Goal: Task Accomplishment & Management: Manage account settings

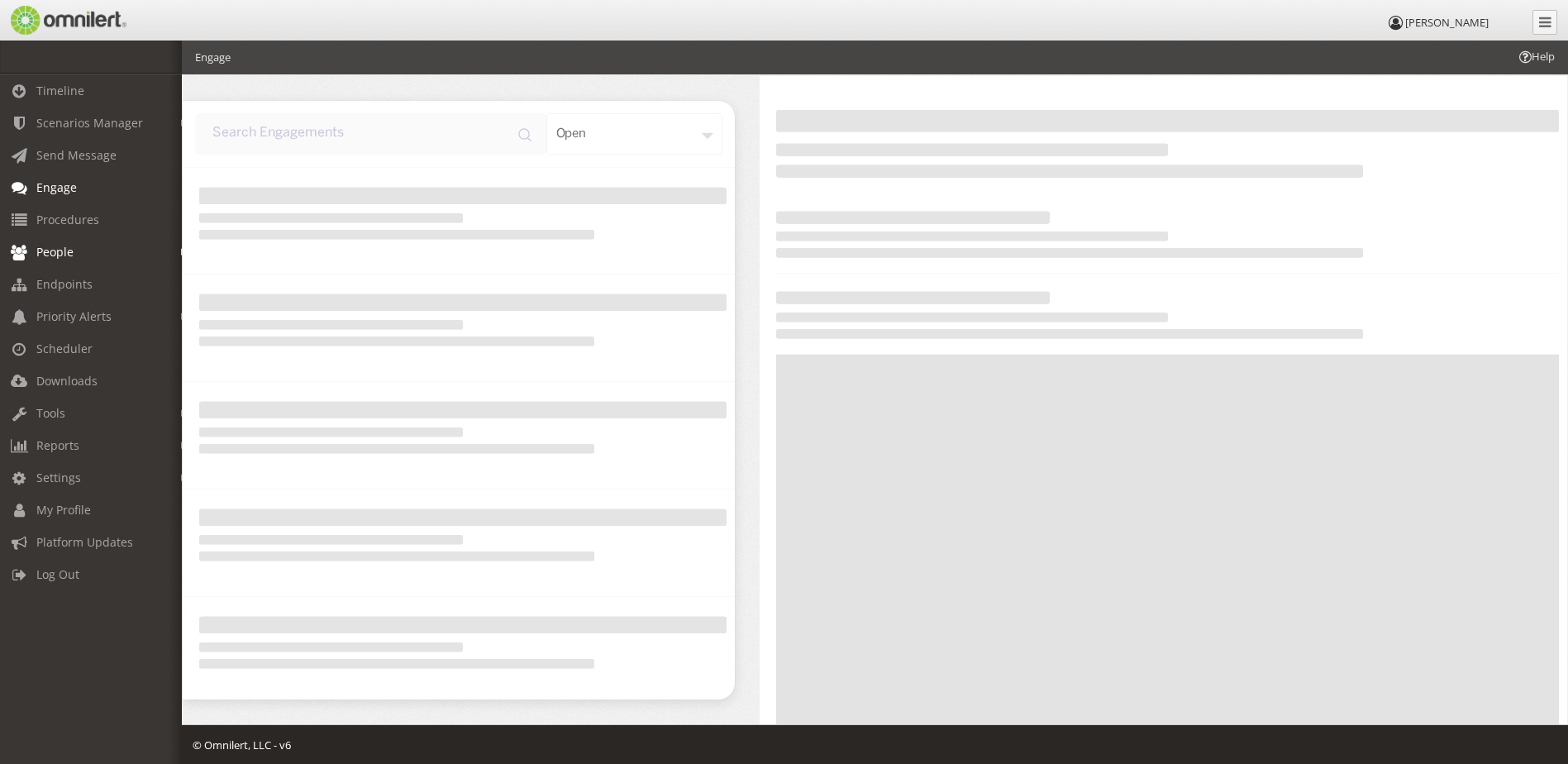
click at [43, 250] on span "People" at bounding box center [54, 251] width 37 height 15
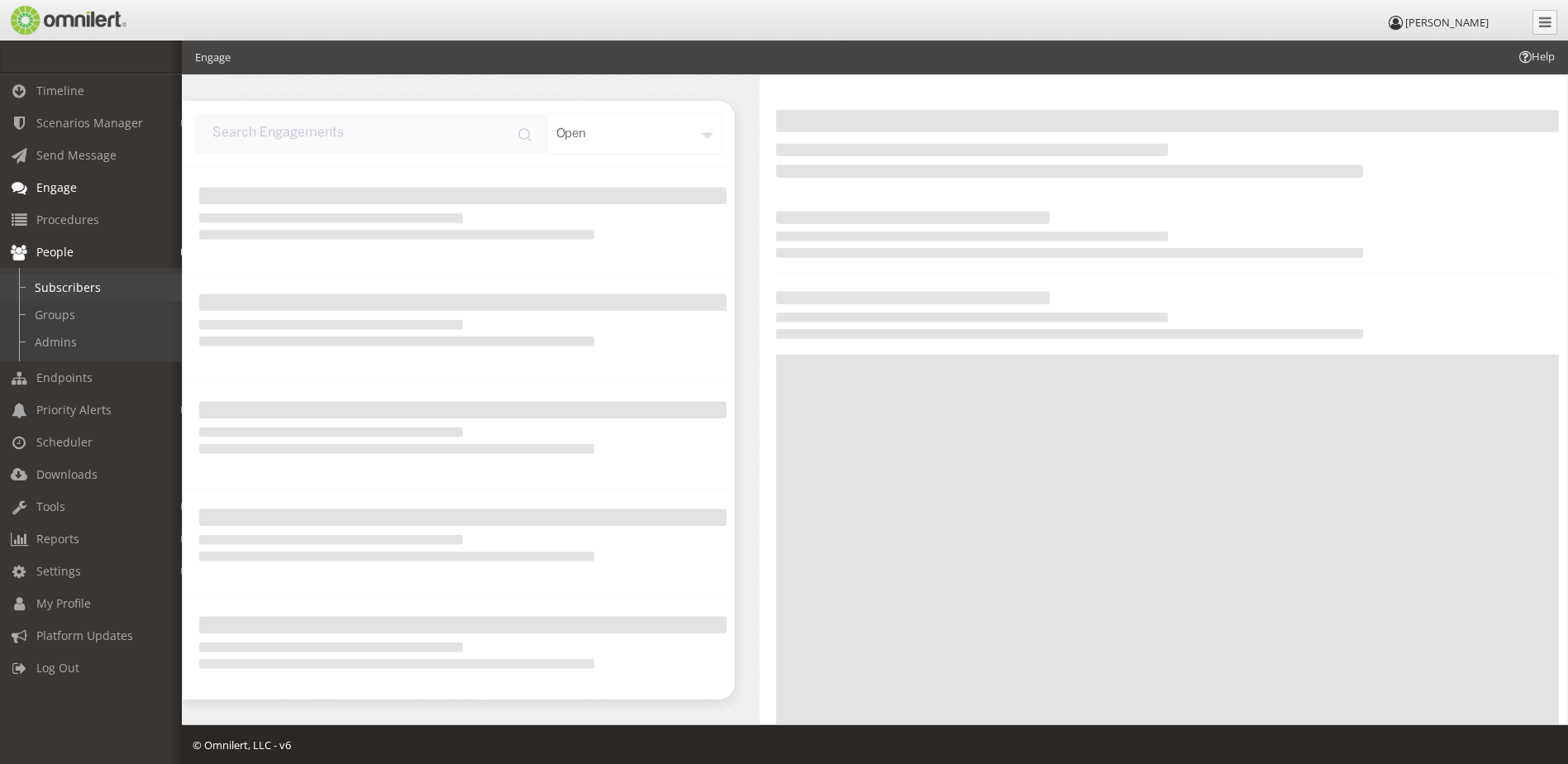
click at [95, 290] on link "Subscribers" at bounding box center [99, 288] width 197 height 27
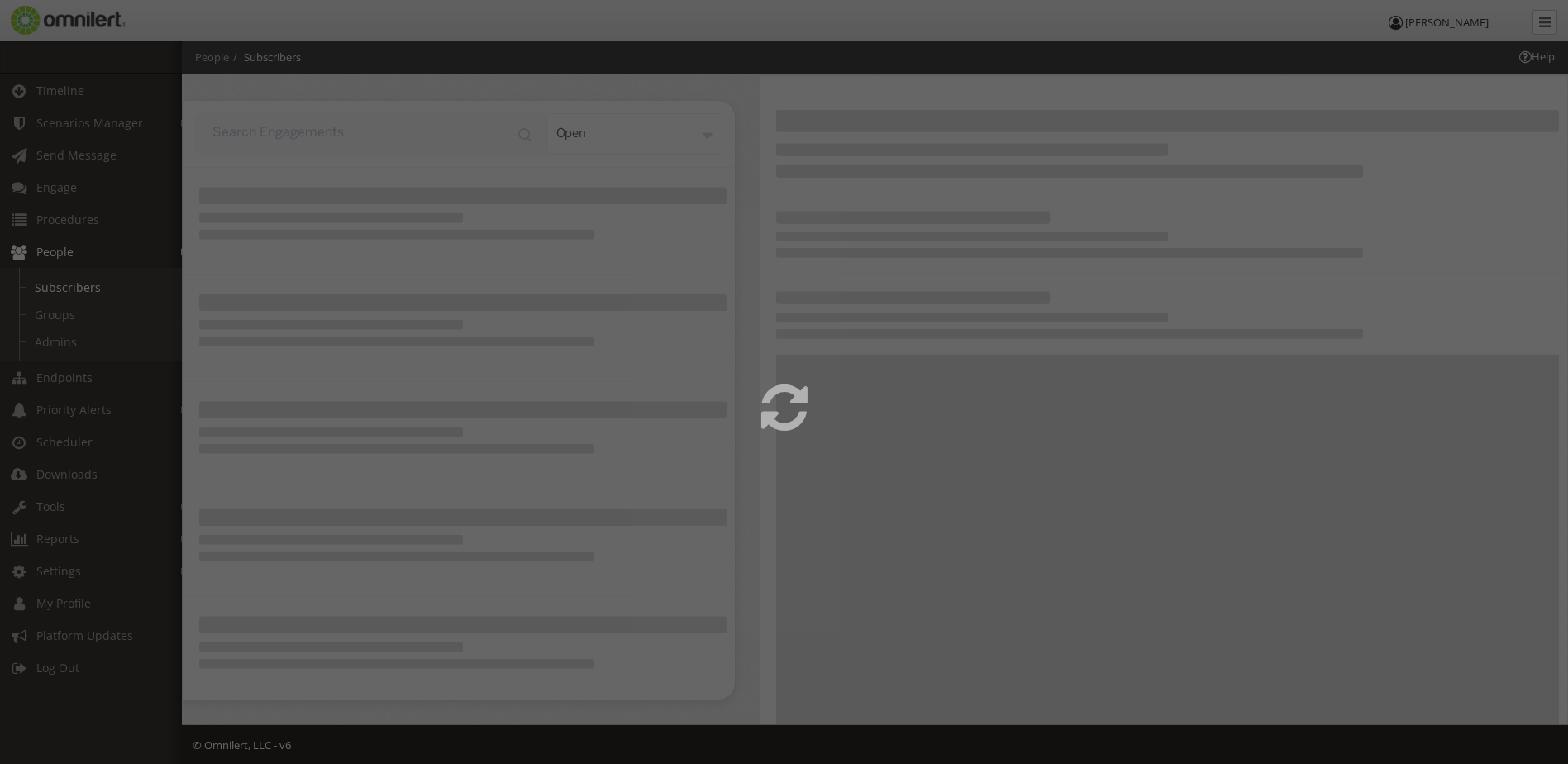
select select
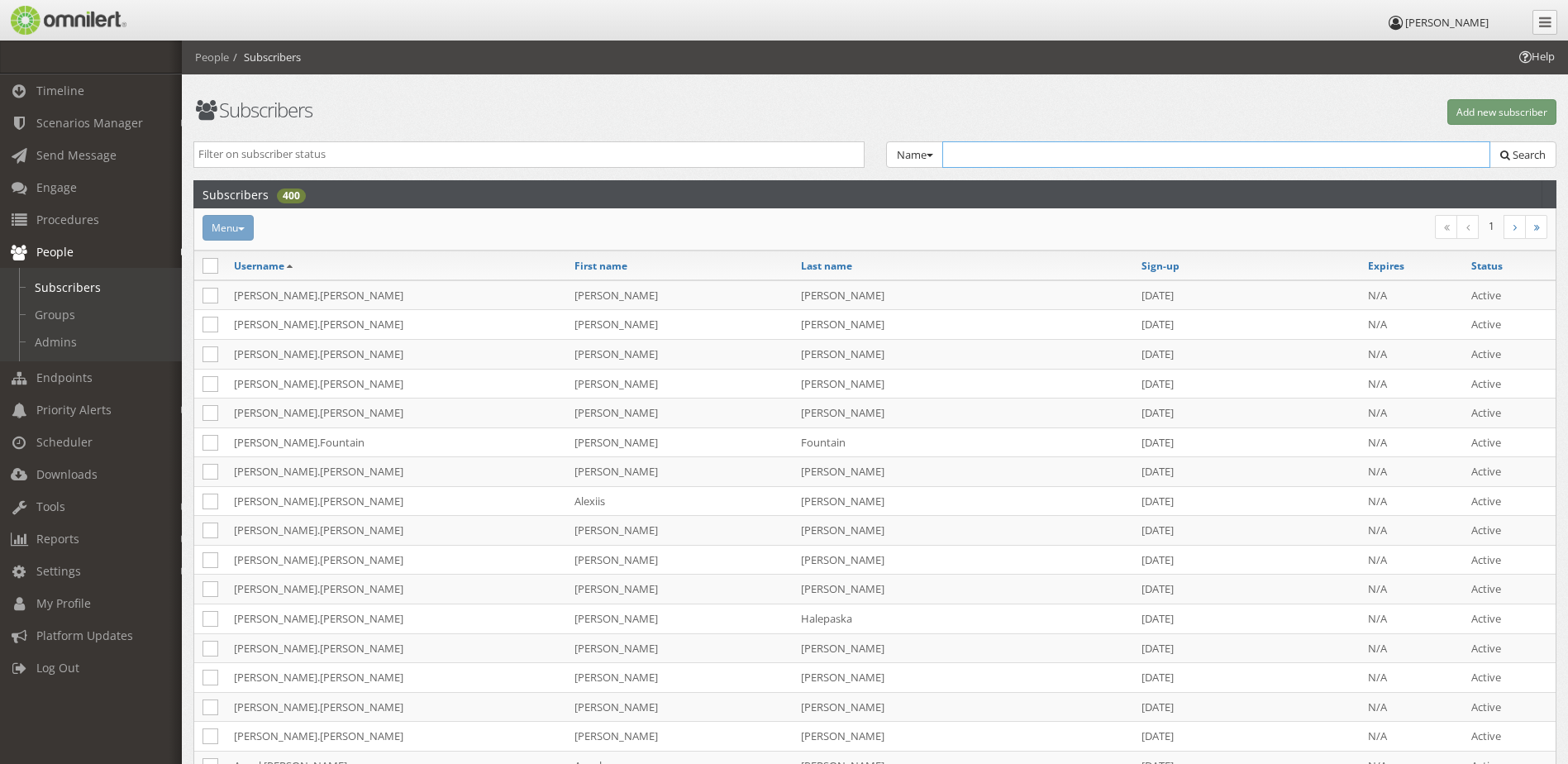
click at [1034, 159] on input "text" at bounding box center [1216, 154] width 549 height 26
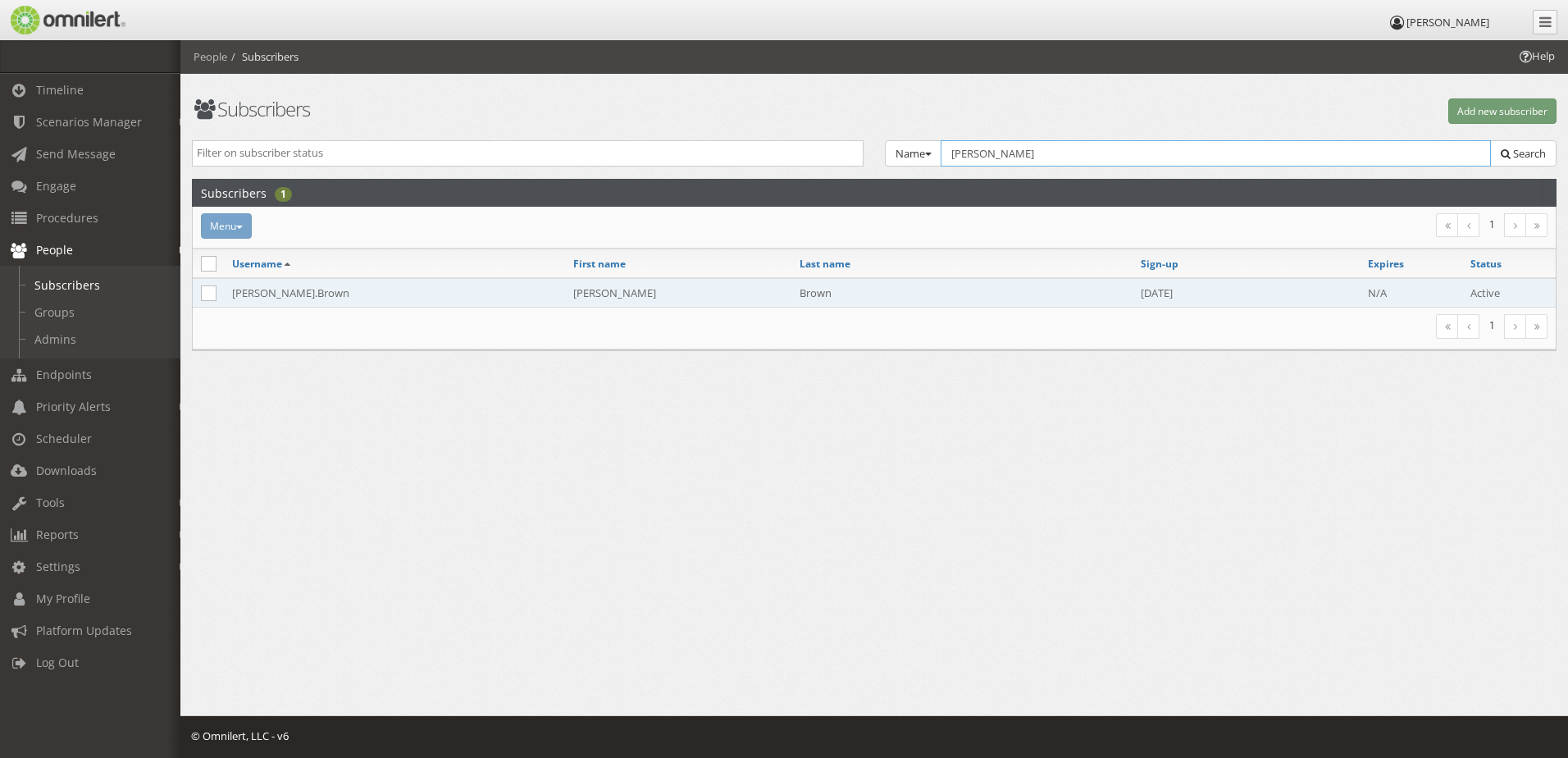
type input "[PERSON_NAME]"
click at [445, 292] on td "[PERSON_NAME].Brown" at bounding box center [395, 292] width 341 height 30
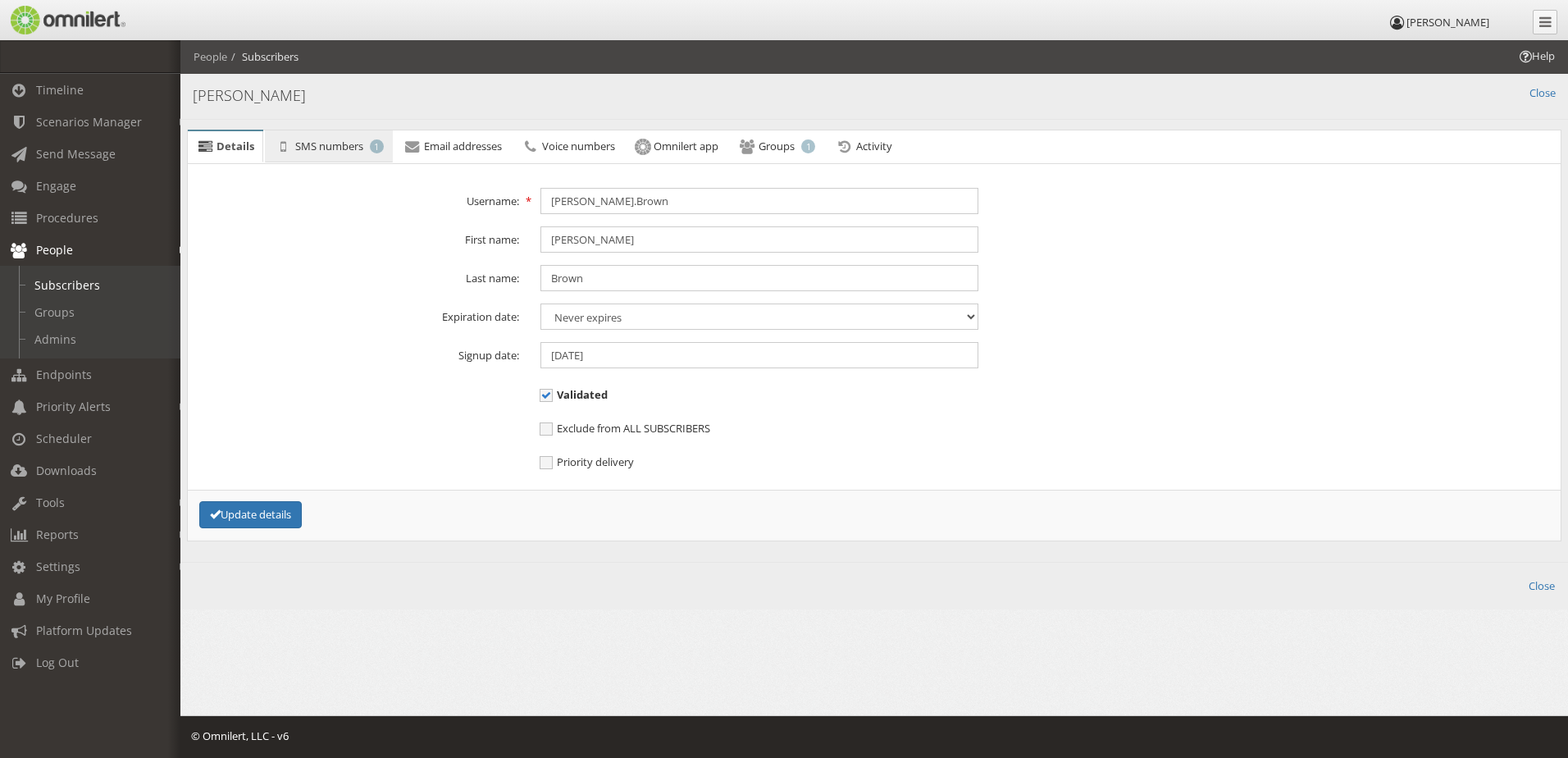
click at [342, 148] on span "SMS numbers" at bounding box center [329, 146] width 68 height 14
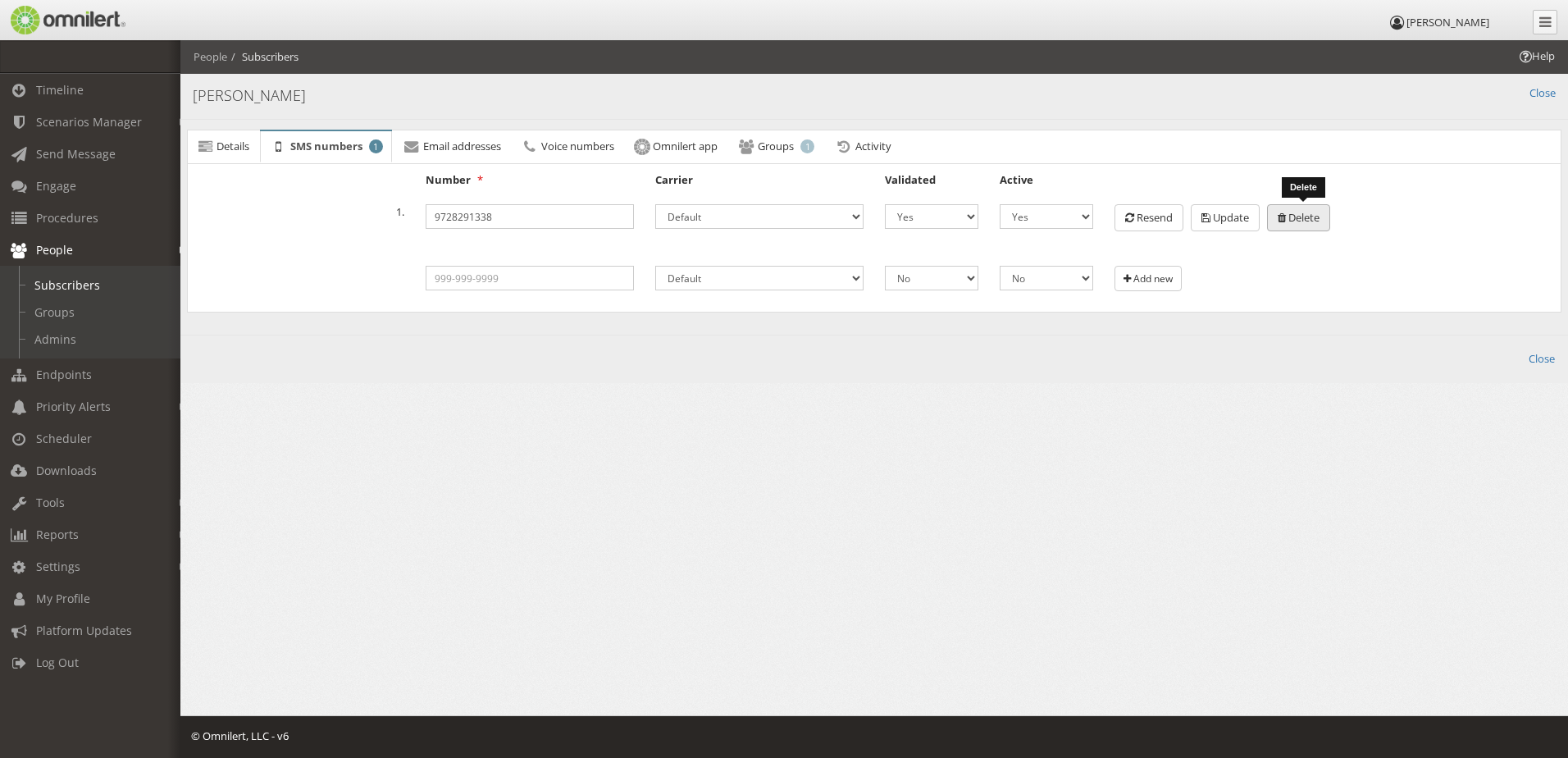
click at [1300, 226] on button "Delete" at bounding box center [1299, 218] width 63 height 27
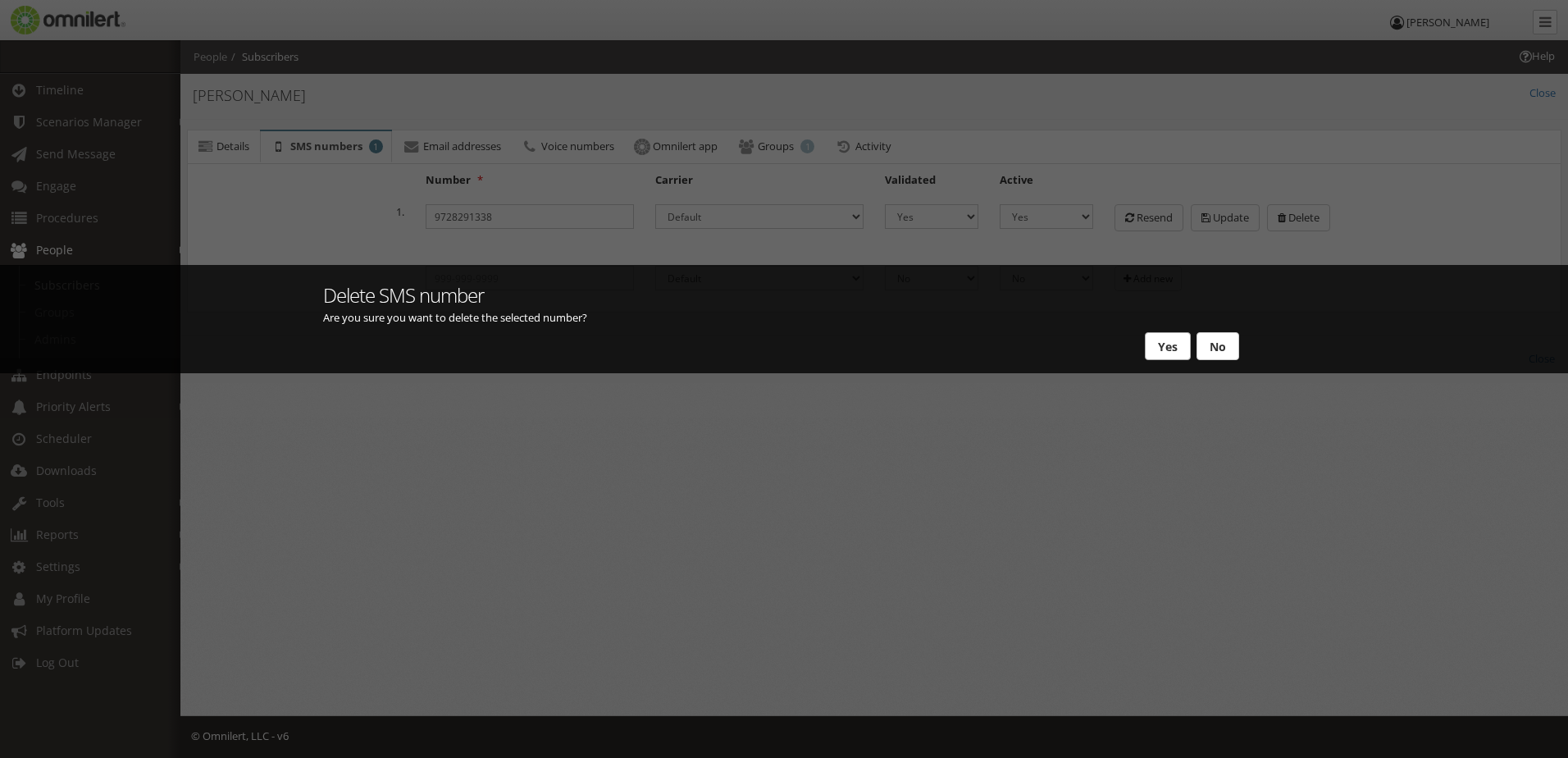
click at [1167, 348] on button "Yes" at bounding box center [1167, 345] width 46 height 28
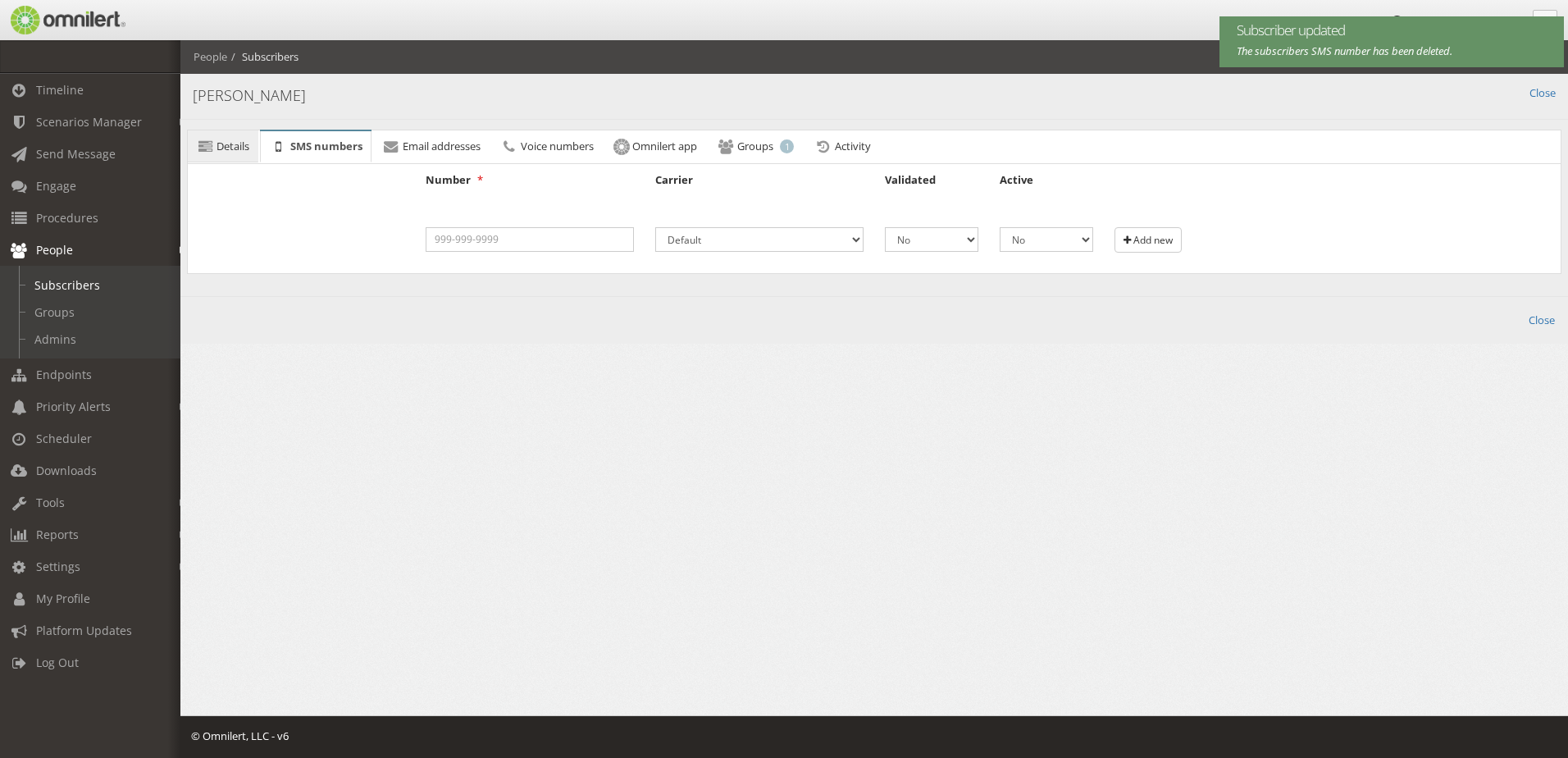
click at [234, 150] on span "Details" at bounding box center [232, 146] width 33 height 14
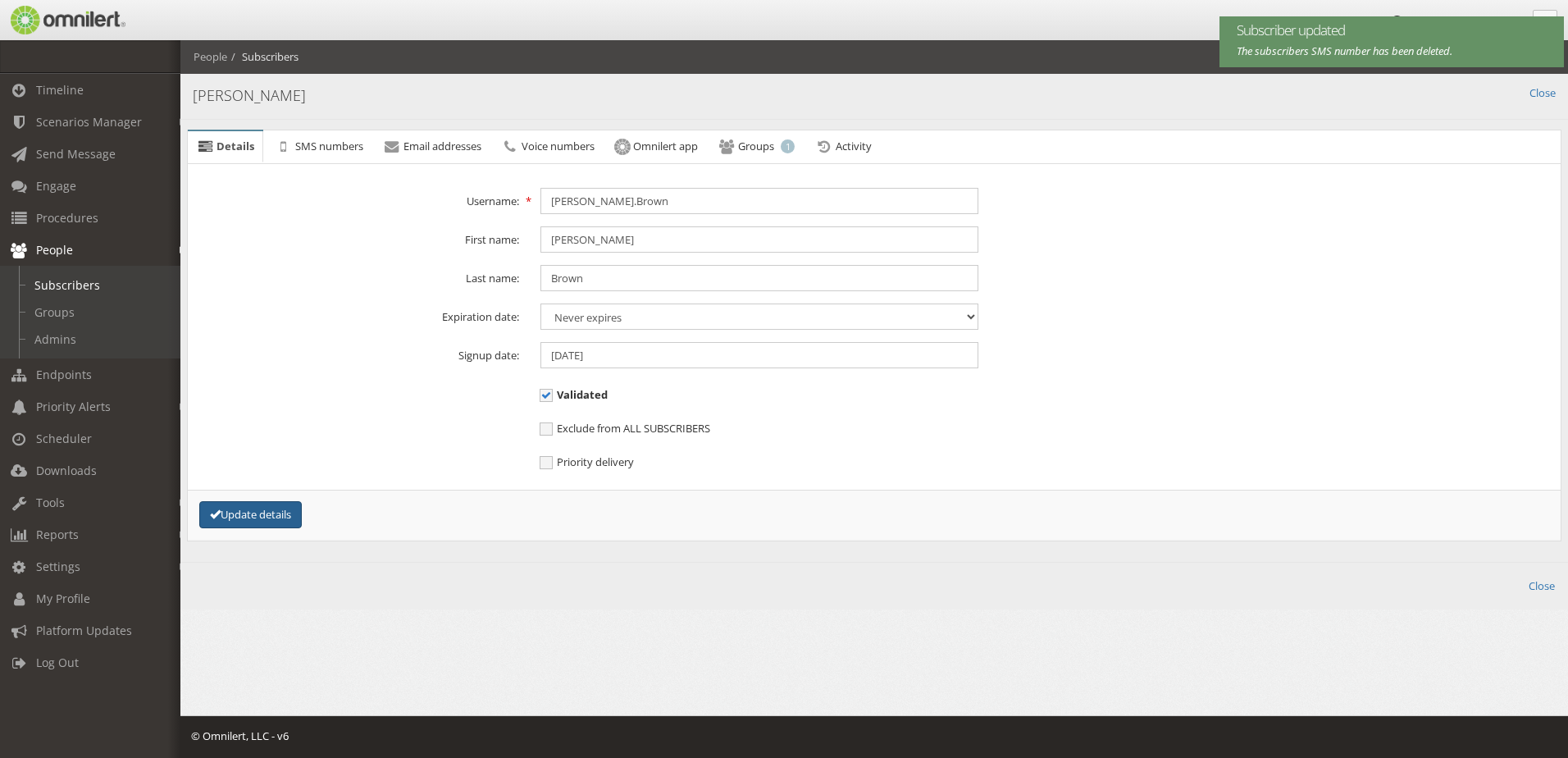
click at [281, 506] on button "Update details" at bounding box center [250, 515] width 102 height 27
click at [124, 287] on link "Subscribers" at bounding box center [98, 285] width 196 height 27
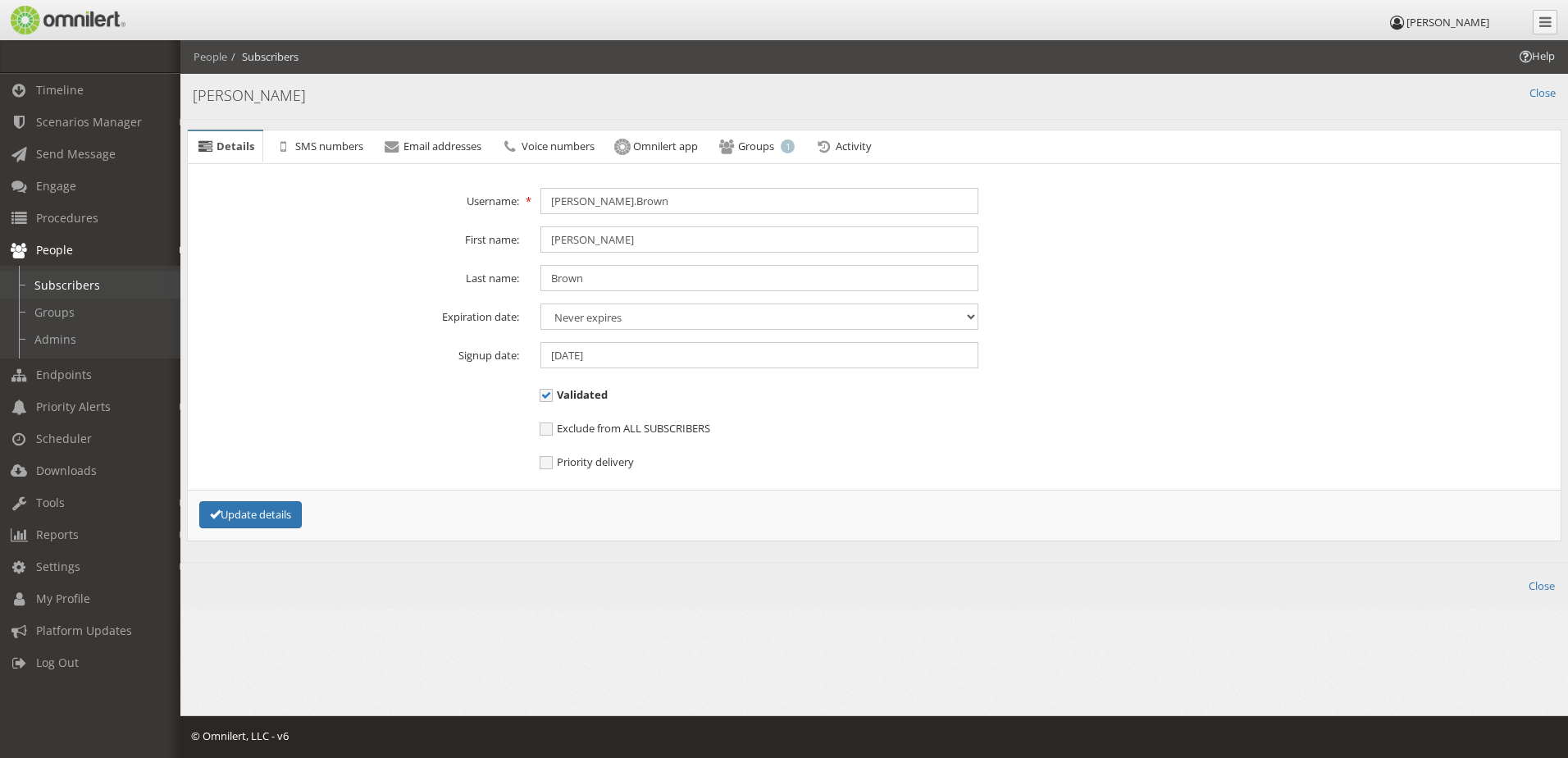
click at [100, 287] on link "Subscribers" at bounding box center [98, 285] width 196 height 27
click at [85, 308] on link "Groups" at bounding box center [98, 312] width 196 height 27
select select
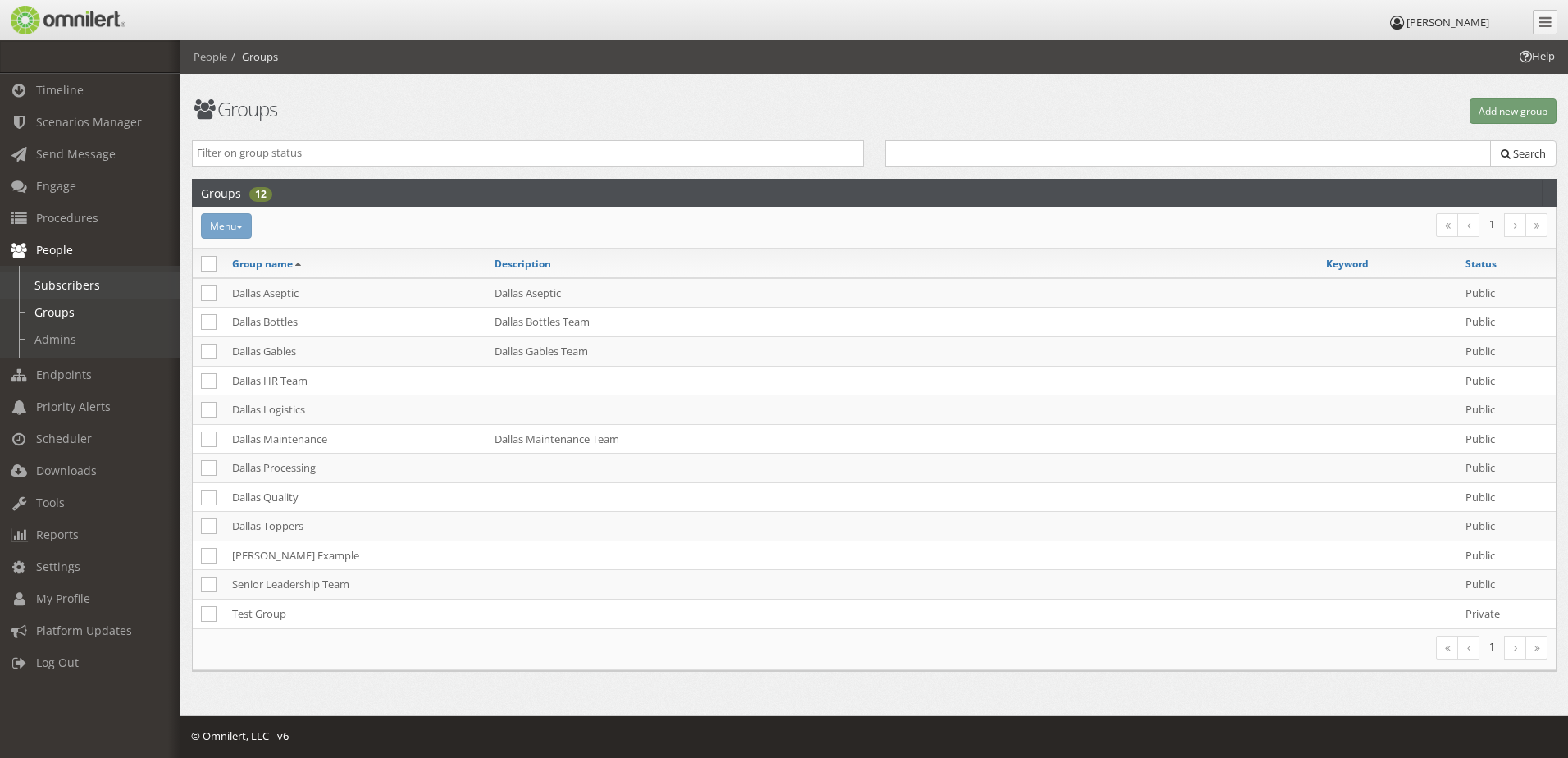
click at [86, 290] on link "Subscribers" at bounding box center [98, 285] width 196 height 27
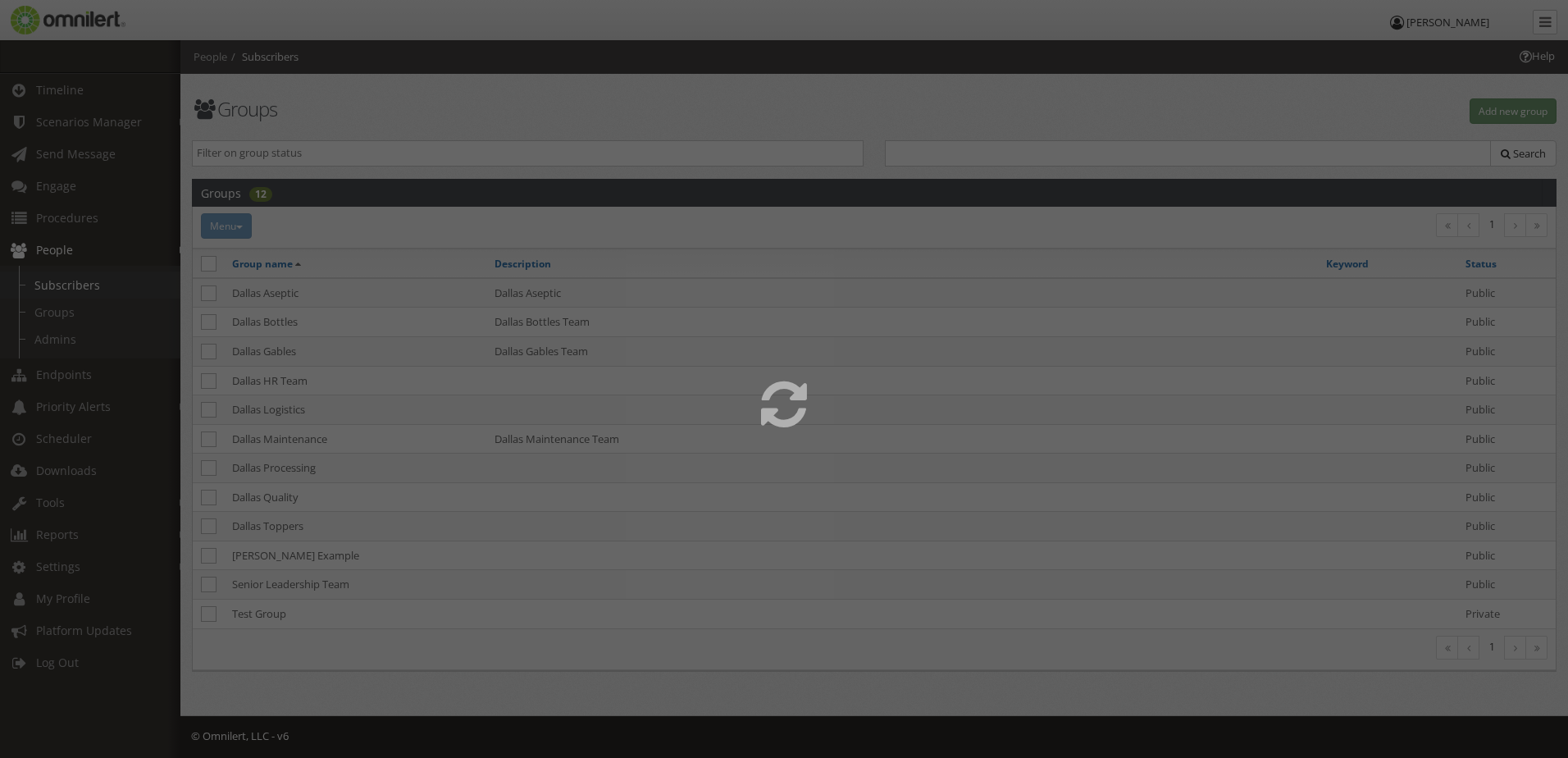
select select
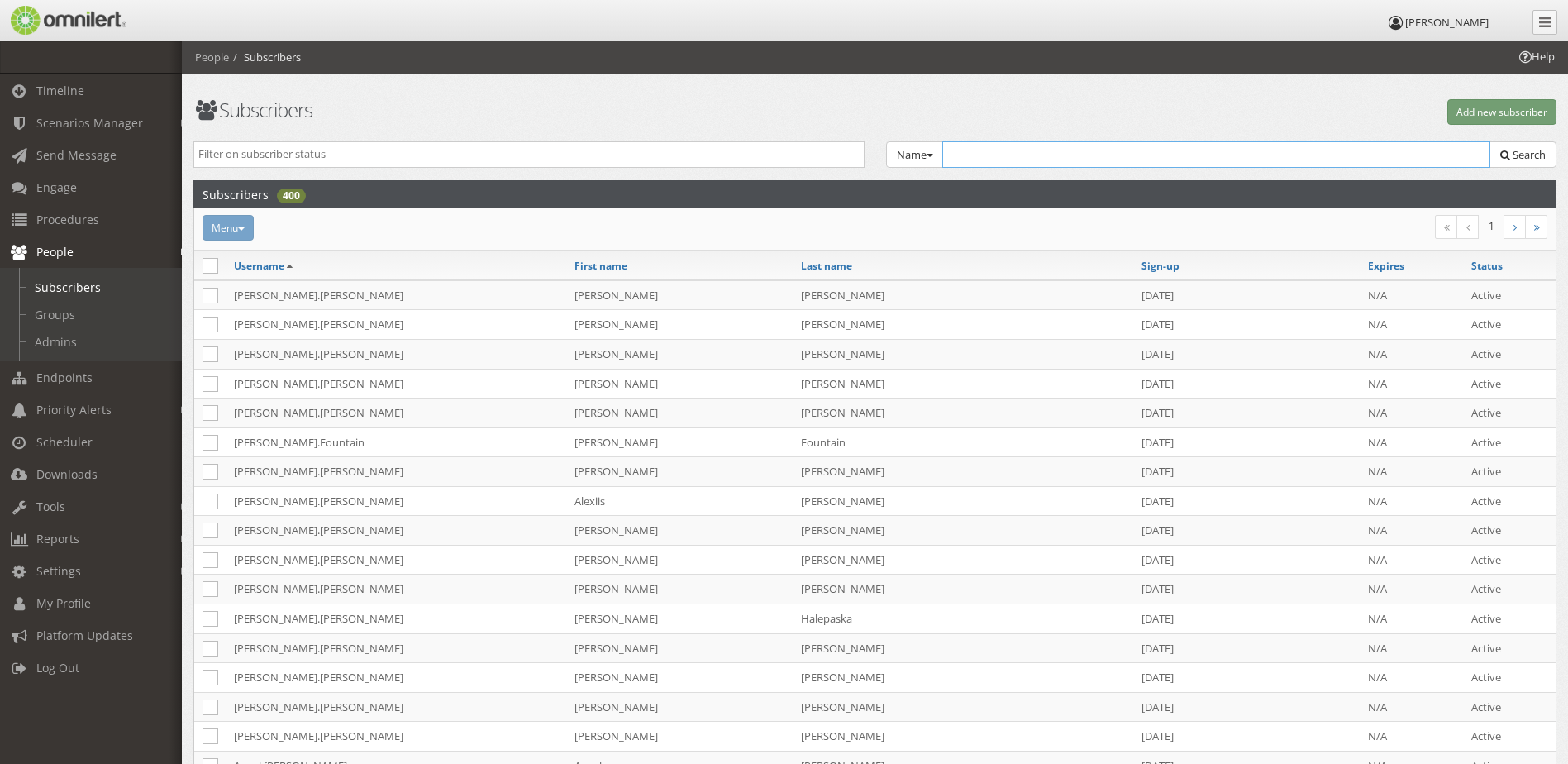
drag, startPoint x: 1082, startPoint y: 165, endPoint x: 1057, endPoint y: 161, distance: 25.3
click at [1082, 165] on input "text" at bounding box center [1216, 154] width 549 height 26
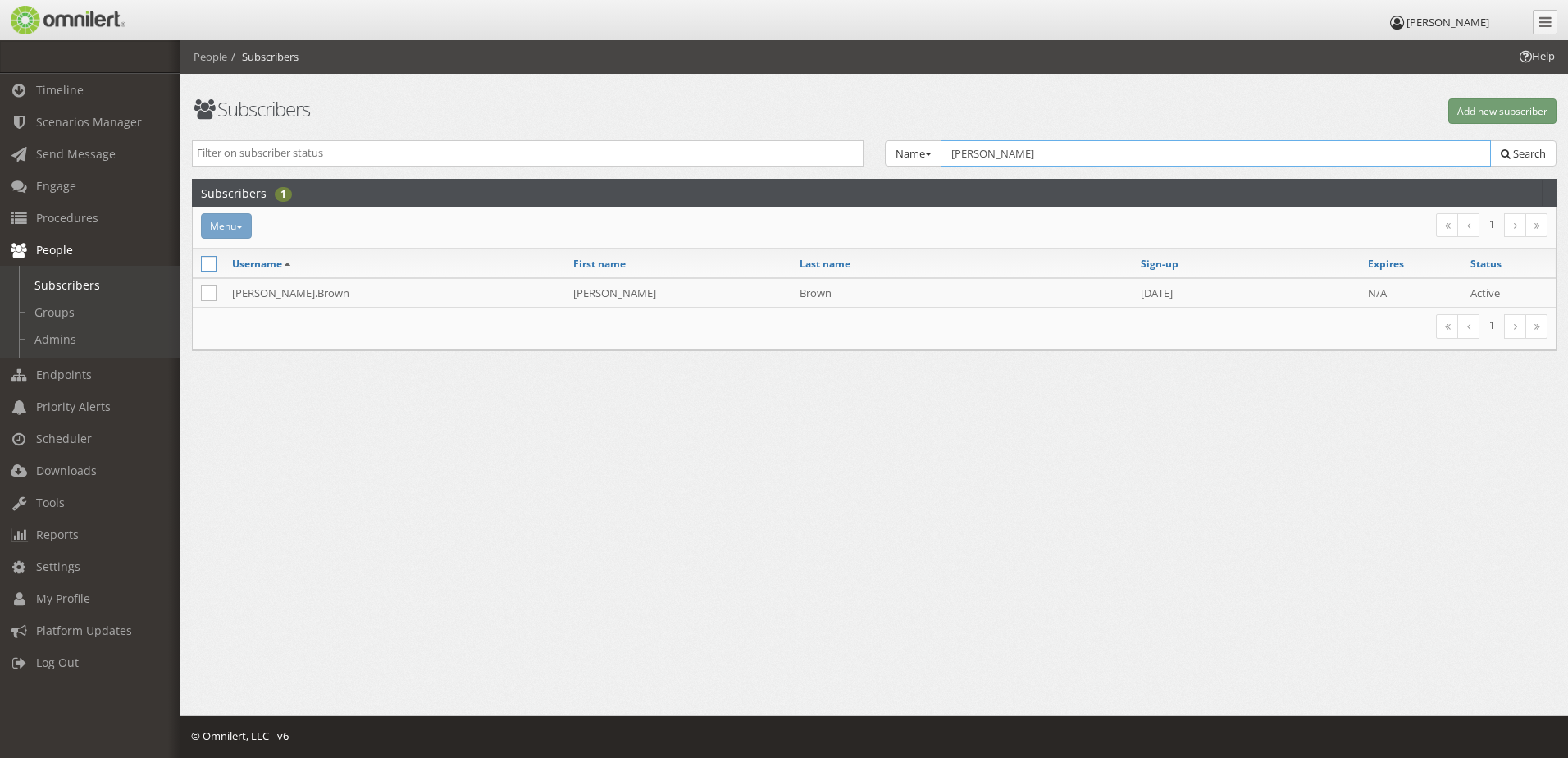
type input "[PERSON_NAME]"
click at [203, 257] on icon at bounding box center [208, 263] width 15 height 15
checkbox input "true"
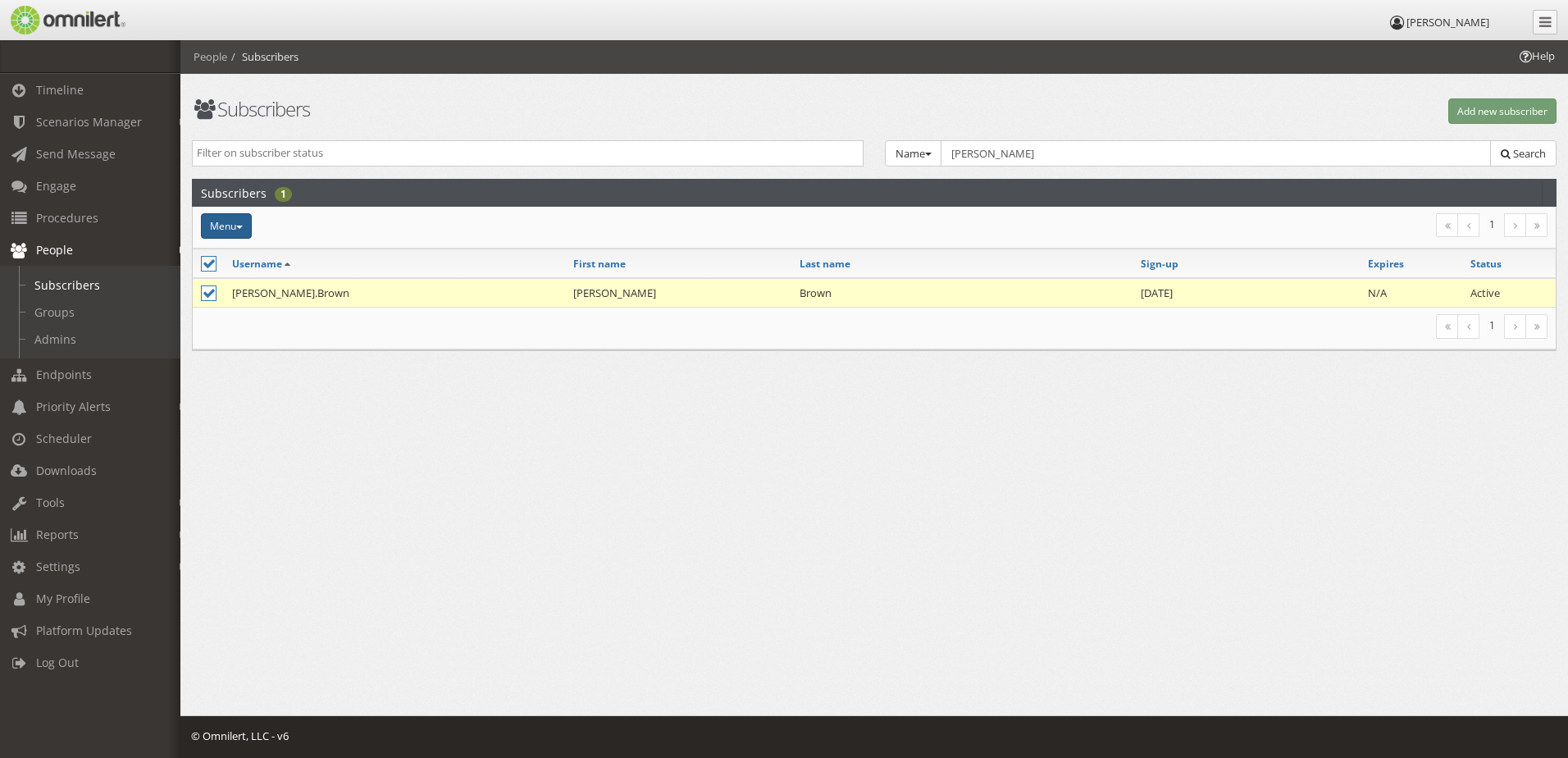
click at [240, 228] on button "Menu" at bounding box center [226, 226] width 51 height 25
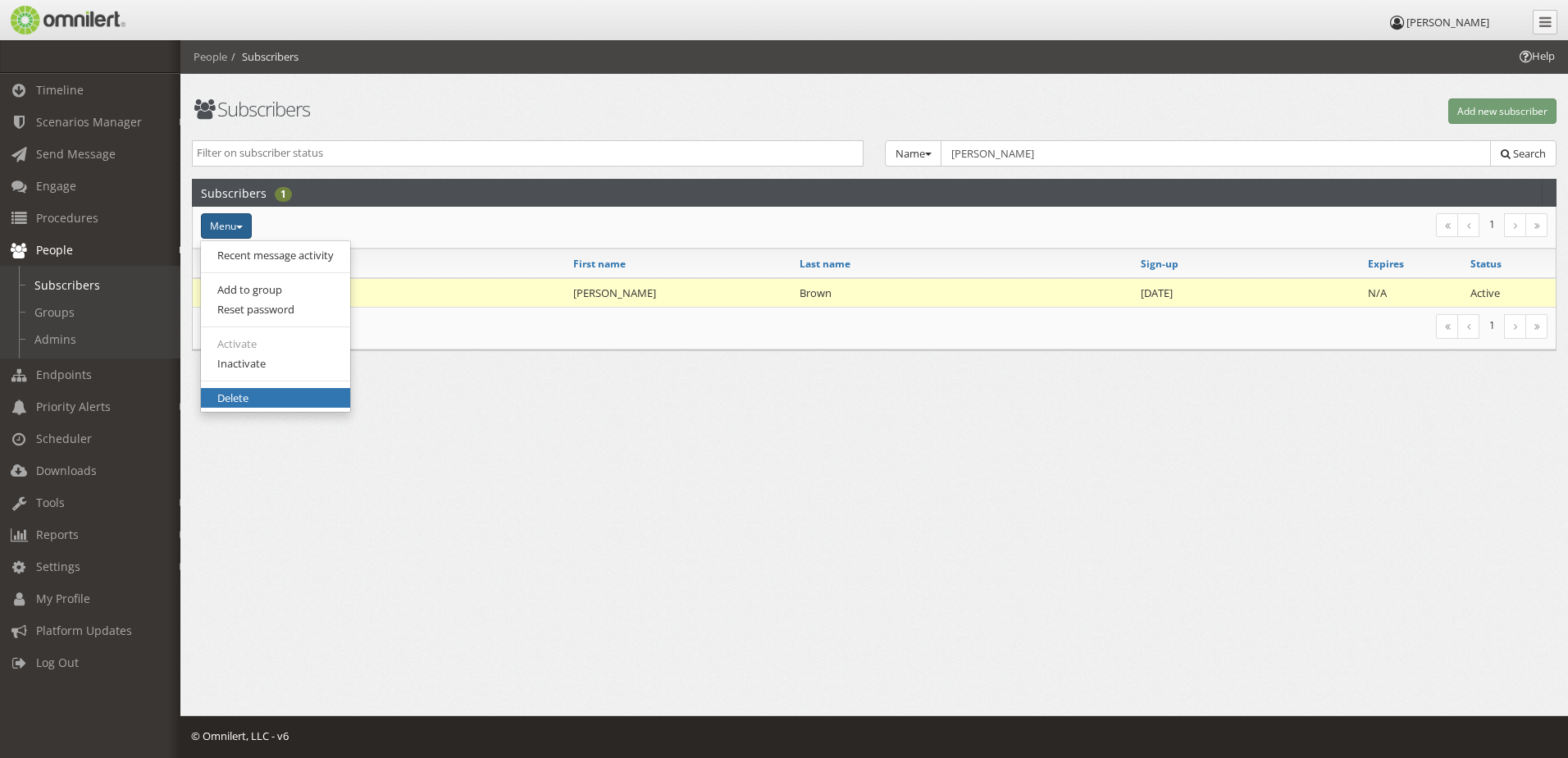
click at [289, 392] on link "Delete" at bounding box center [275, 397] width 149 height 21
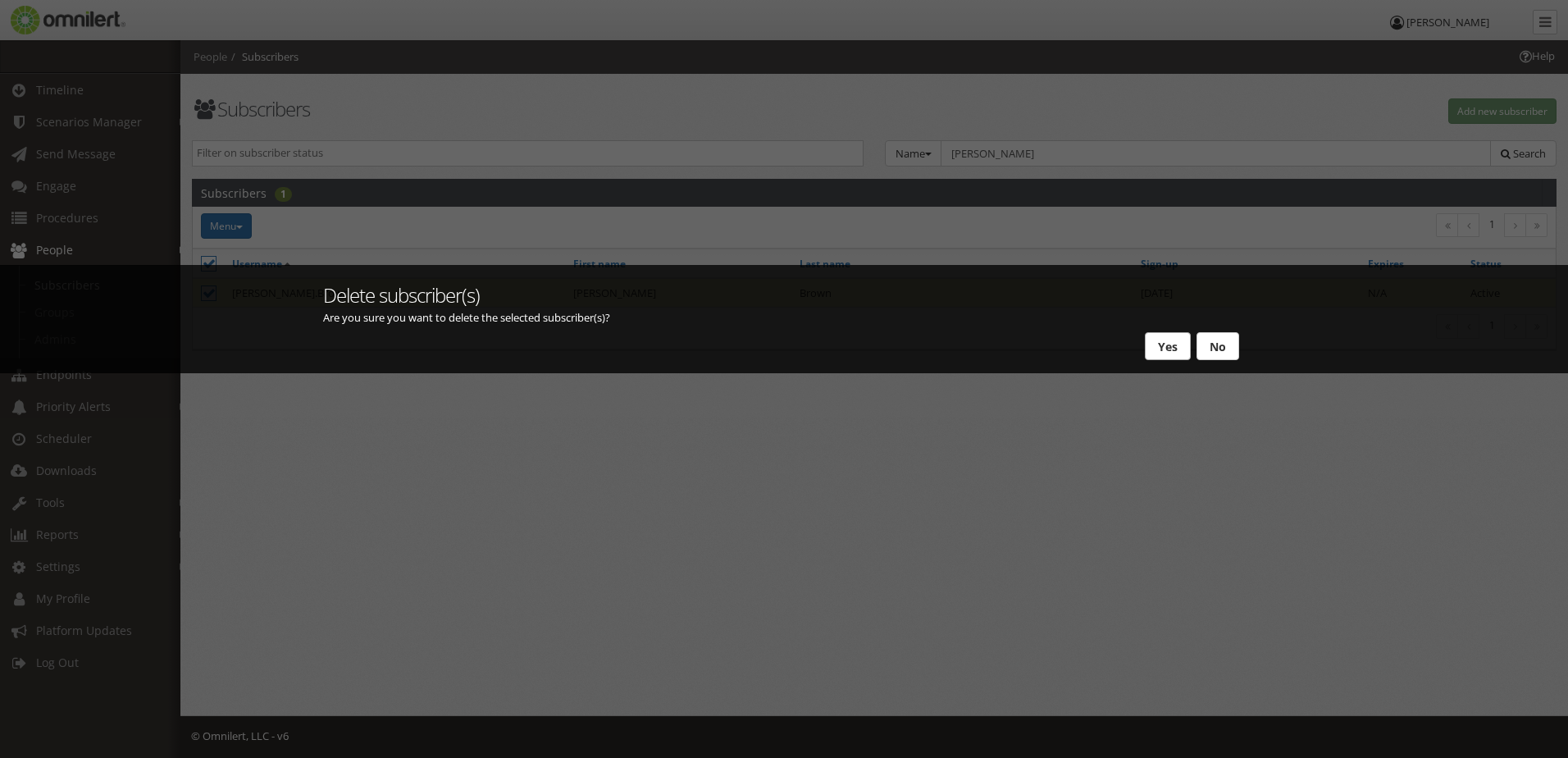
click at [1157, 338] on button "Yes" at bounding box center [1167, 345] width 46 height 28
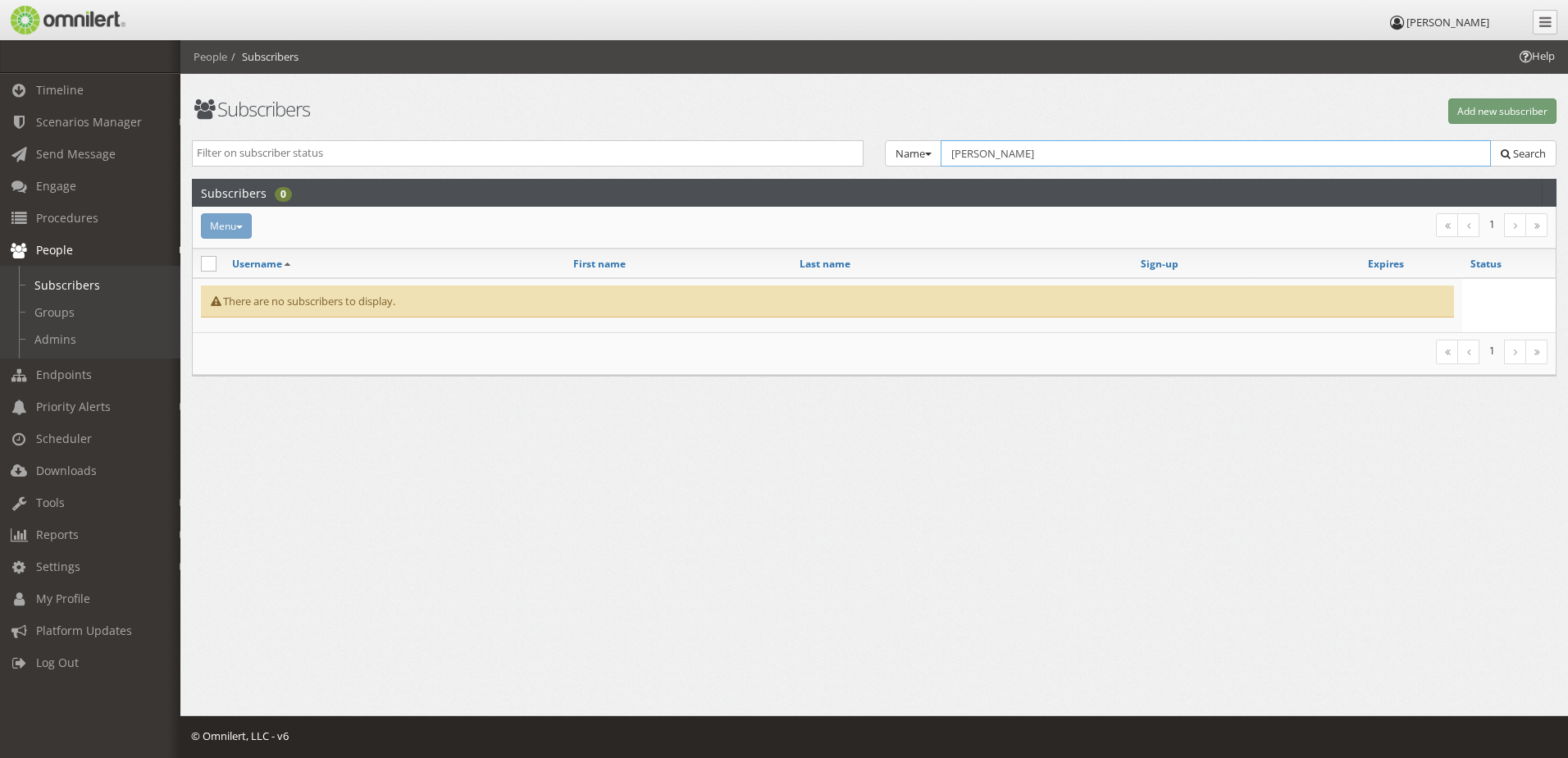
click at [1153, 149] on input "[PERSON_NAME]" at bounding box center [1215, 152] width 550 height 26
drag, startPoint x: 1113, startPoint y: 149, endPoint x: 870, endPoint y: 149, distance: 243.0
click at [870, 149] on div "Active Inactive Expired Unvalidated Opted-Out Terminated Name Group Email Name …" at bounding box center [874, 160] width 1386 height 39
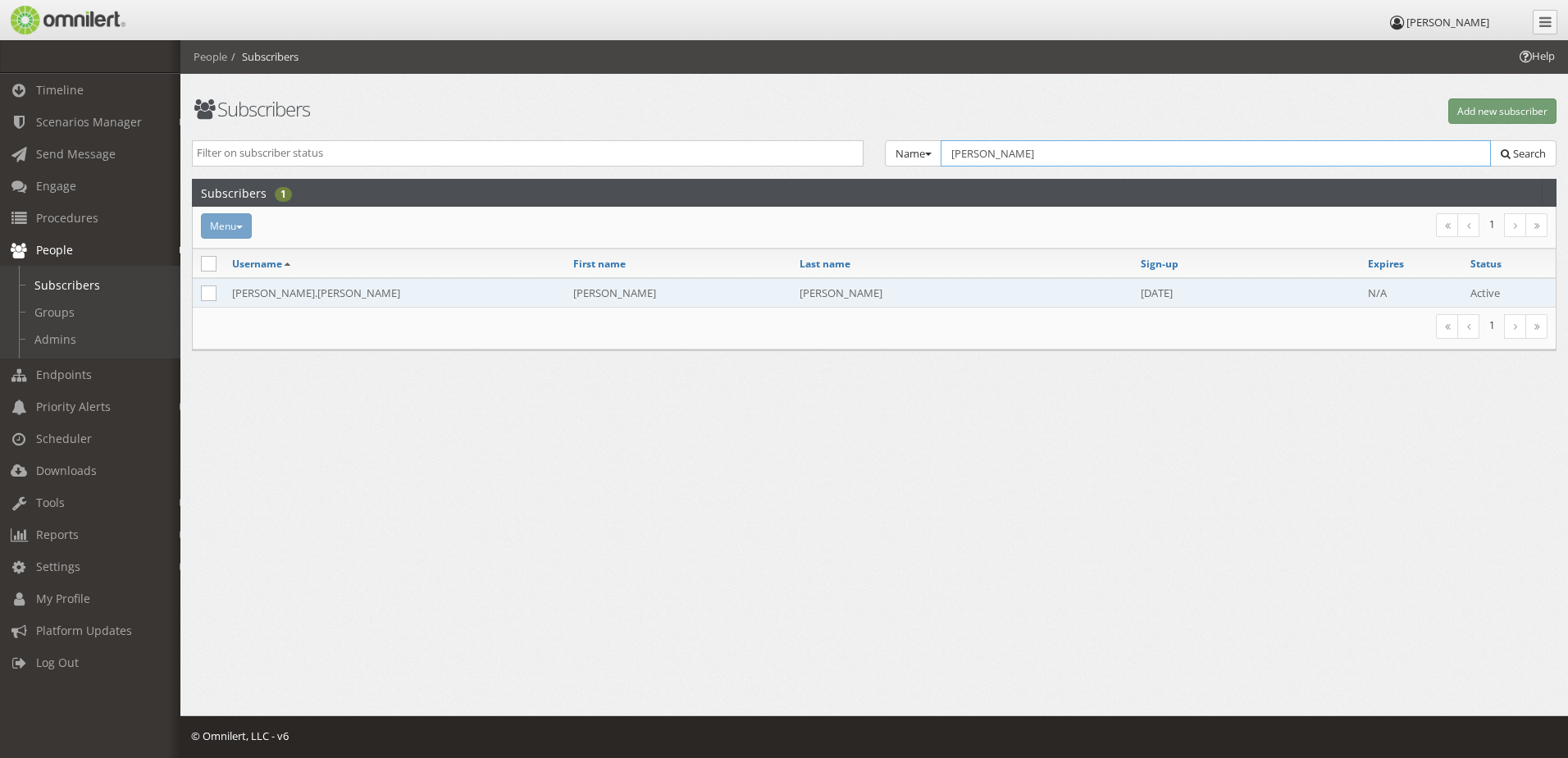
type input "[PERSON_NAME]"
click at [301, 286] on td "[PERSON_NAME].[PERSON_NAME]" at bounding box center [395, 292] width 341 height 30
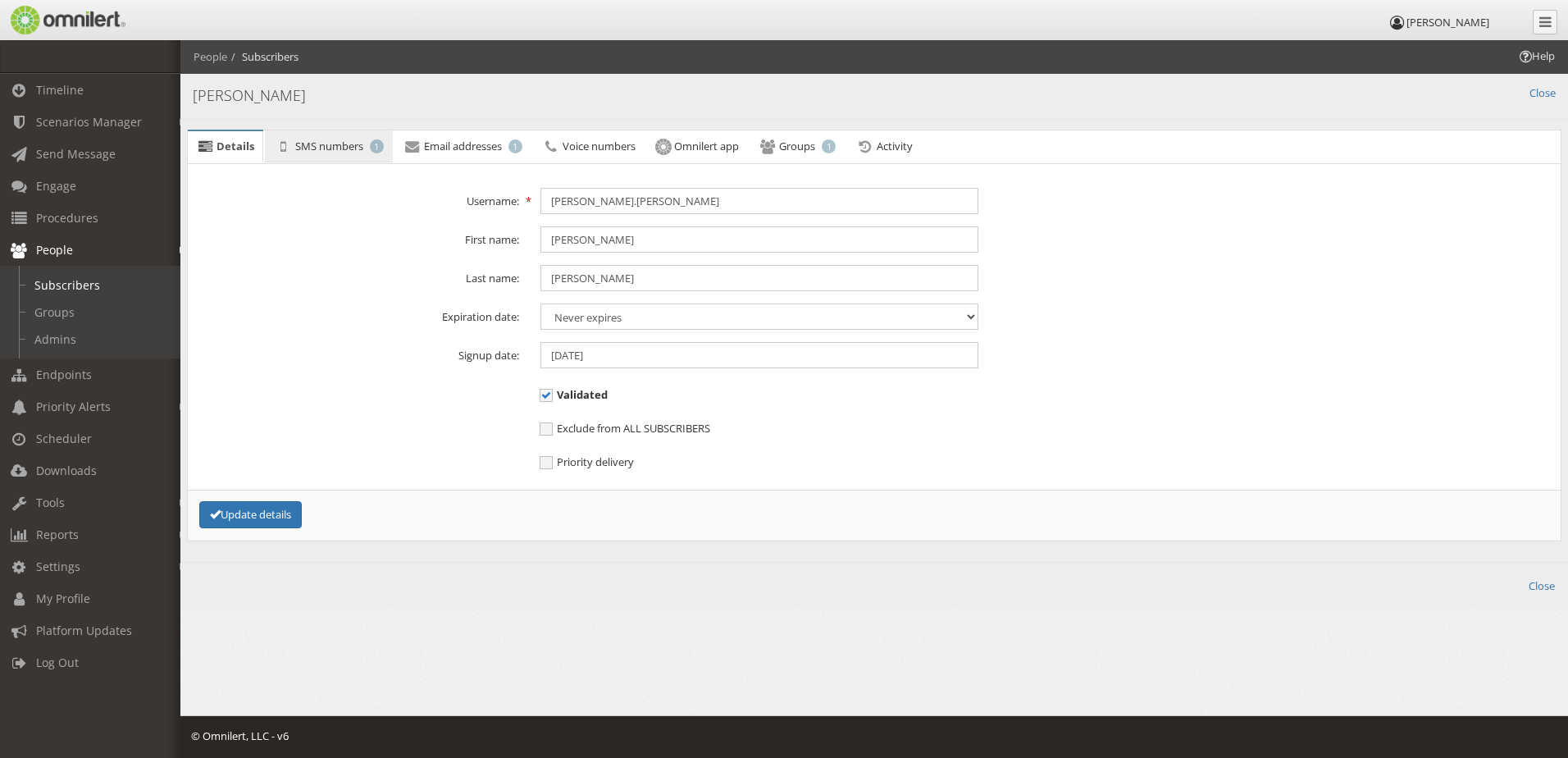
click at [330, 143] on span "SMS numbers" at bounding box center [329, 146] width 68 height 14
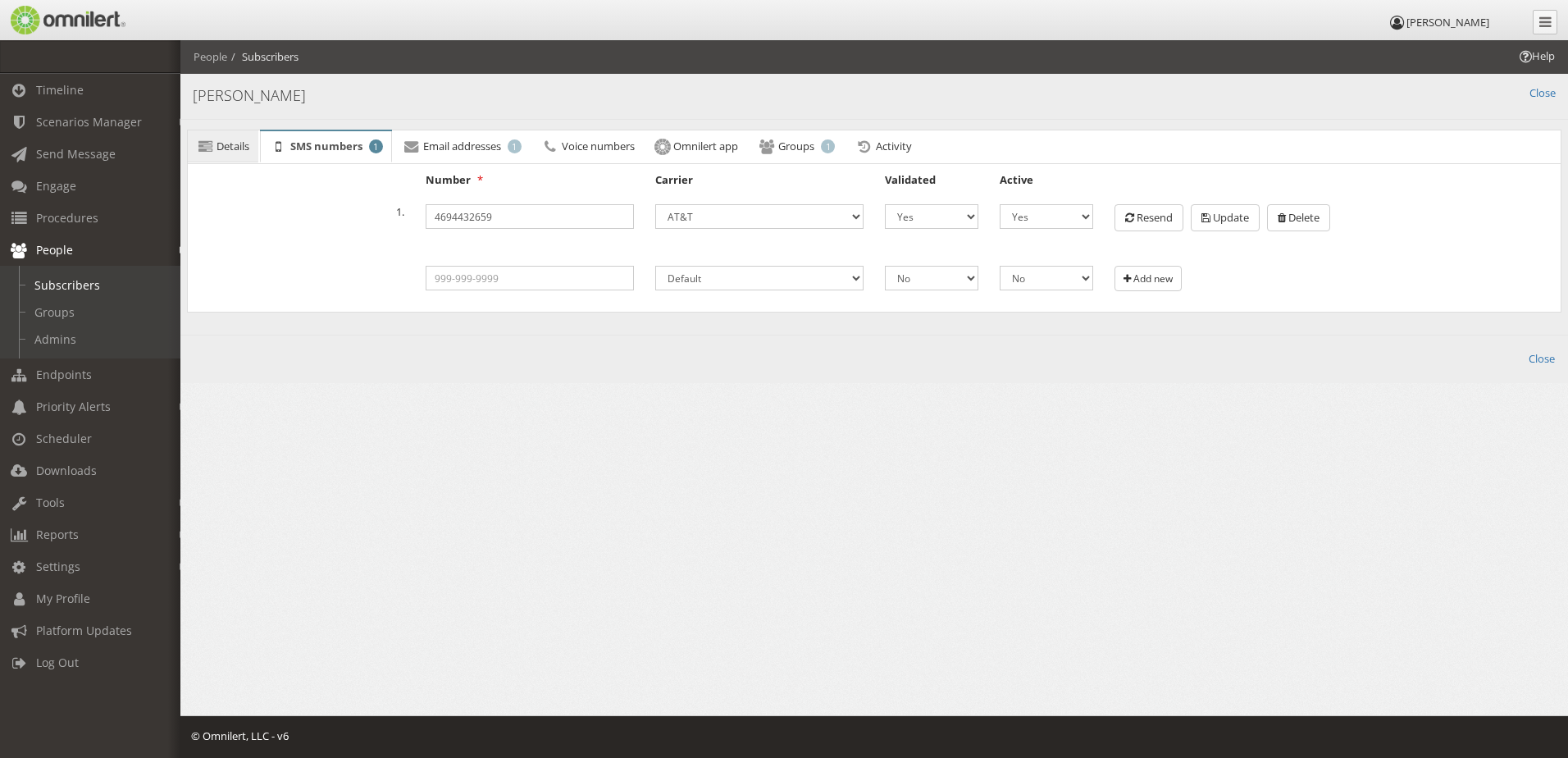
click at [236, 149] on span "Details" at bounding box center [232, 146] width 33 height 14
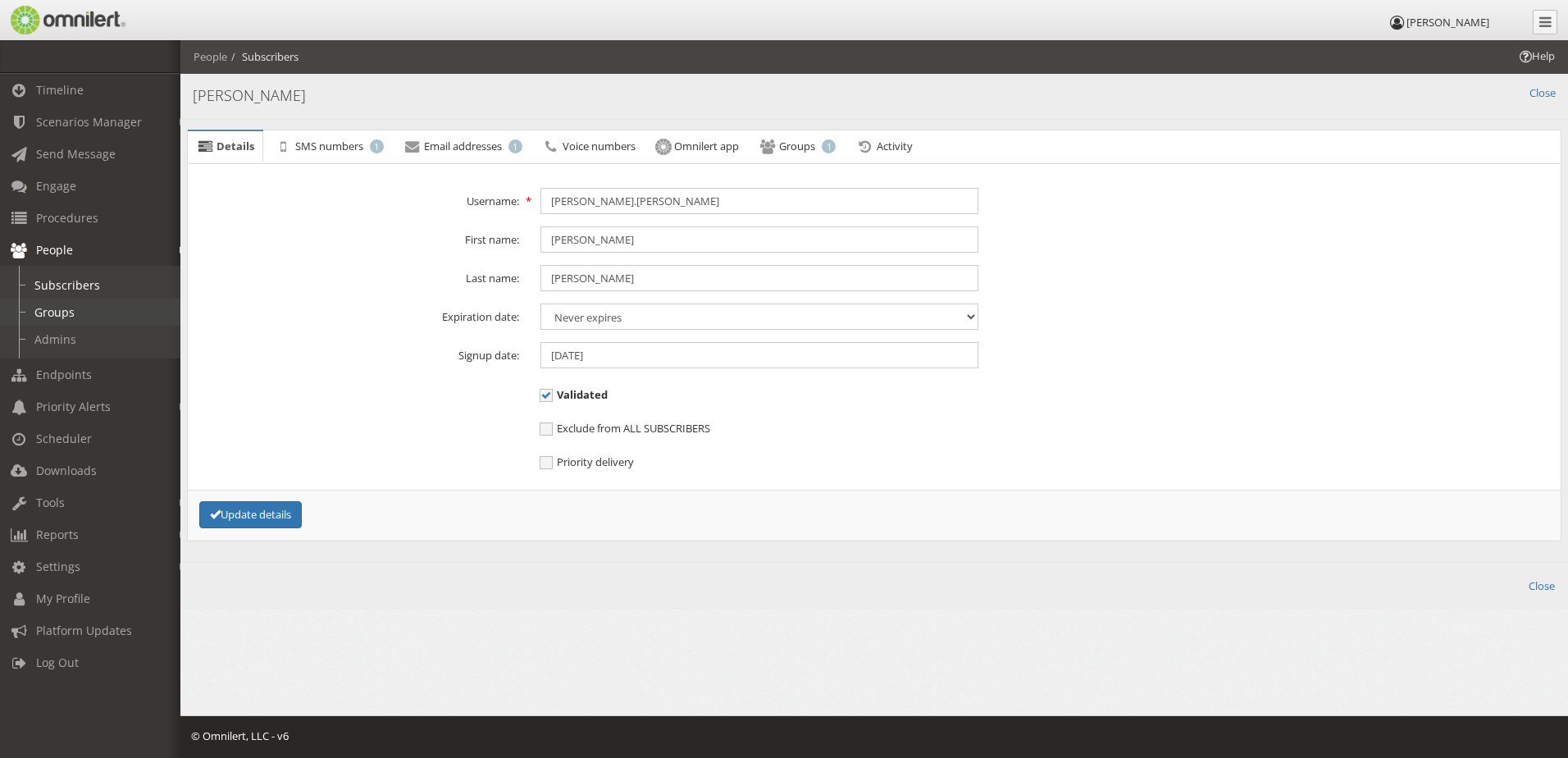
click at [85, 311] on link "Groups" at bounding box center [98, 312] width 196 height 27
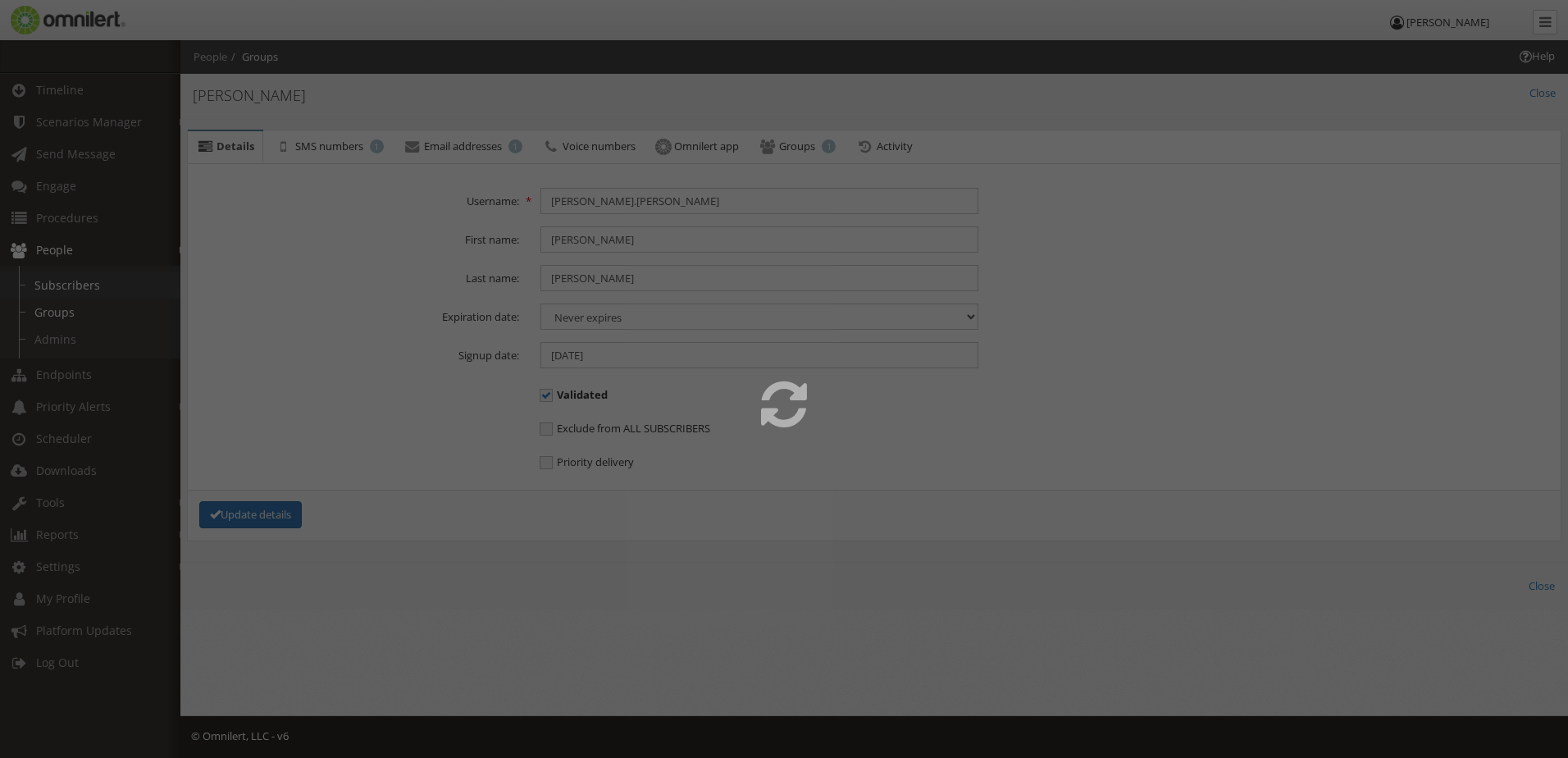
select select
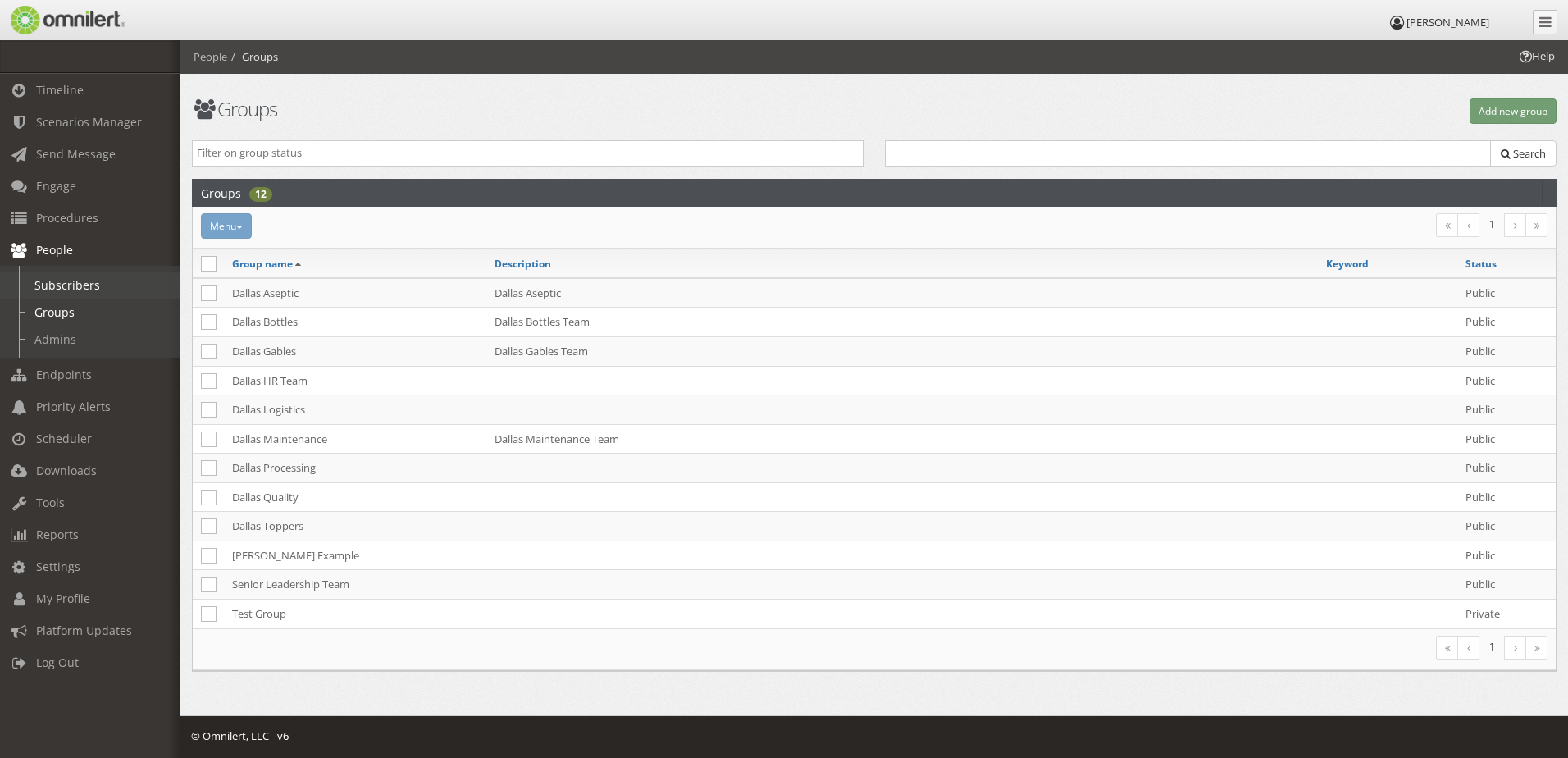
click at [92, 288] on link "Subscribers" at bounding box center [98, 285] width 196 height 27
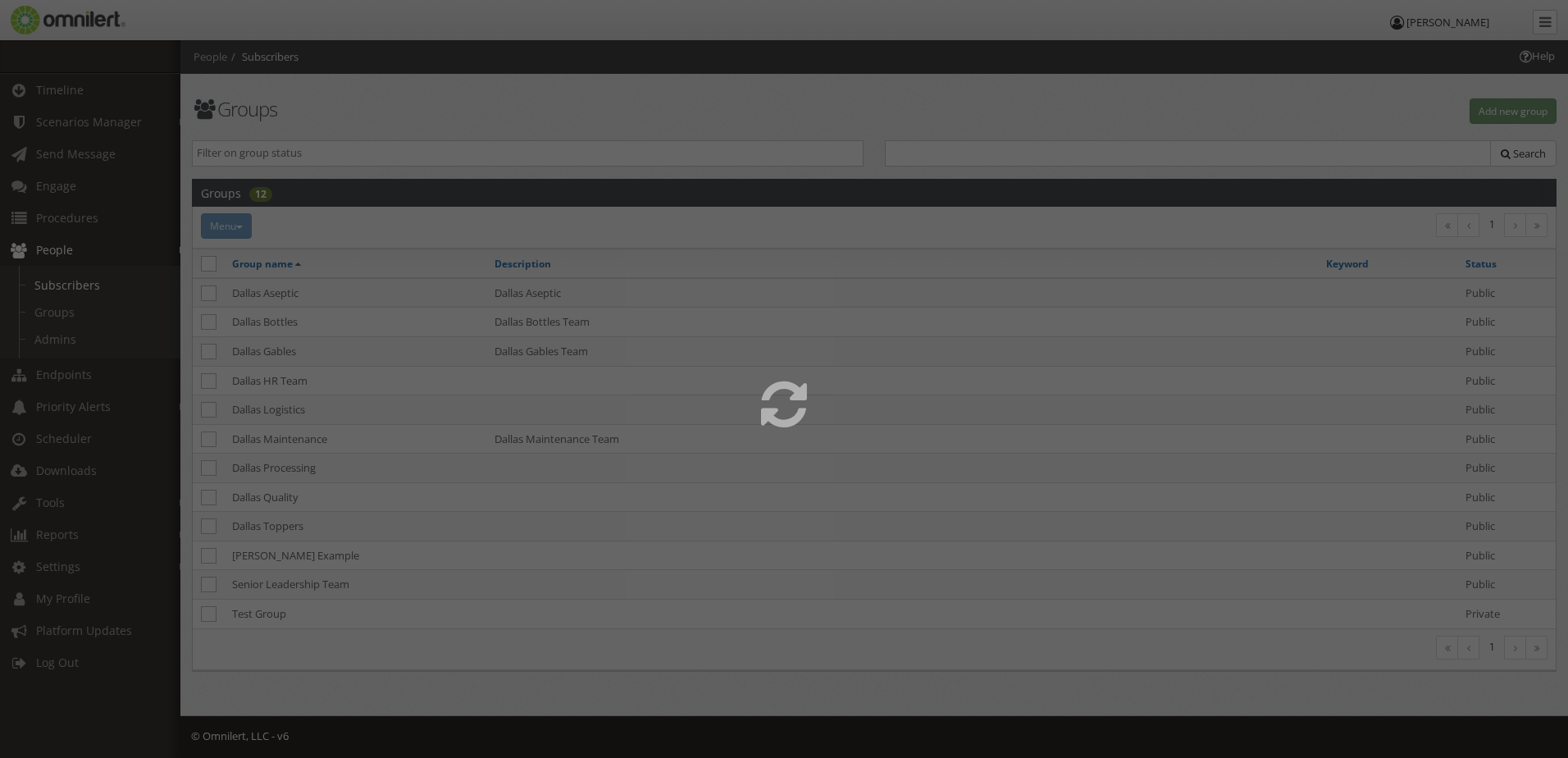
select select
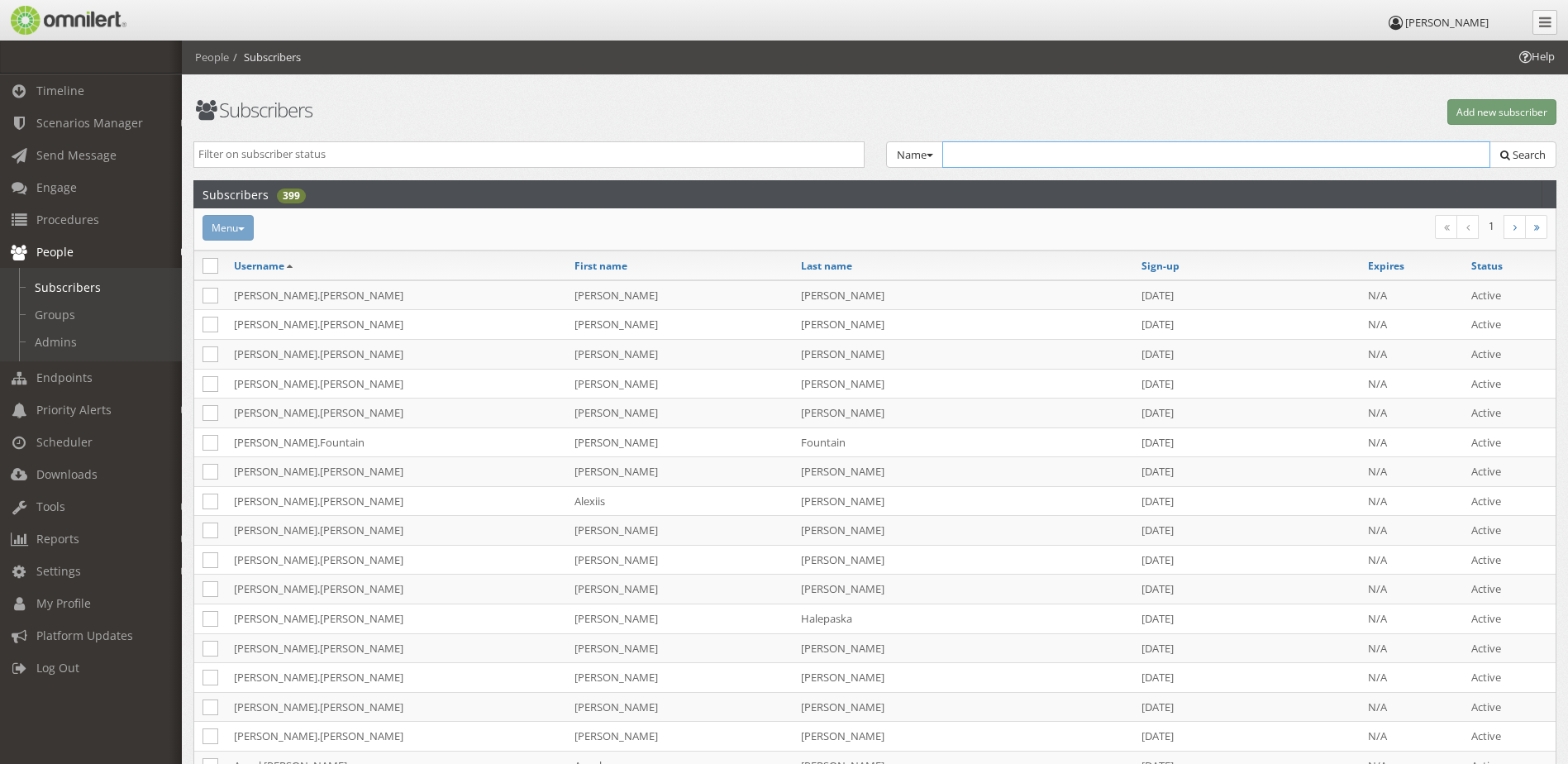
click at [1045, 158] on input "text" at bounding box center [1216, 154] width 549 height 26
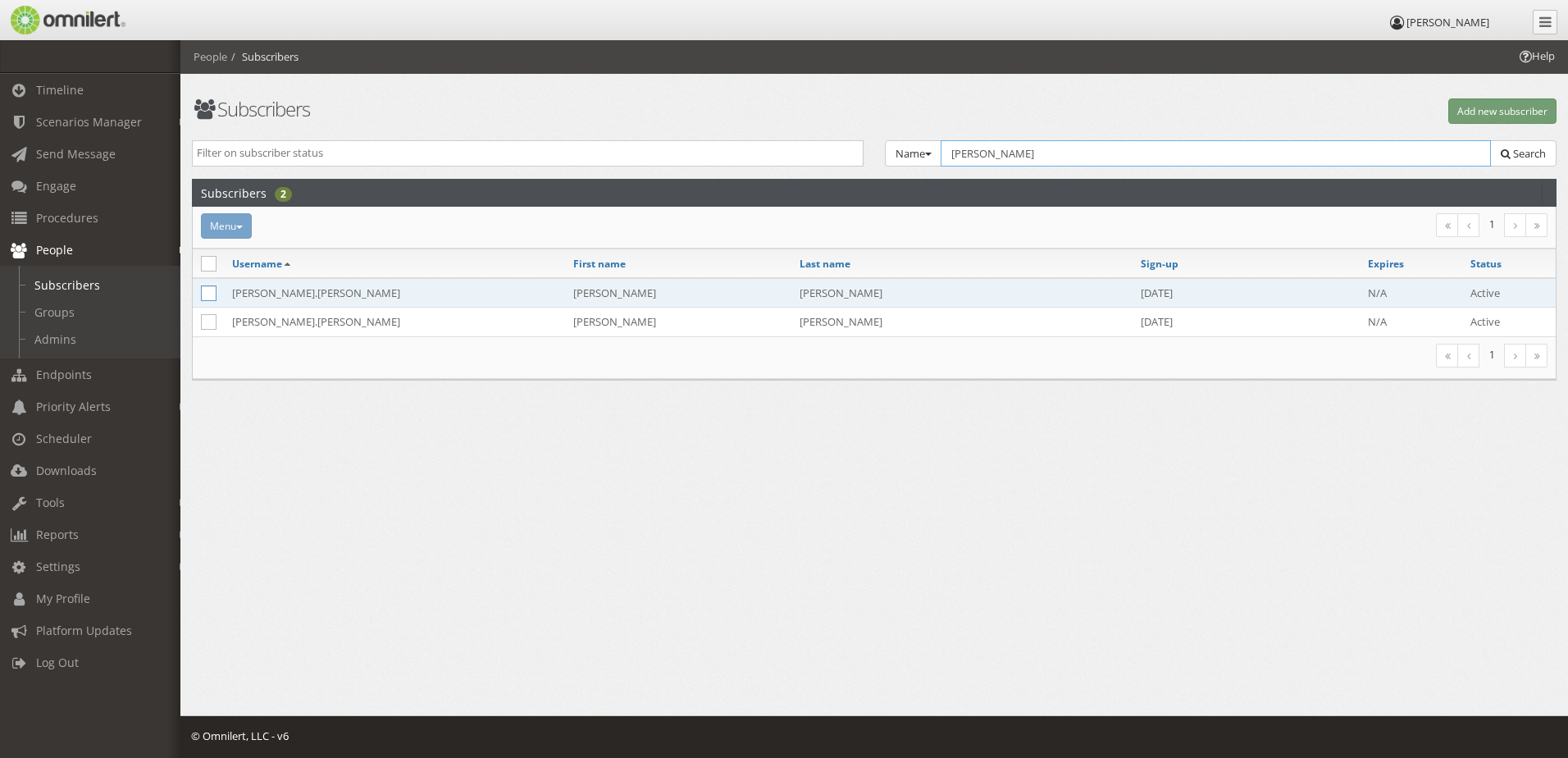
type input "[PERSON_NAME]"
click at [211, 291] on icon at bounding box center [208, 292] width 15 height 15
checkbox input "true"
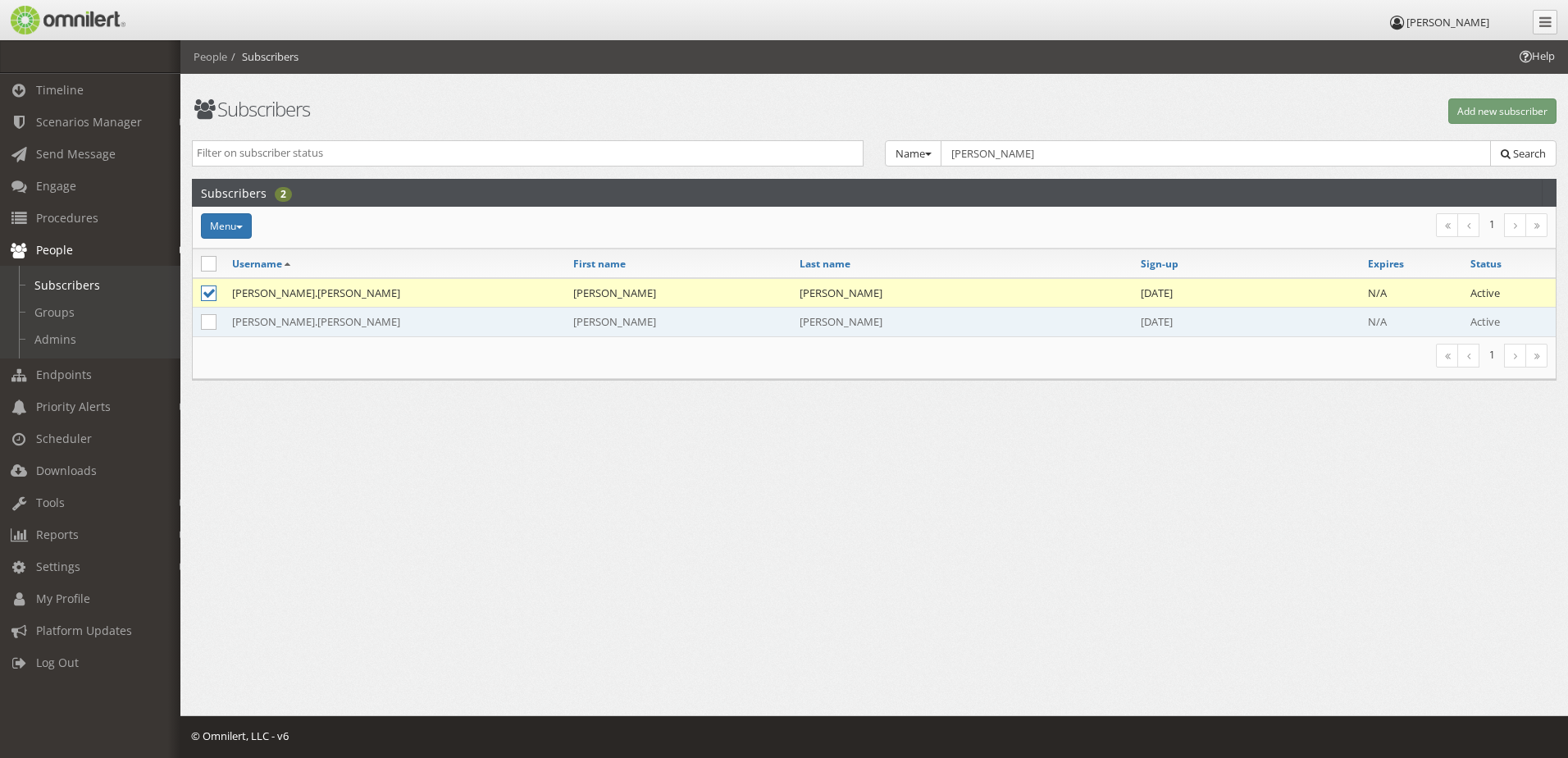
click at [211, 311] on td at bounding box center [208, 322] width 31 height 29
click at [213, 320] on icon at bounding box center [208, 321] width 15 height 15
checkbox input "true"
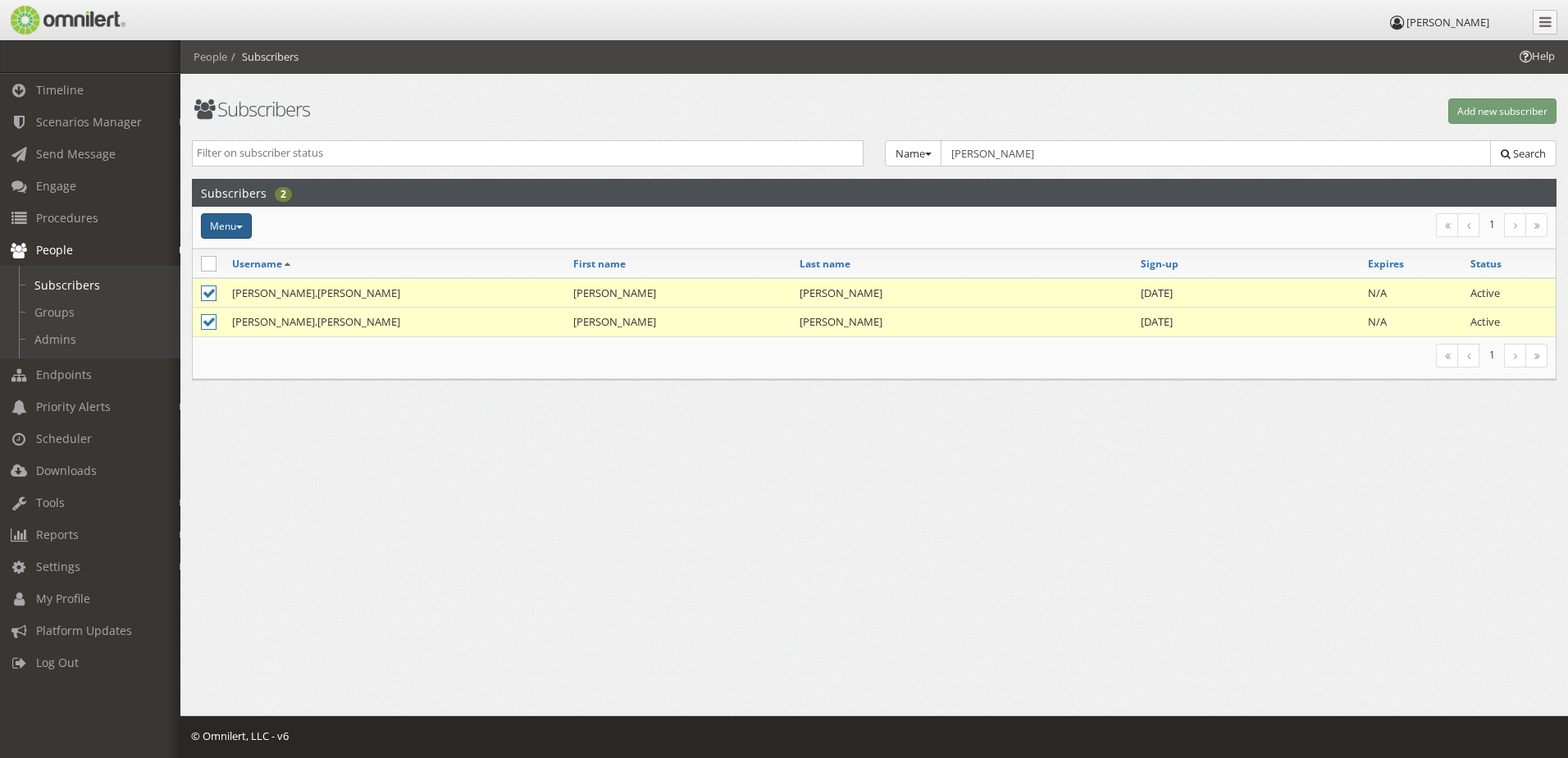
click at [248, 233] on button "Menu" at bounding box center [226, 226] width 51 height 25
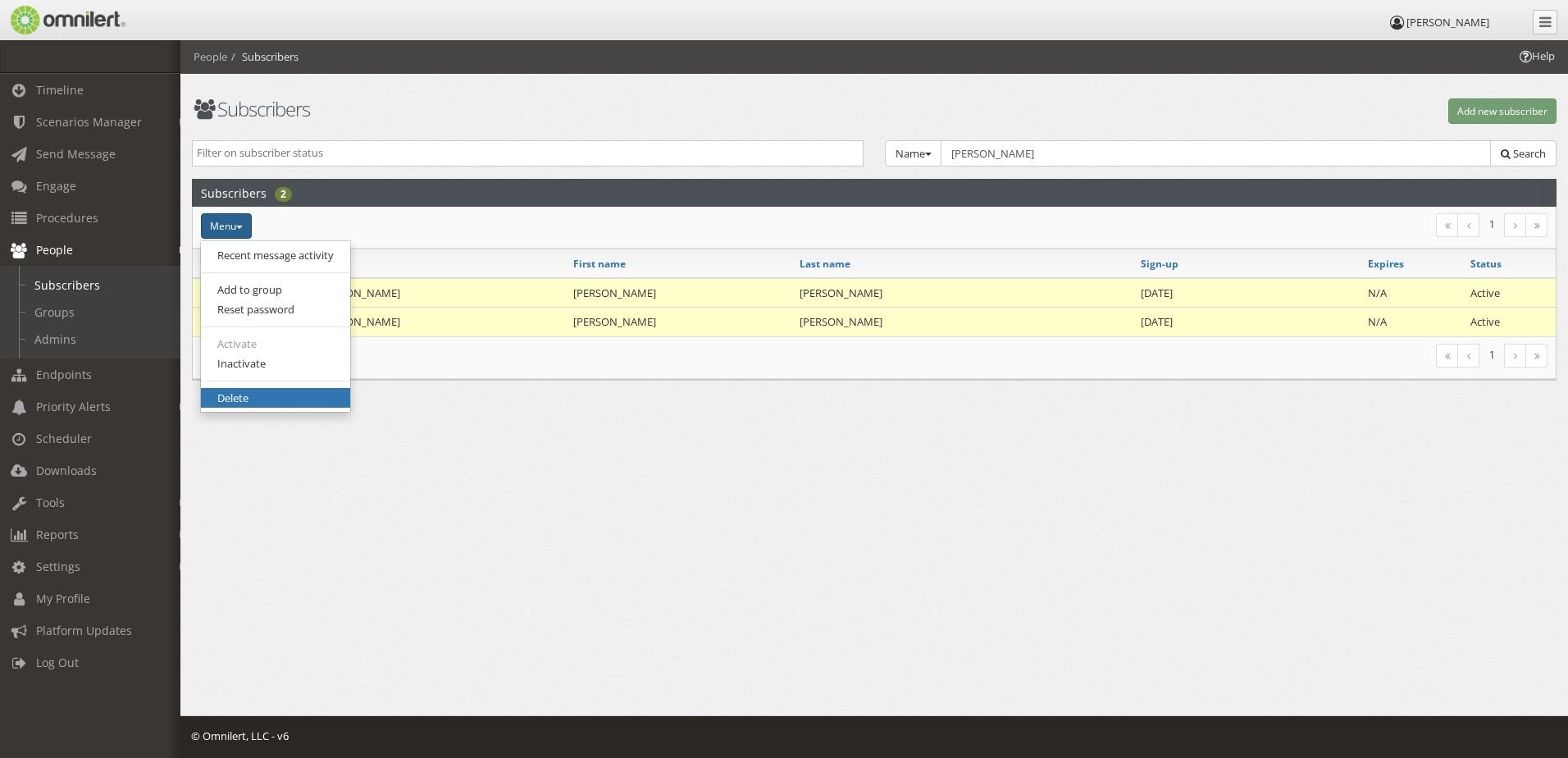
click at [269, 404] on link "Delete" at bounding box center [275, 397] width 149 height 21
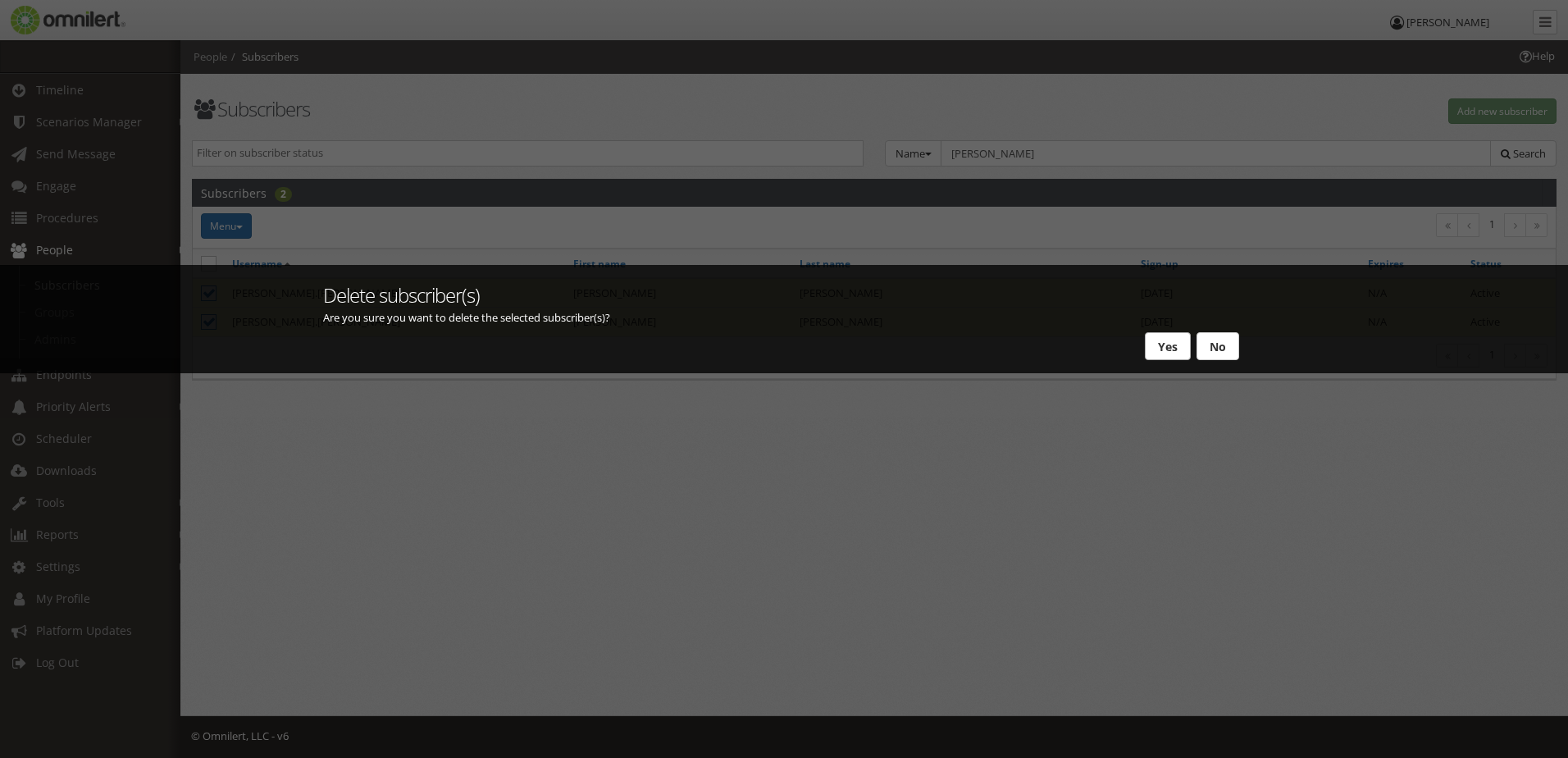
click at [1177, 348] on button "Yes" at bounding box center [1167, 345] width 46 height 28
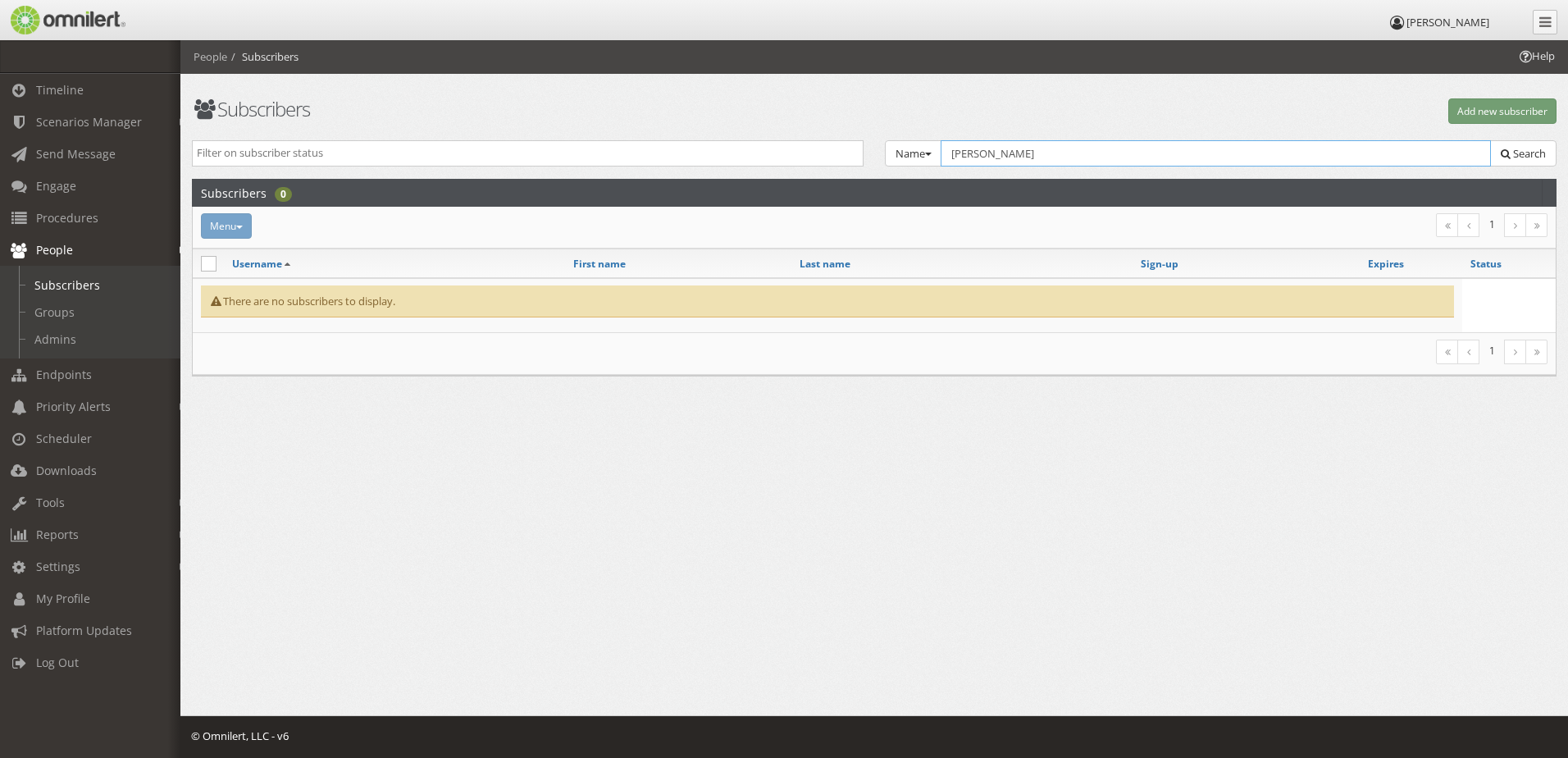
click at [1035, 161] on input "[PERSON_NAME]" at bounding box center [1215, 152] width 550 height 26
click at [1040, 155] on input "[PERSON_NAME]" at bounding box center [1215, 152] width 550 height 26
type input "j"
type input "a"
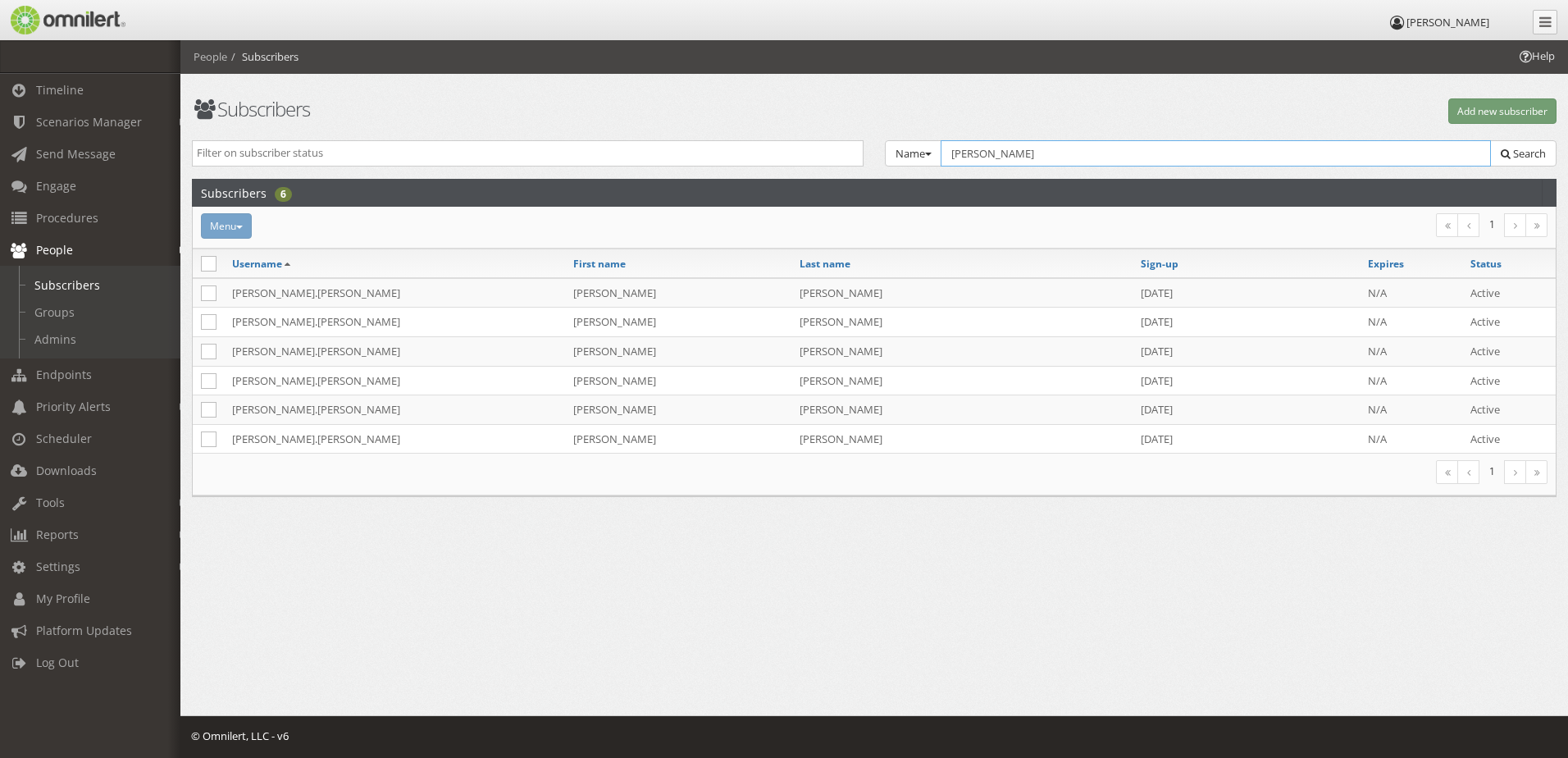
type input "[PERSON_NAME]"
click at [1082, 168] on div "Active Inactive Expired Unvalidated Opted-Out Terminated Name Group Email Name …" at bounding box center [874, 160] width 1386 height 39
click at [1080, 158] on input "[PERSON_NAME]" at bounding box center [1215, 152] width 550 height 26
drag, startPoint x: 1046, startPoint y: 152, endPoint x: 782, endPoint y: 156, distance: 264.0
click at [782, 156] on div "Active Inactive Expired Unvalidated Opted-Out Terminated Name Group Email Name …" at bounding box center [874, 160] width 1386 height 39
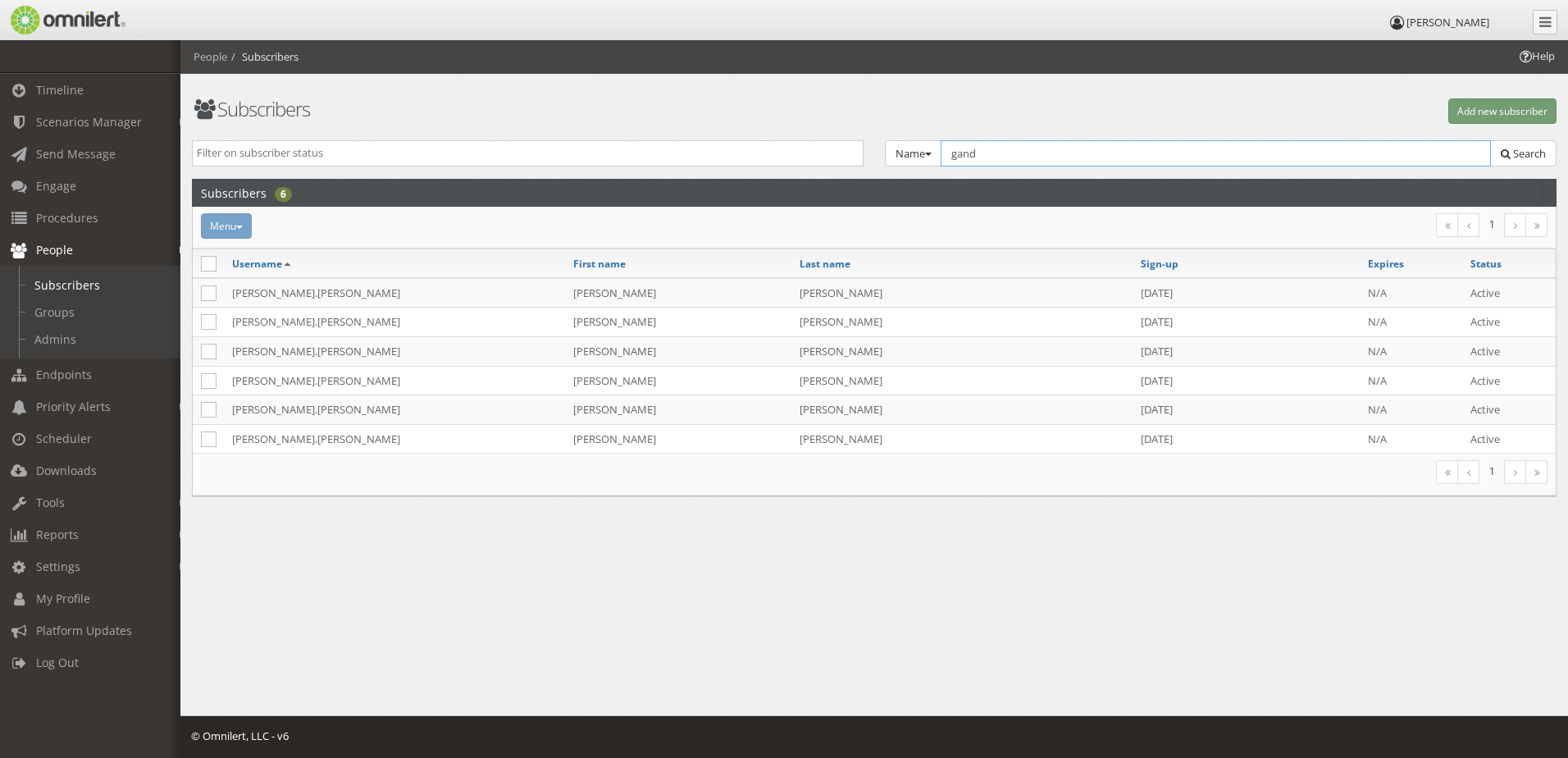
type input "[PERSON_NAME]"
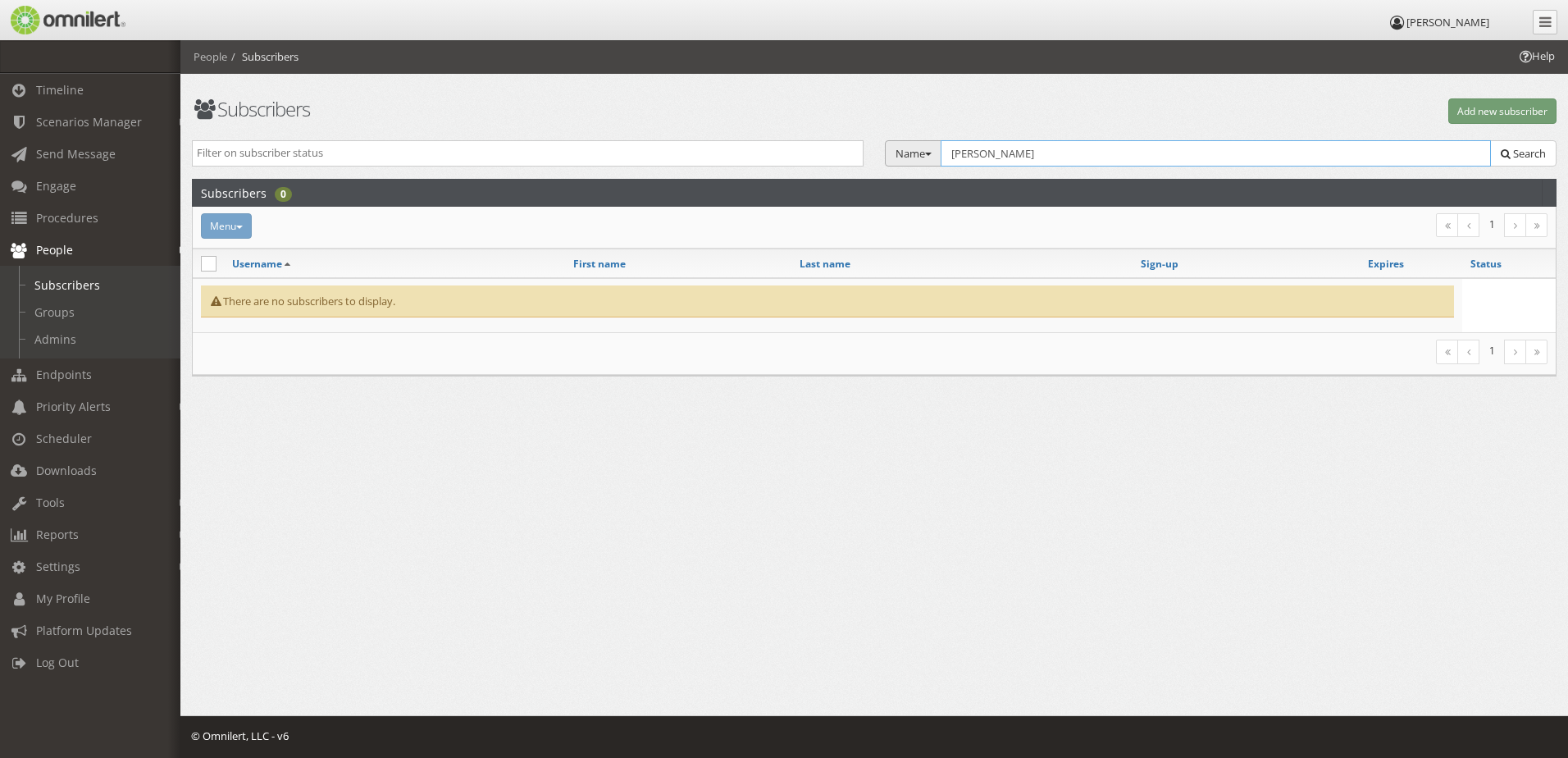
drag, startPoint x: 1009, startPoint y: 151, endPoint x: 906, endPoint y: 152, distance: 103.0
click at [906, 152] on div "Name Group Email Name SMS Voice TTY Tags Select Group... Dallas Aseptic Dallas …" at bounding box center [1221, 153] width 672 height 27
type input "[PERSON_NAME]"
drag, startPoint x: 1038, startPoint y: 159, endPoint x: 896, endPoint y: 176, distance: 143.0
click at [896, 176] on div "Active Inactive Expired Unvalidated Opted-Out Terminated Name Group Email Name …" at bounding box center [874, 160] width 1386 height 39
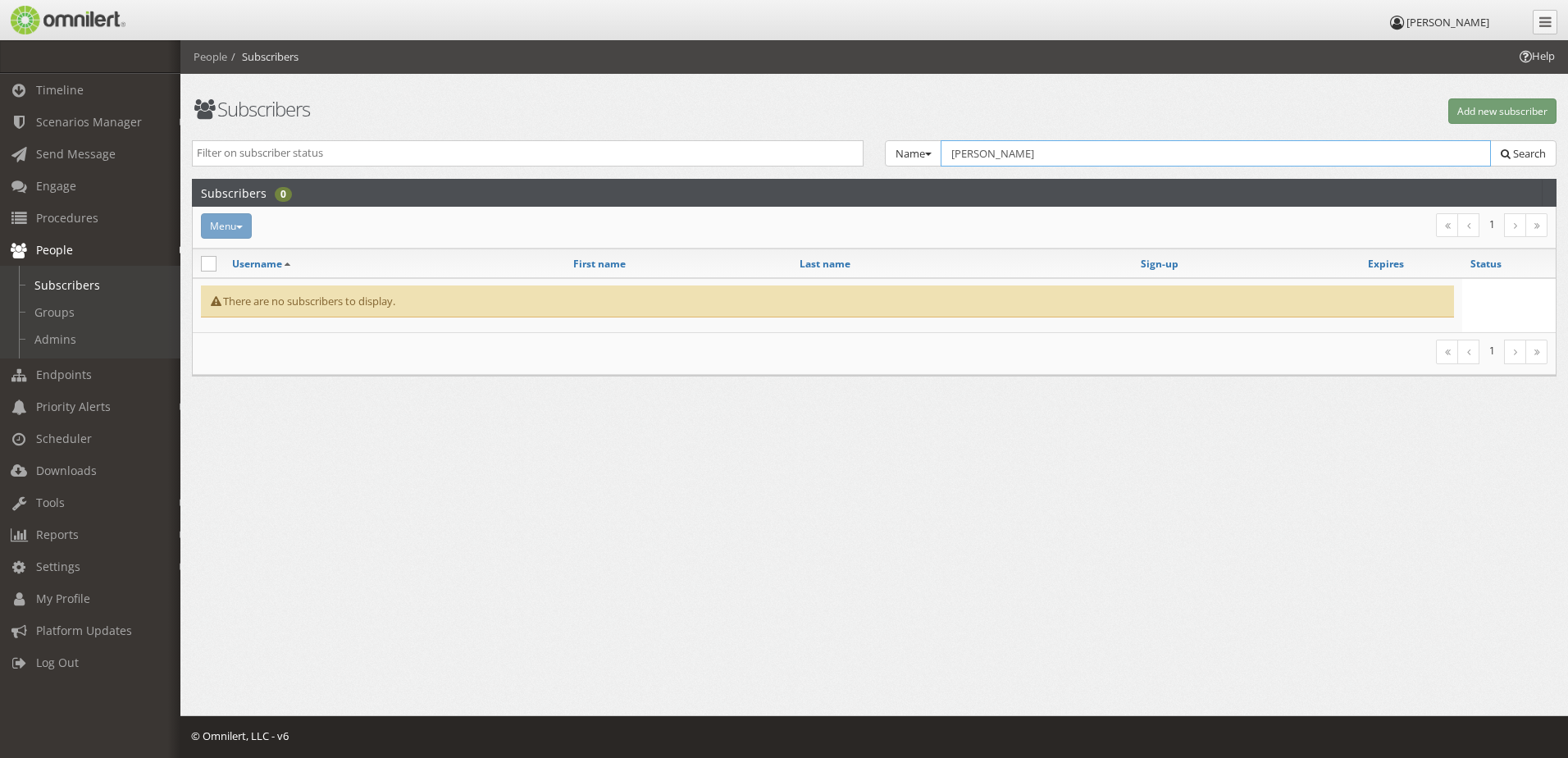
type input "[PERSON_NAME]"
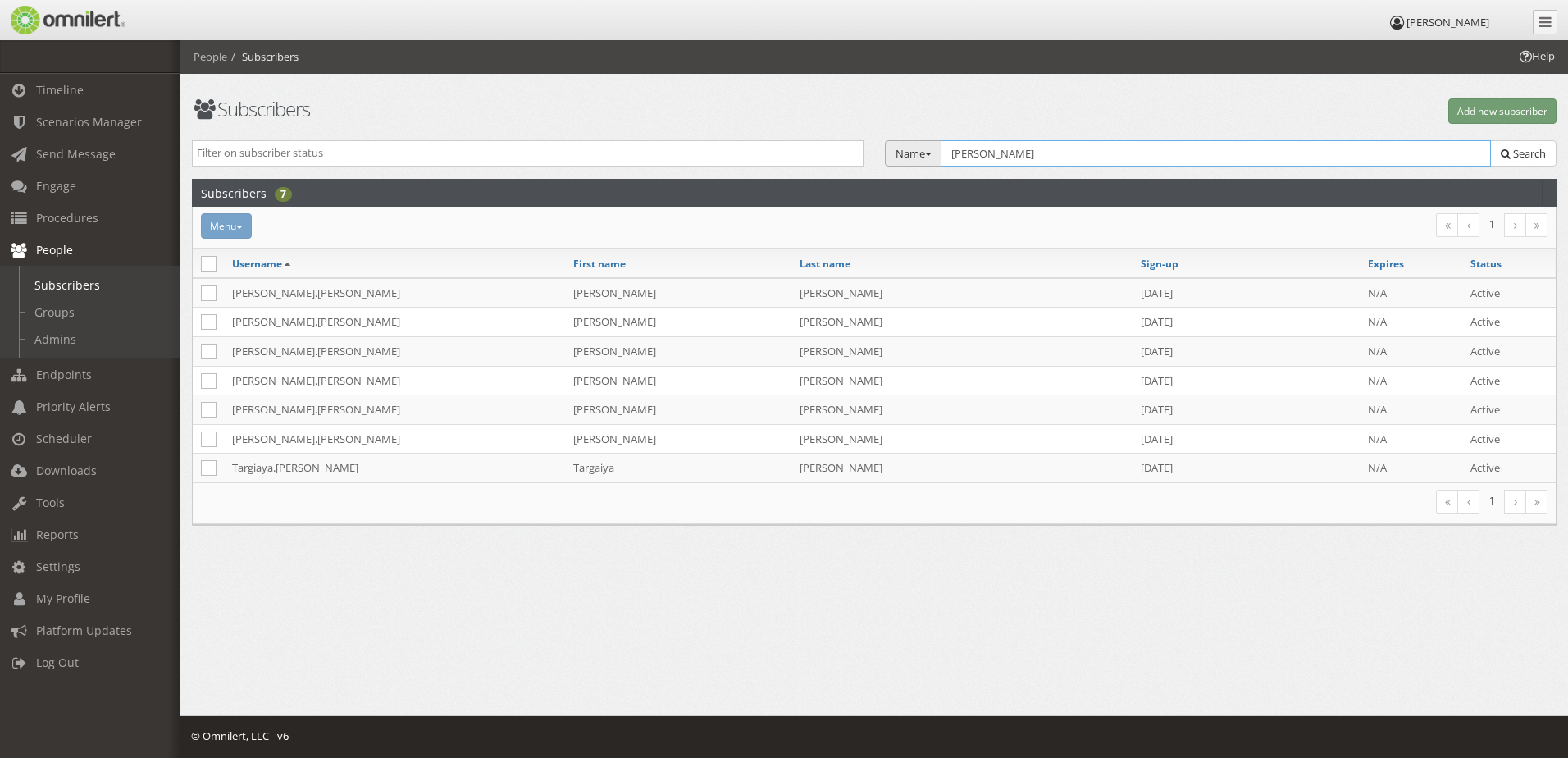
drag, startPoint x: 1038, startPoint y: 145, endPoint x: 912, endPoint y: 145, distance: 126.0
click at [912, 145] on div "Name Group Email Name SMS Voice TTY Tags Select Group... Dallas Aseptic Dallas …" at bounding box center [1221, 153] width 672 height 27
type input "[GEOGRAPHIC_DATA]"
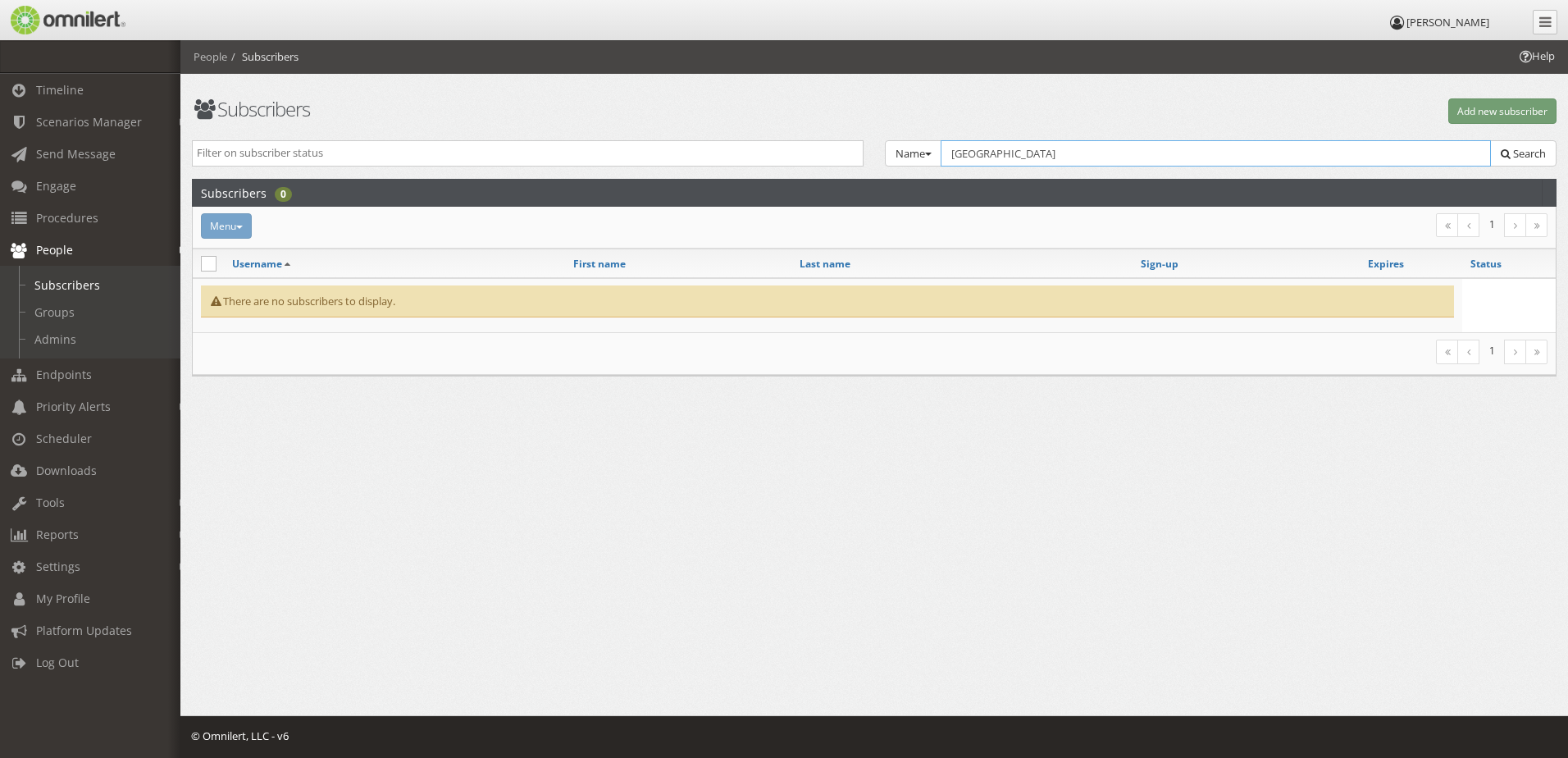
drag, startPoint x: 1117, startPoint y: 152, endPoint x: 793, endPoint y: 152, distance: 324.0
click at [793, 152] on div "Active Inactive Expired Unvalidated Opted-Out Terminated Name Group Email Name …" at bounding box center [874, 160] width 1386 height 39
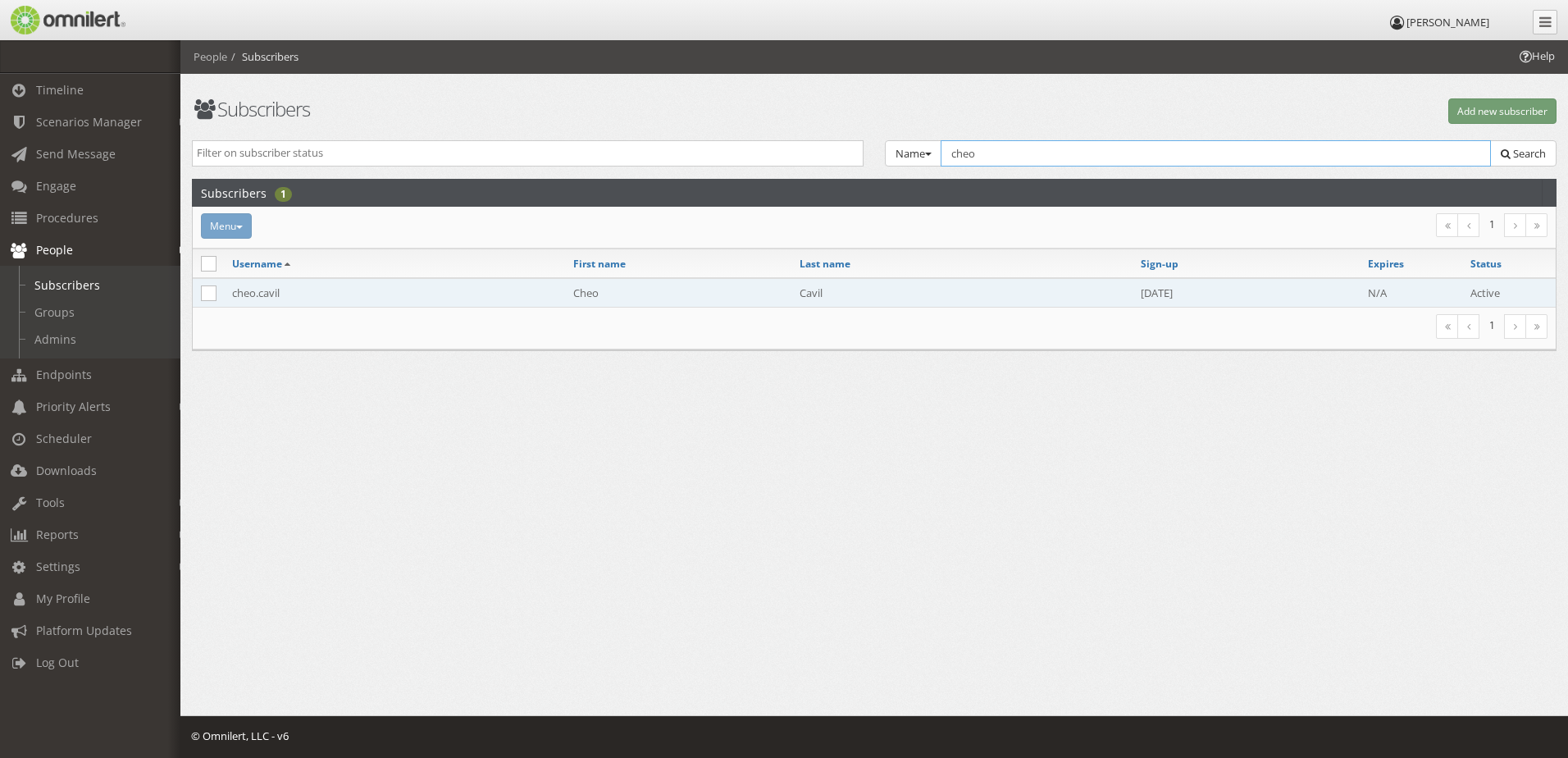
type input "cheo"
click at [576, 291] on td "Cheo" at bounding box center [678, 292] width 227 height 30
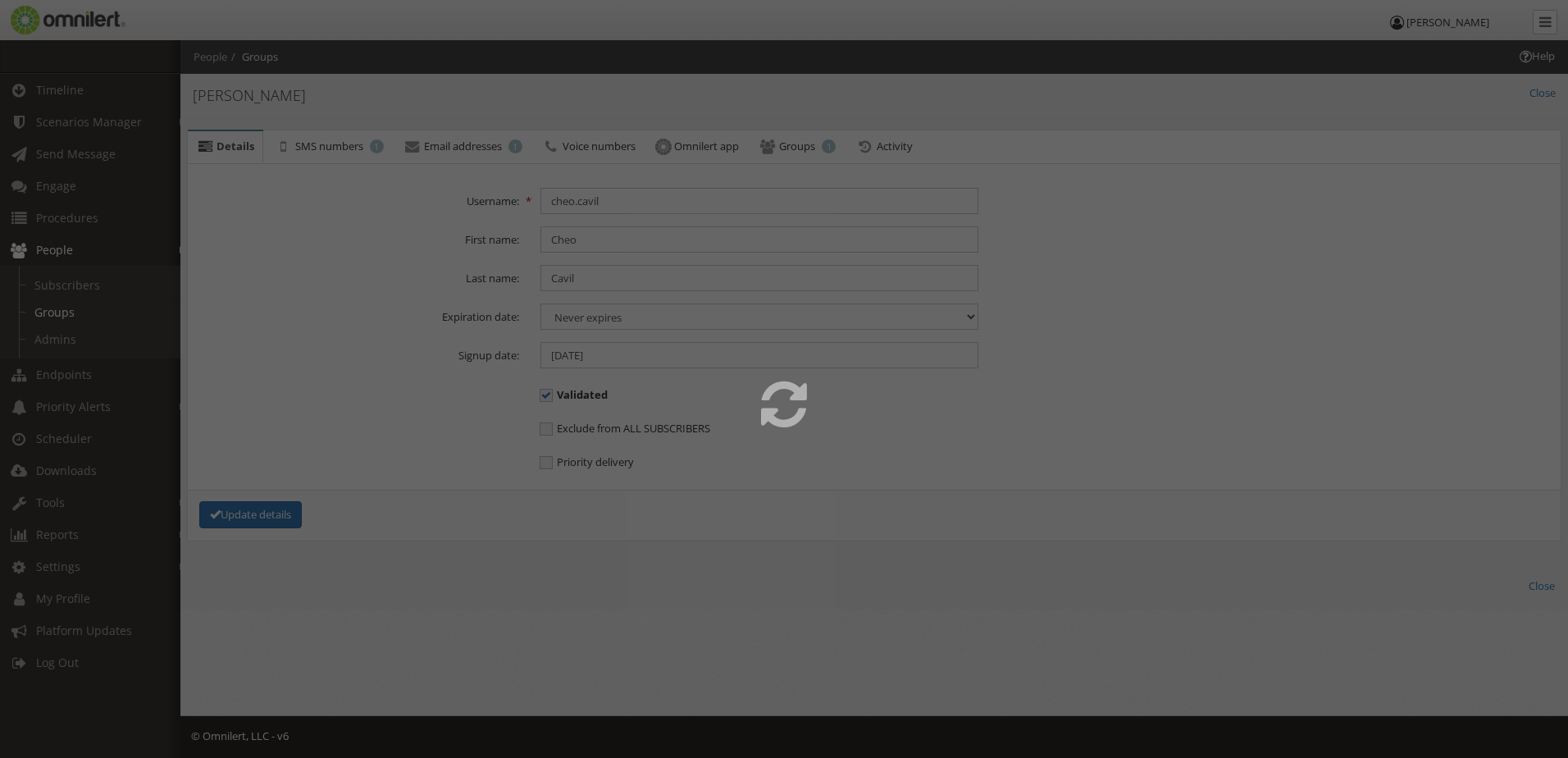
select select
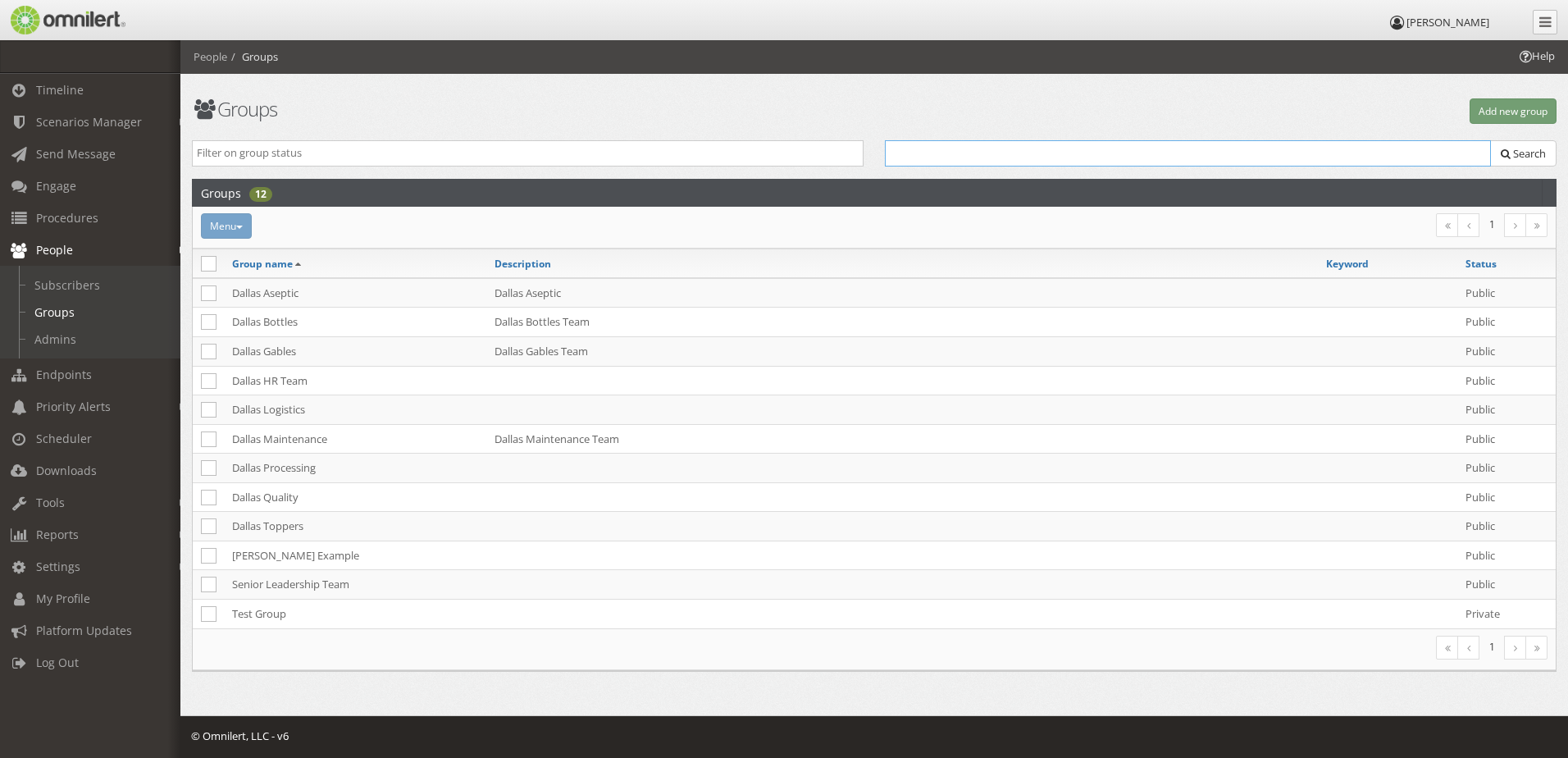
click at [973, 157] on input "text" at bounding box center [1189, 152] width 606 height 26
type input "c"
click at [95, 279] on link "Subscribers" at bounding box center [98, 285] width 196 height 27
select select
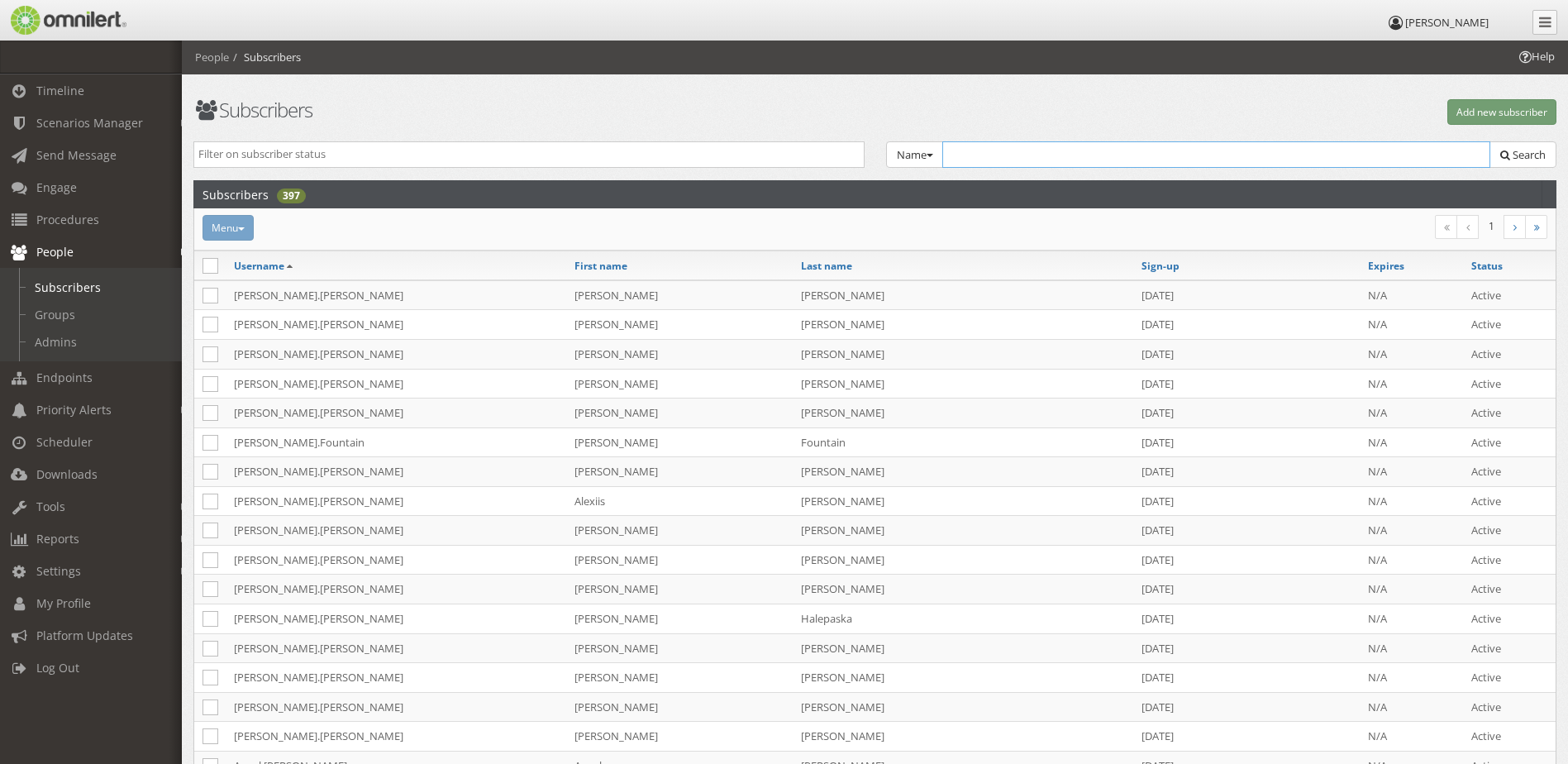
click at [988, 155] on input "text" at bounding box center [1216, 154] width 549 height 26
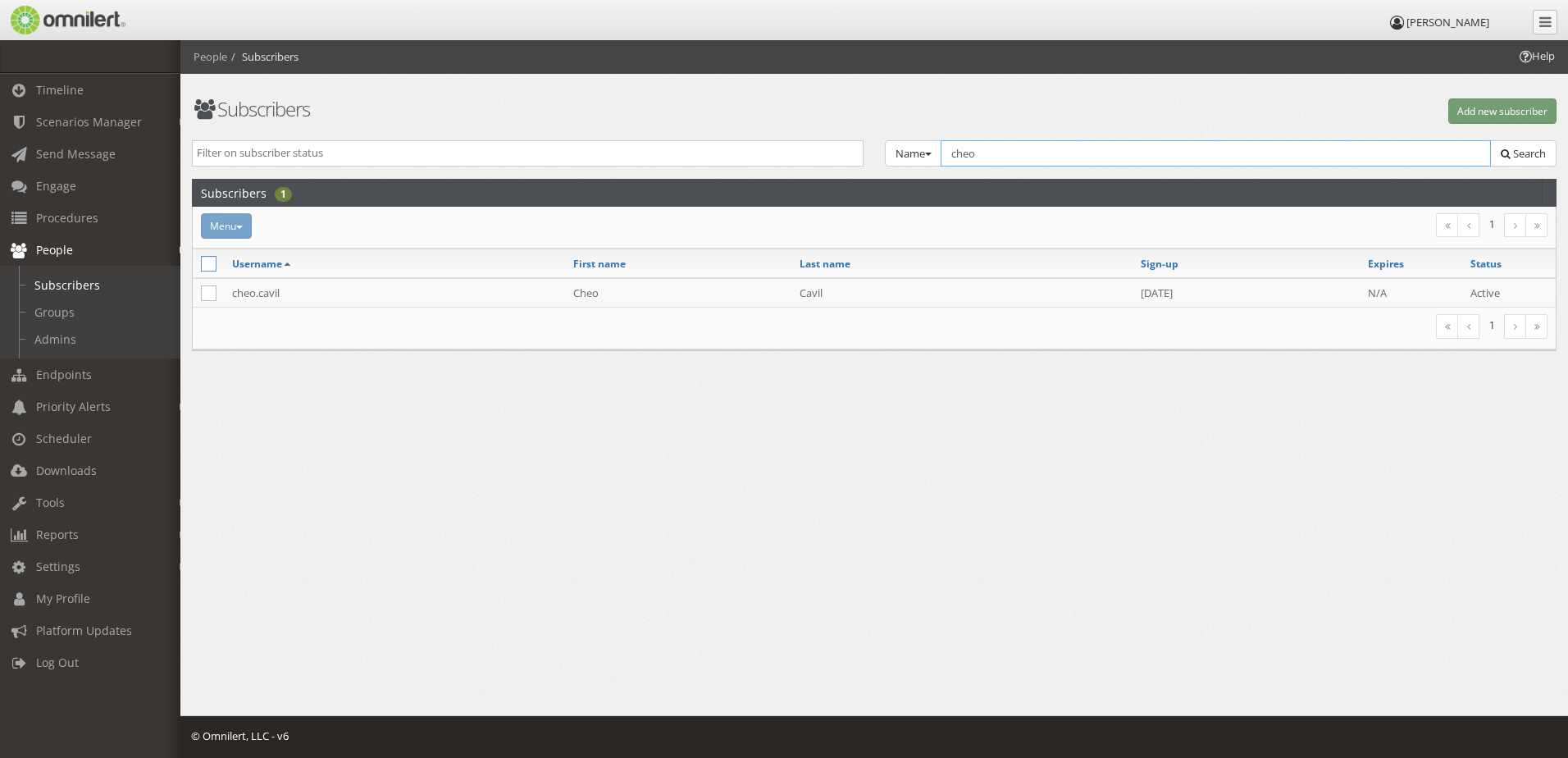
type input "cheo"
click at [211, 262] on icon at bounding box center [208, 263] width 15 height 15
checkbox input "true"
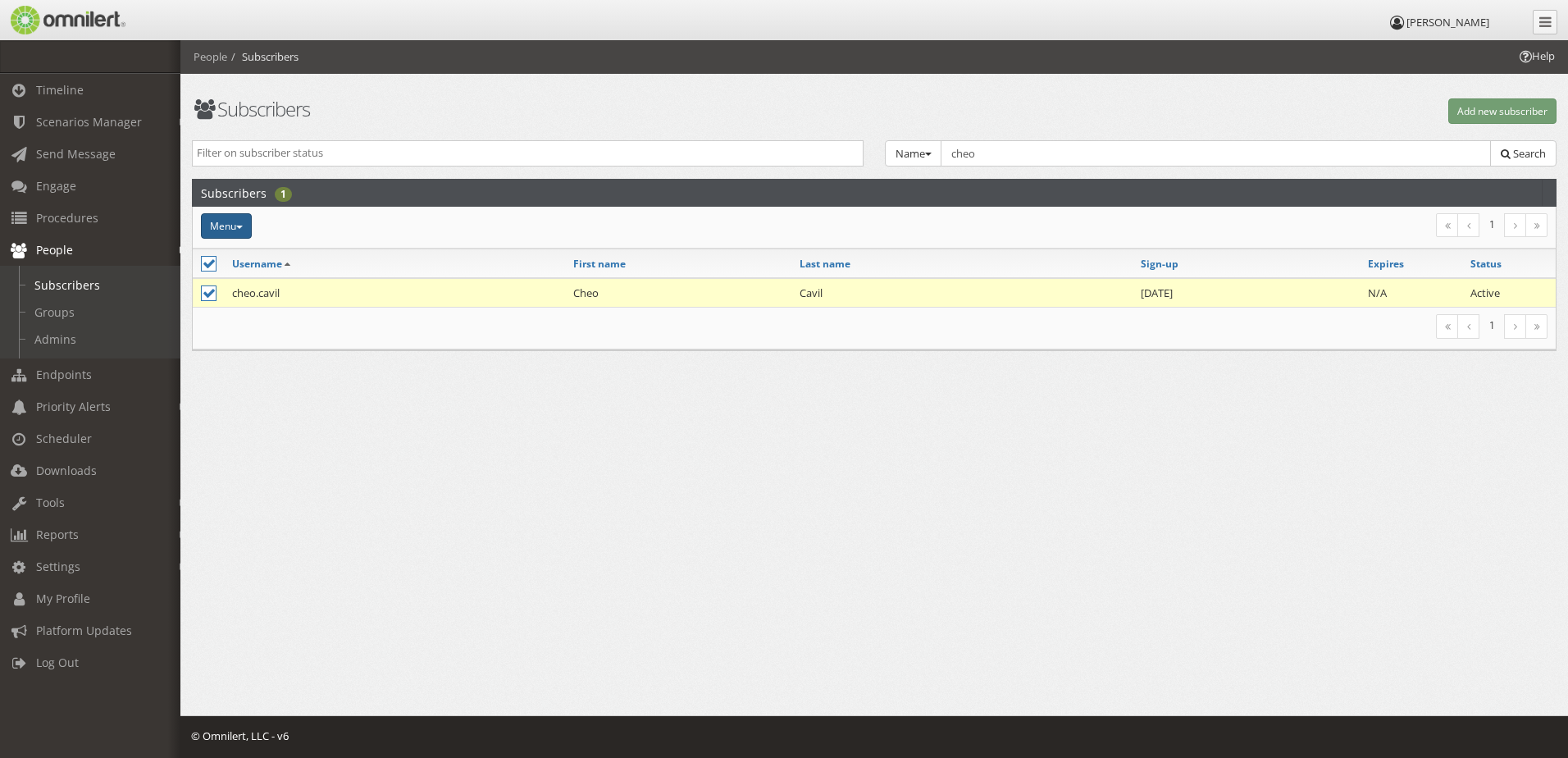
click at [240, 228] on span "button" at bounding box center [239, 227] width 6 height 4
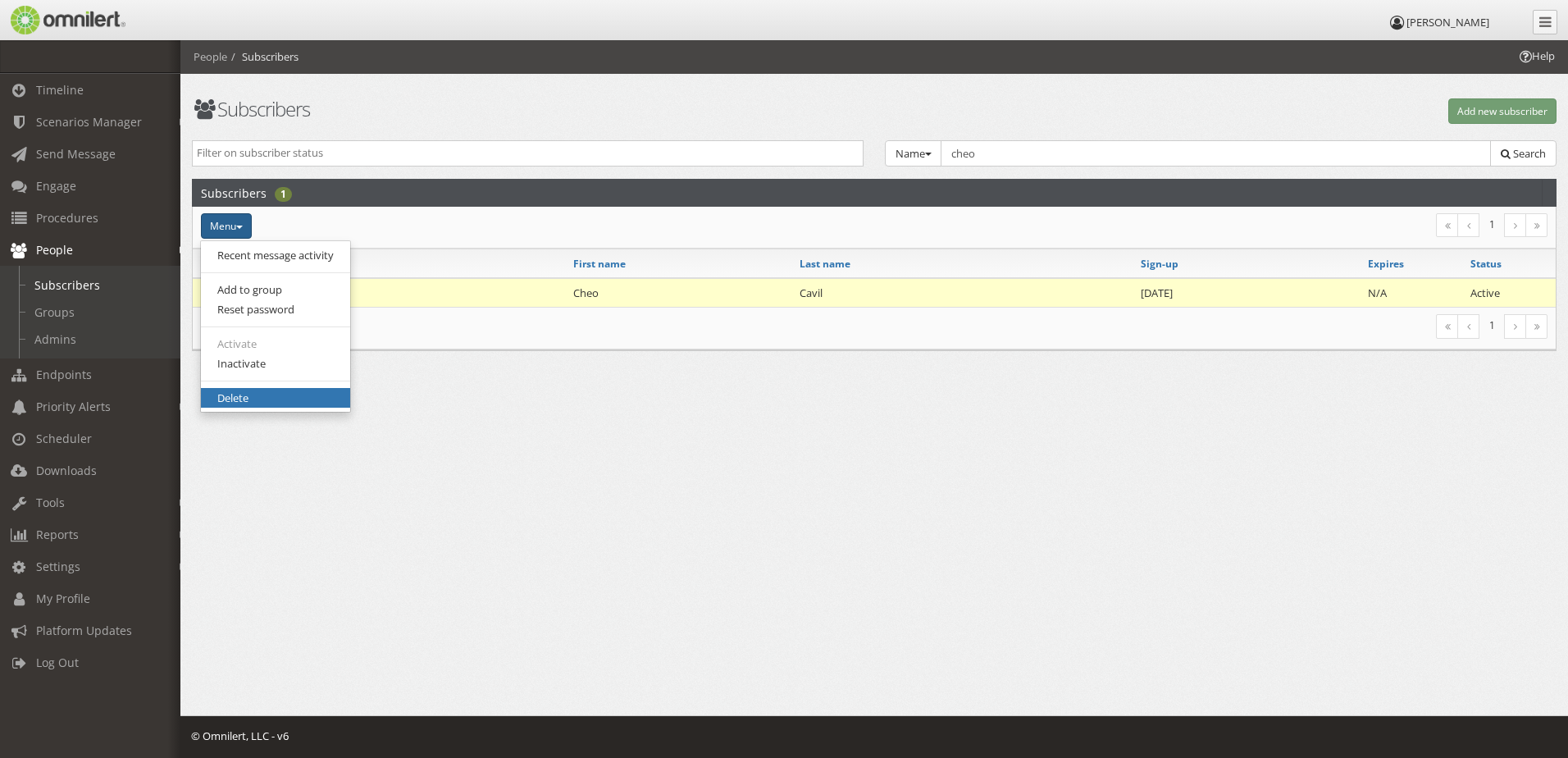
click at [254, 399] on link "Delete" at bounding box center [275, 397] width 149 height 21
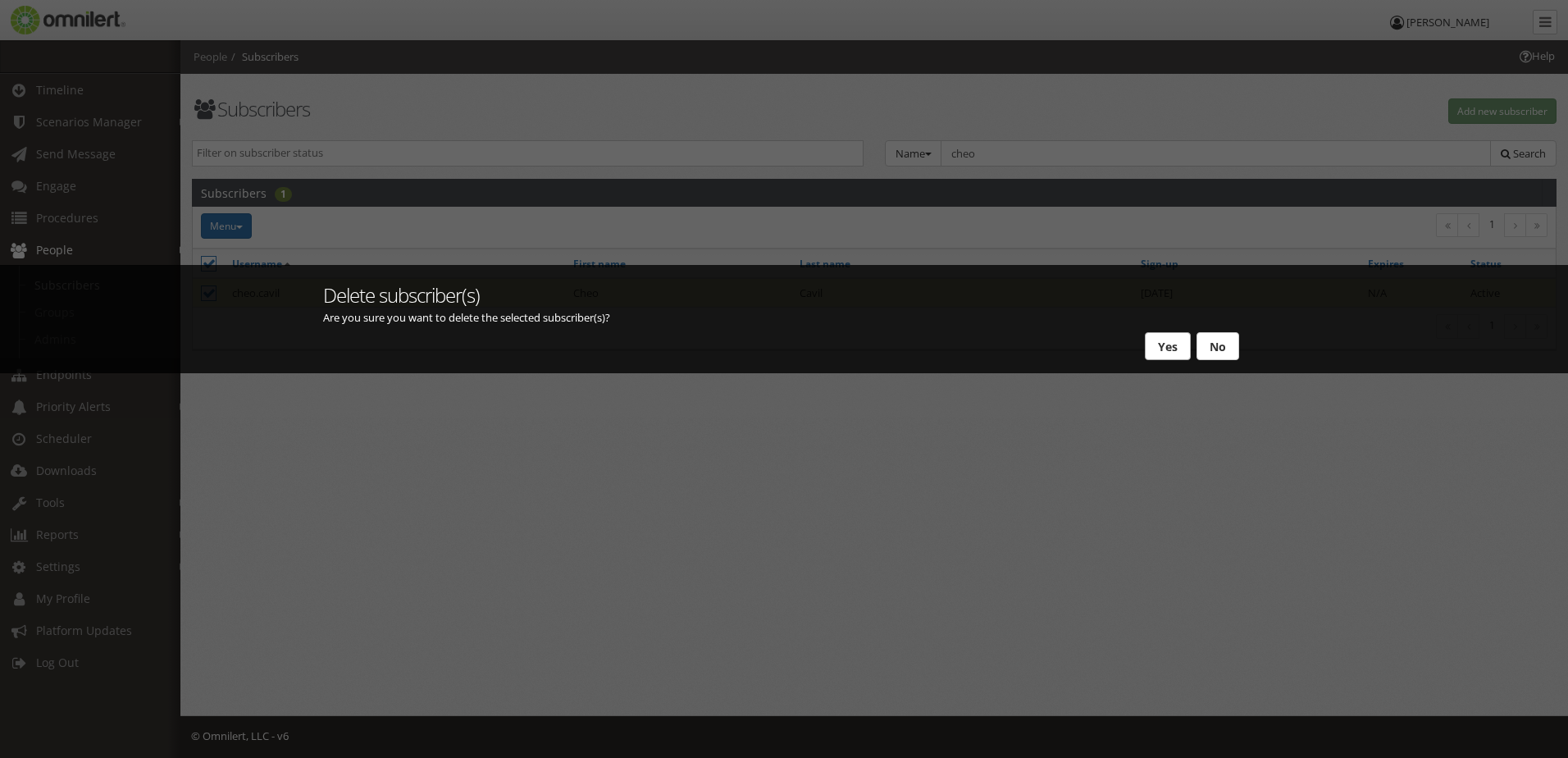
click at [1171, 349] on button "Yes" at bounding box center [1167, 345] width 46 height 28
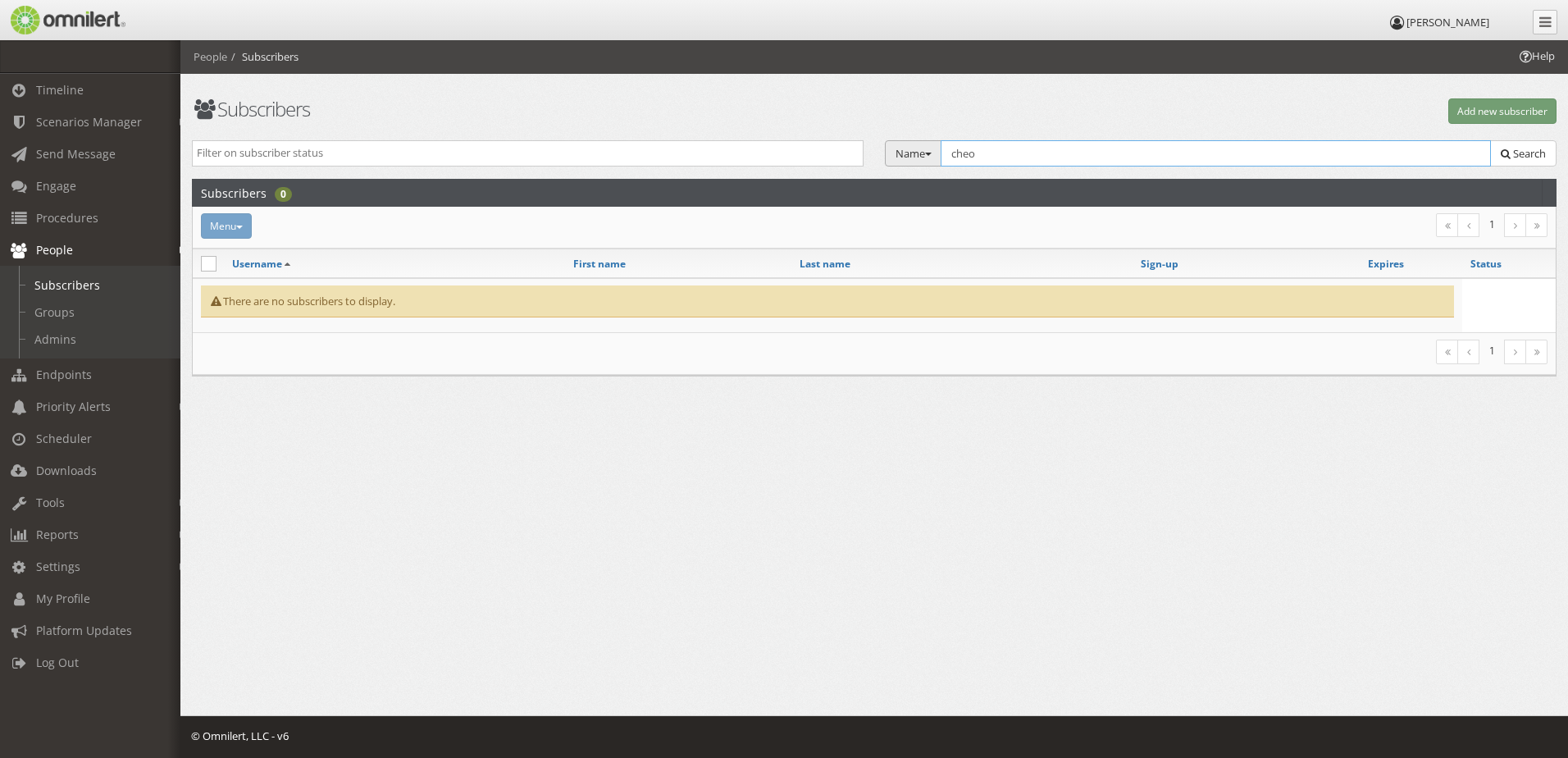
drag, startPoint x: 1044, startPoint y: 152, endPoint x: 885, endPoint y: 152, distance: 159.0
click at [885, 152] on div "Name Group Email Name SMS Voice TTY Tags Select Group... Dallas Aseptic Dallas …" at bounding box center [1221, 153] width 672 height 27
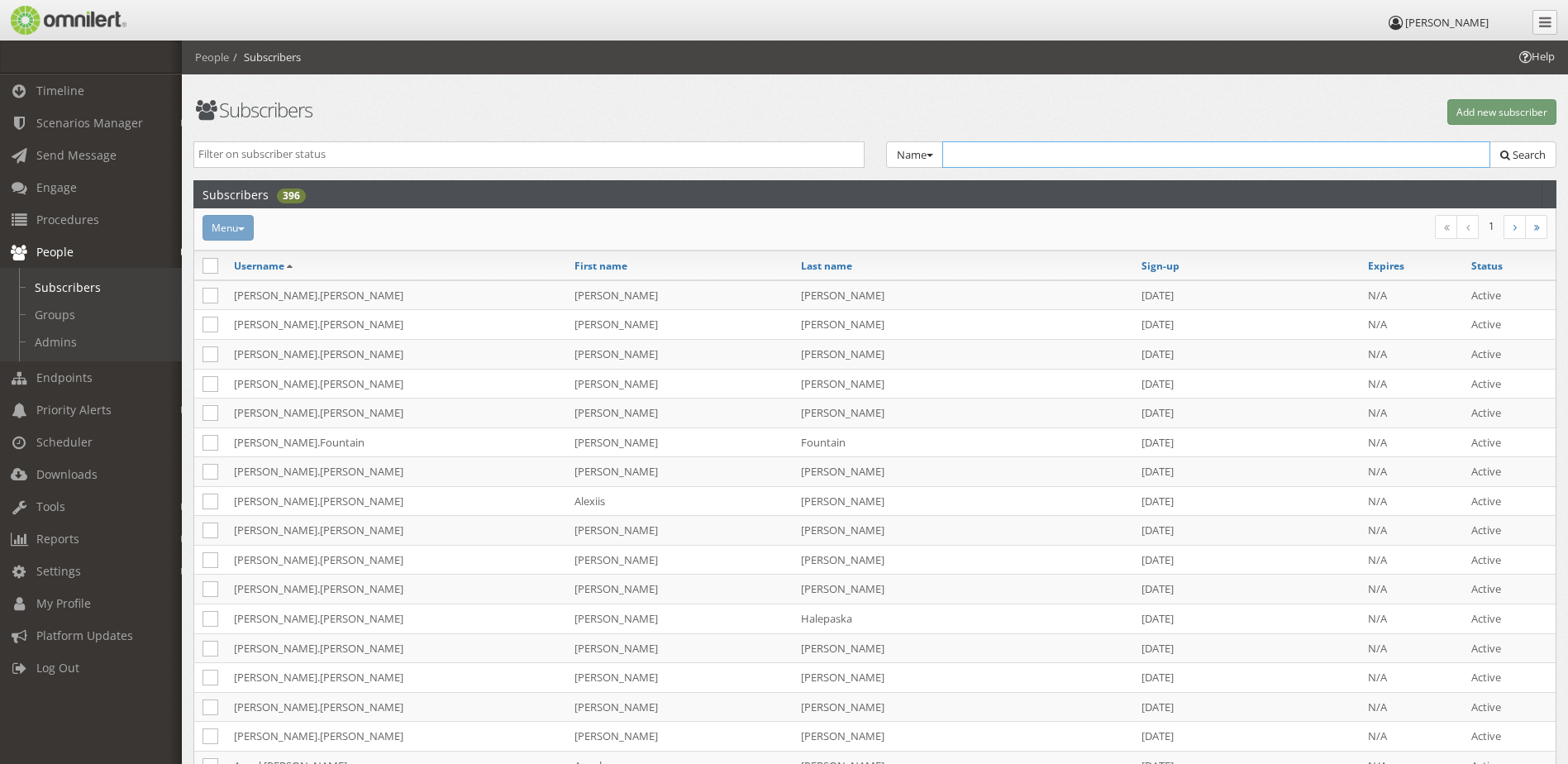
click at [1052, 159] on input "text" at bounding box center [1216, 154] width 549 height 26
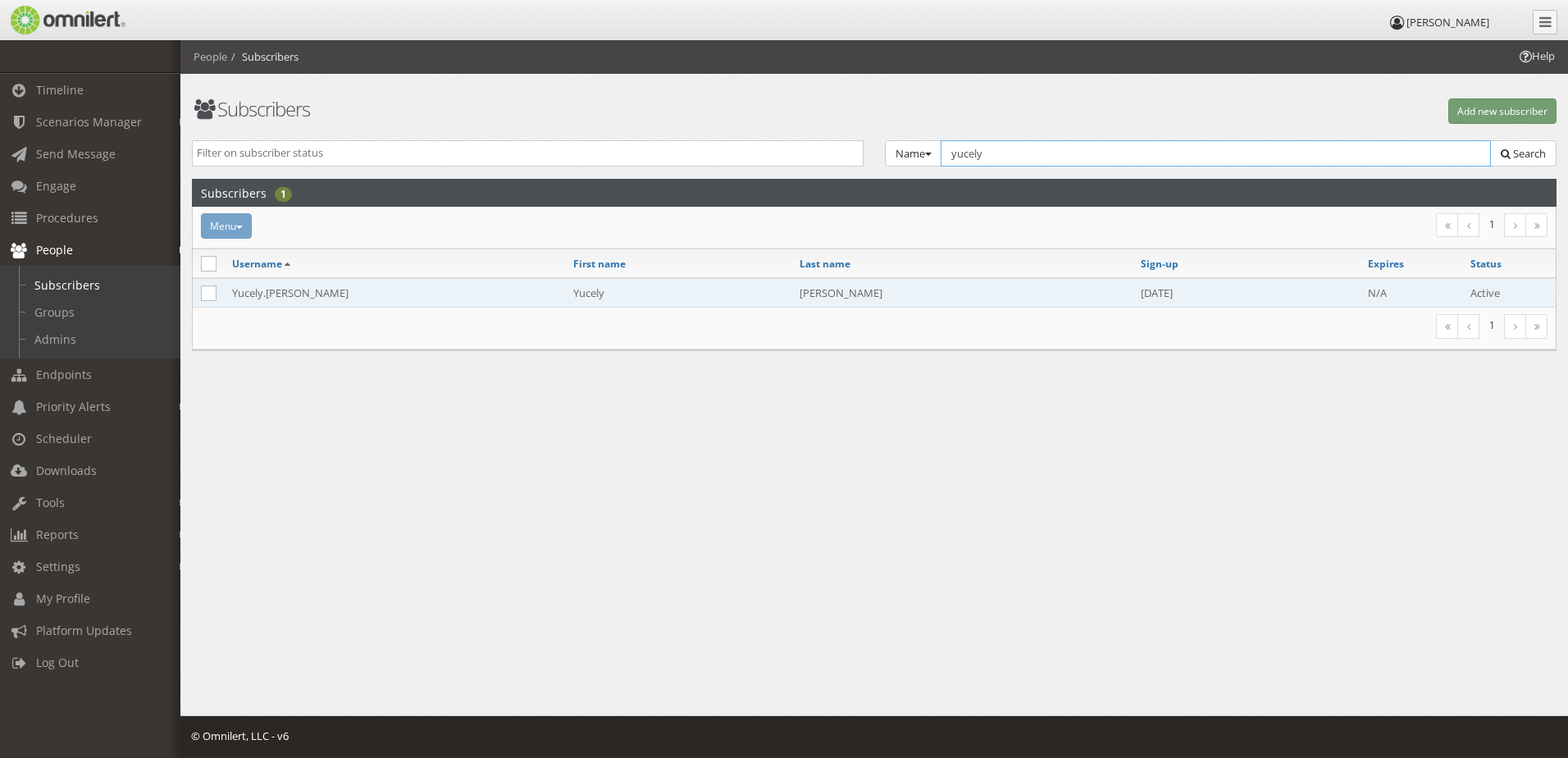
type input "yucely"
click at [355, 300] on td "Yucely.[PERSON_NAME]" at bounding box center [395, 292] width 341 height 30
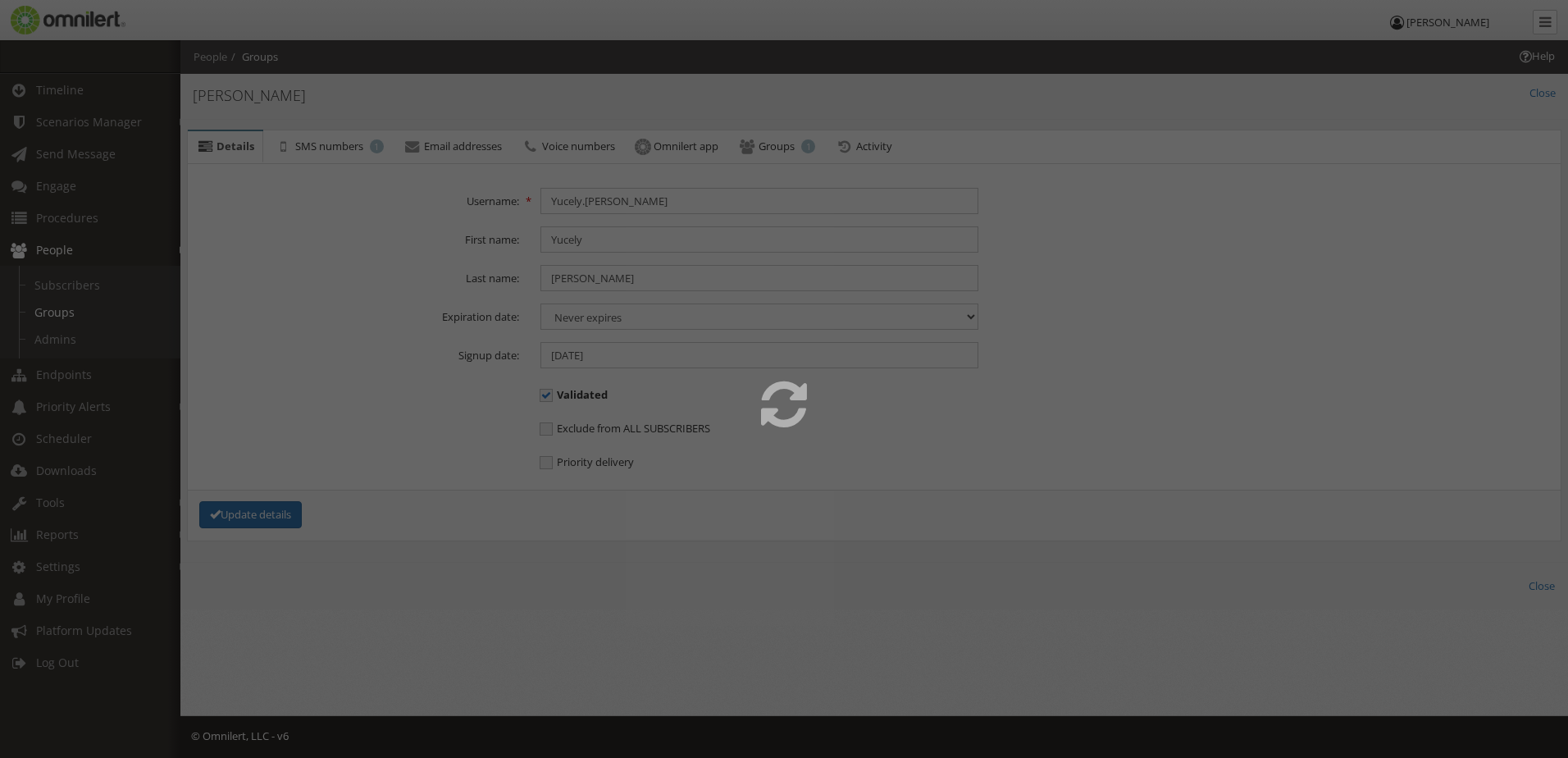
select select
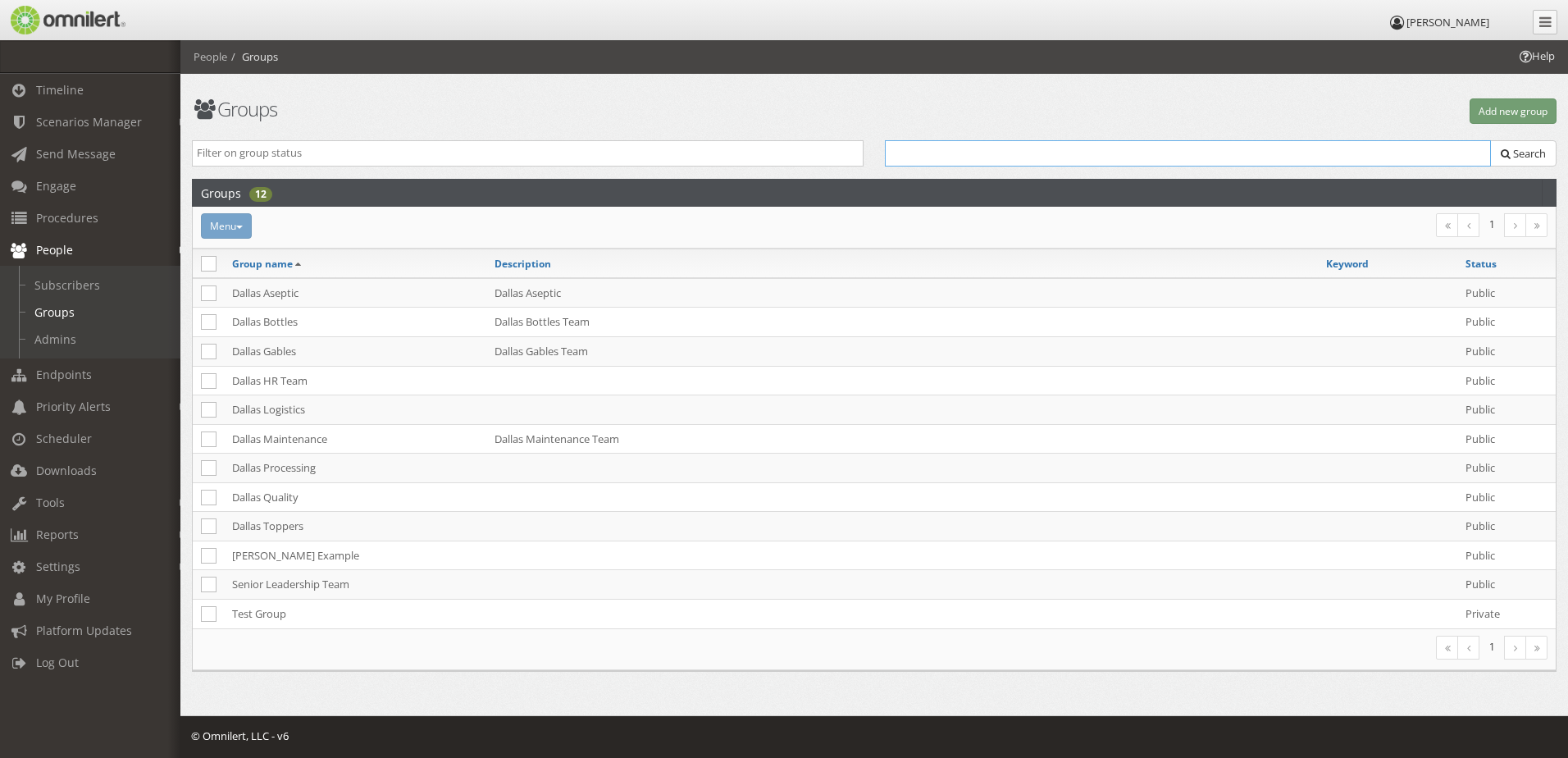
click at [1027, 156] on input "text" at bounding box center [1189, 152] width 606 height 26
drag, startPoint x: 72, startPoint y: 292, endPoint x: 83, endPoint y: 286, distance: 12.5
click at [72, 292] on link "Subscribers" at bounding box center [98, 285] width 196 height 27
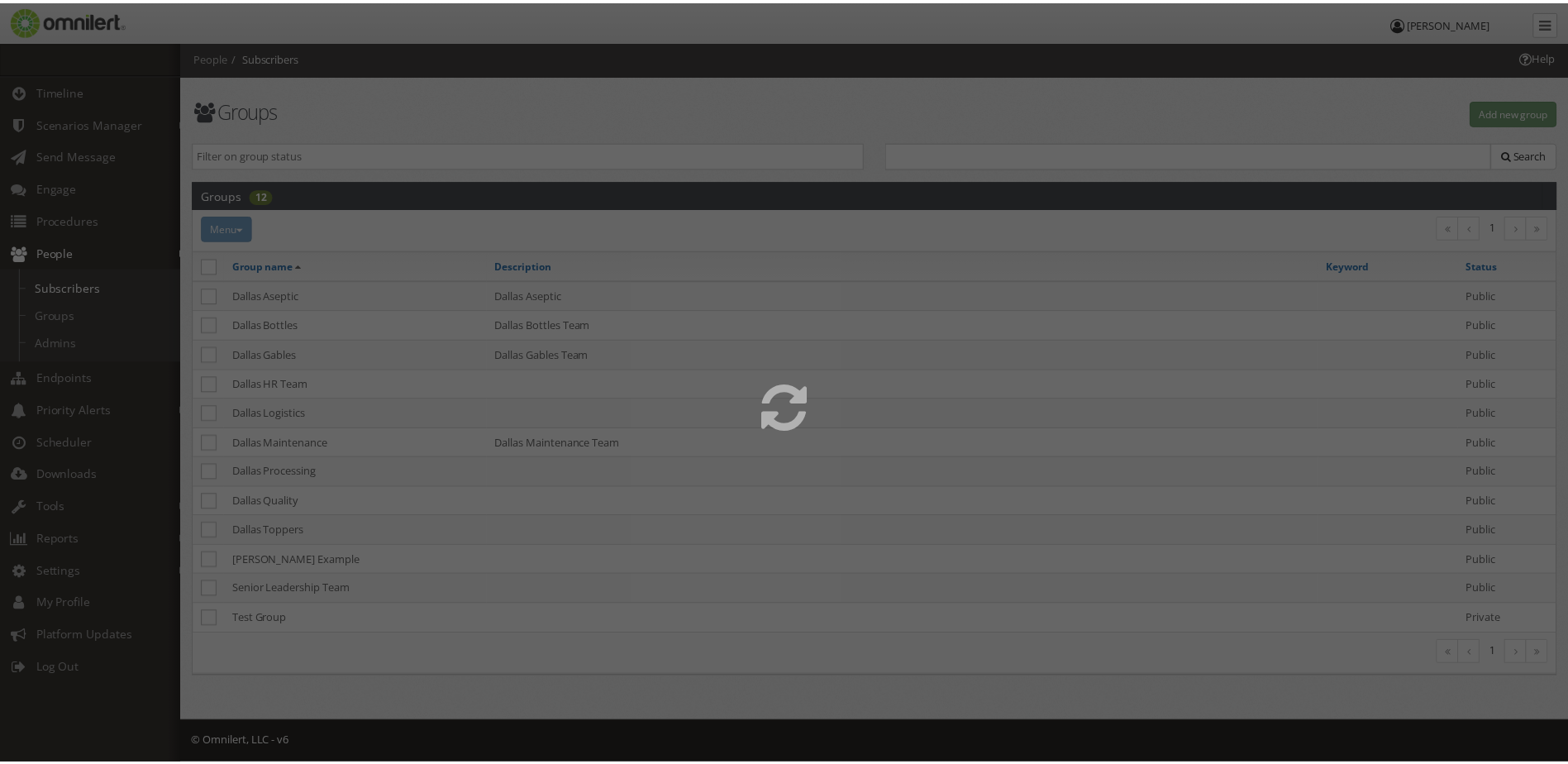
select select
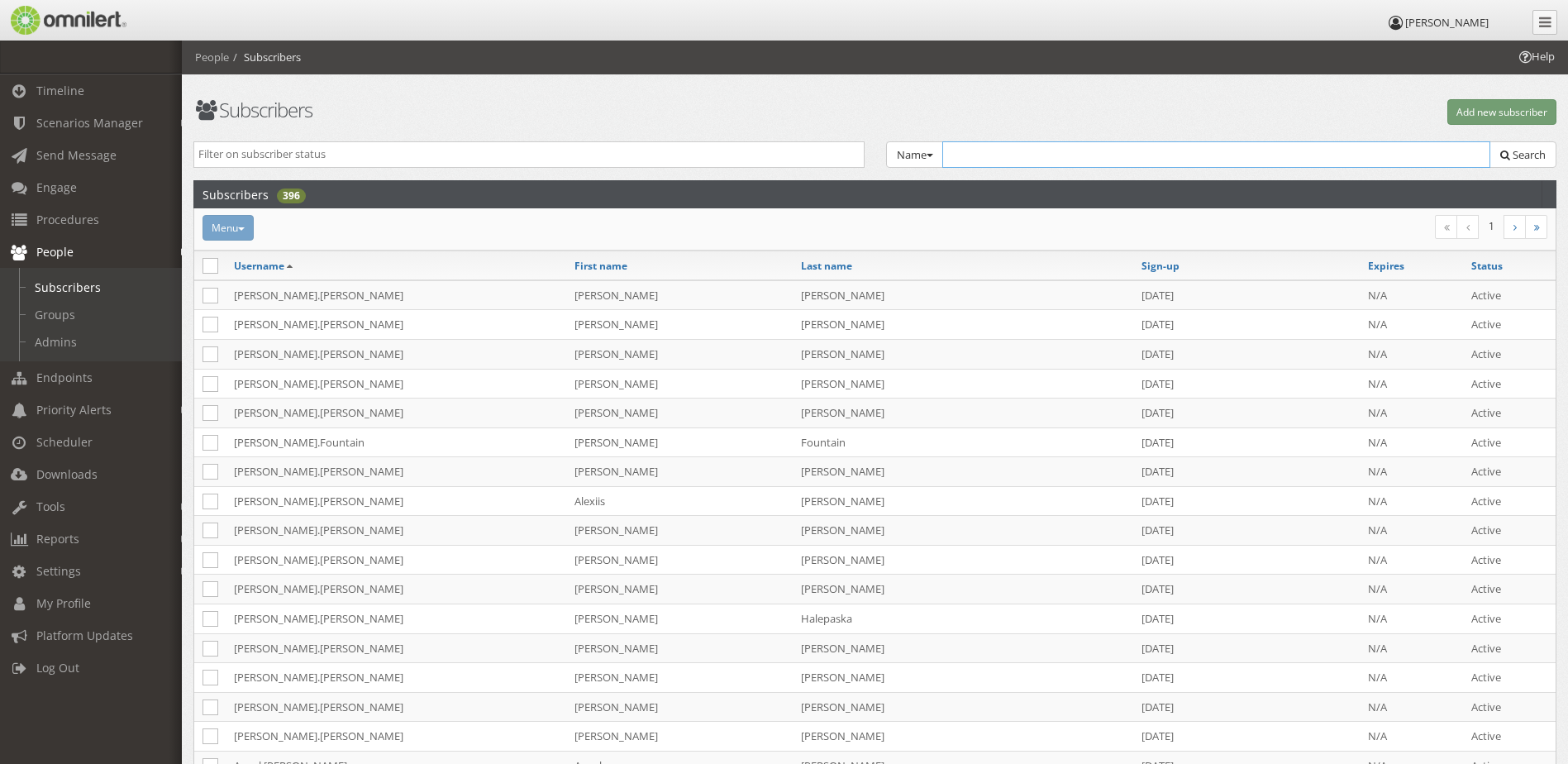
click at [967, 147] on input "text" at bounding box center [1216, 154] width 549 height 26
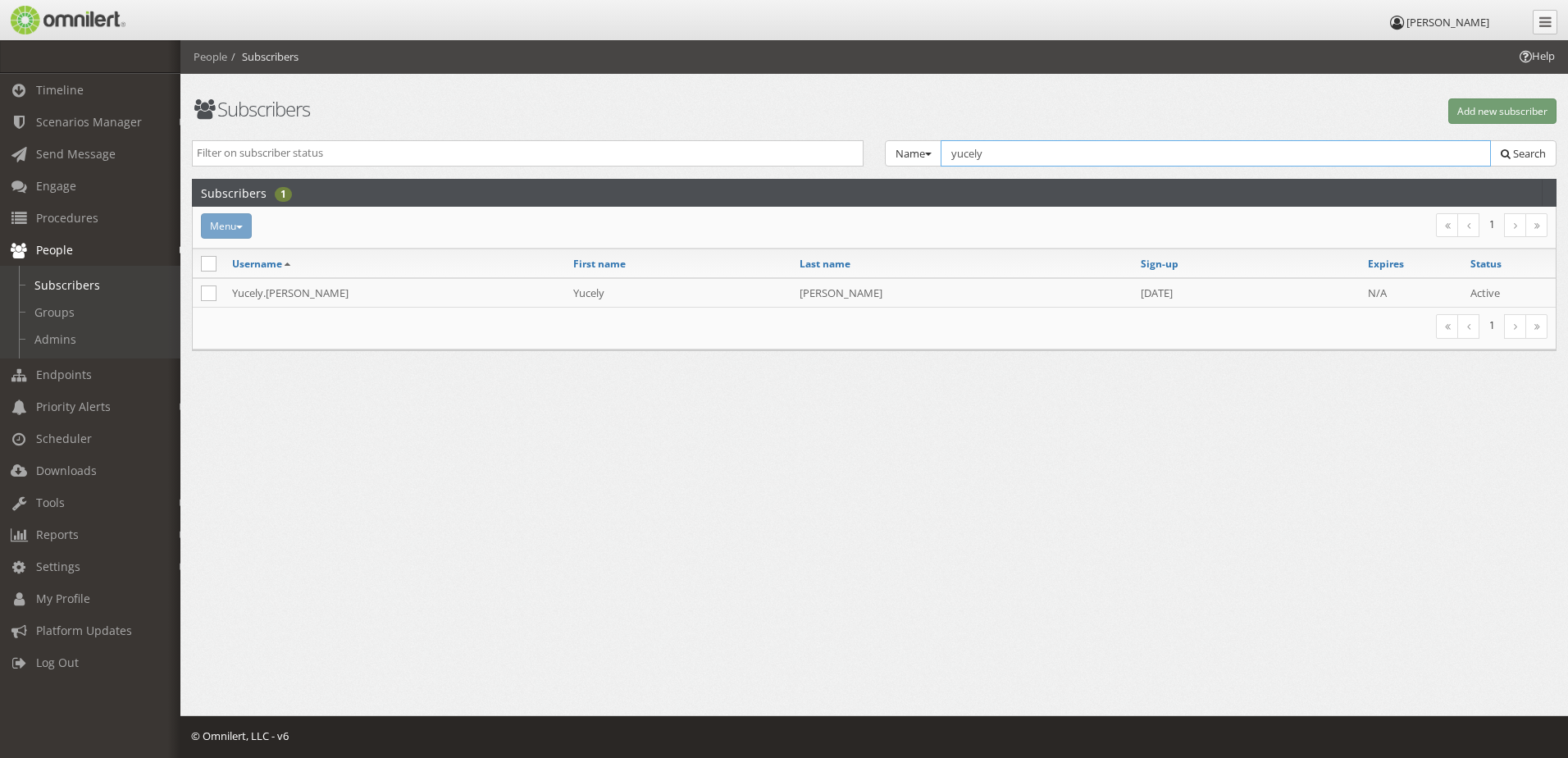
type input "yucely"
click at [199, 261] on th at bounding box center [208, 264] width 31 height 29
click at [206, 266] on icon at bounding box center [208, 263] width 15 height 15
checkbox input "true"
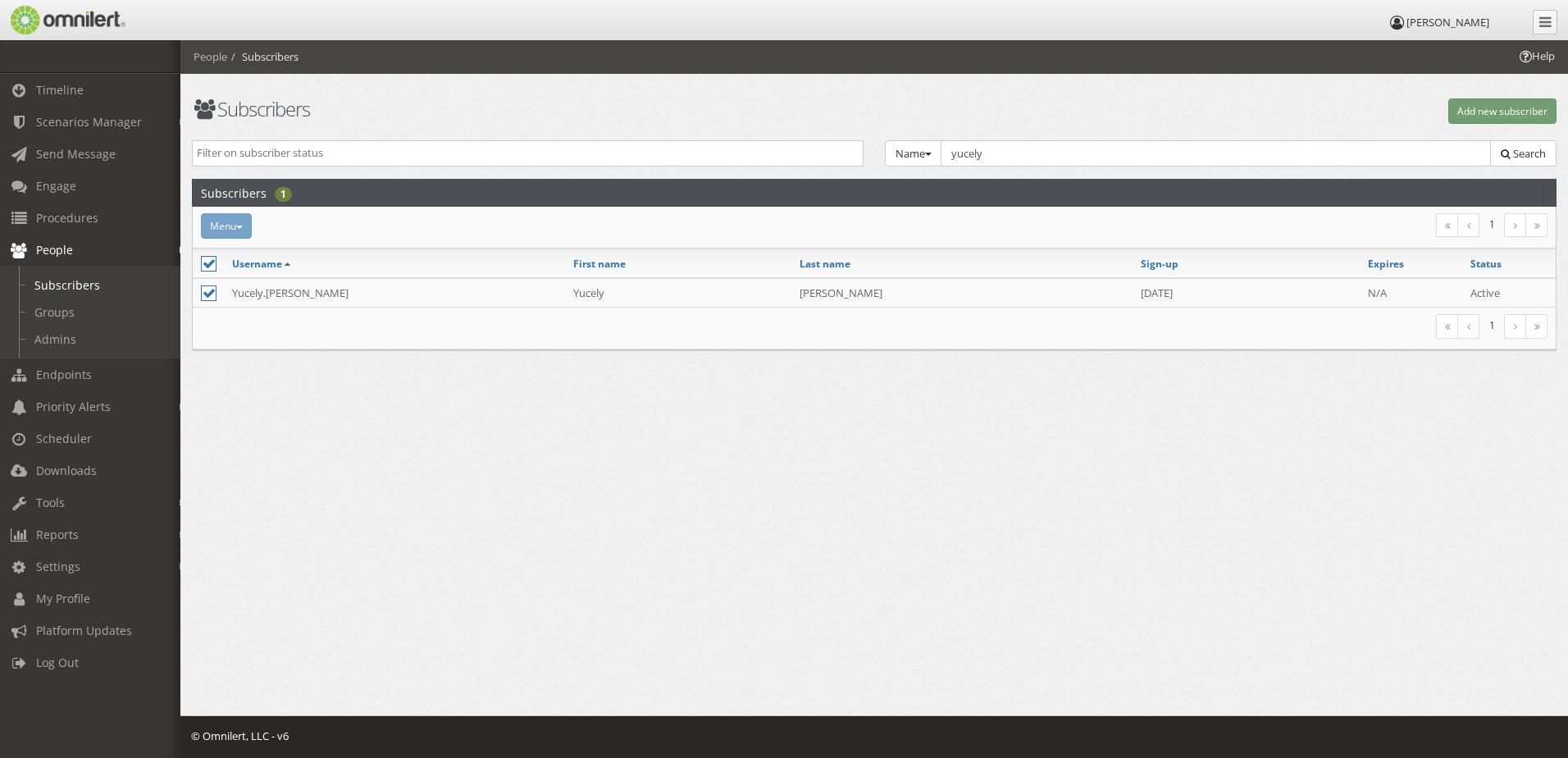
checkbox input "true"
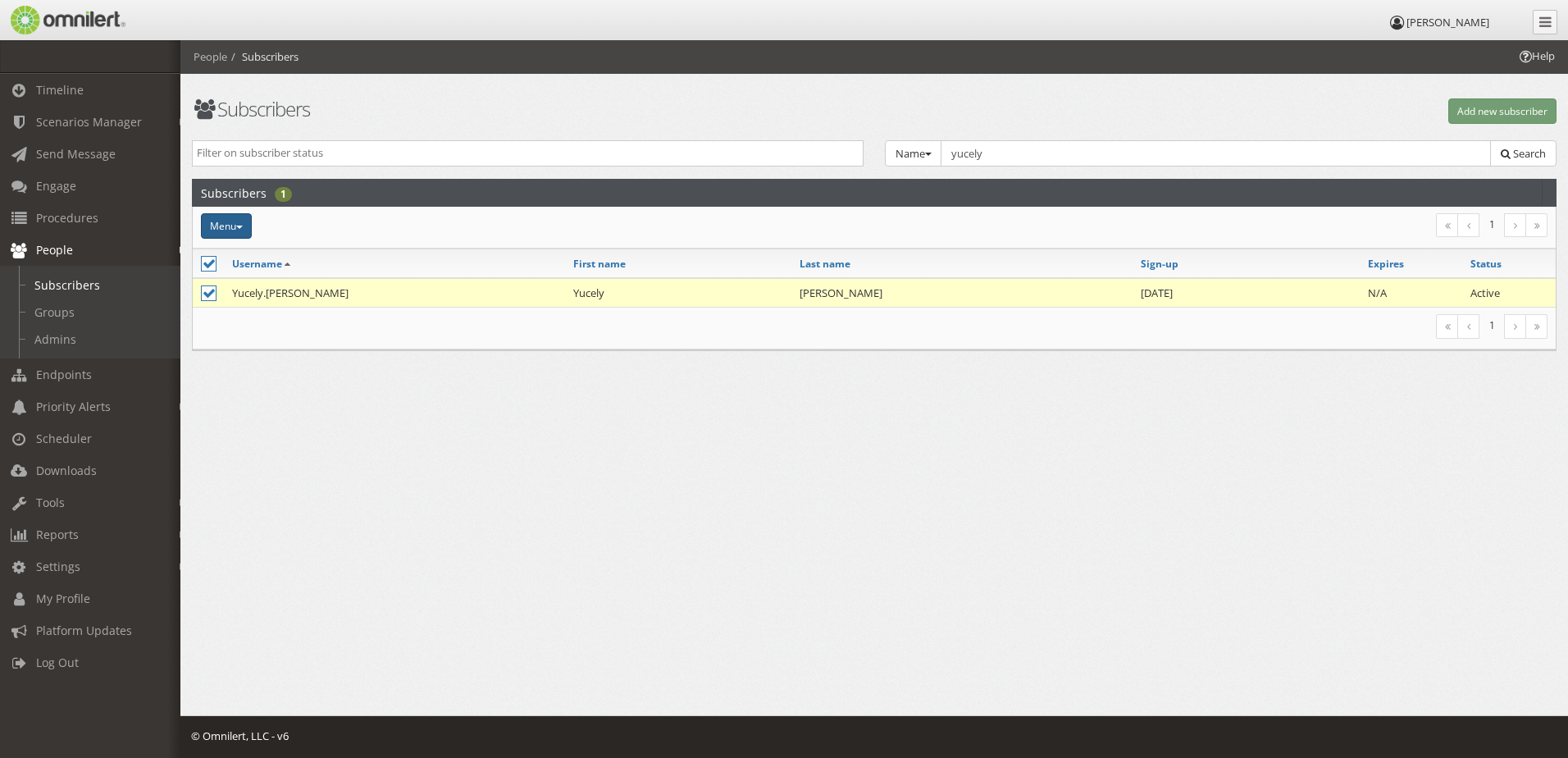
click at [226, 237] on button "Menu" at bounding box center [226, 226] width 51 height 25
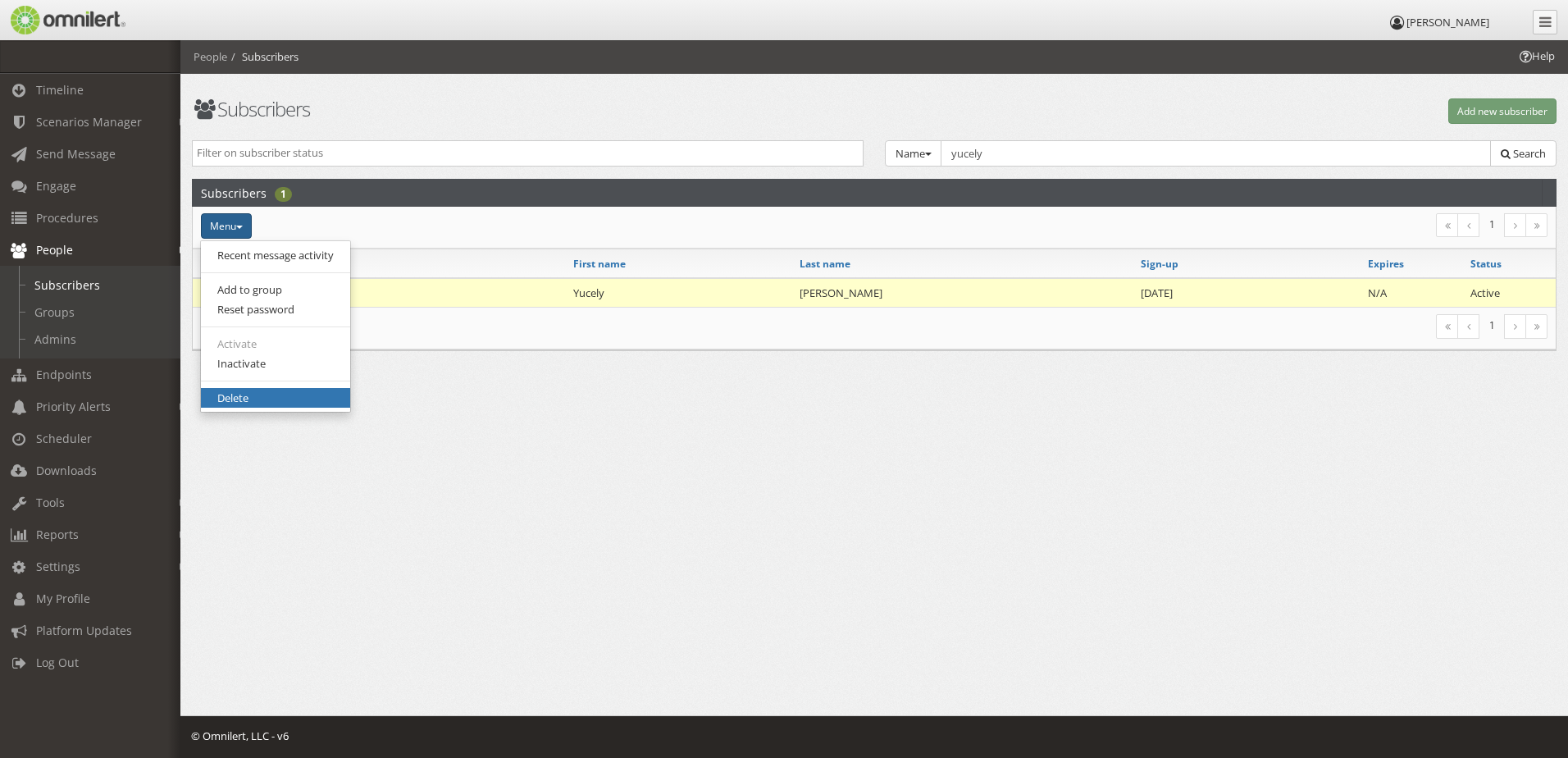
click at [277, 400] on link "Delete" at bounding box center [275, 397] width 149 height 21
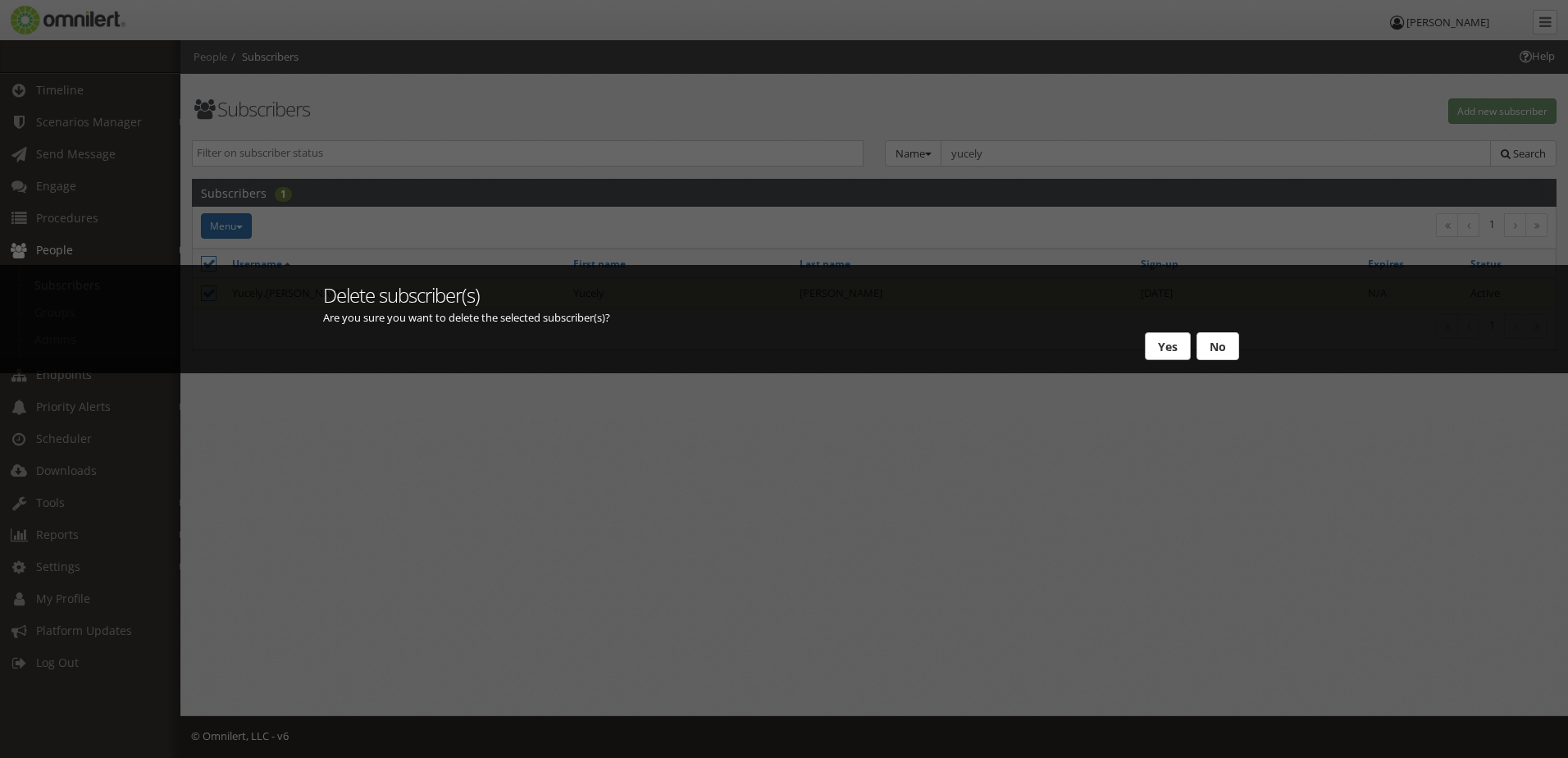
click at [1149, 345] on button "Yes" at bounding box center [1167, 345] width 46 height 28
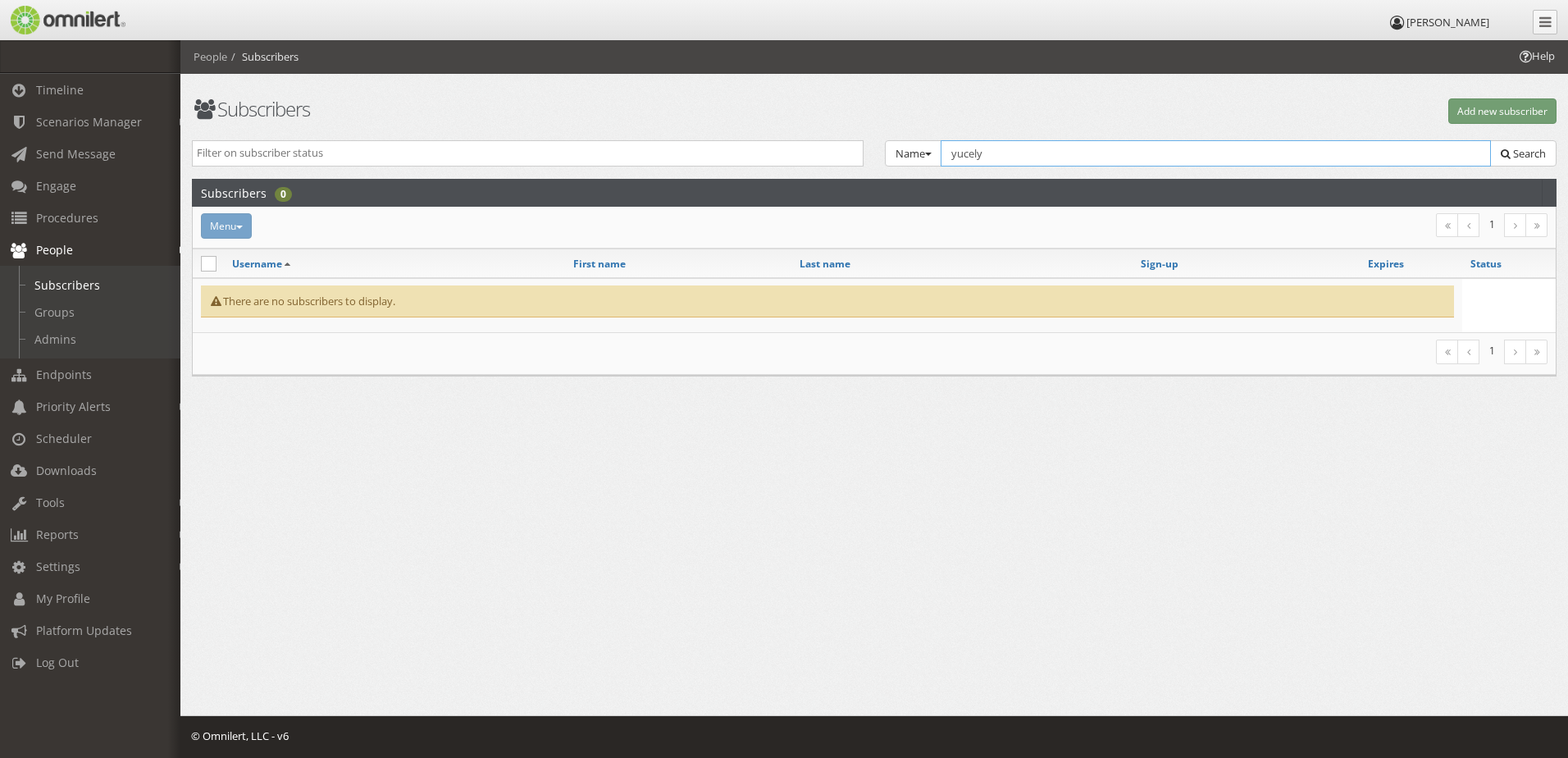
click at [1058, 157] on input "yucely" at bounding box center [1215, 152] width 550 height 26
type input "y"
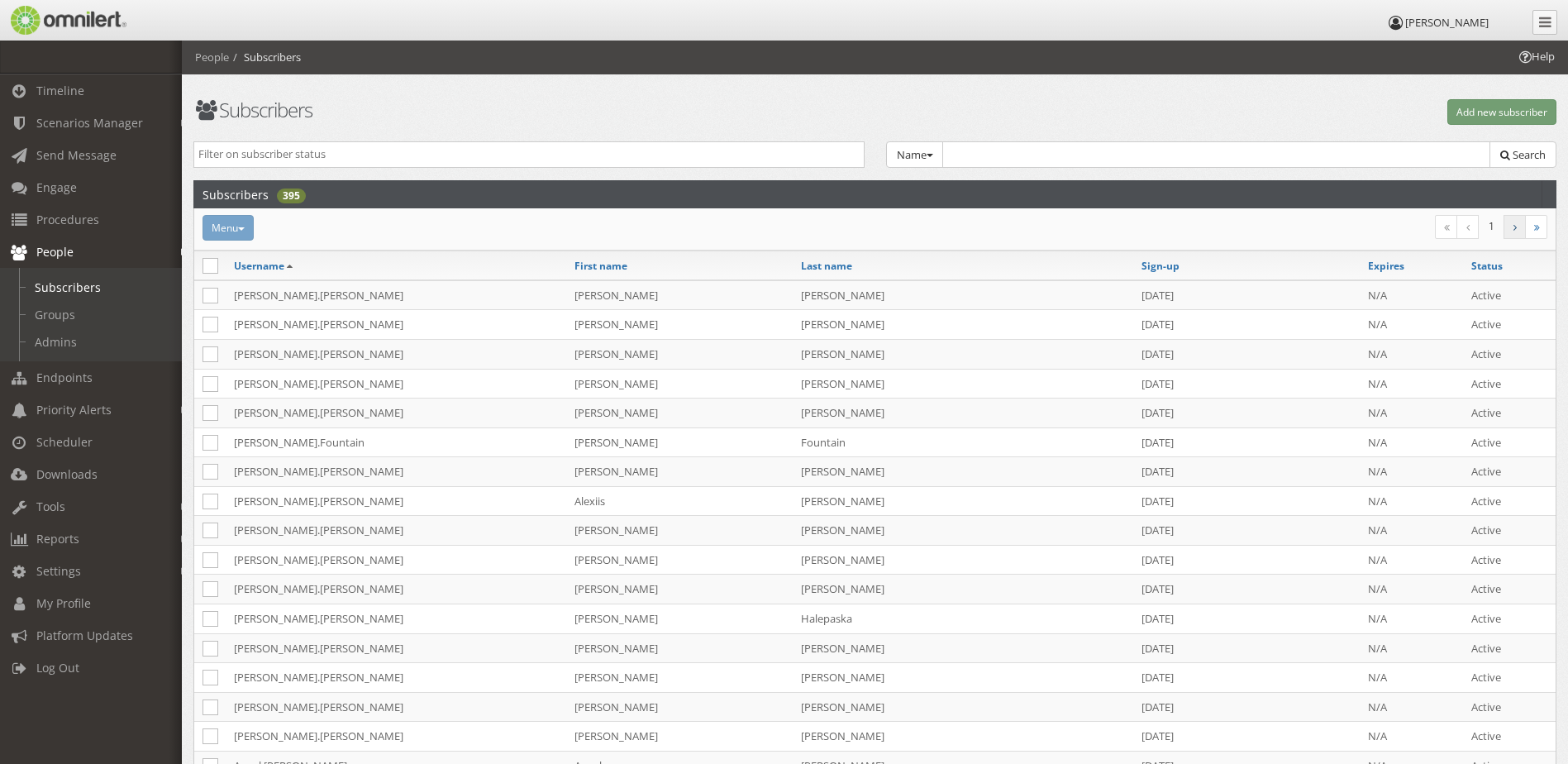
click at [1516, 231] on icon at bounding box center [1516, 227] width 4 height 10
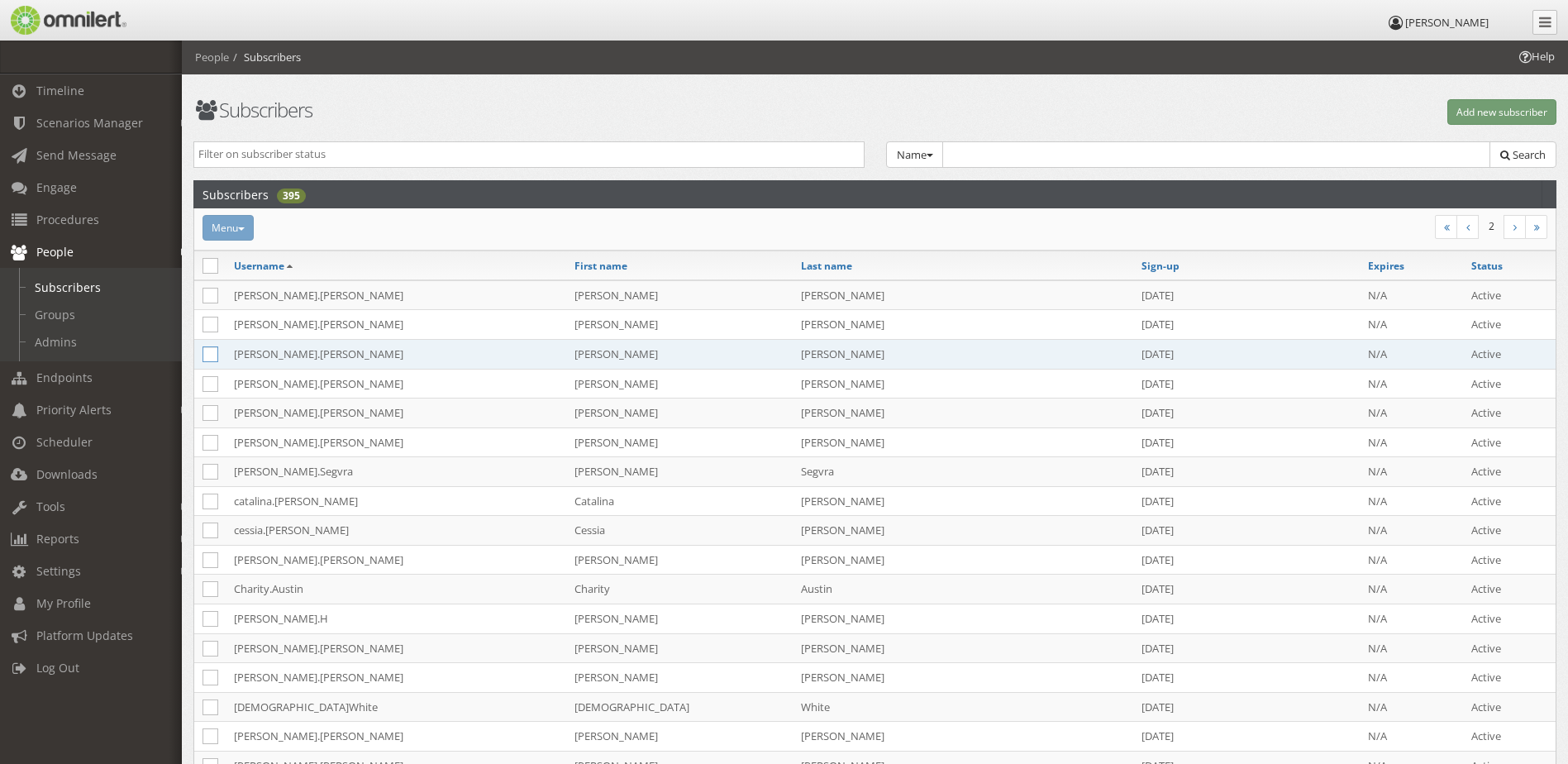
click at [214, 350] on icon at bounding box center [210, 354] width 15 height 15
checkbox input "true"
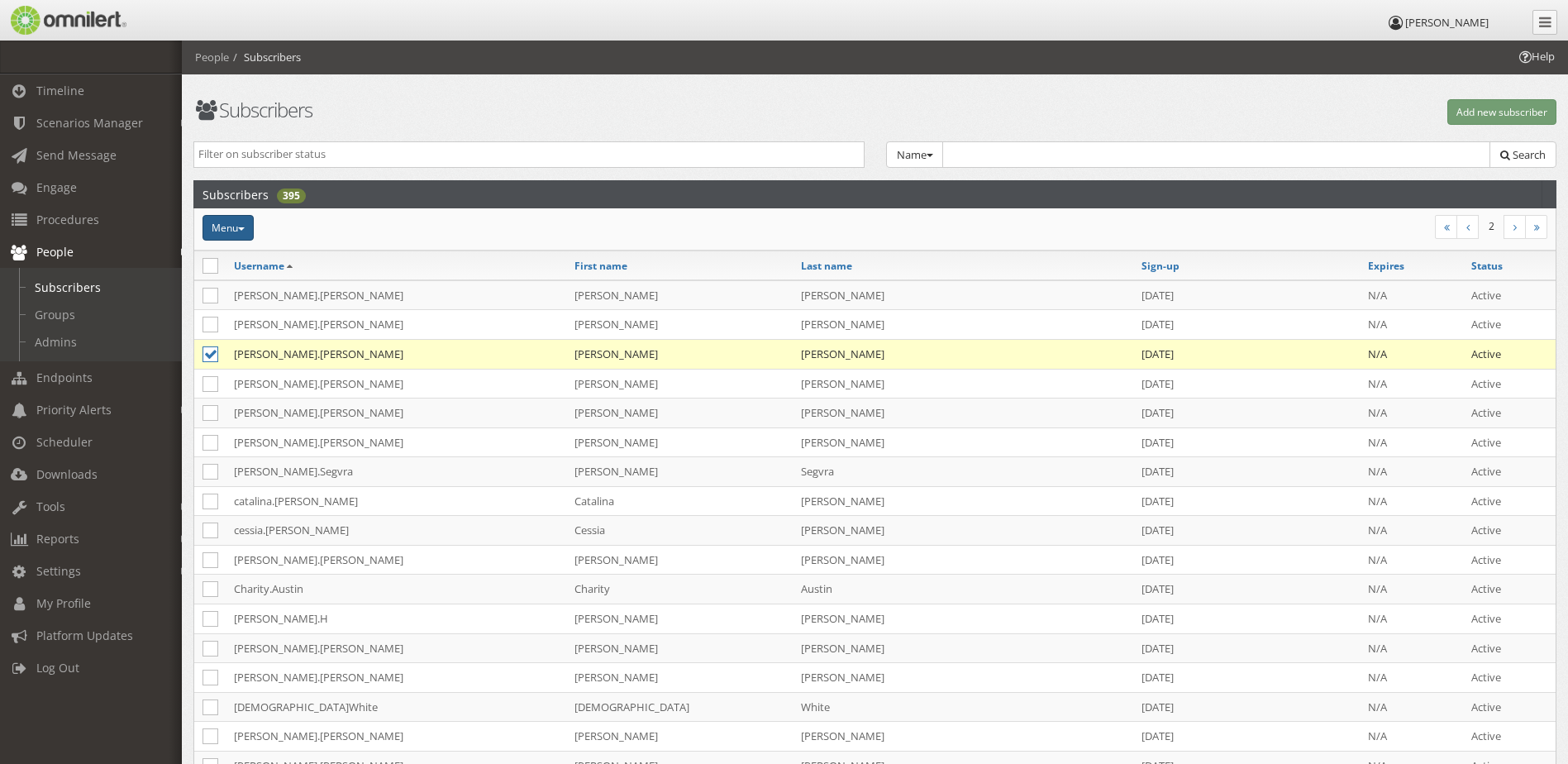
click at [229, 224] on button "Menu" at bounding box center [228, 228] width 52 height 25
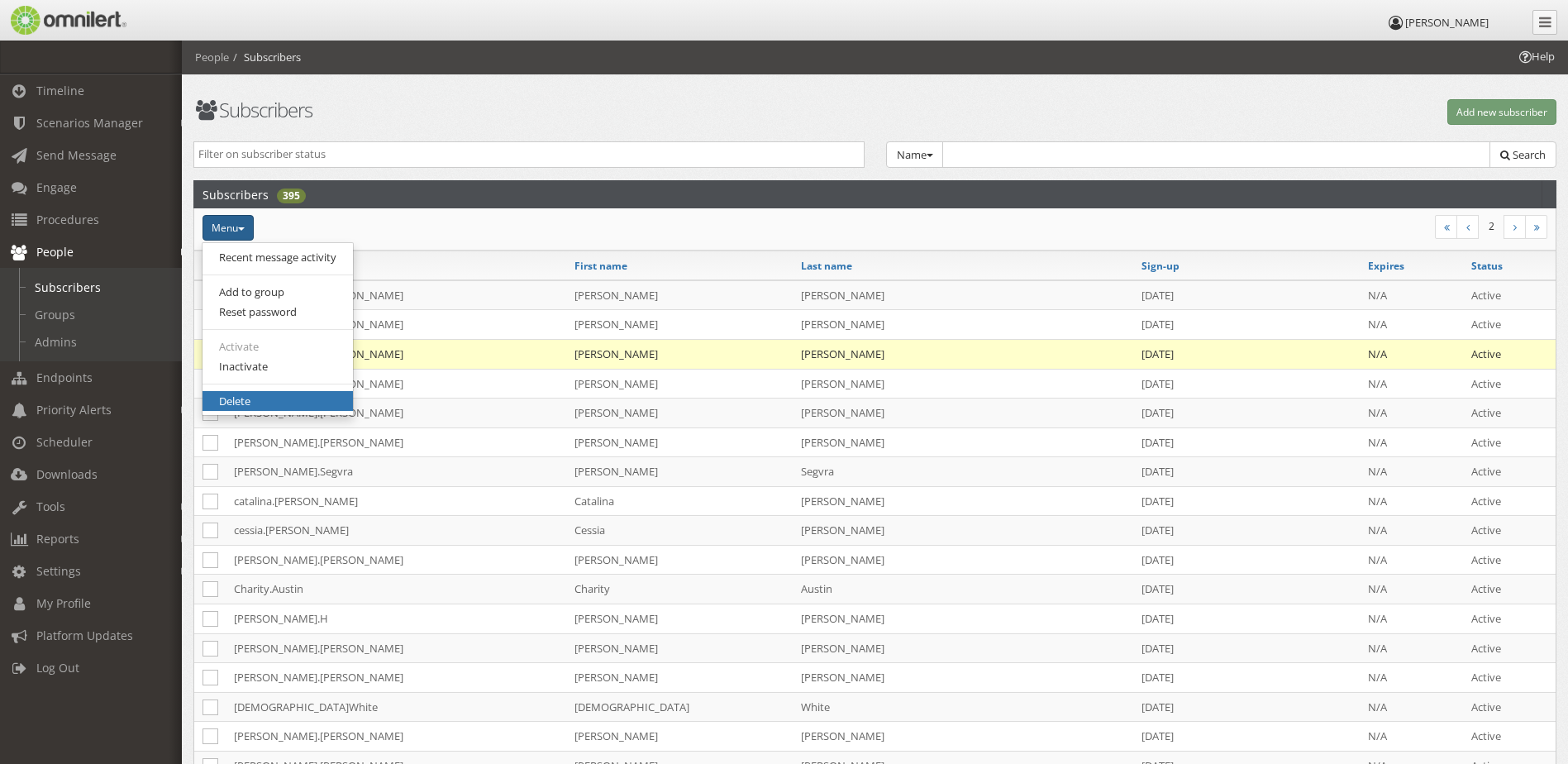
click at [279, 395] on link "Delete" at bounding box center [278, 401] width 150 height 21
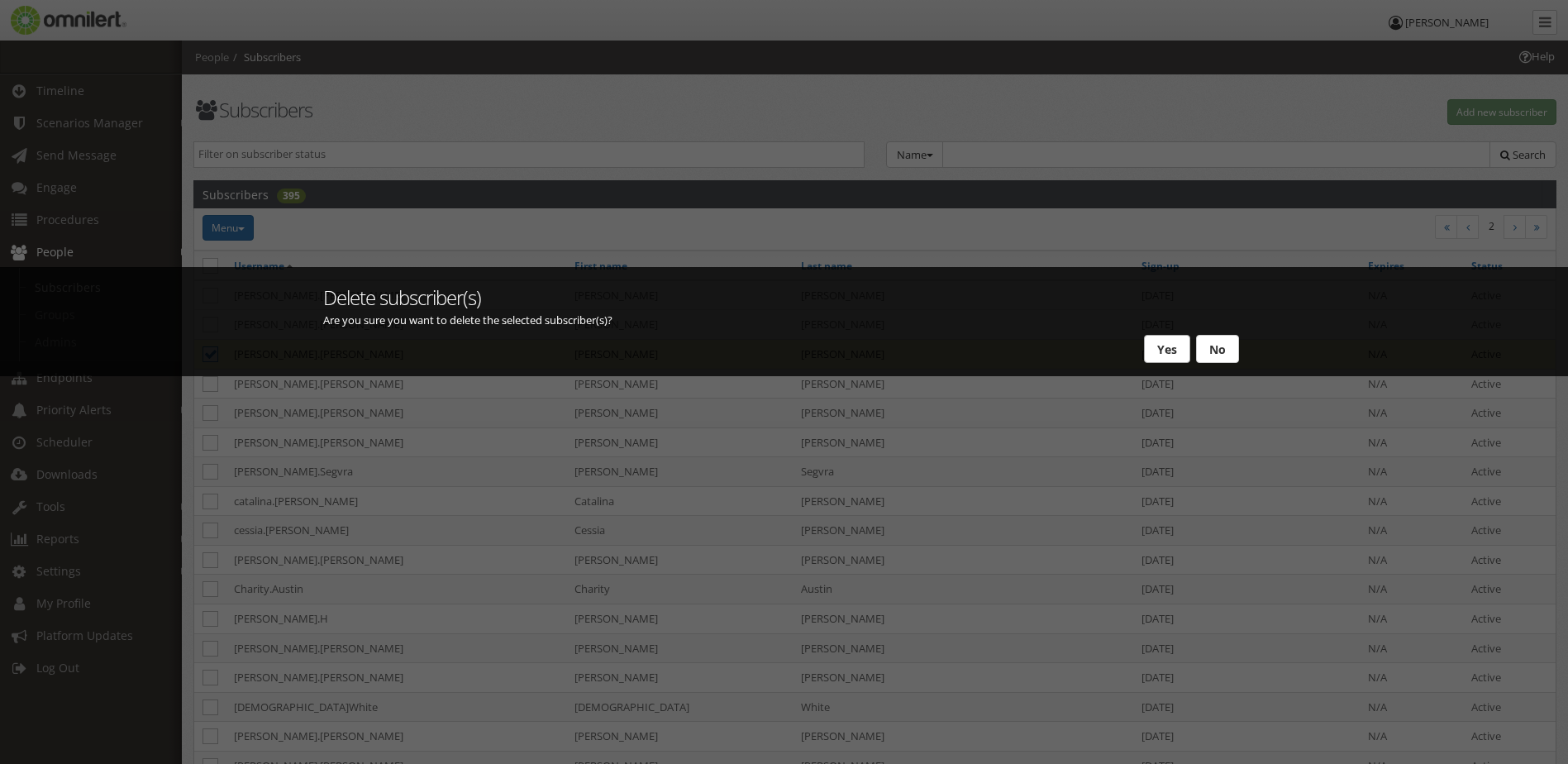
click at [1169, 354] on button "Yes" at bounding box center [1167, 348] width 46 height 28
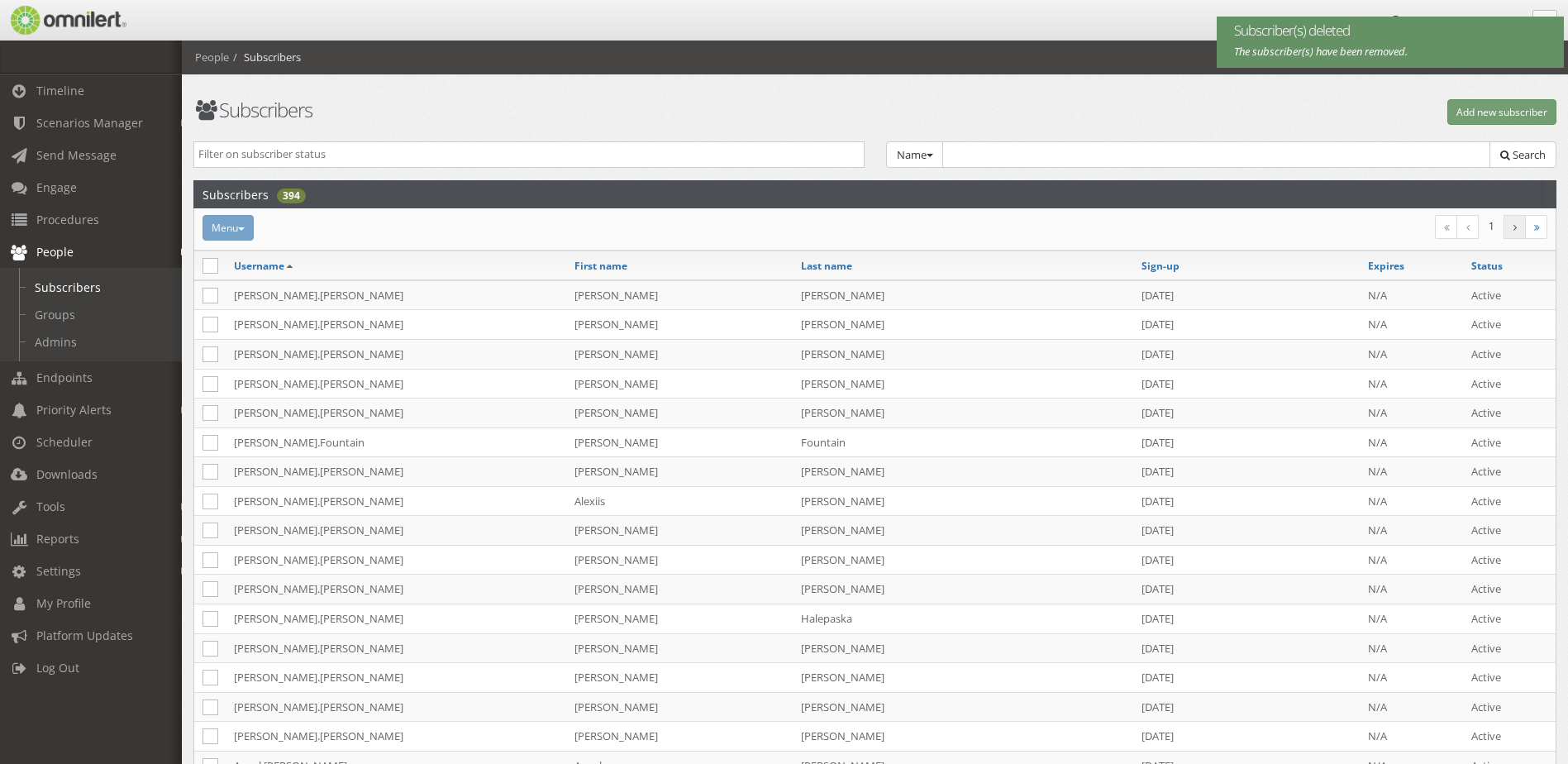
click at [1507, 227] on link at bounding box center [1515, 227] width 23 height 24
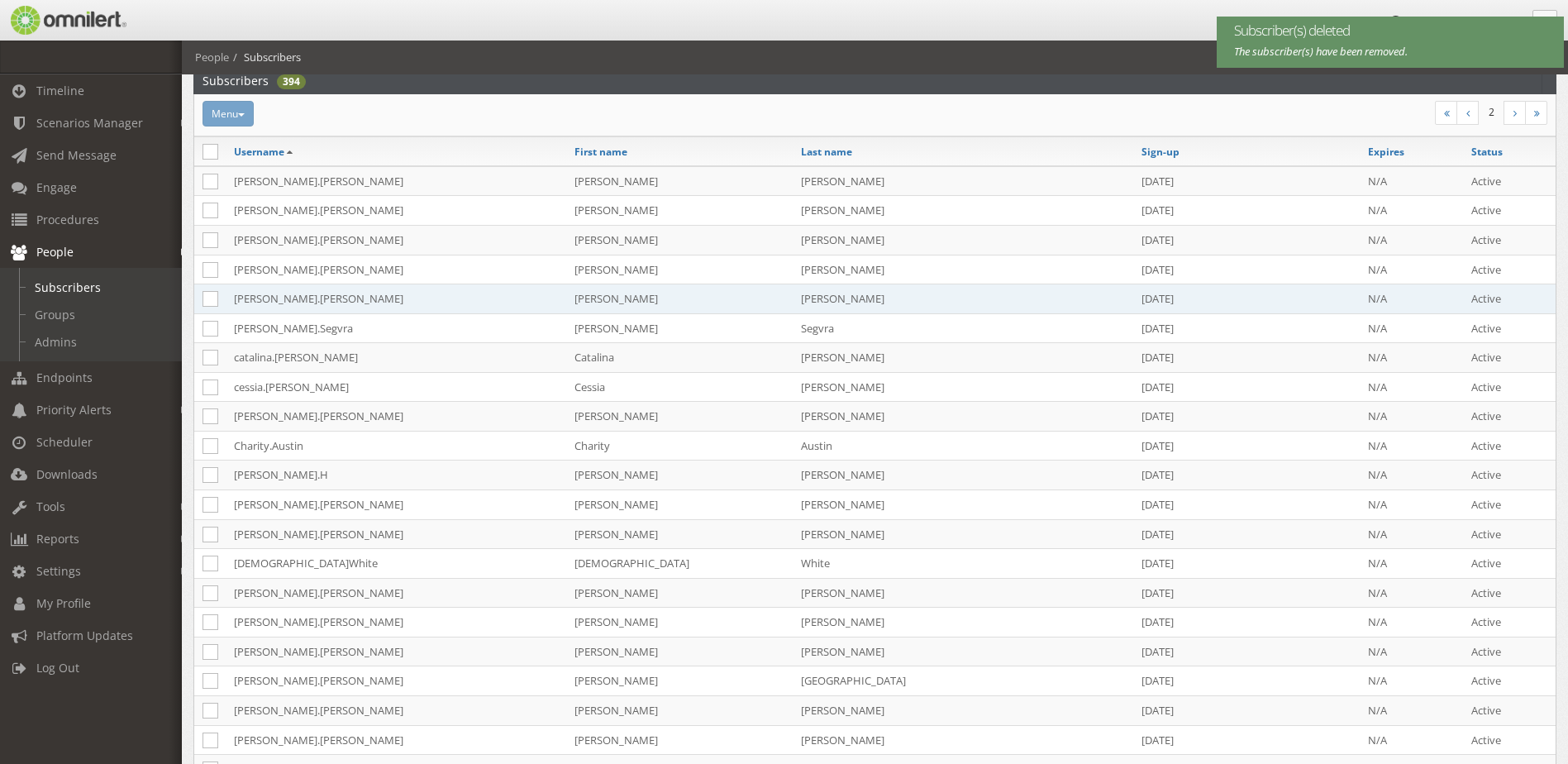
scroll to position [165, 0]
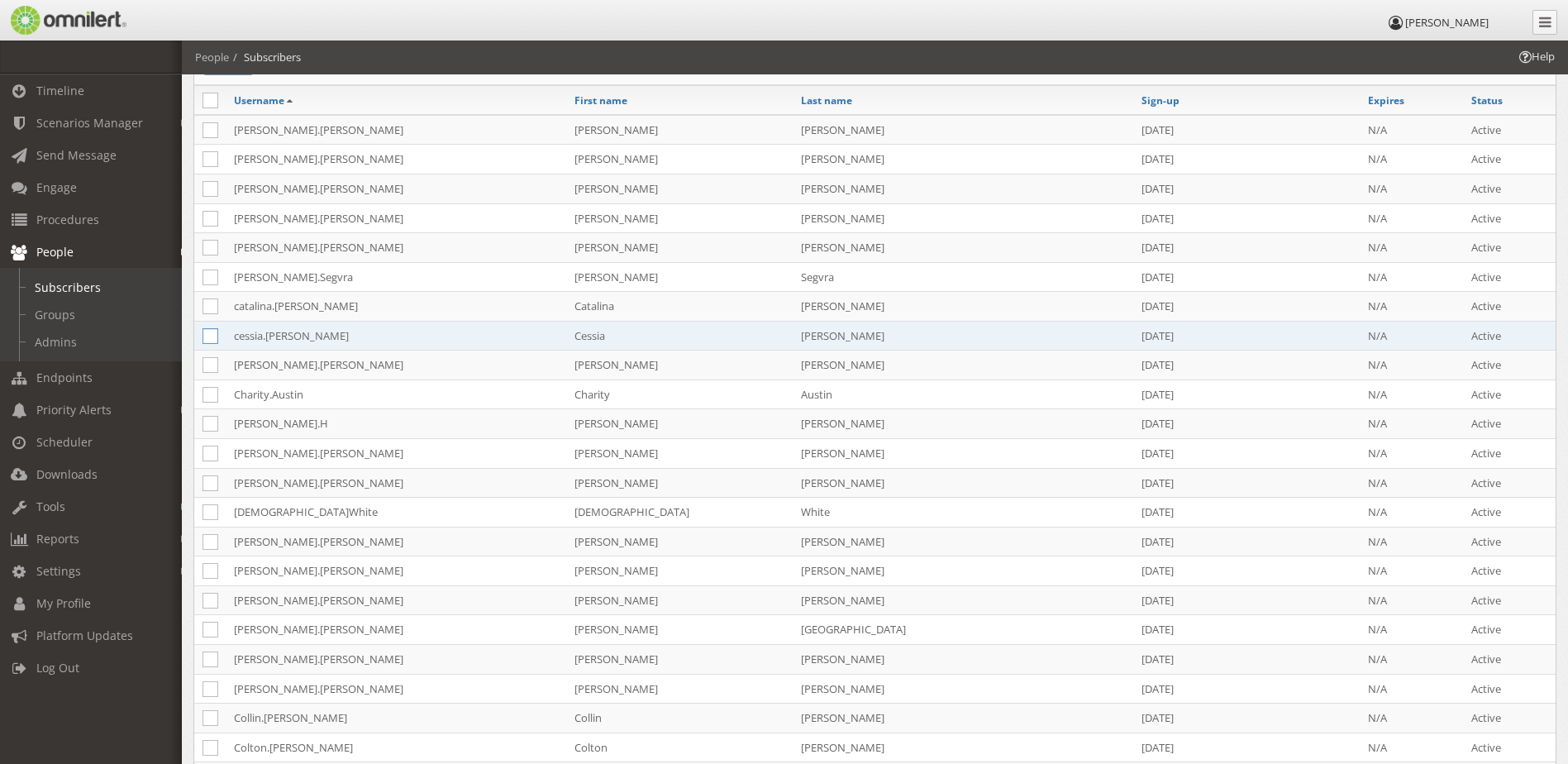
click at [215, 336] on icon at bounding box center [210, 335] width 15 height 15
checkbox input "true"
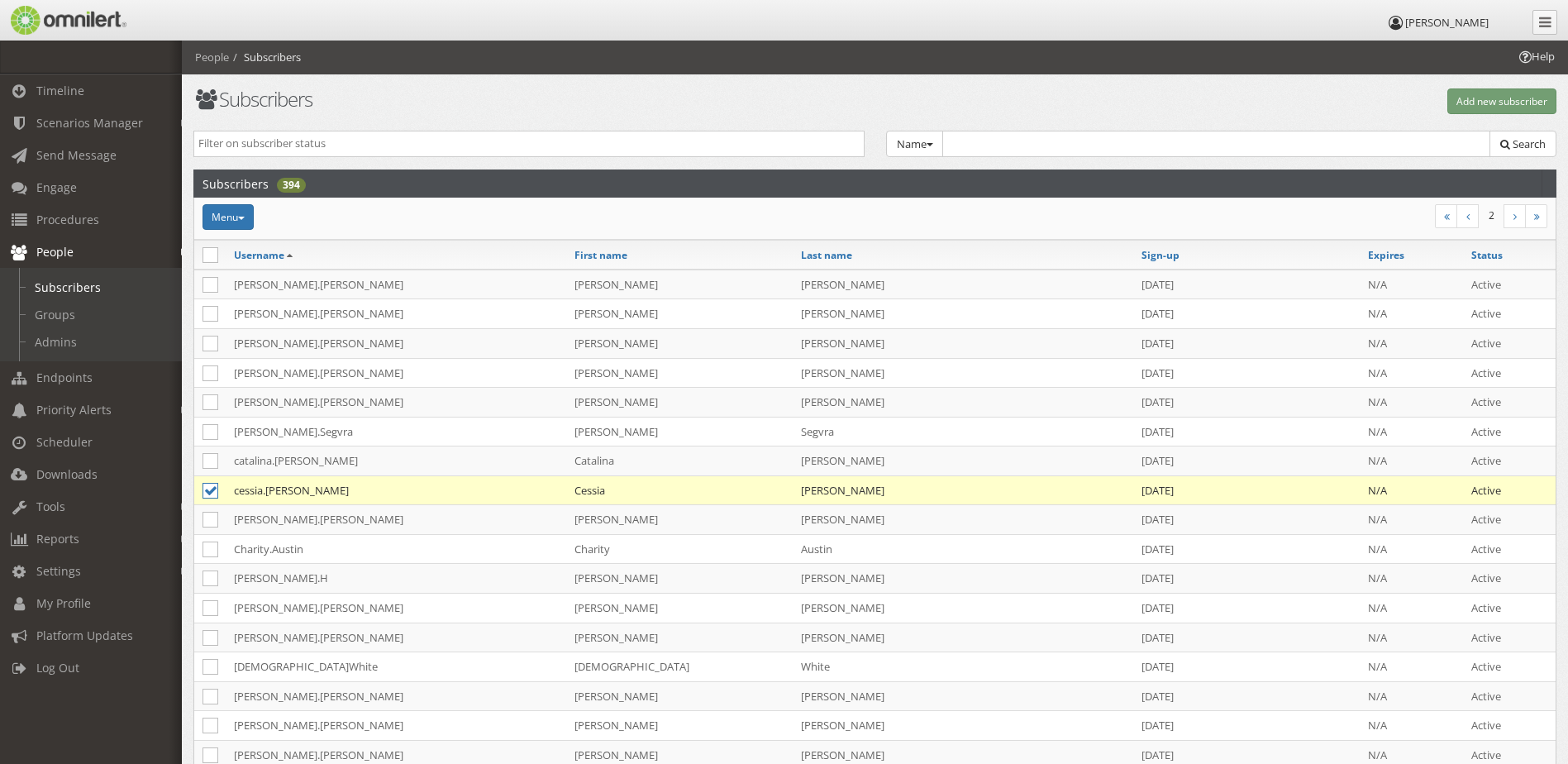
scroll to position [0, 0]
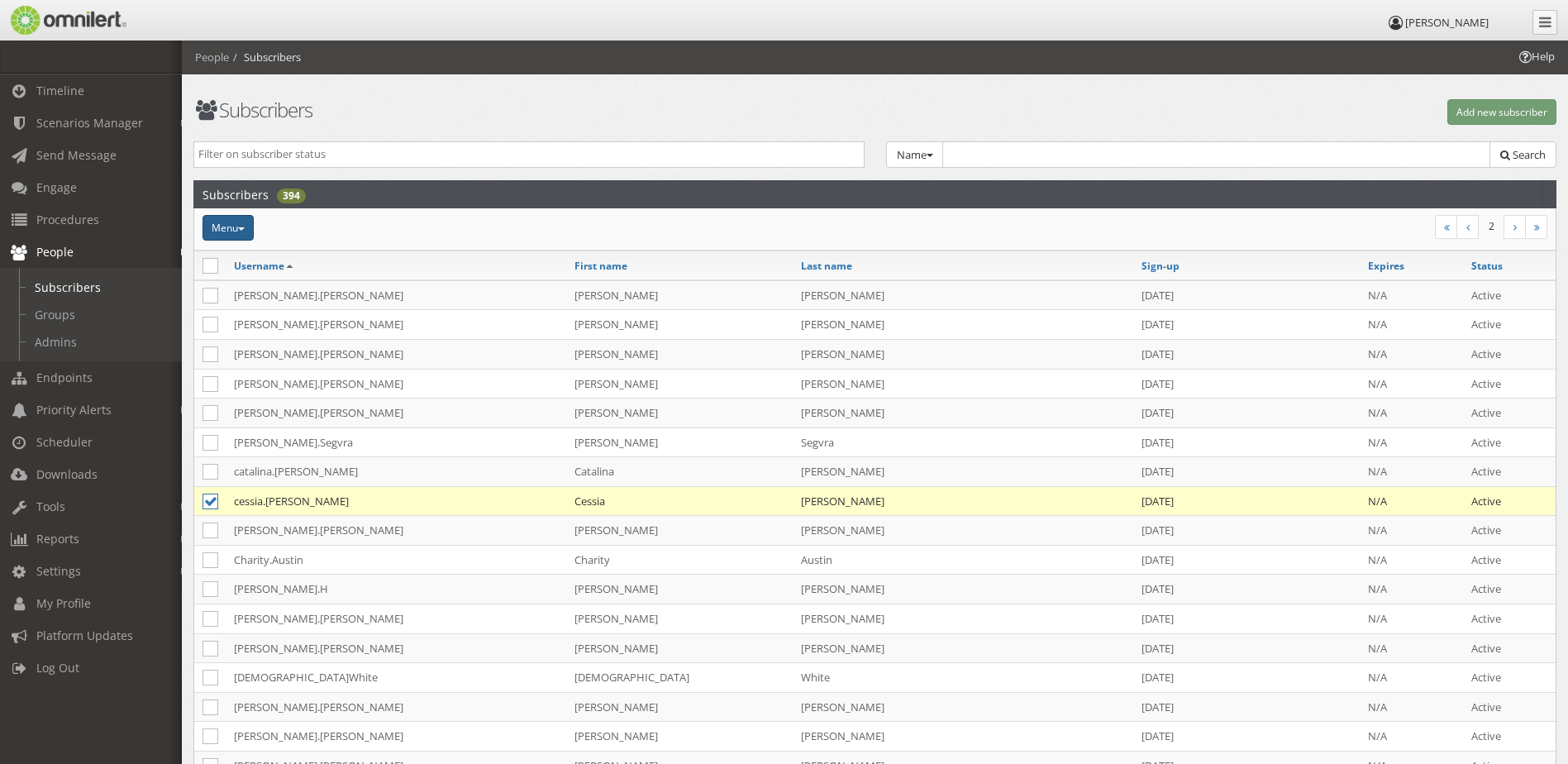
click at [241, 229] on span "button" at bounding box center [241, 229] width 6 height 4
click at [284, 401] on link "Delete" at bounding box center [278, 401] width 150 height 21
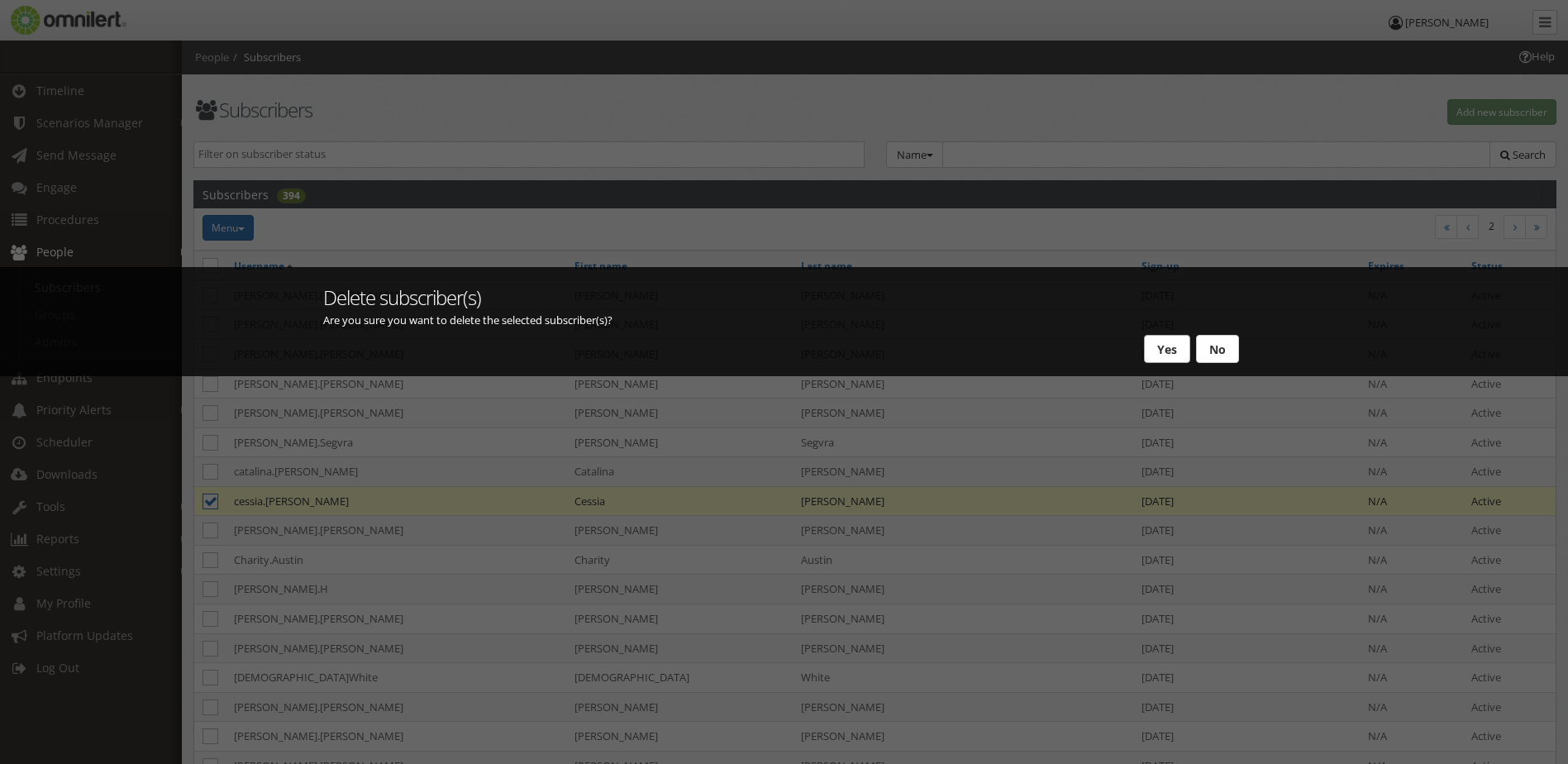
click at [1153, 355] on button "Yes" at bounding box center [1167, 348] width 46 height 28
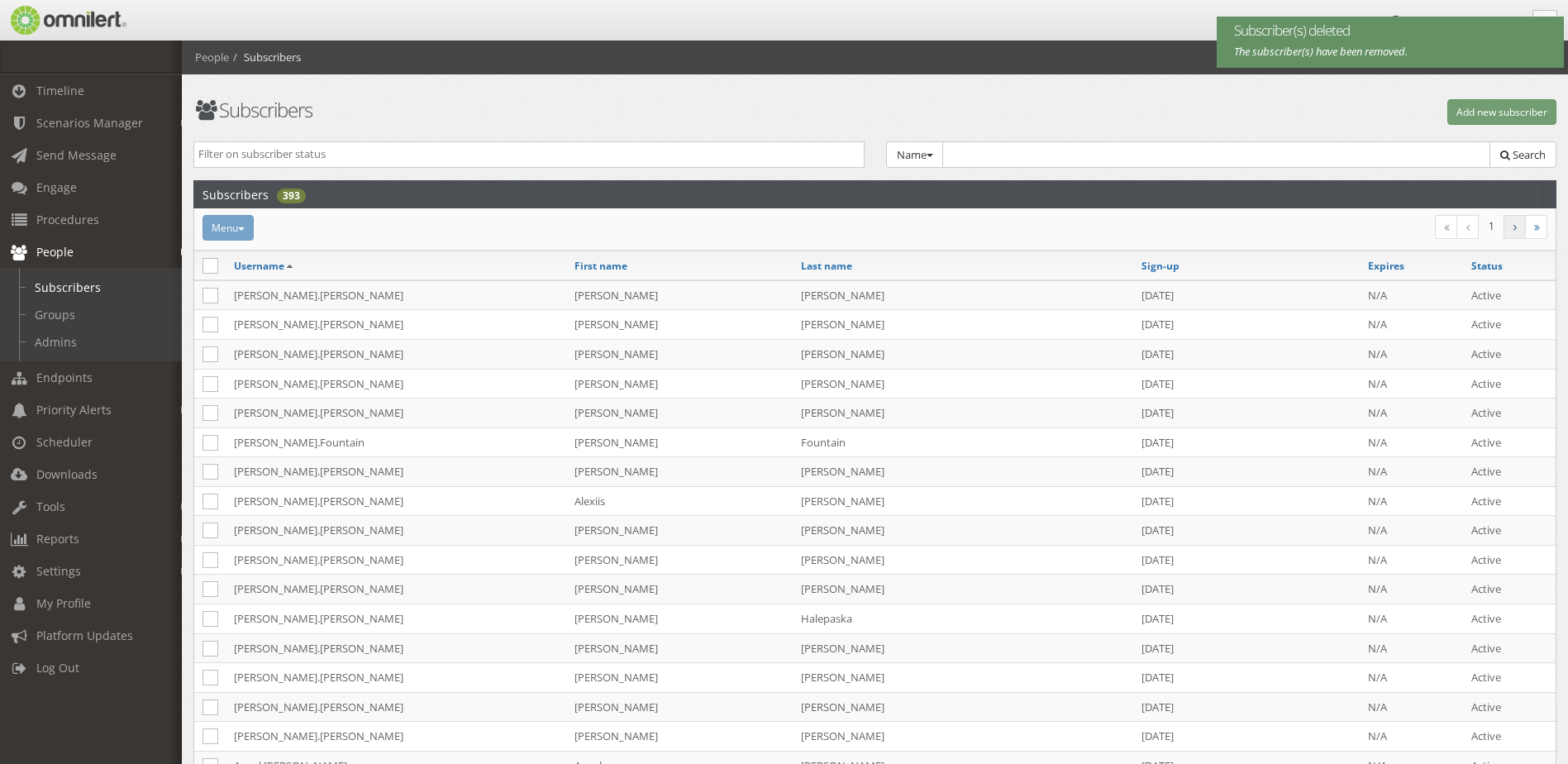
click at [1517, 231] on link at bounding box center [1515, 227] width 23 height 24
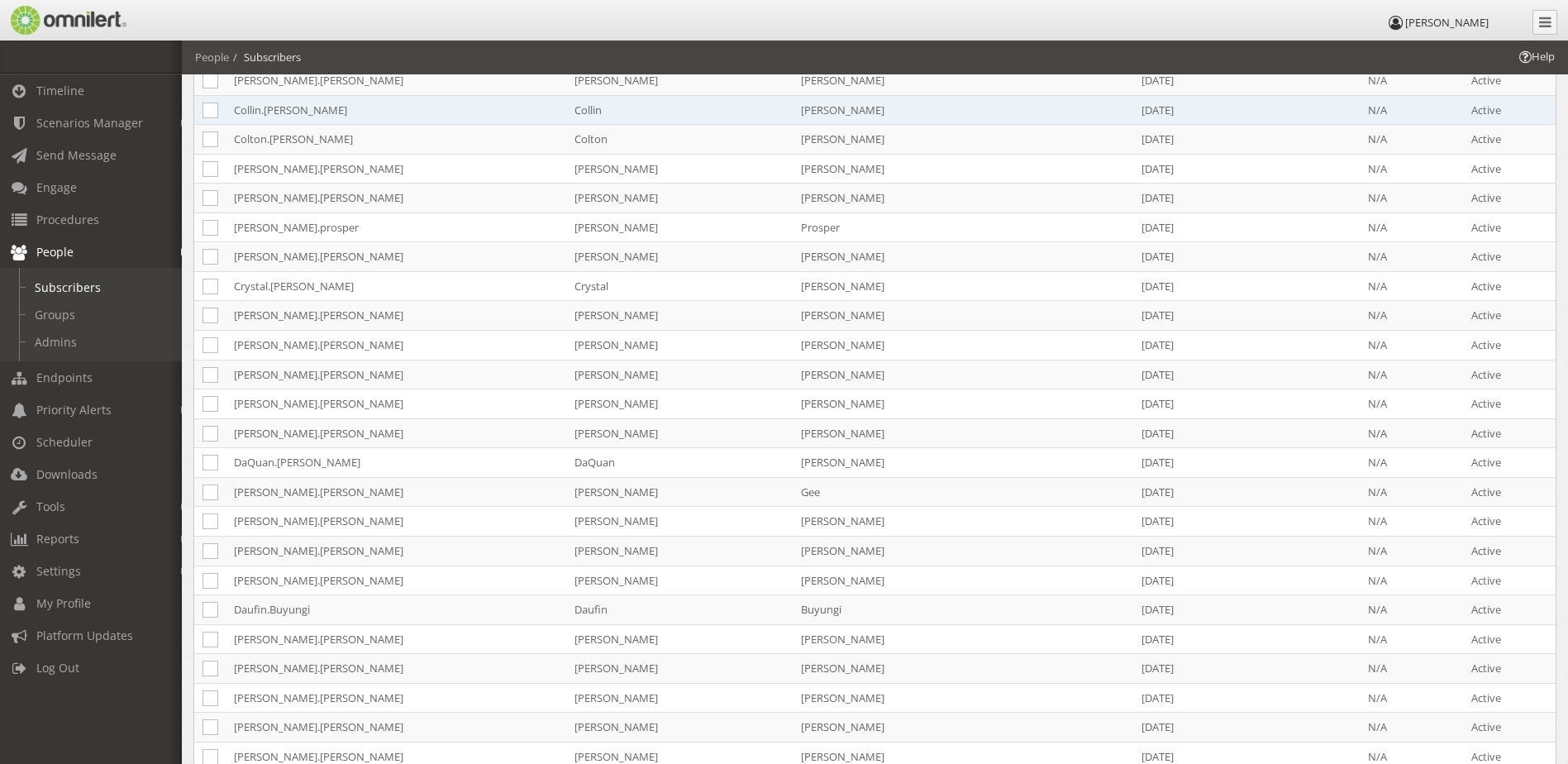
scroll to position [661, 0]
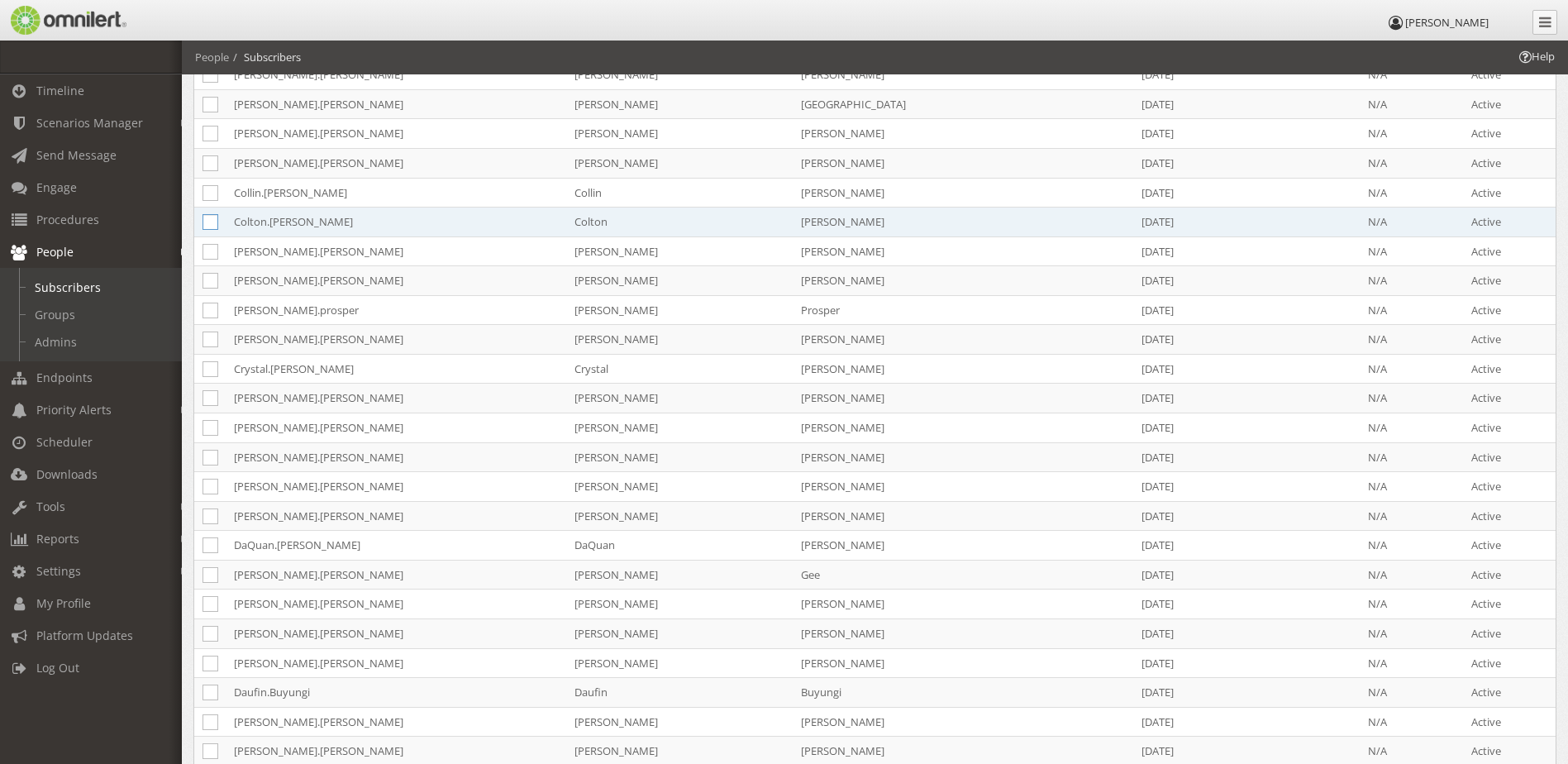
click at [210, 222] on icon at bounding box center [210, 222] width 15 height 15
checkbox input "true"
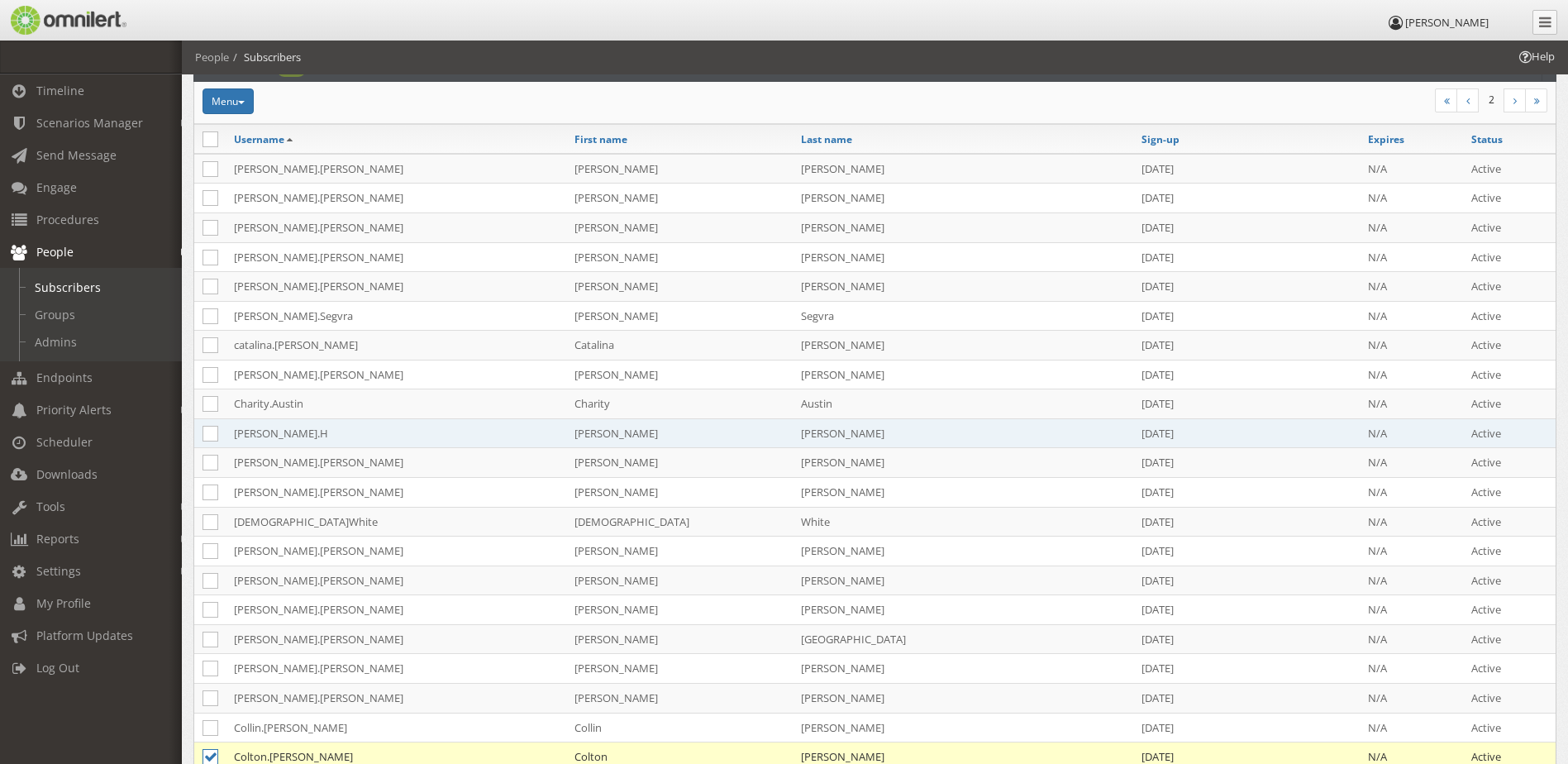
scroll to position [0, 0]
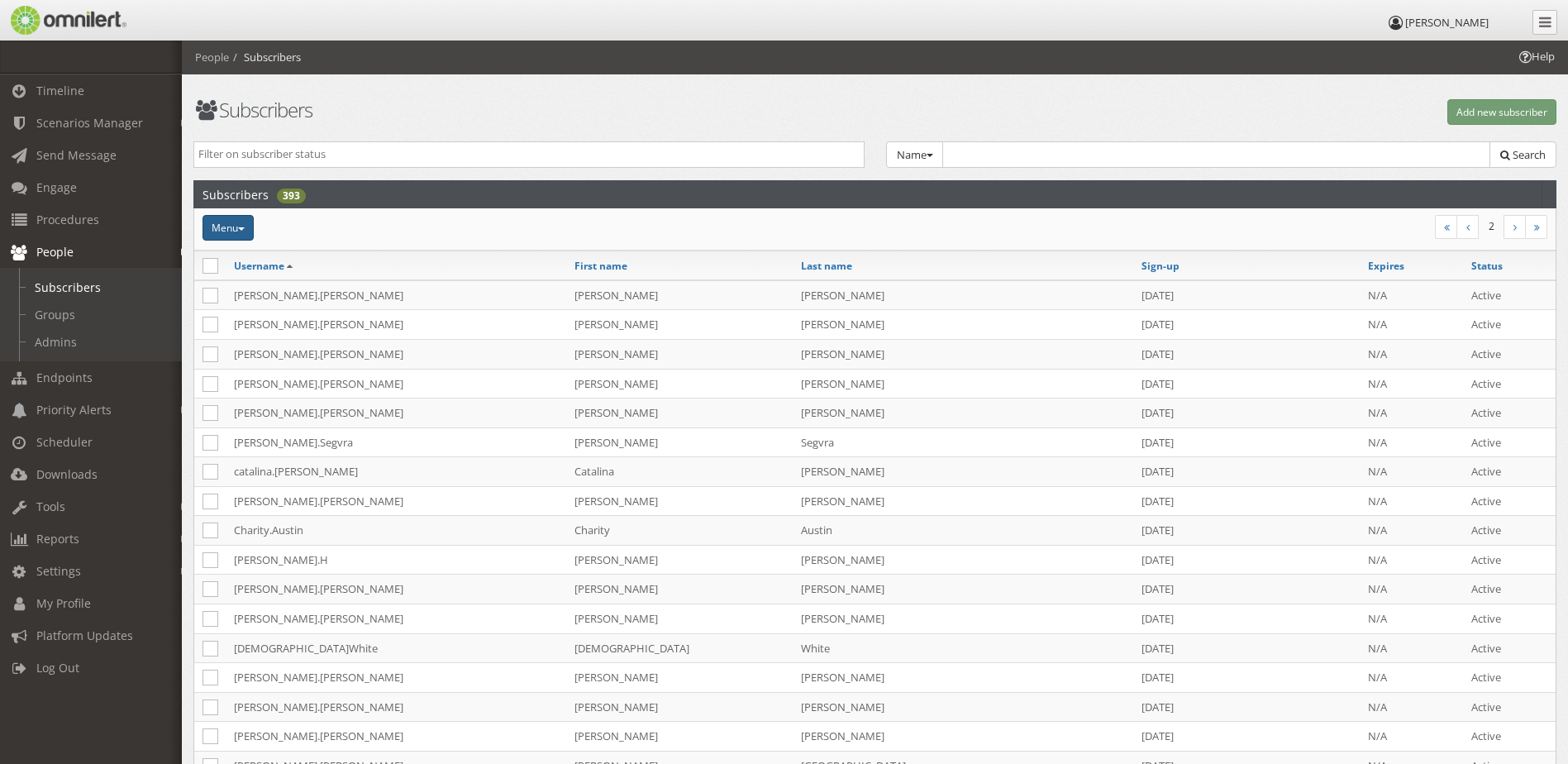
click at [230, 227] on button "Menu" at bounding box center [228, 228] width 52 height 25
click at [256, 401] on link "Delete" at bounding box center [278, 401] width 150 height 21
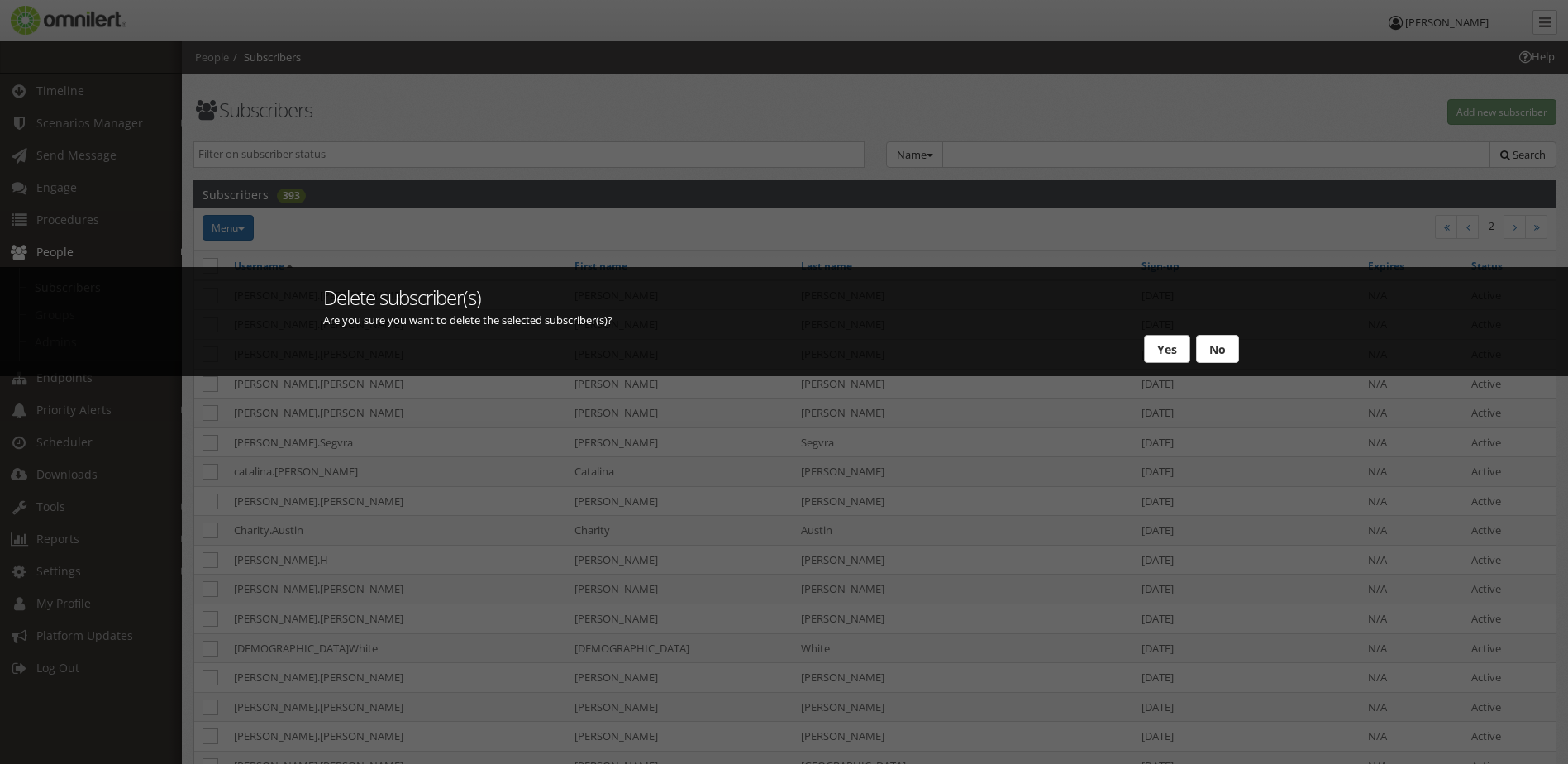
click at [1157, 352] on button "Yes" at bounding box center [1167, 348] width 46 height 28
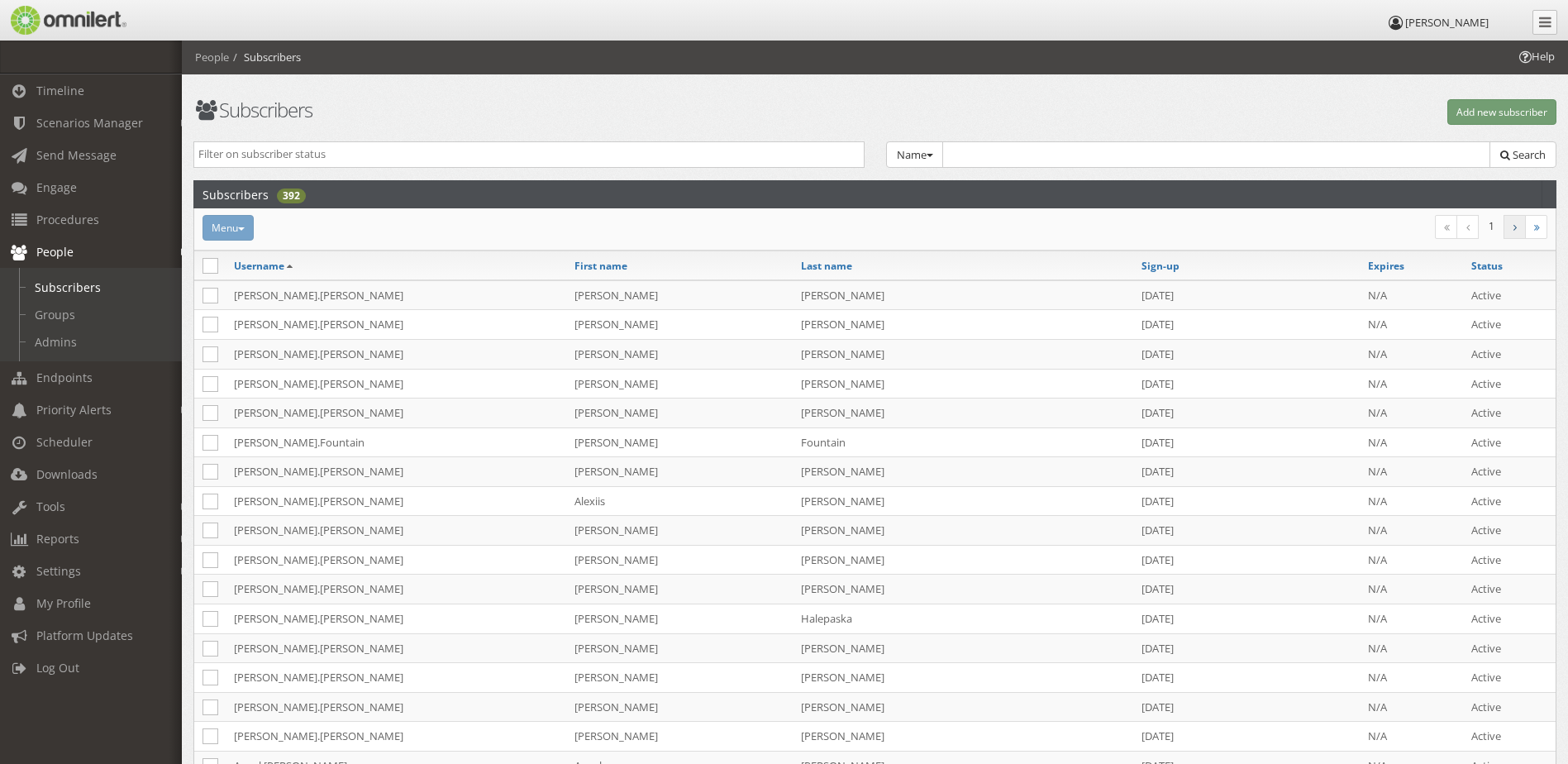
click at [1520, 225] on link at bounding box center [1515, 227] width 23 height 24
click at [1515, 227] on icon at bounding box center [1516, 227] width 4 height 10
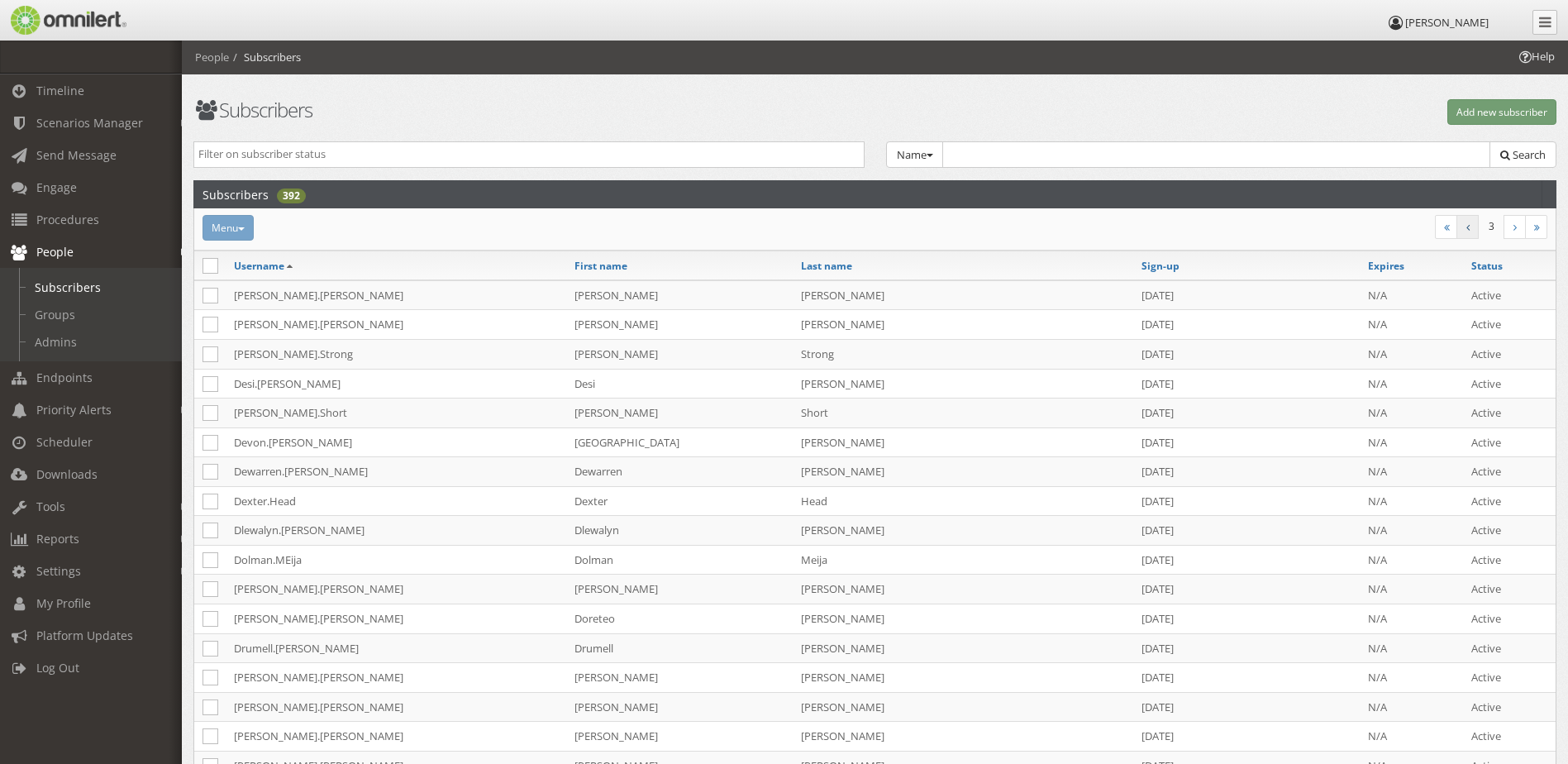
click at [1473, 223] on link at bounding box center [1468, 227] width 23 height 24
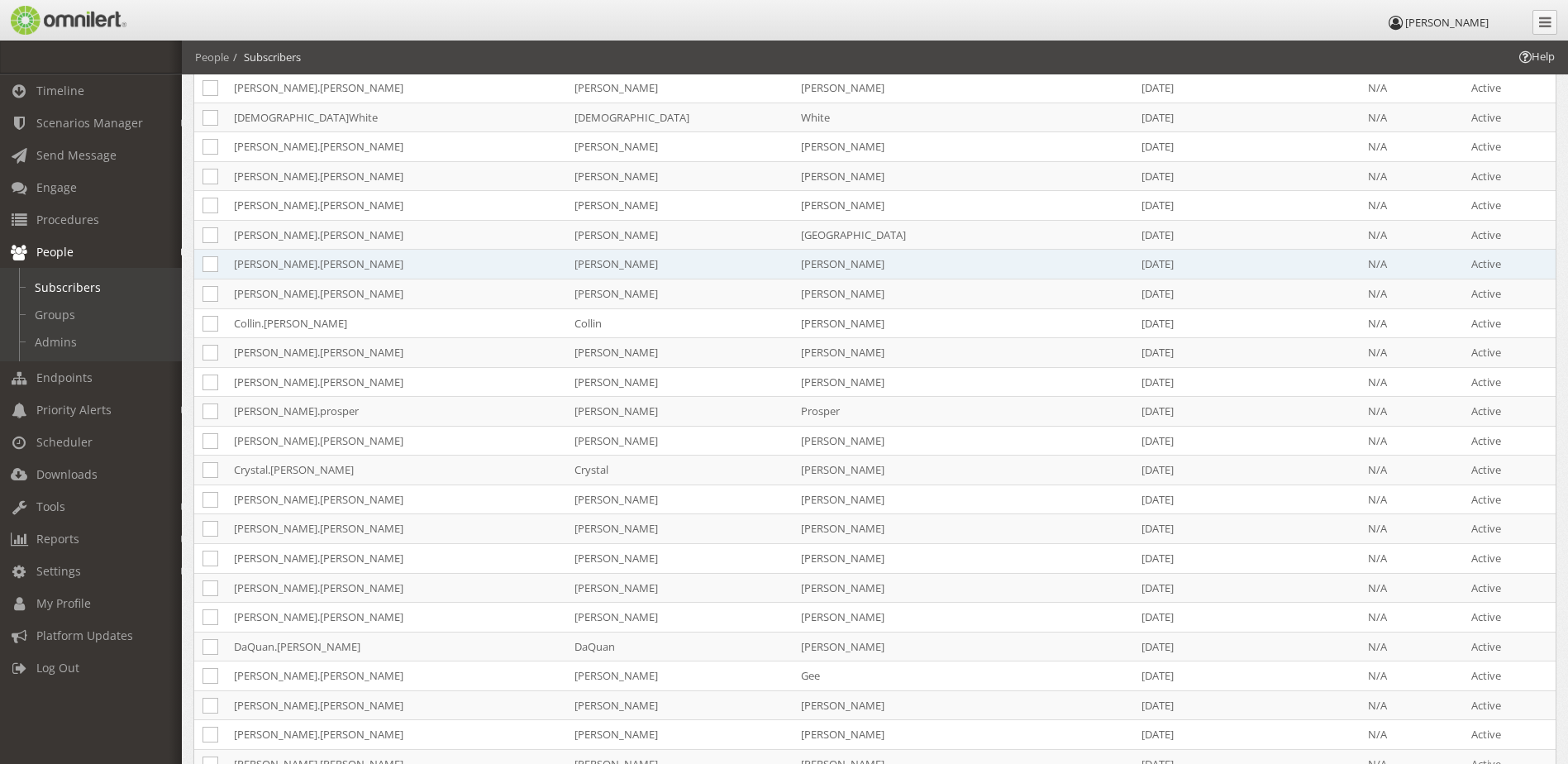
scroll to position [579, 0]
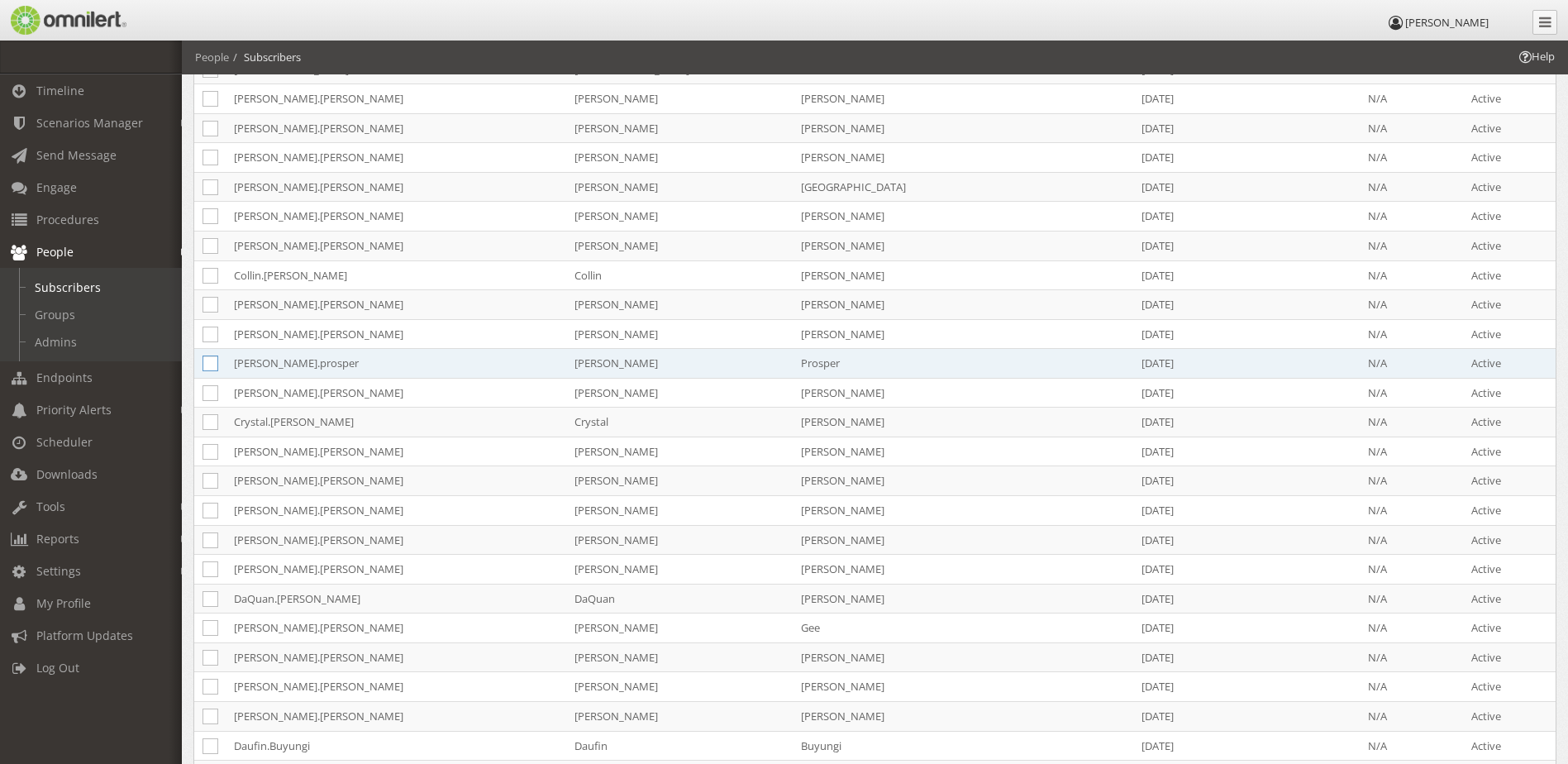
click at [214, 363] on icon at bounding box center [210, 363] width 15 height 15
checkbox input "true"
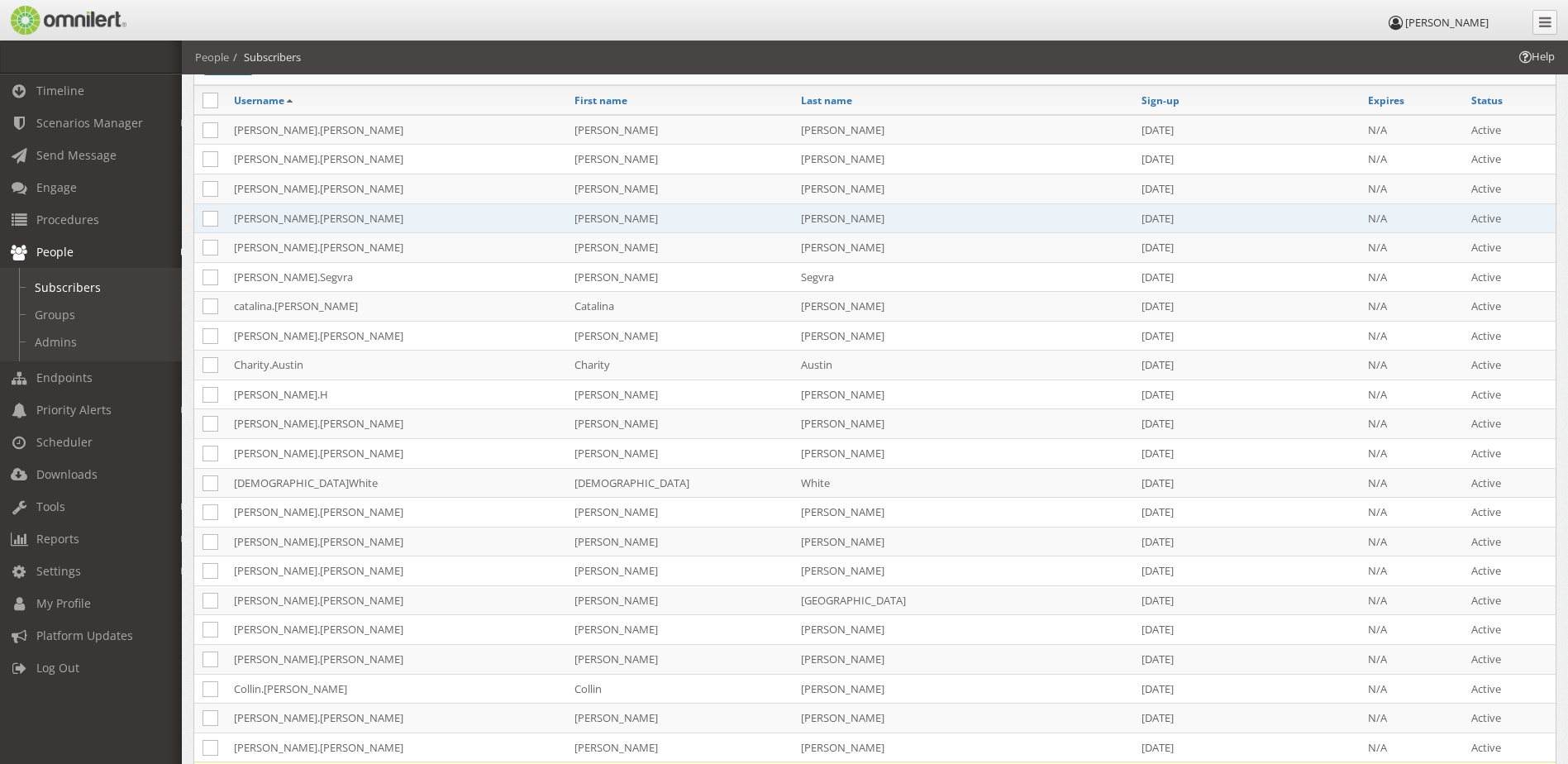
scroll to position [0, 0]
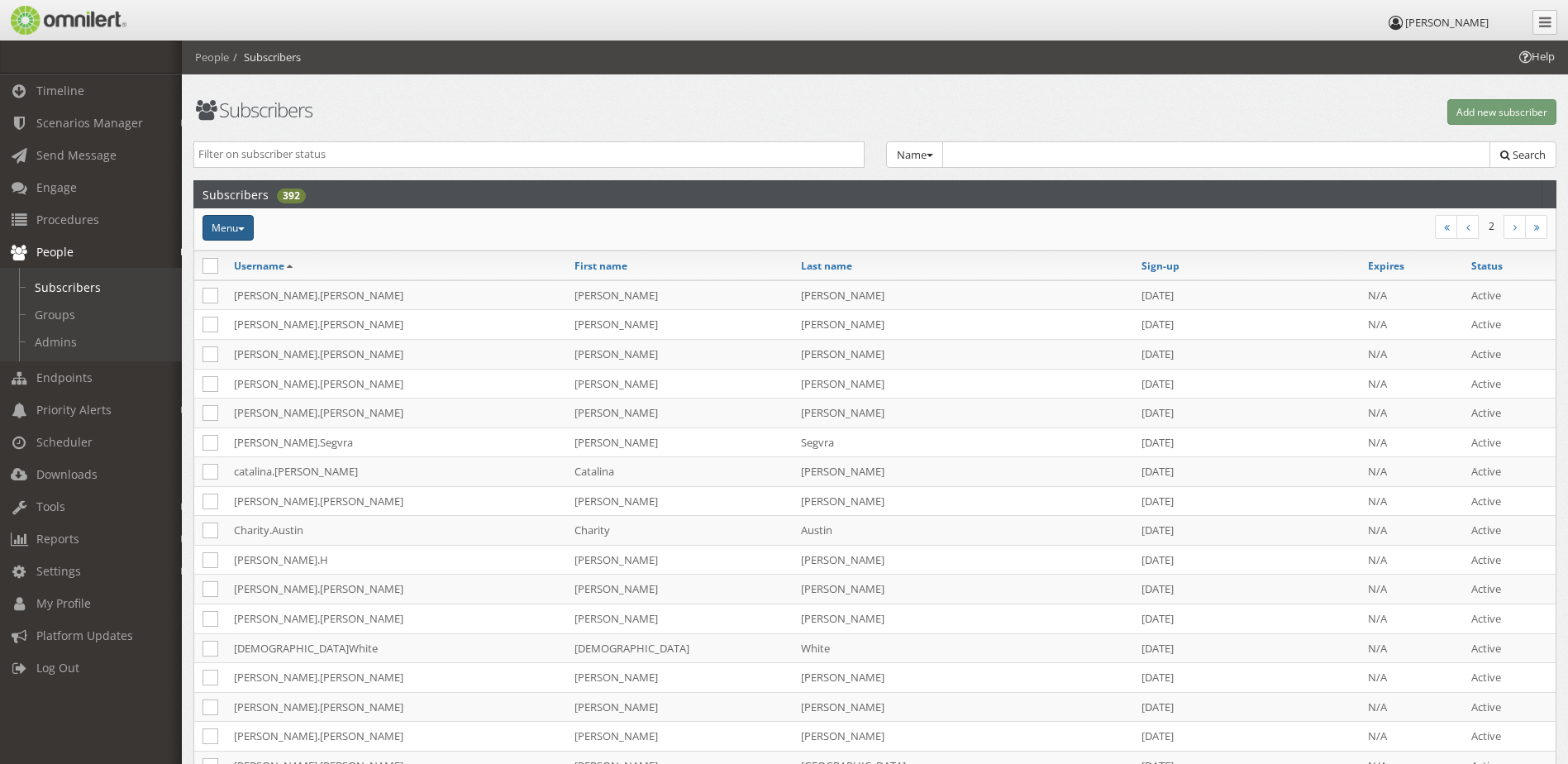
click at [227, 231] on button "Menu" at bounding box center [228, 228] width 52 height 25
click at [257, 406] on link "Delete" at bounding box center [278, 401] width 150 height 21
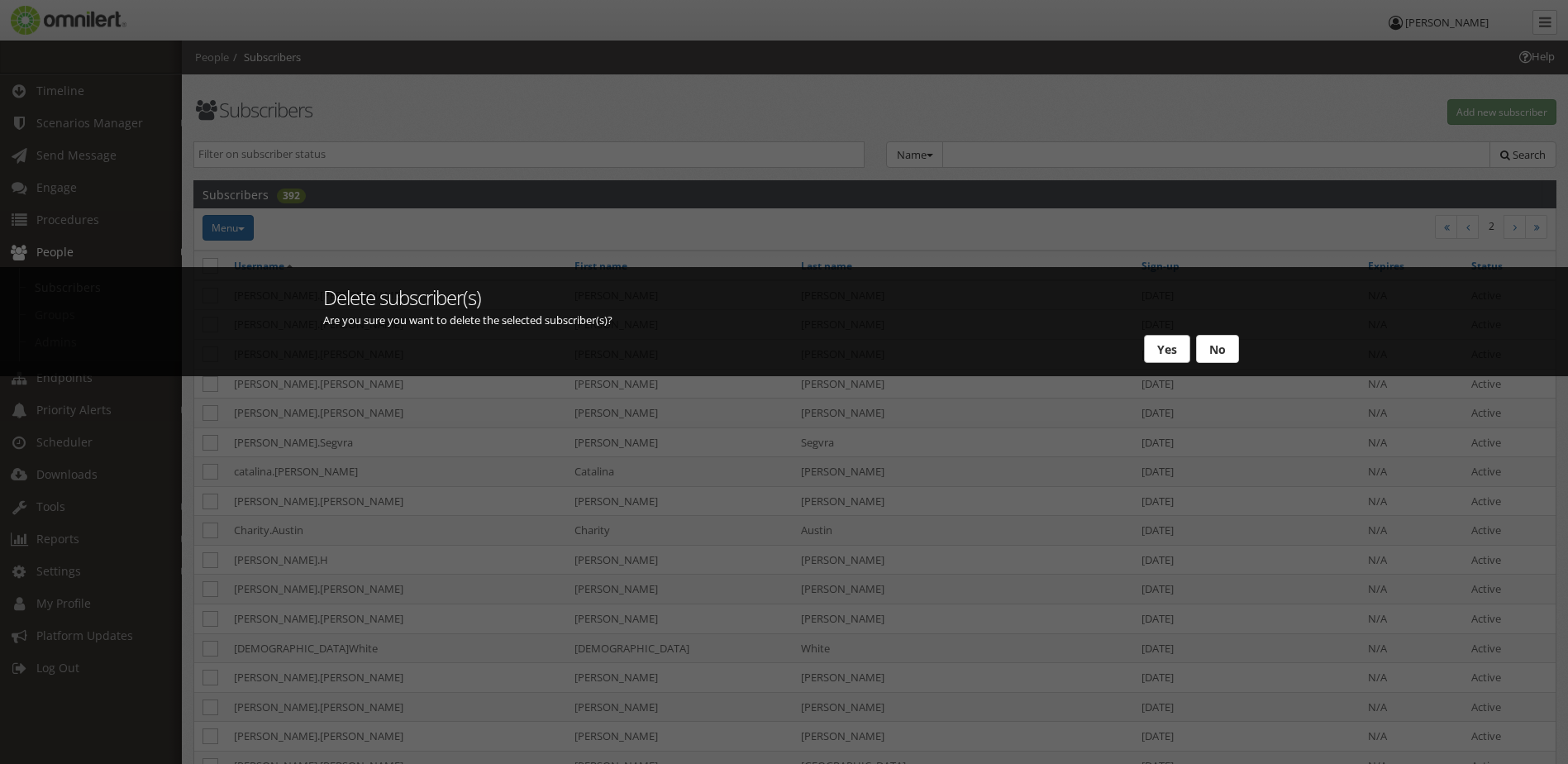
click at [1172, 355] on button "Yes" at bounding box center [1167, 348] width 46 height 28
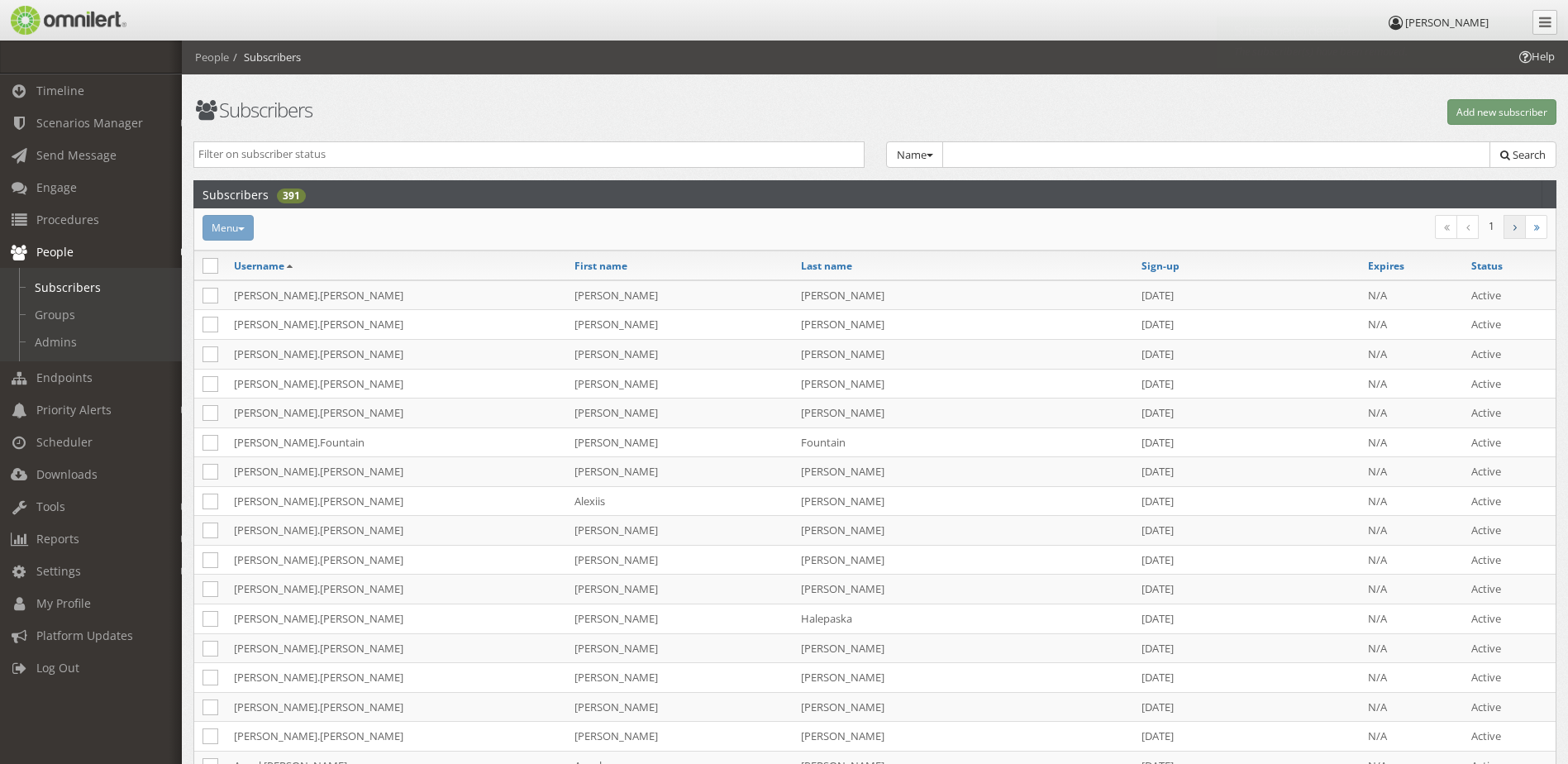
click at [1511, 231] on link at bounding box center [1515, 227] width 23 height 24
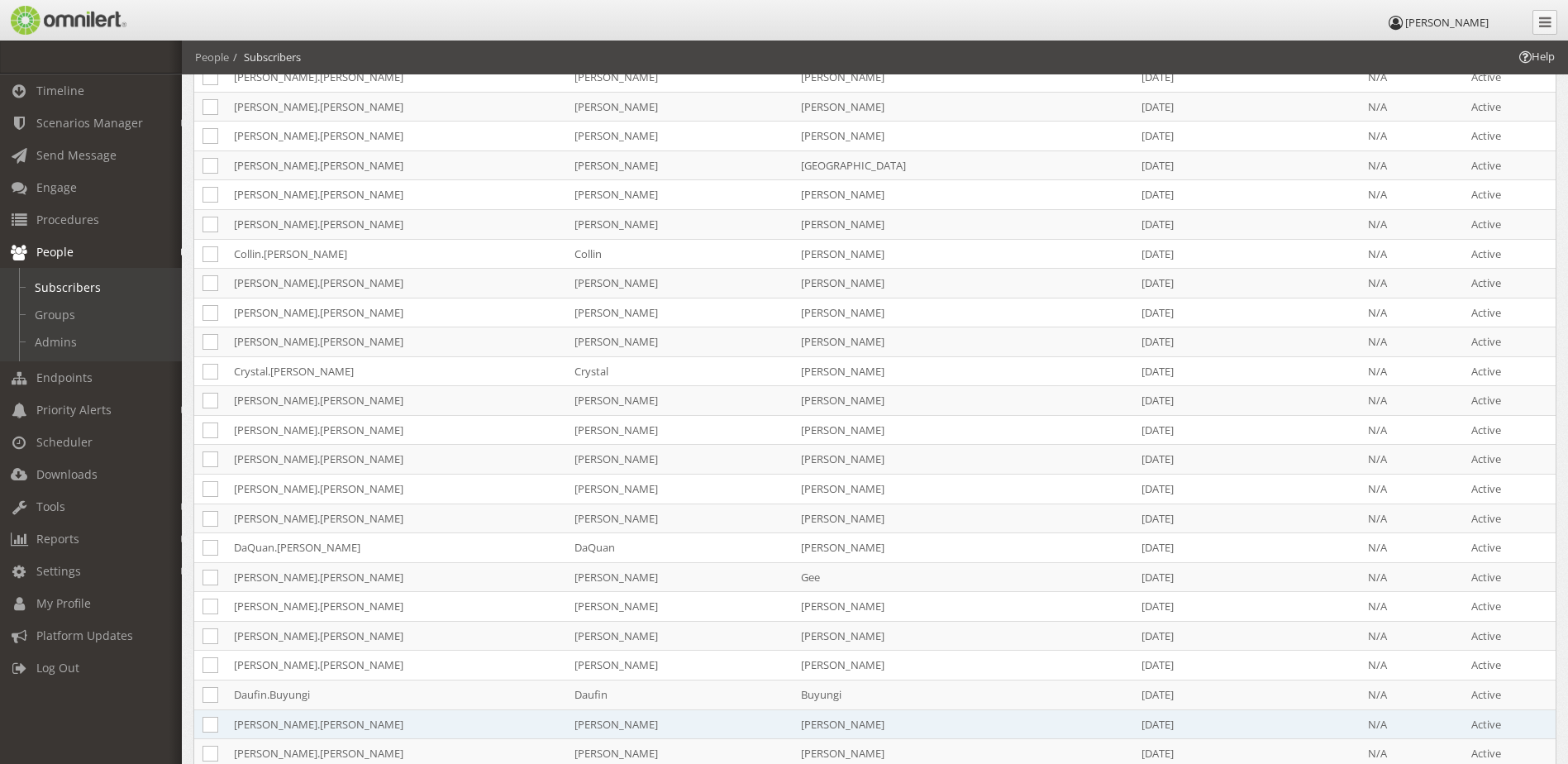
scroll to position [826, 0]
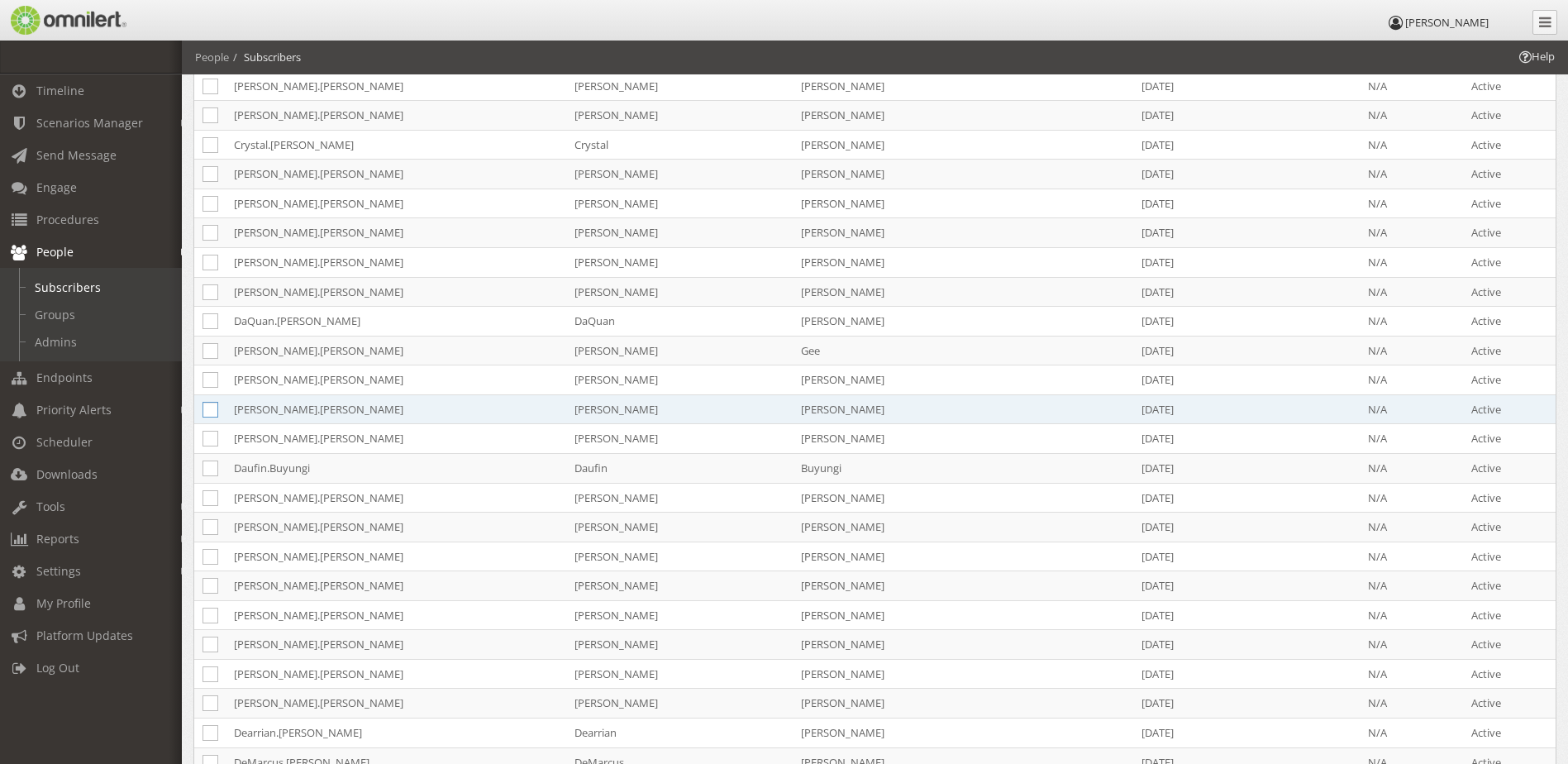
click at [208, 410] on icon at bounding box center [210, 409] width 15 height 15
checkbox input "true"
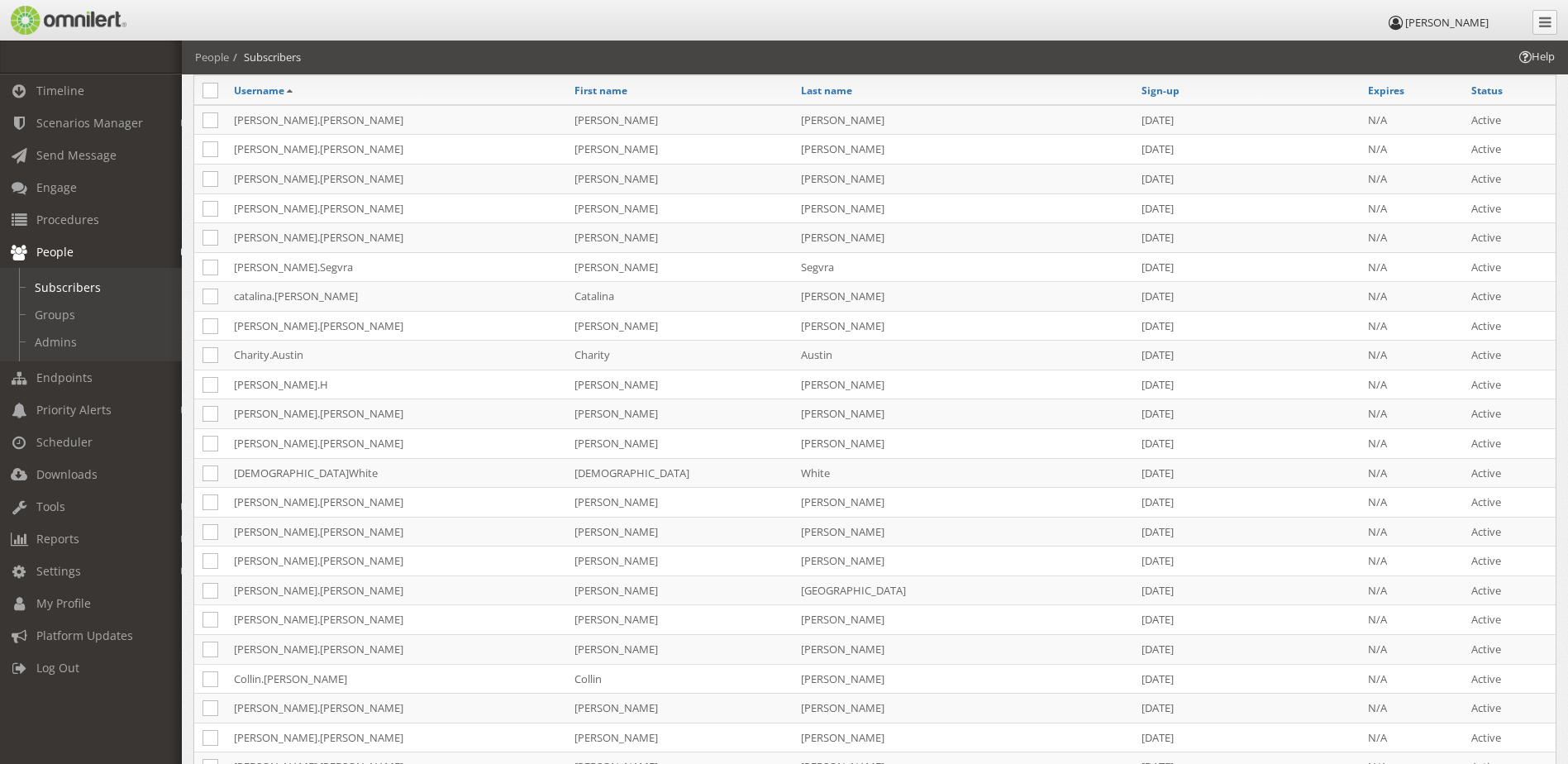
scroll to position [0, 0]
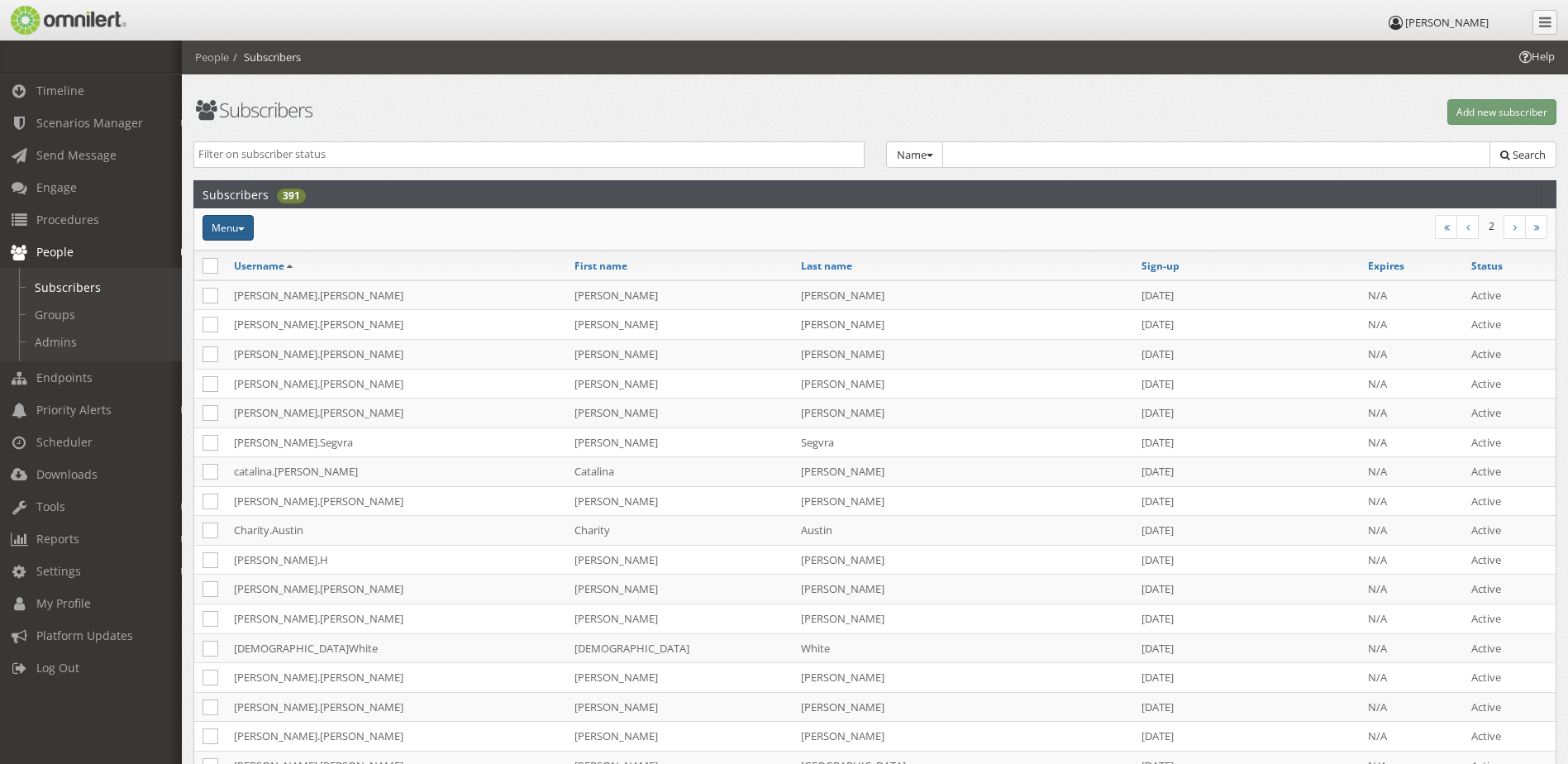
click at [222, 231] on button "Menu" at bounding box center [228, 228] width 52 height 25
click at [261, 395] on link "Delete" at bounding box center [278, 401] width 150 height 21
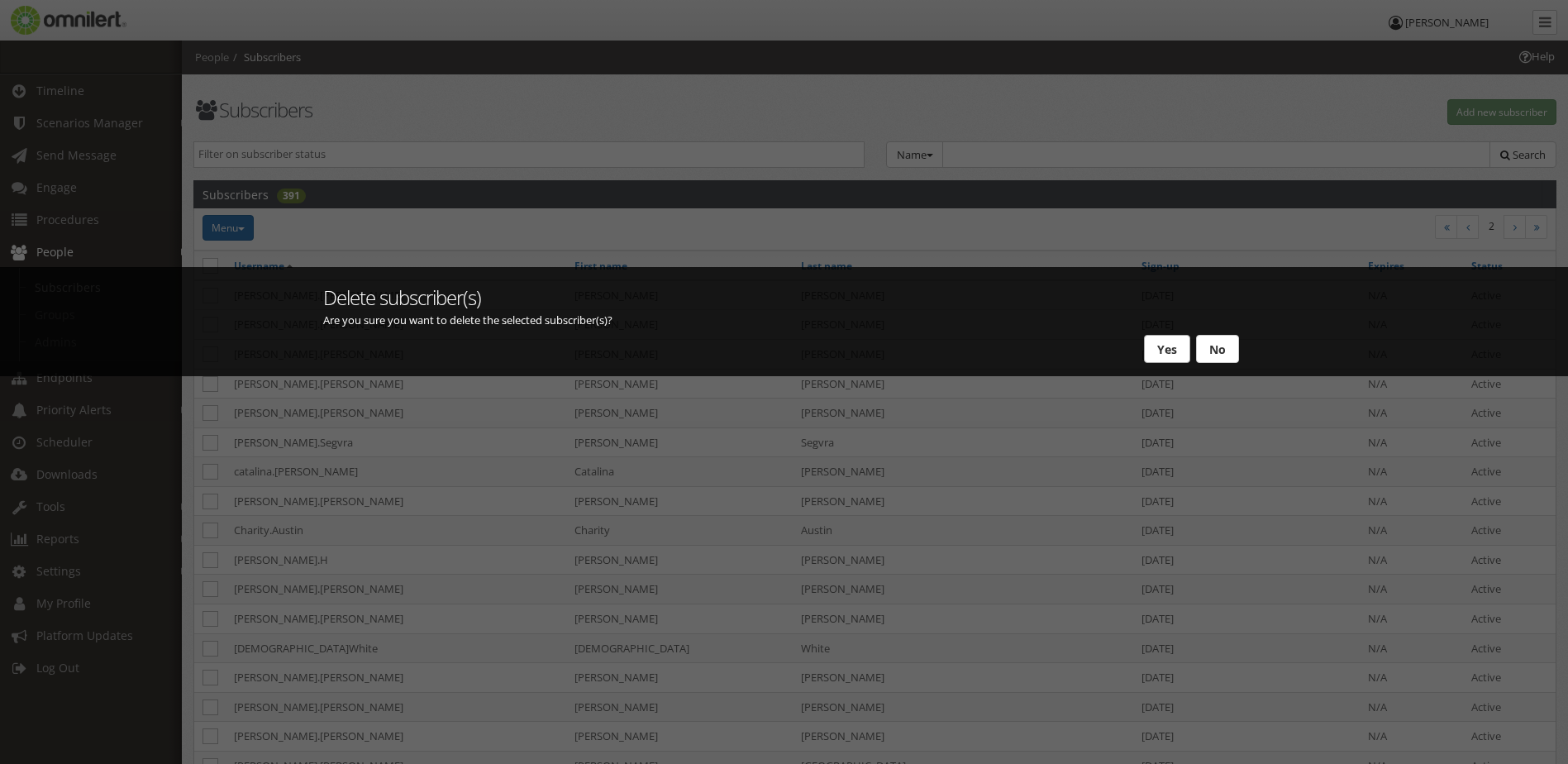
click at [1160, 348] on button "Yes" at bounding box center [1167, 348] width 46 height 28
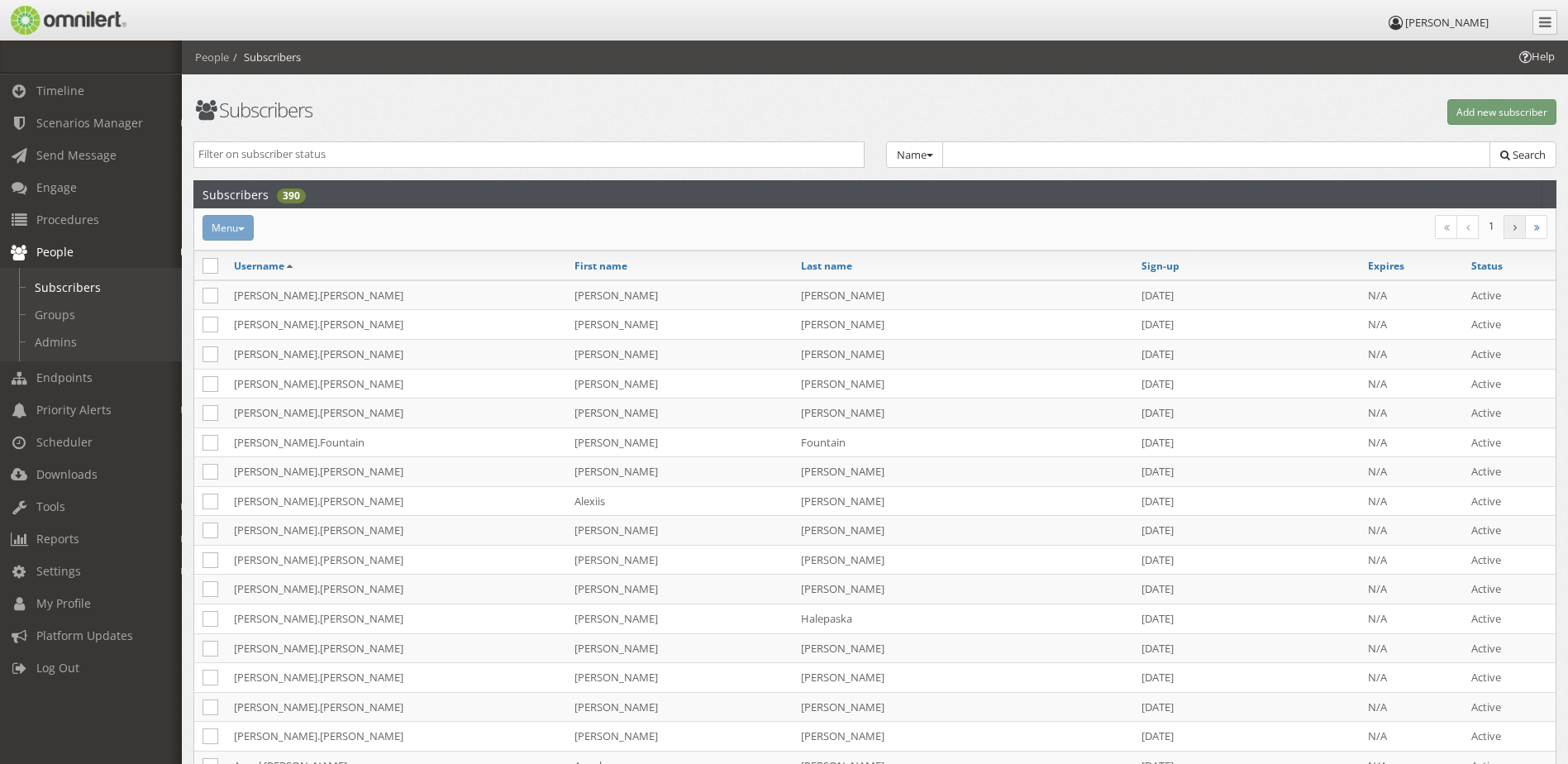
click at [1519, 236] on link at bounding box center [1515, 227] width 23 height 24
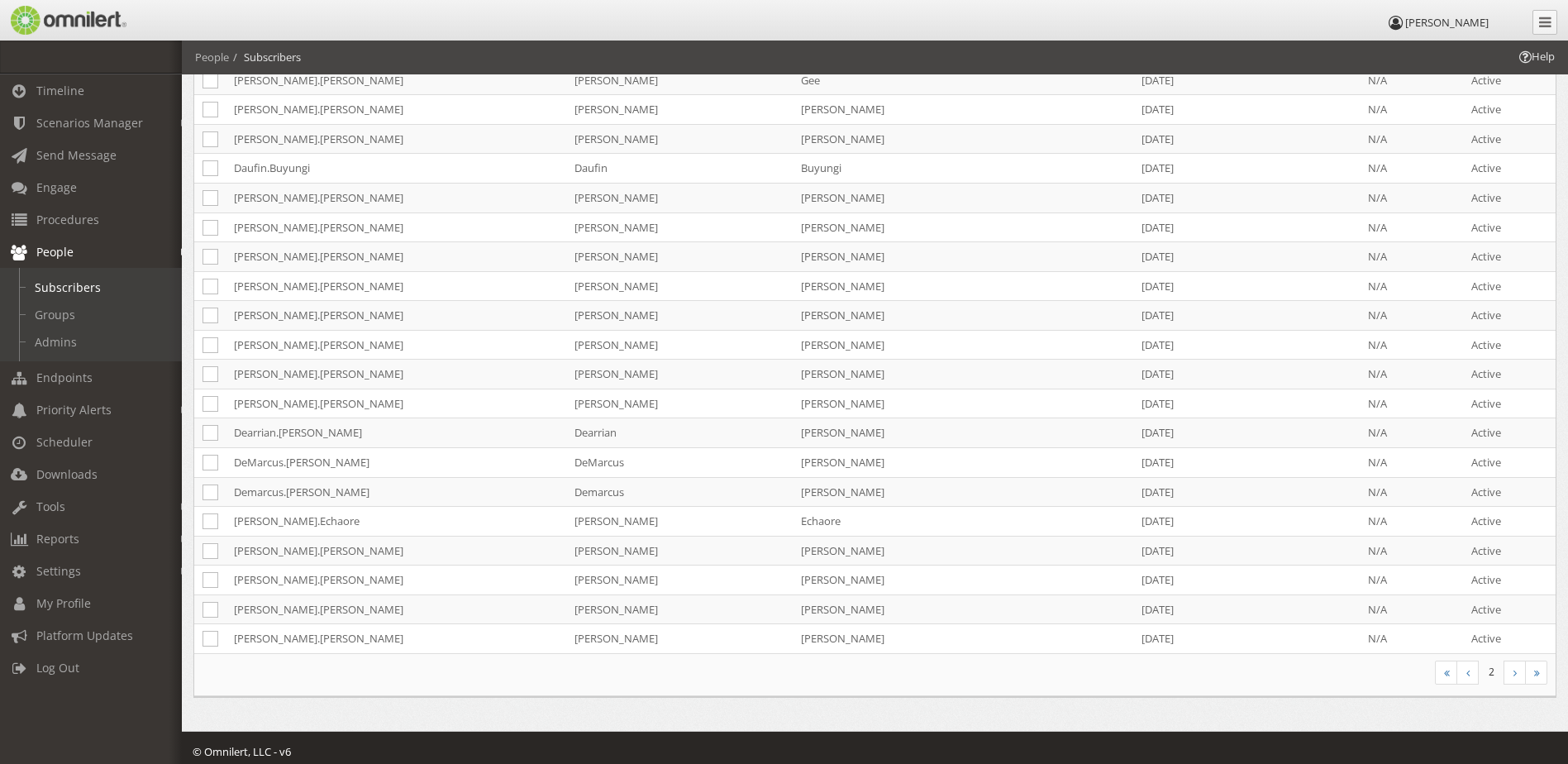
scroll to position [1107, 0]
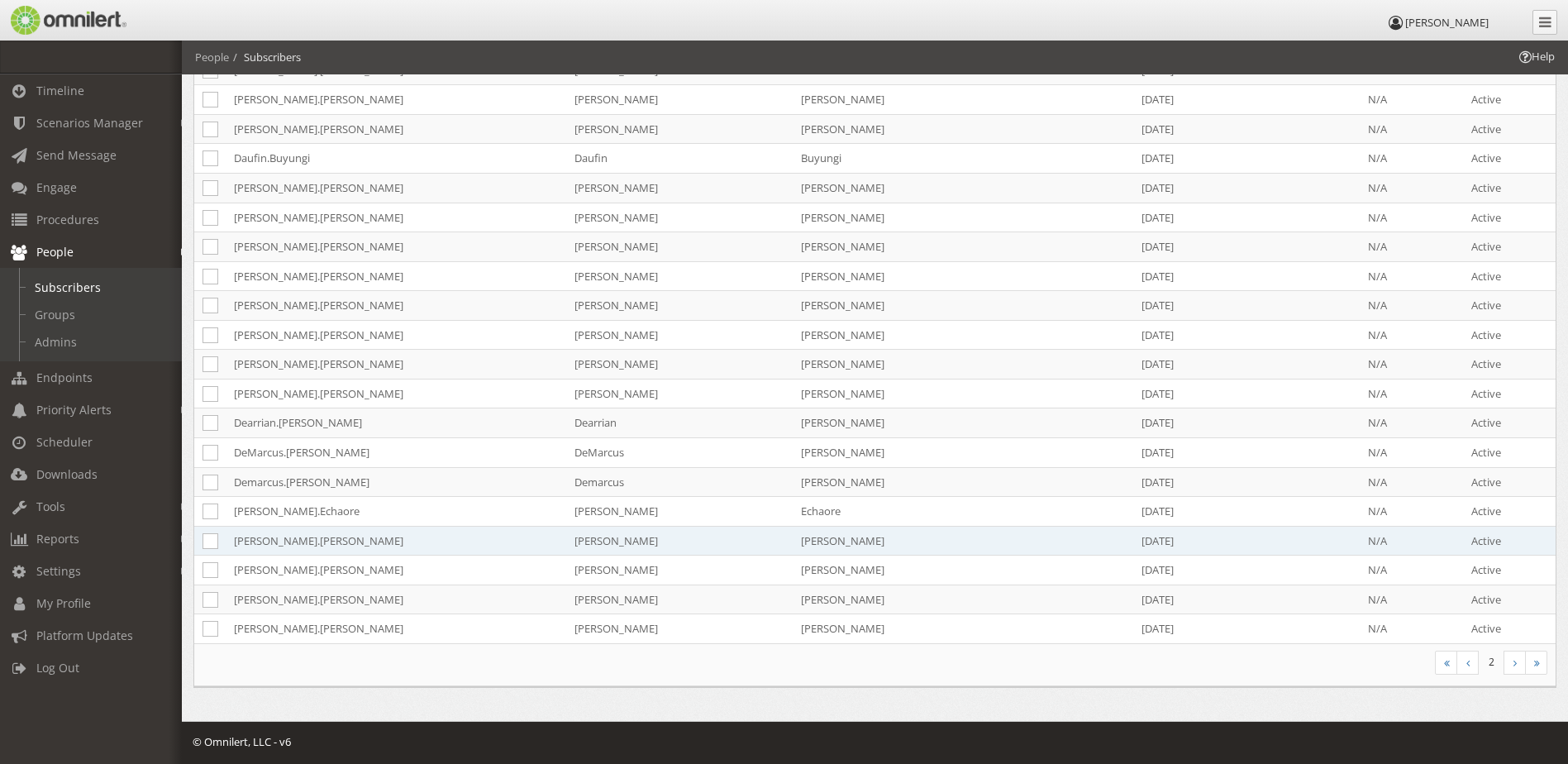
click at [260, 543] on td "[PERSON_NAME].[PERSON_NAME]" at bounding box center [396, 540] width 341 height 30
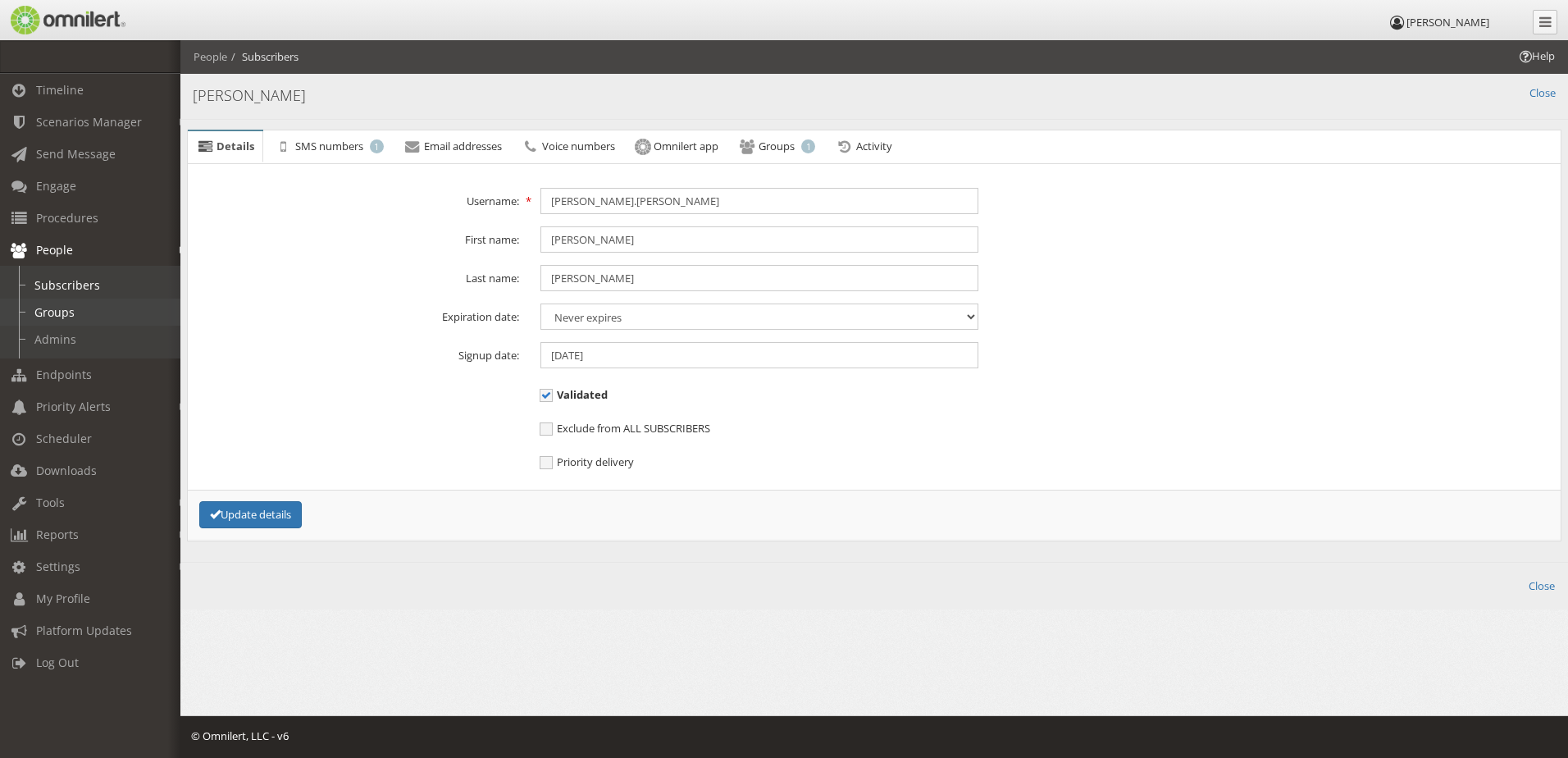
click at [59, 317] on link "Groups" at bounding box center [98, 312] width 196 height 27
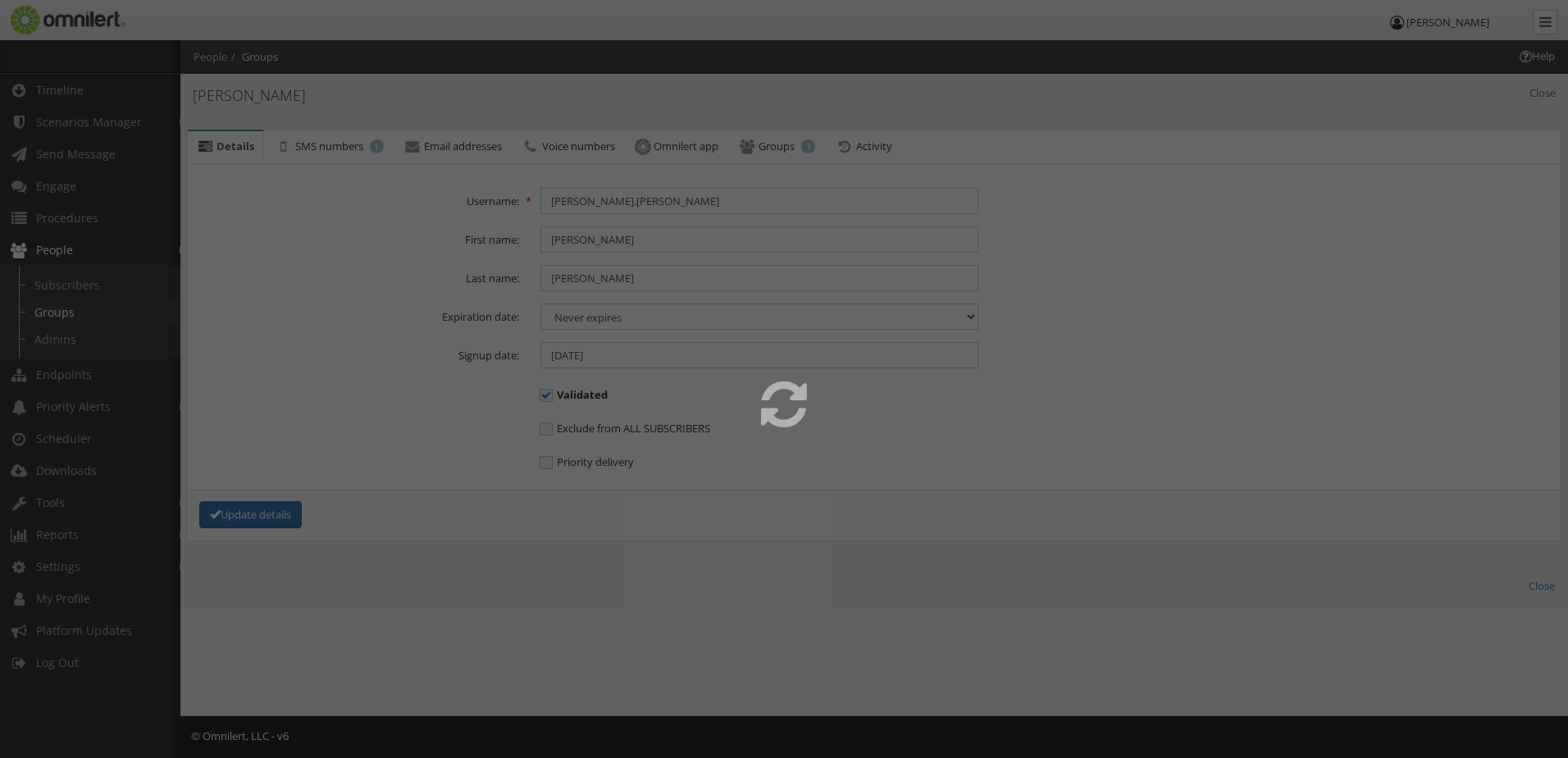
select select
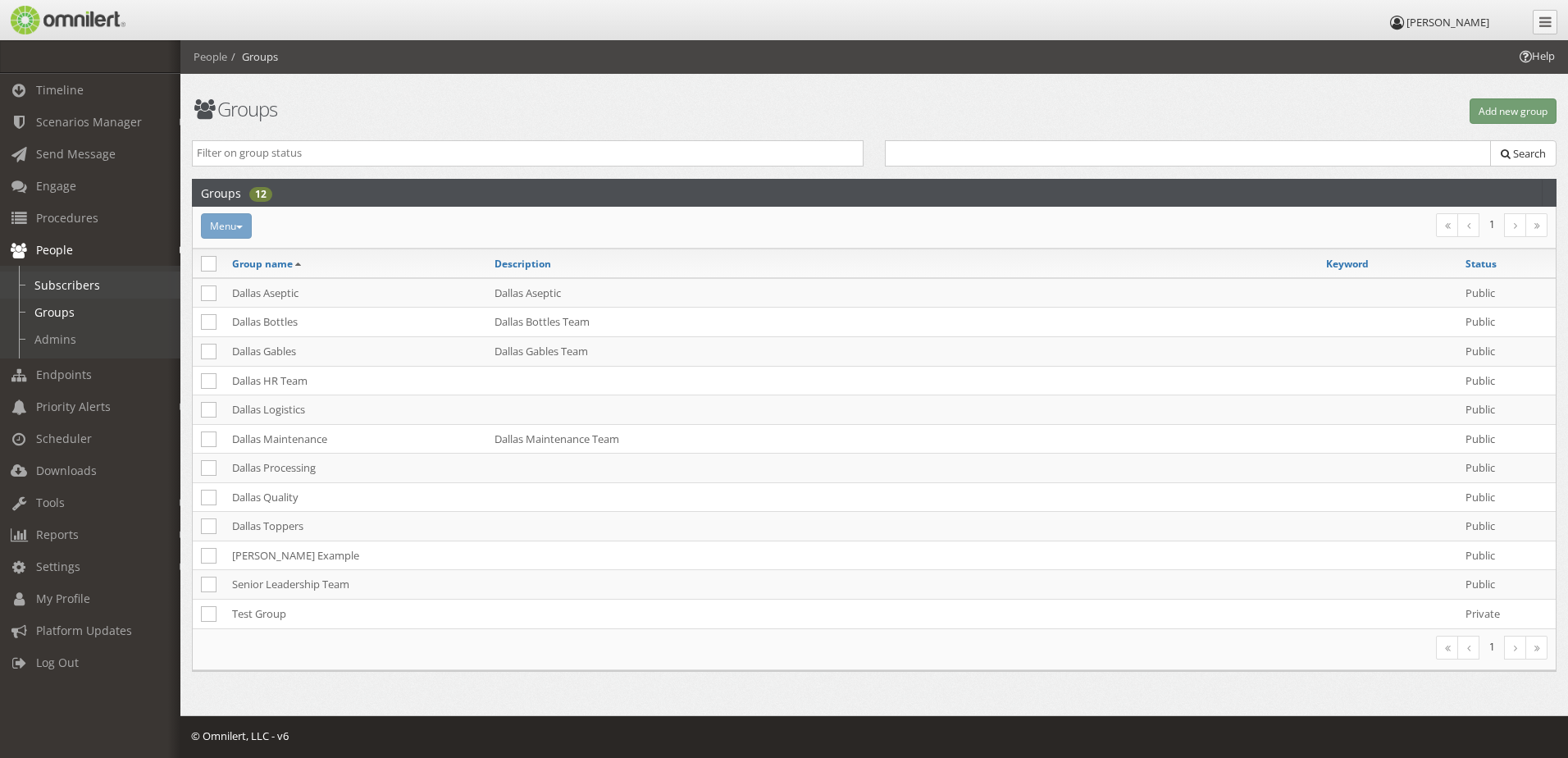
click at [78, 283] on link "Subscribers" at bounding box center [98, 285] width 196 height 27
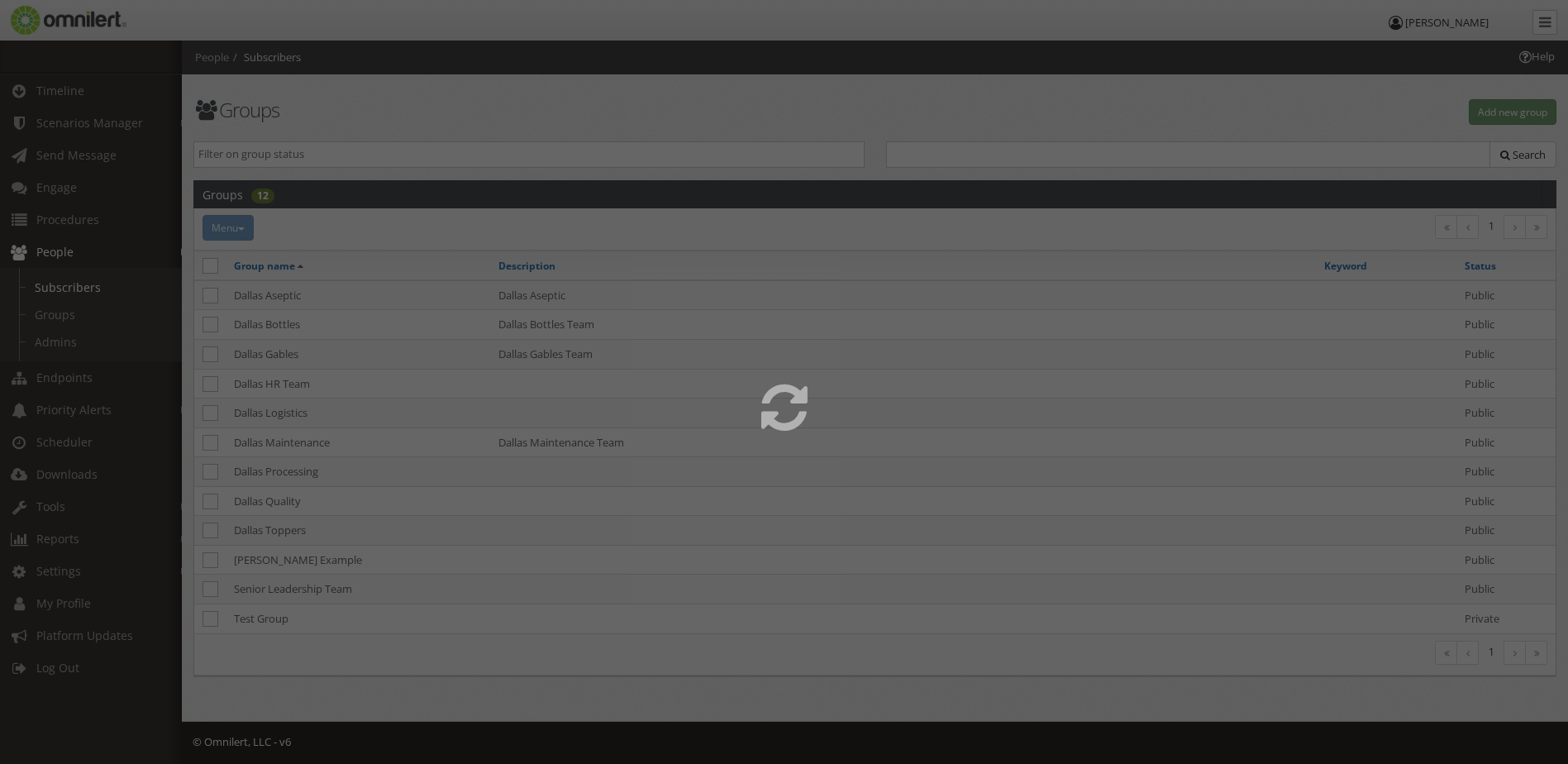
select select
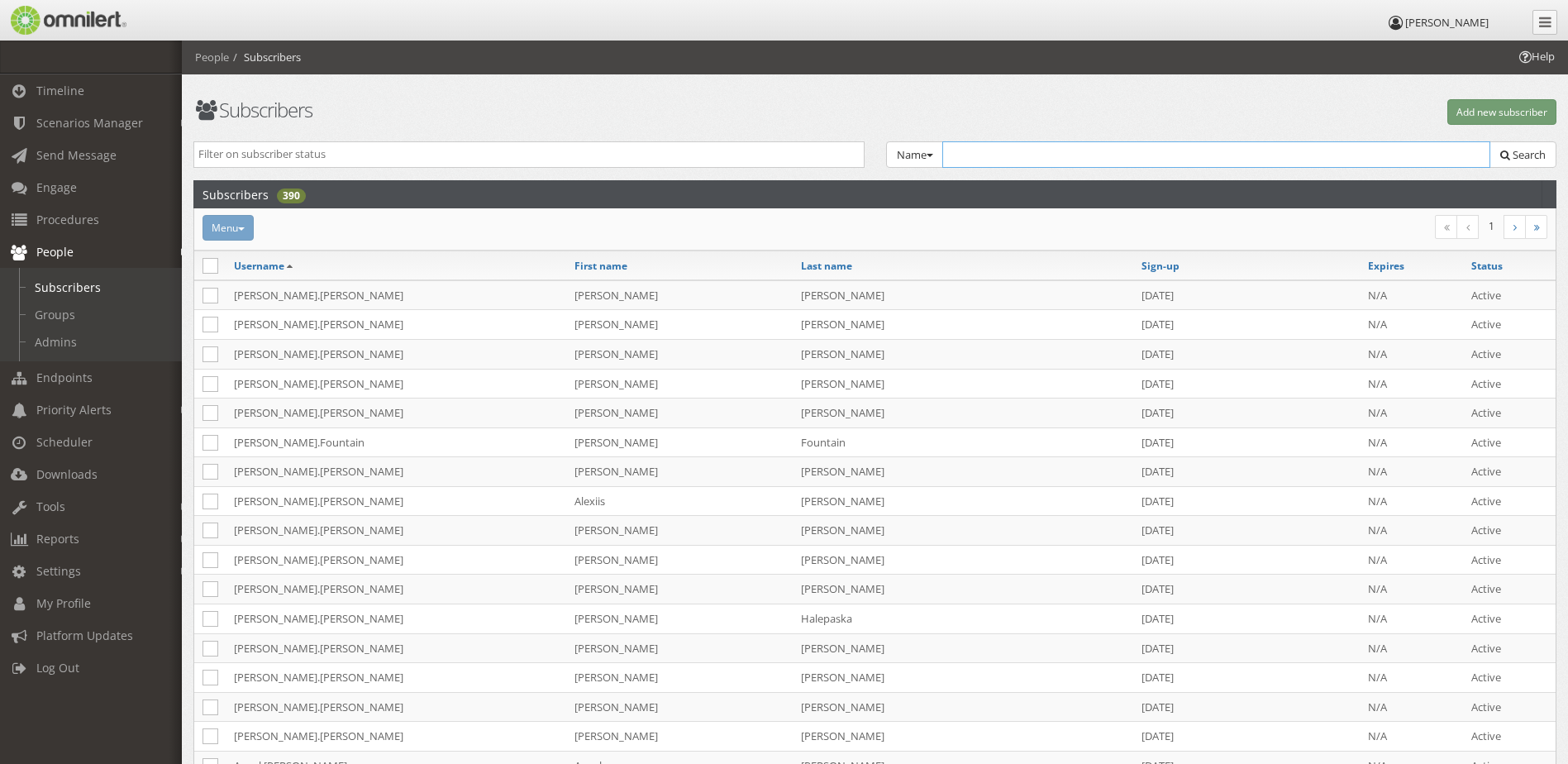
click at [1097, 161] on input "text" at bounding box center [1216, 154] width 549 height 26
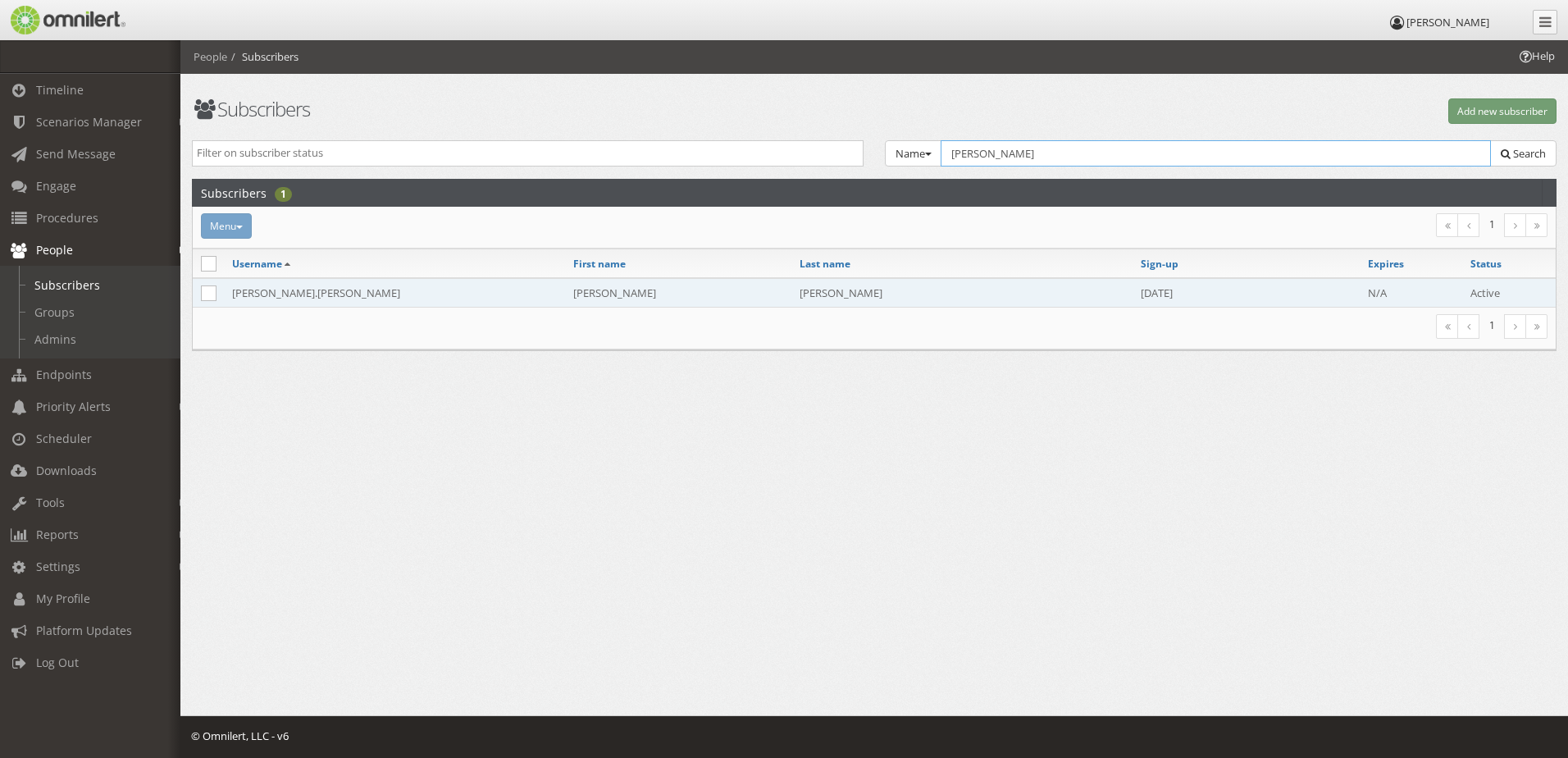
type input "[PERSON_NAME]"
click at [377, 298] on td "[PERSON_NAME].[PERSON_NAME]" at bounding box center [395, 292] width 341 height 30
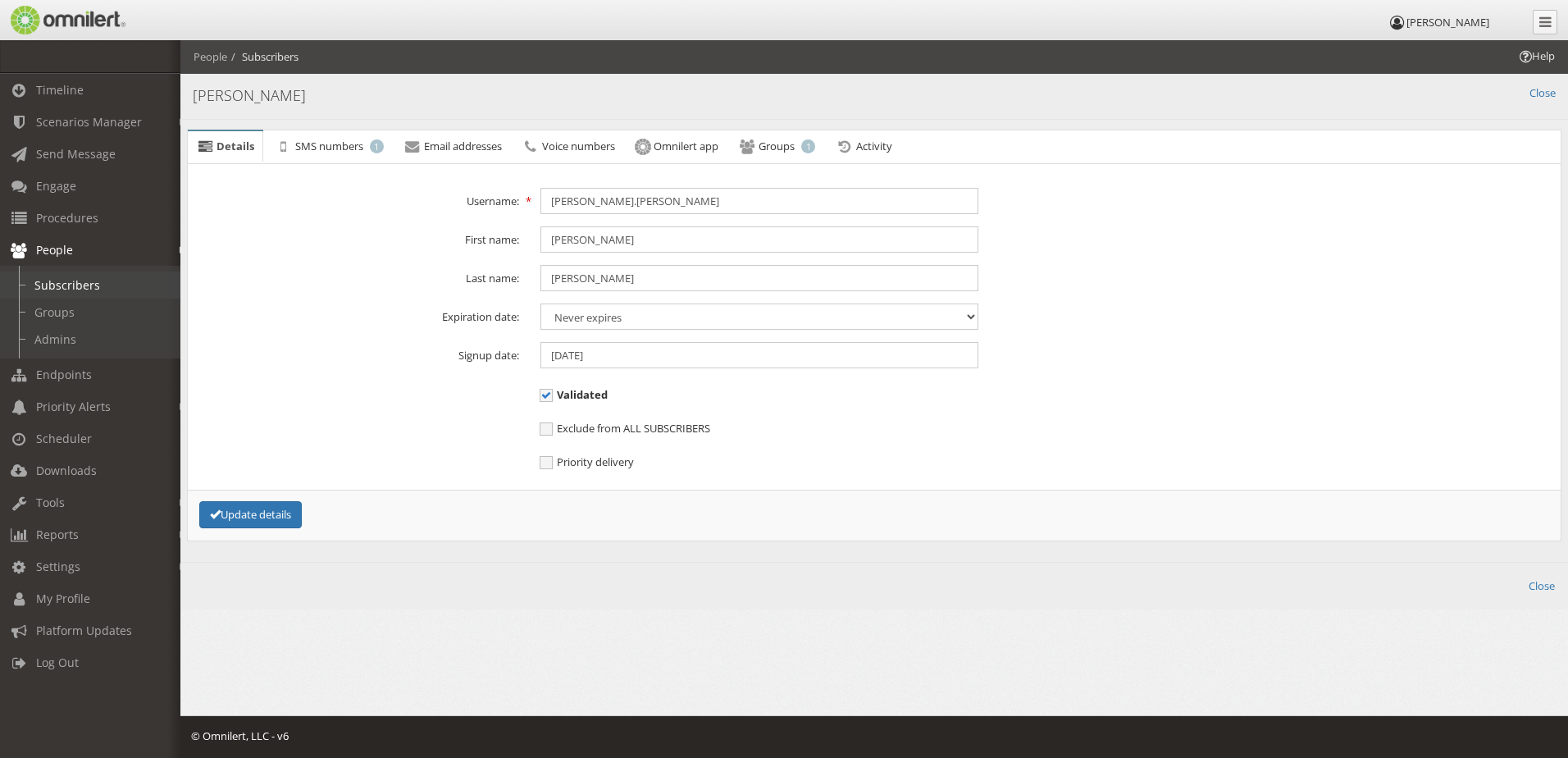
click at [99, 290] on link "Subscribers" at bounding box center [98, 285] width 196 height 27
click at [87, 311] on link "Groups" at bounding box center [98, 312] width 196 height 27
select select
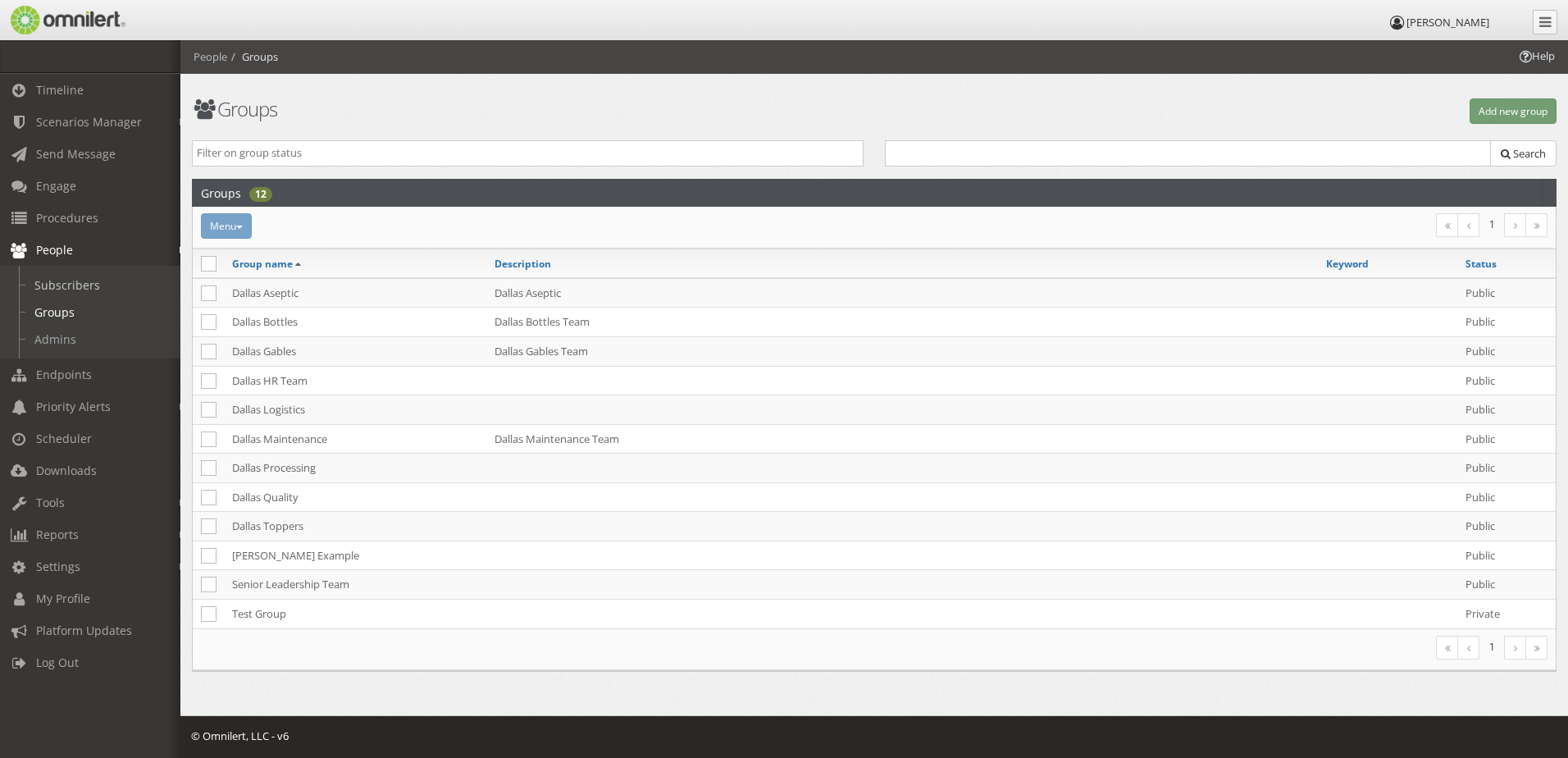
click at [94, 290] on link "Subscribers" at bounding box center [98, 285] width 196 height 27
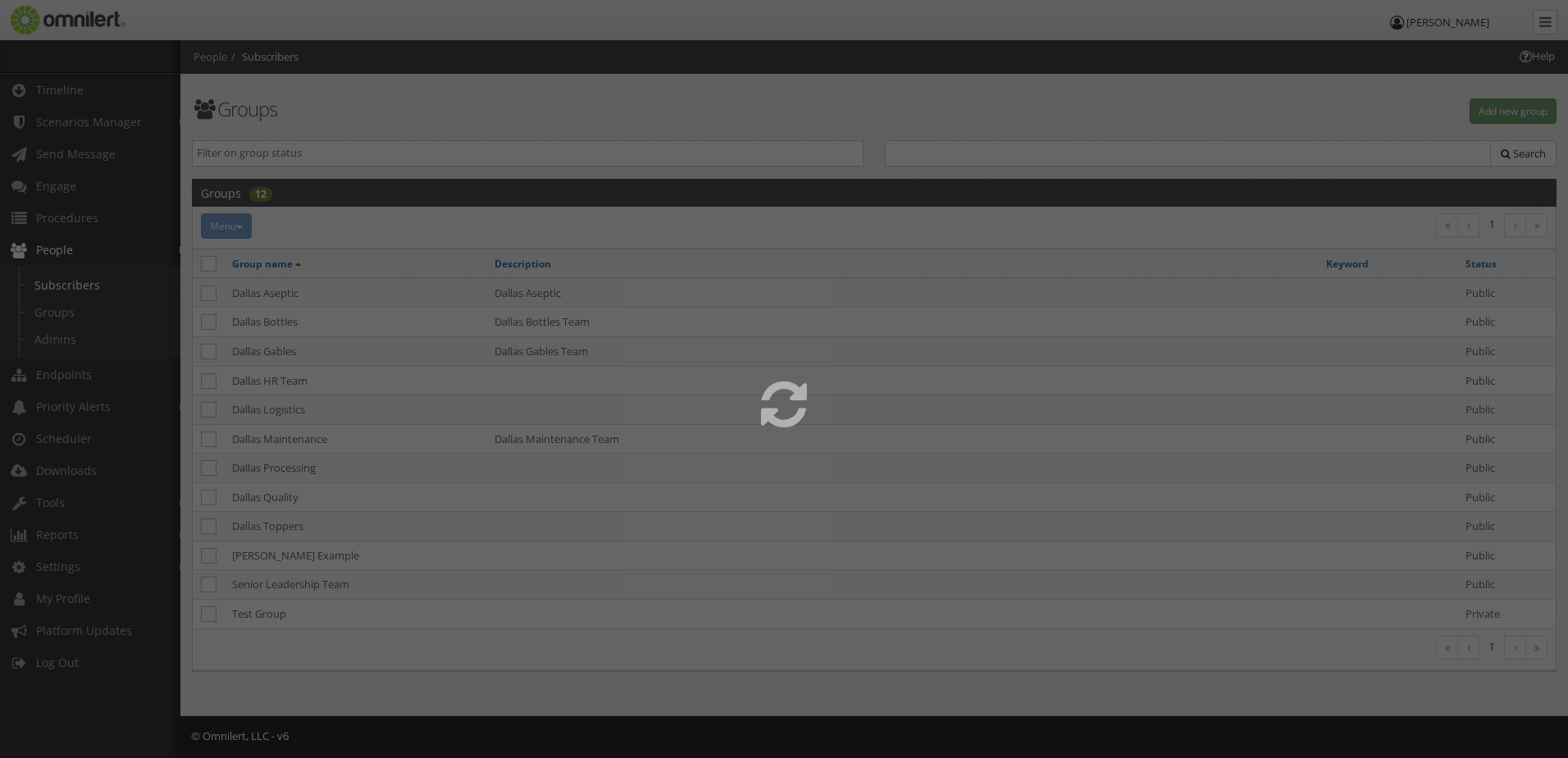
select select
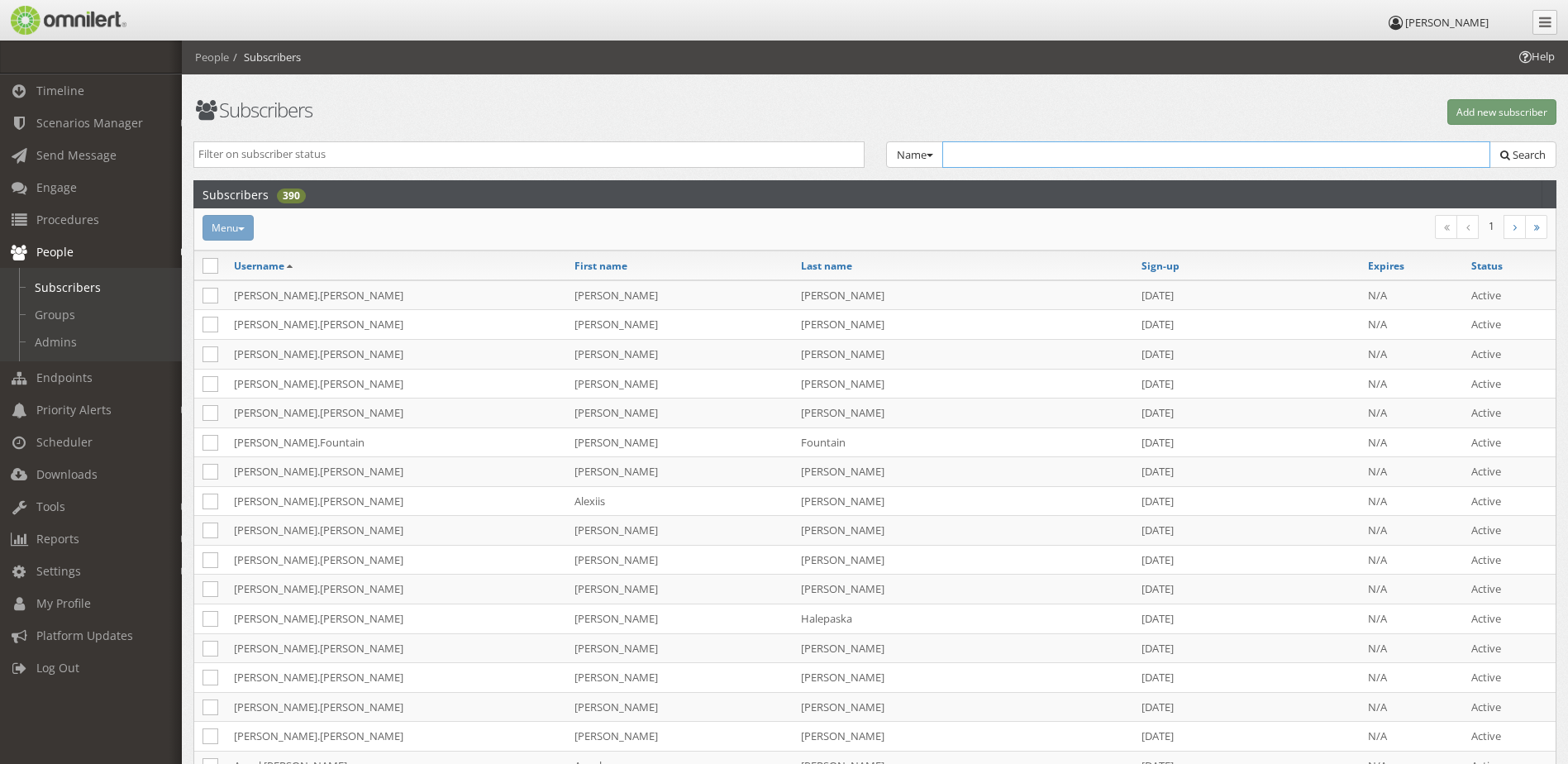
click at [998, 149] on input "text" at bounding box center [1216, 154] width 549 height 26
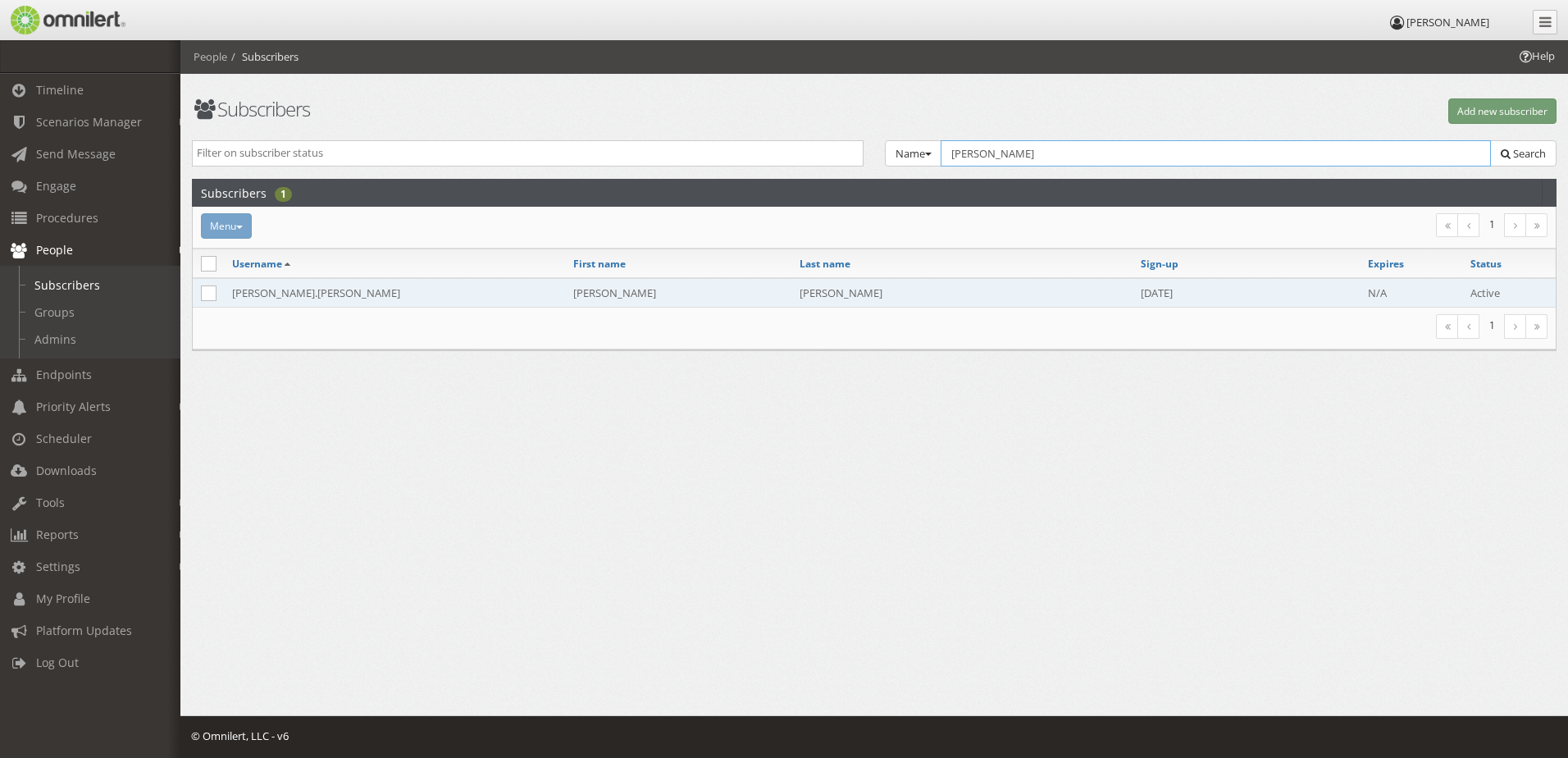
type input "[PERSON_NAME]"
click at [350, 287] on td "[PERSON_NAME].[PERSON_NAME]" at bounding box center [395, 292] width 341 height 30
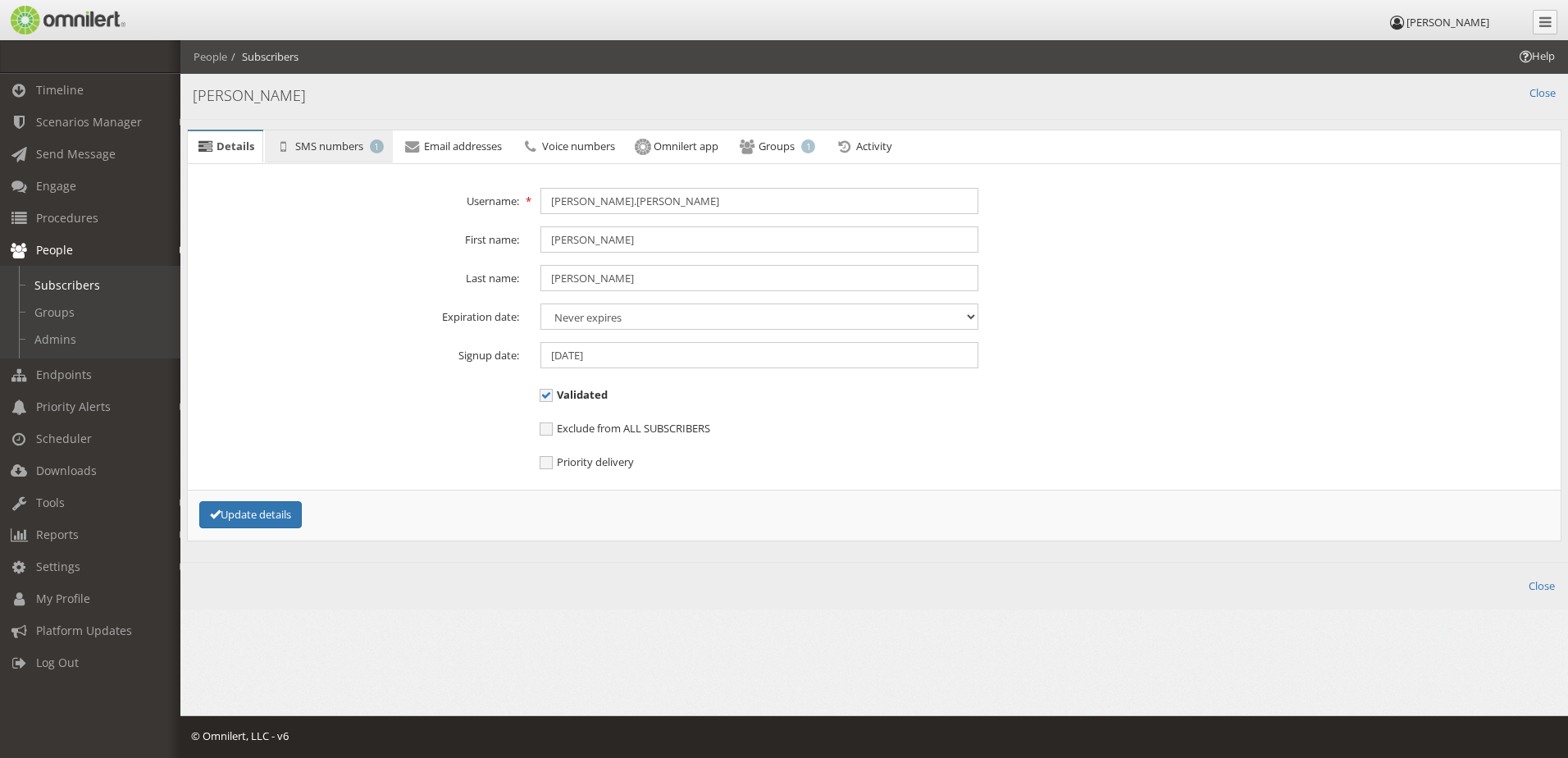
click at [344, 154] on link "SMS numbers 1" at bounding box center [328, 146] width 127 height 33
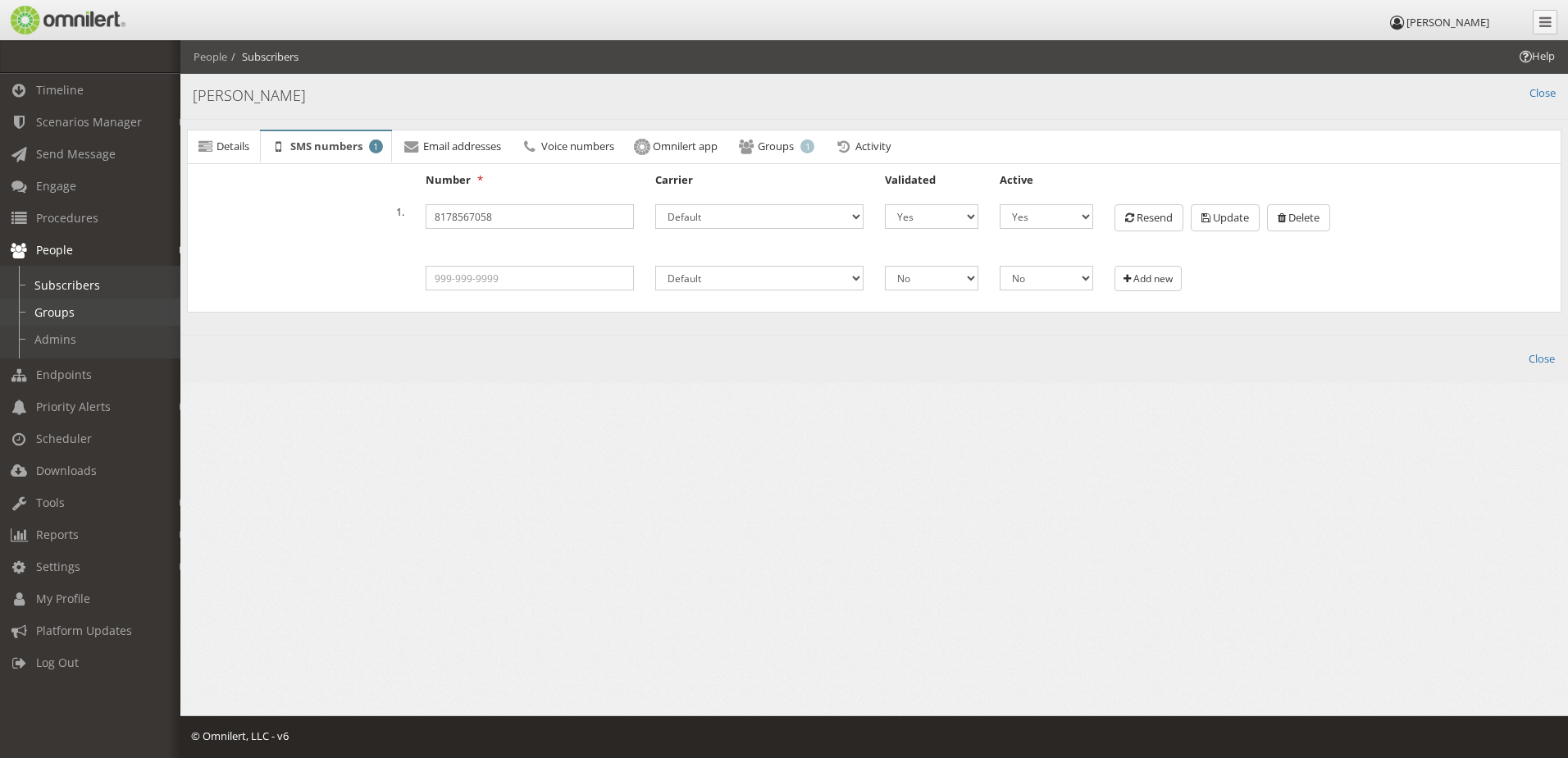
click at [110, 318] on link "Groups" at bounding box center [98, 312] width 196 height 27
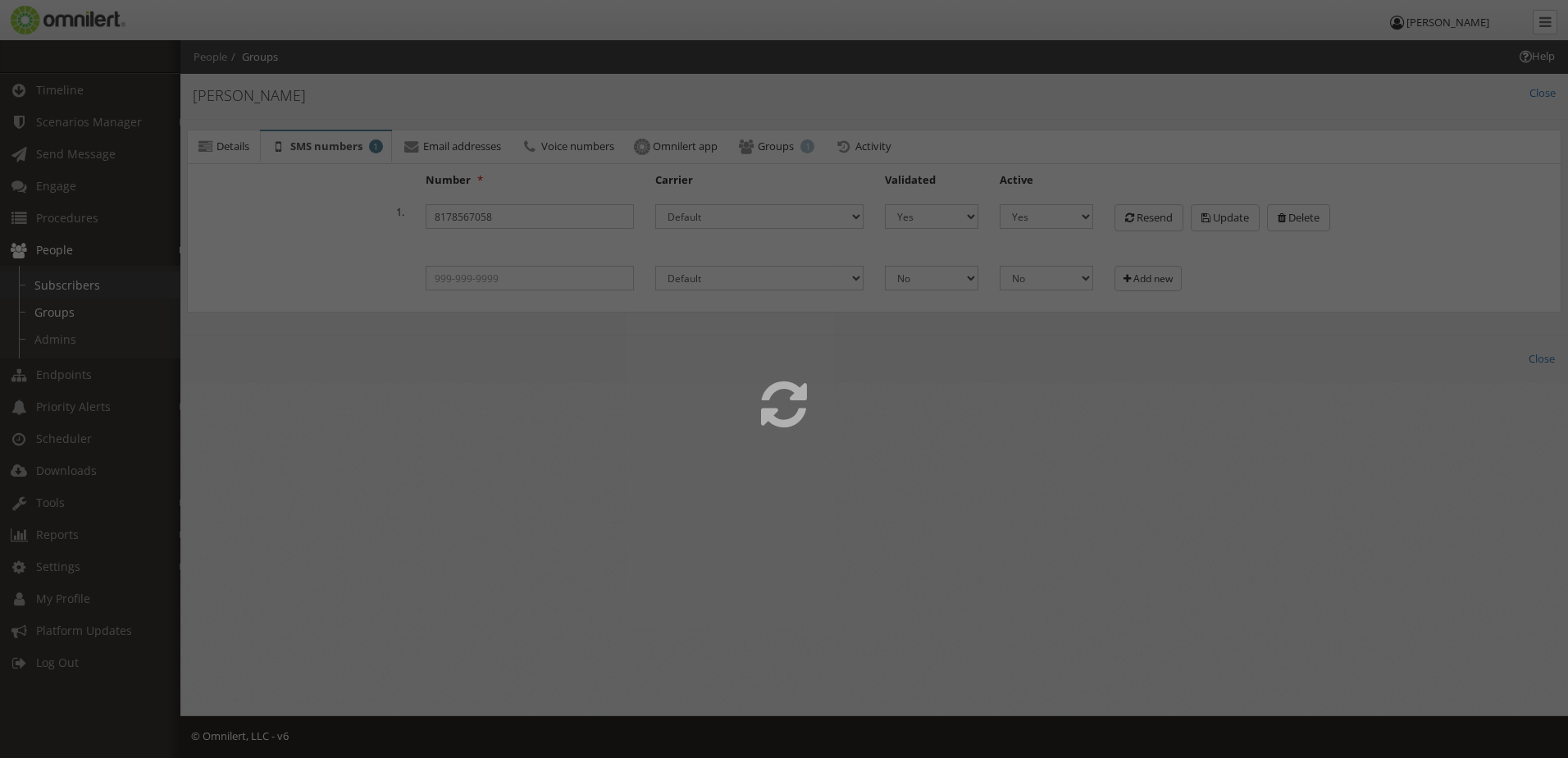
select select
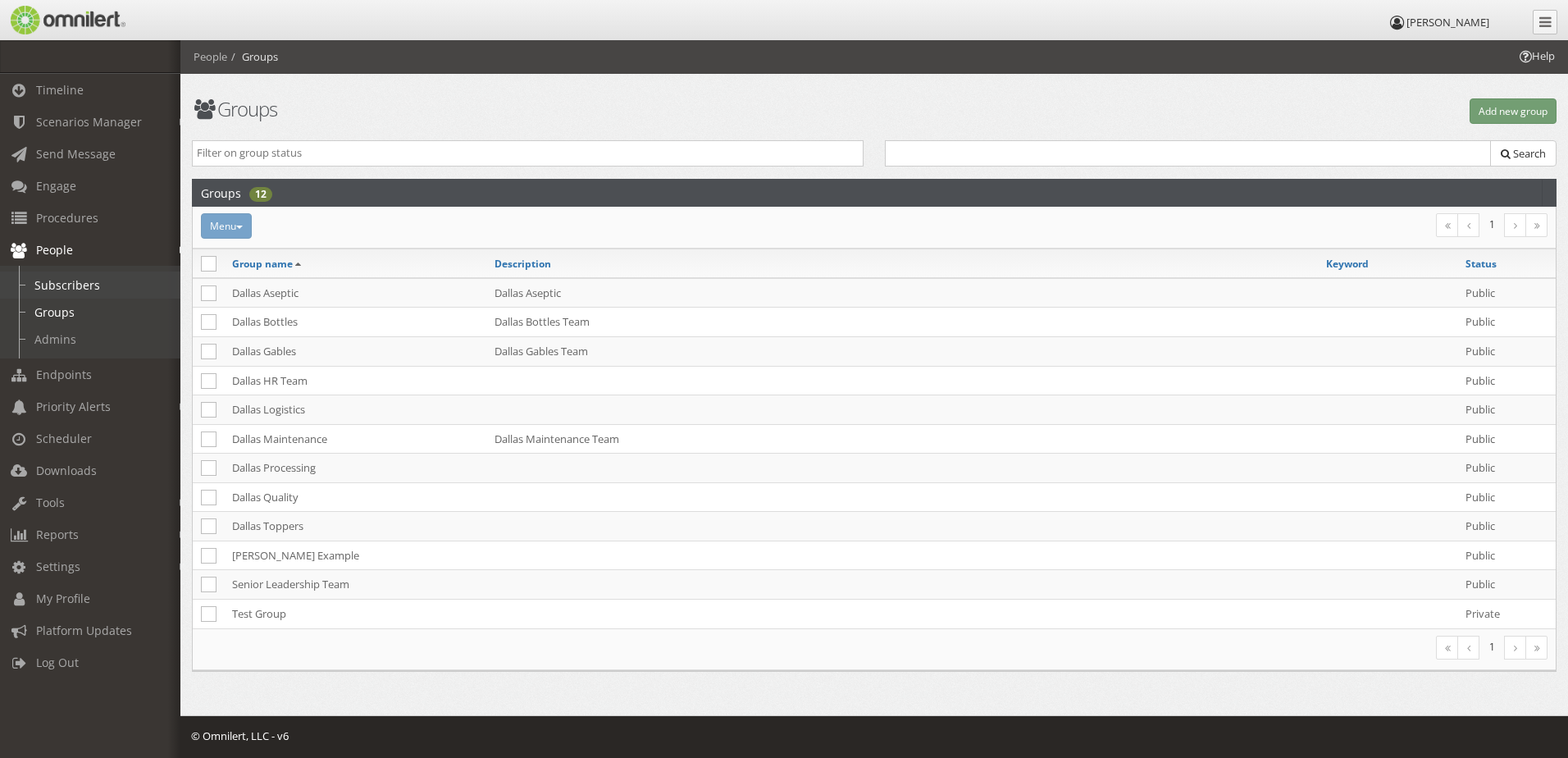
click at [109, 283] on link "Subscribers" at bounding box center [98, 285] width 196 height 27
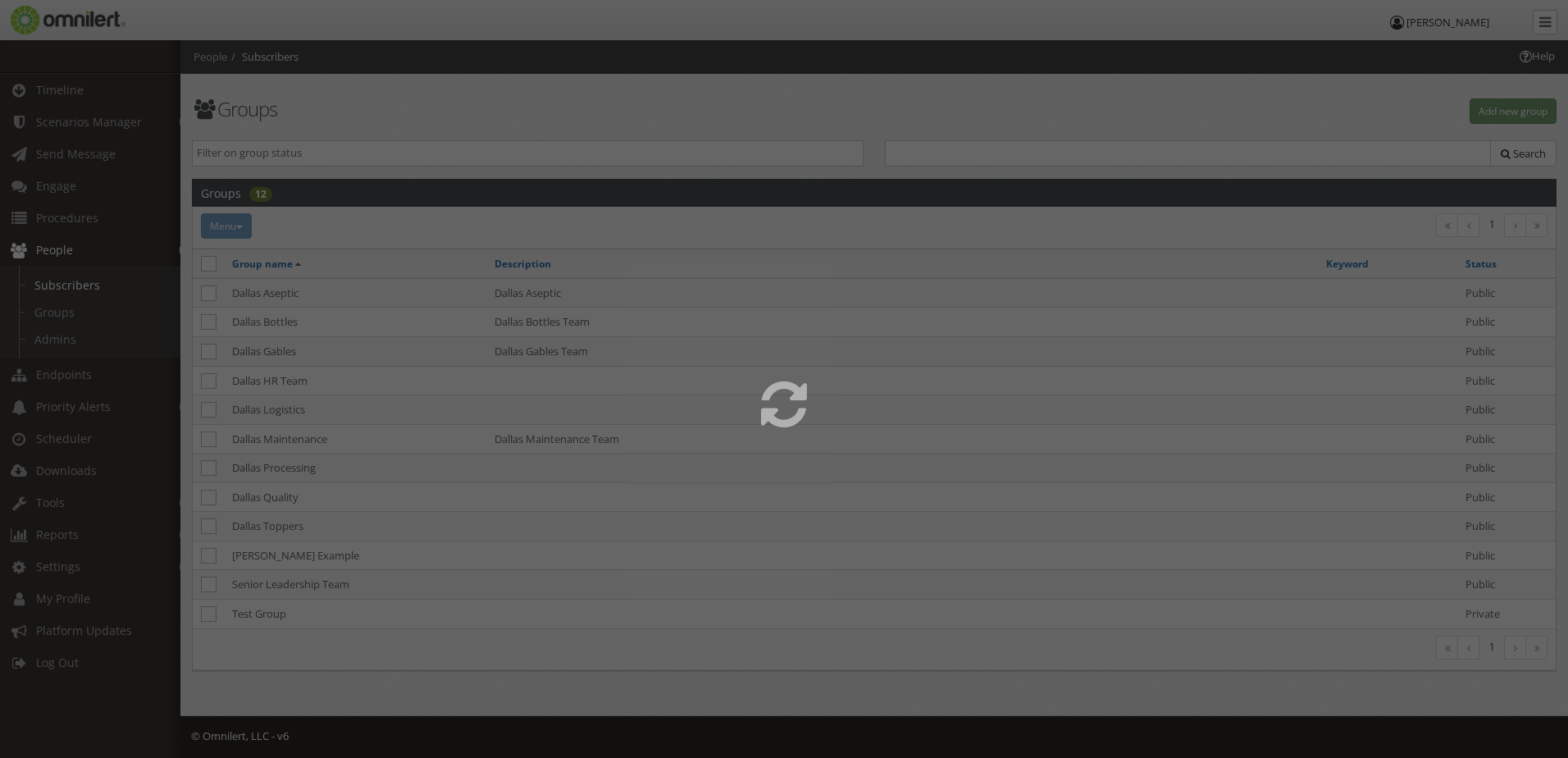
select select
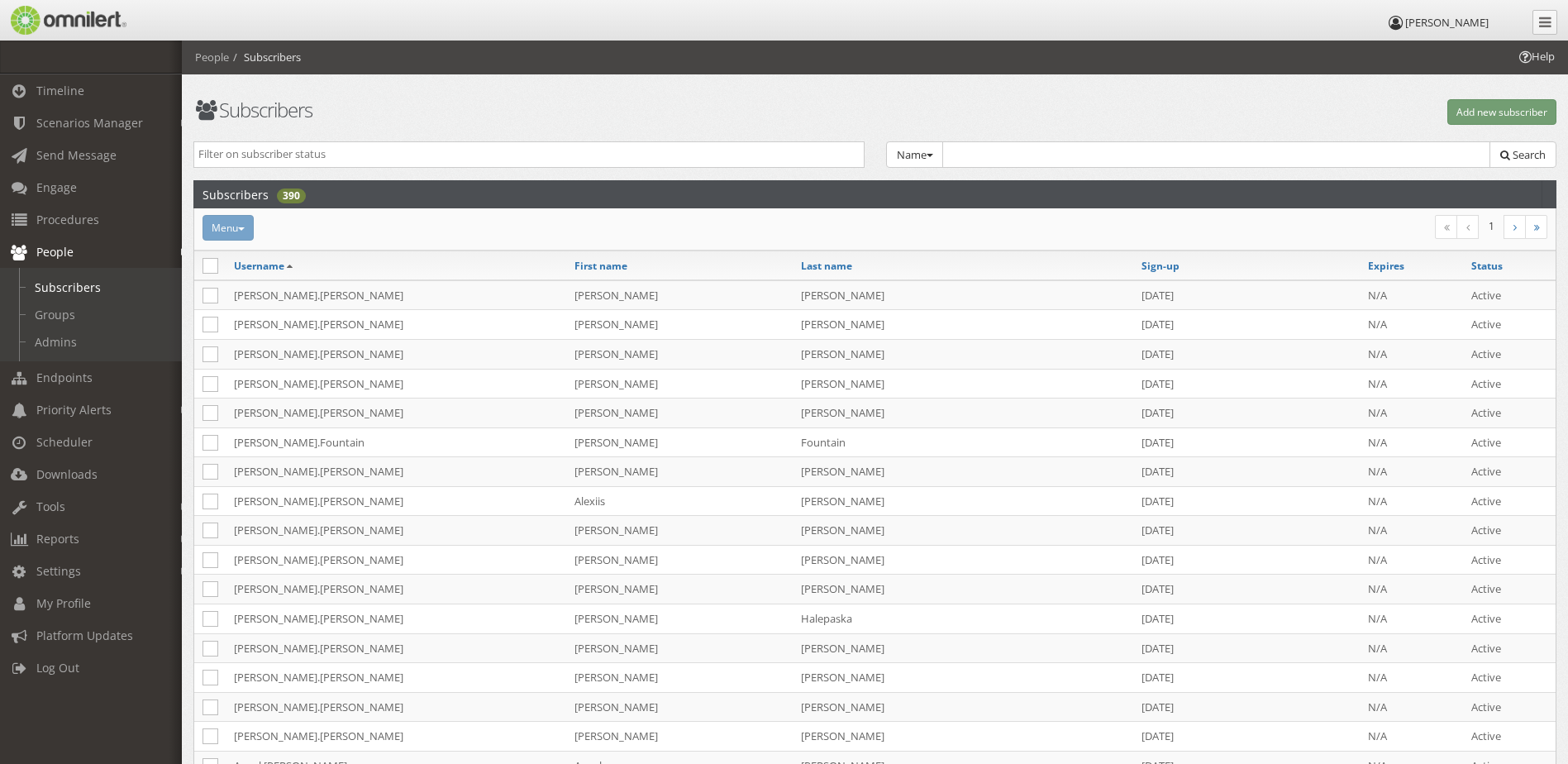
click at [977, 157] on input "text" at bounding box center [1216, 154] width 549 height 26
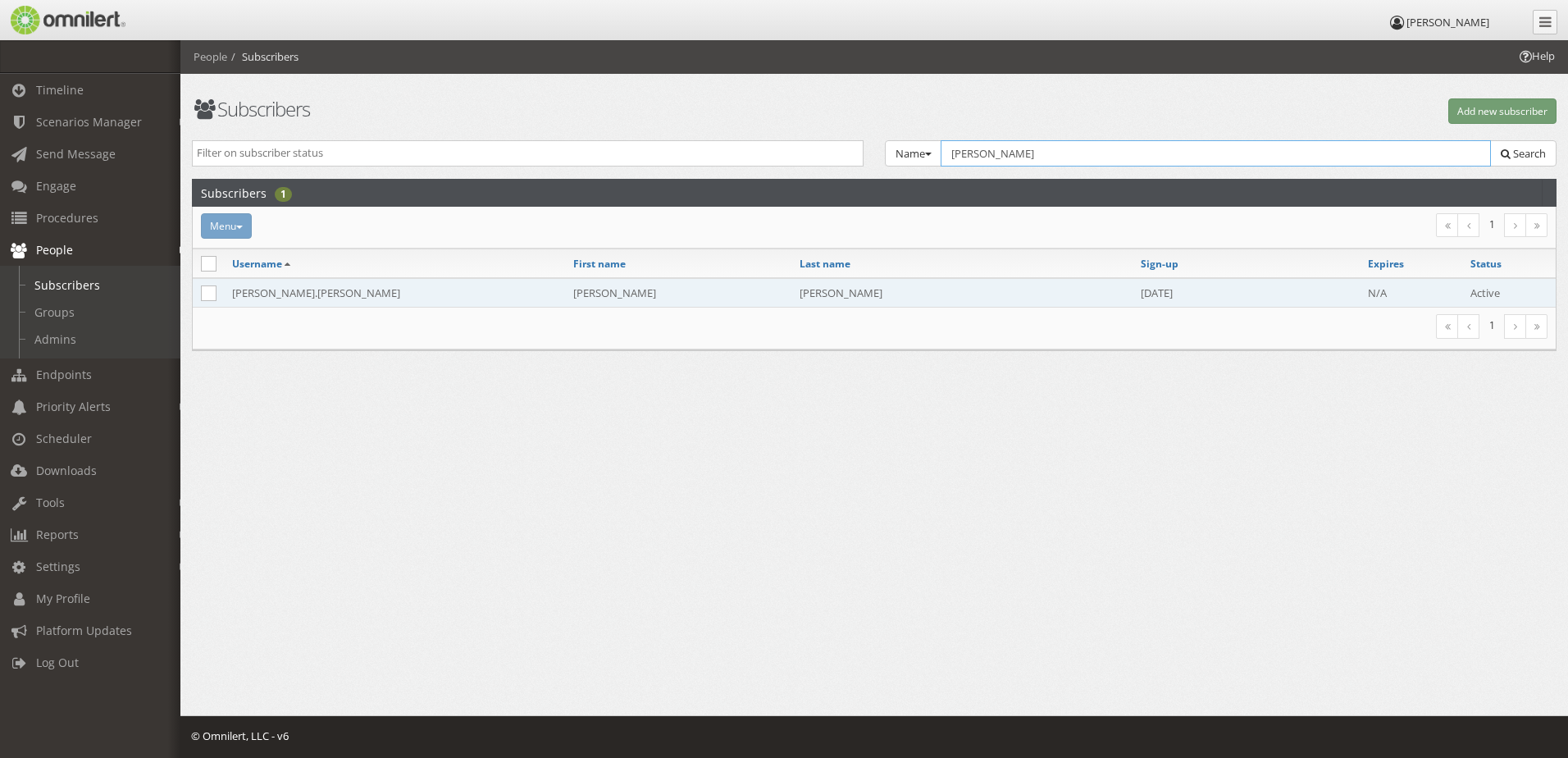
type input "[PERSON_NAME]"
click at [285, 298] on td "[PERSON_NAME].[PERSON_NAME]" at bounding box center [395, 292] width 341 height 30
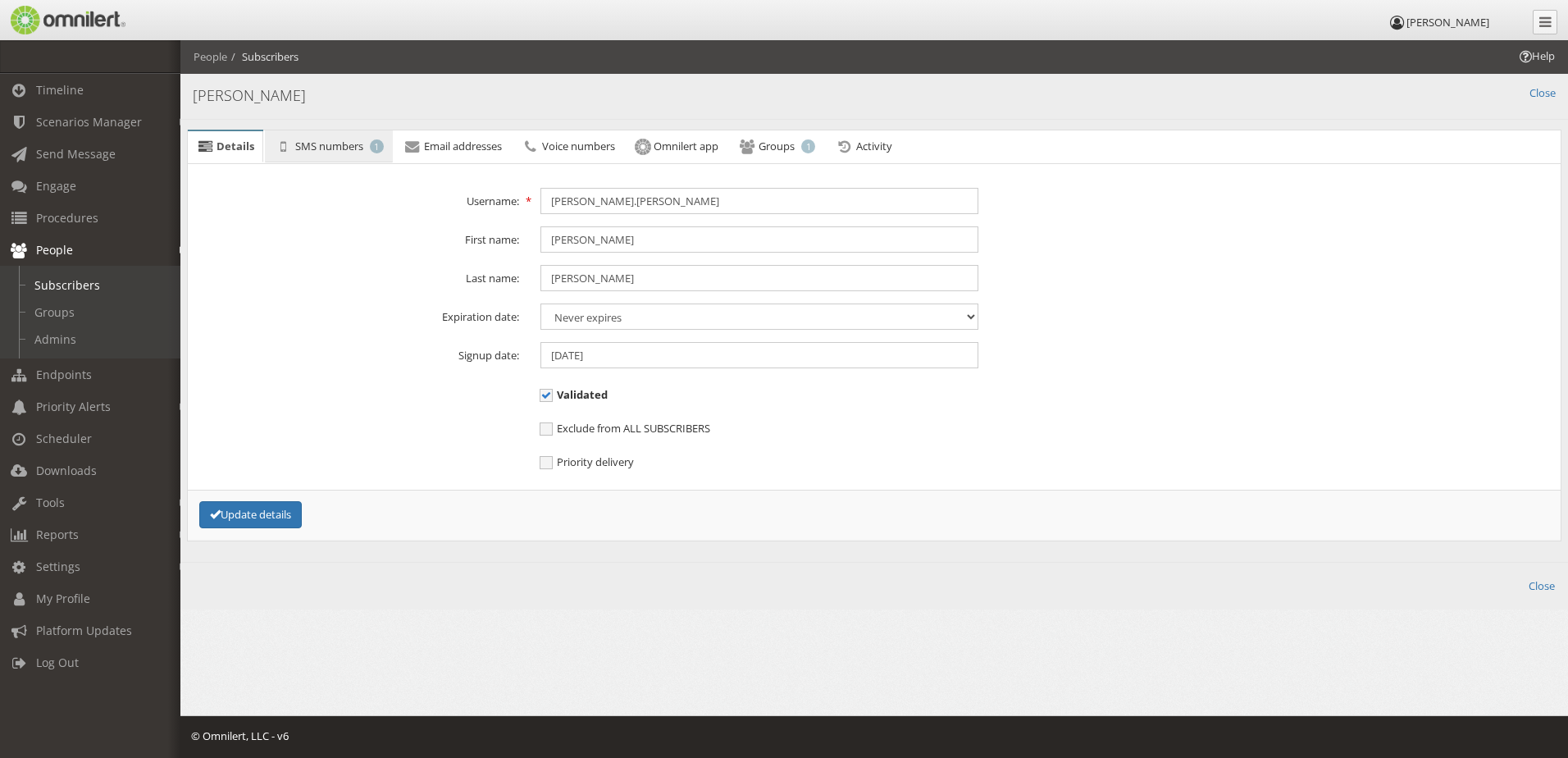
click at [333, 158] on link "SMS numbers 1" at bounding box center [328, 146] width 127 height 33
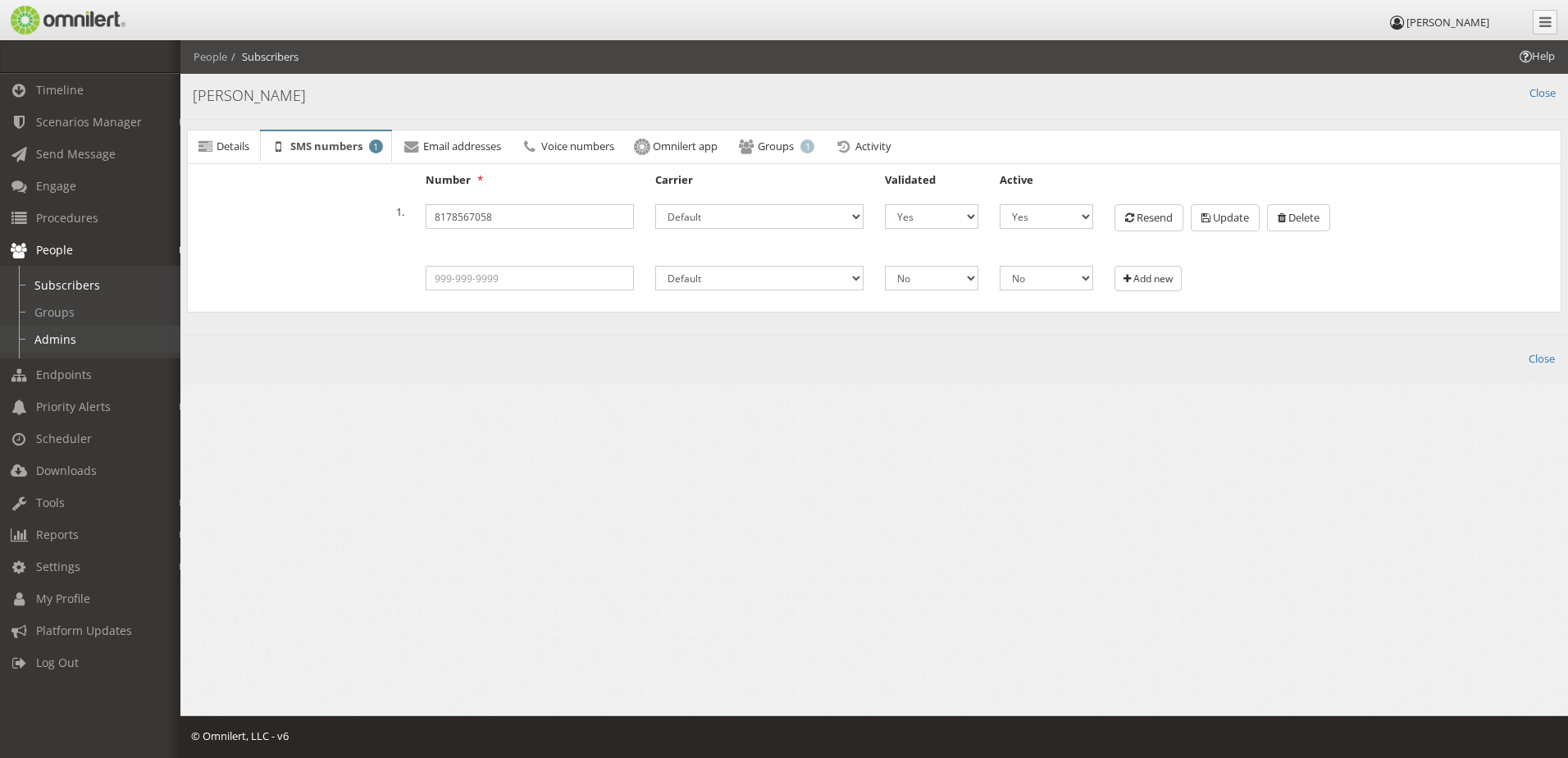
click at [73, 330] on link "Admins" at bounding box center [98, 339] width 196 height 27
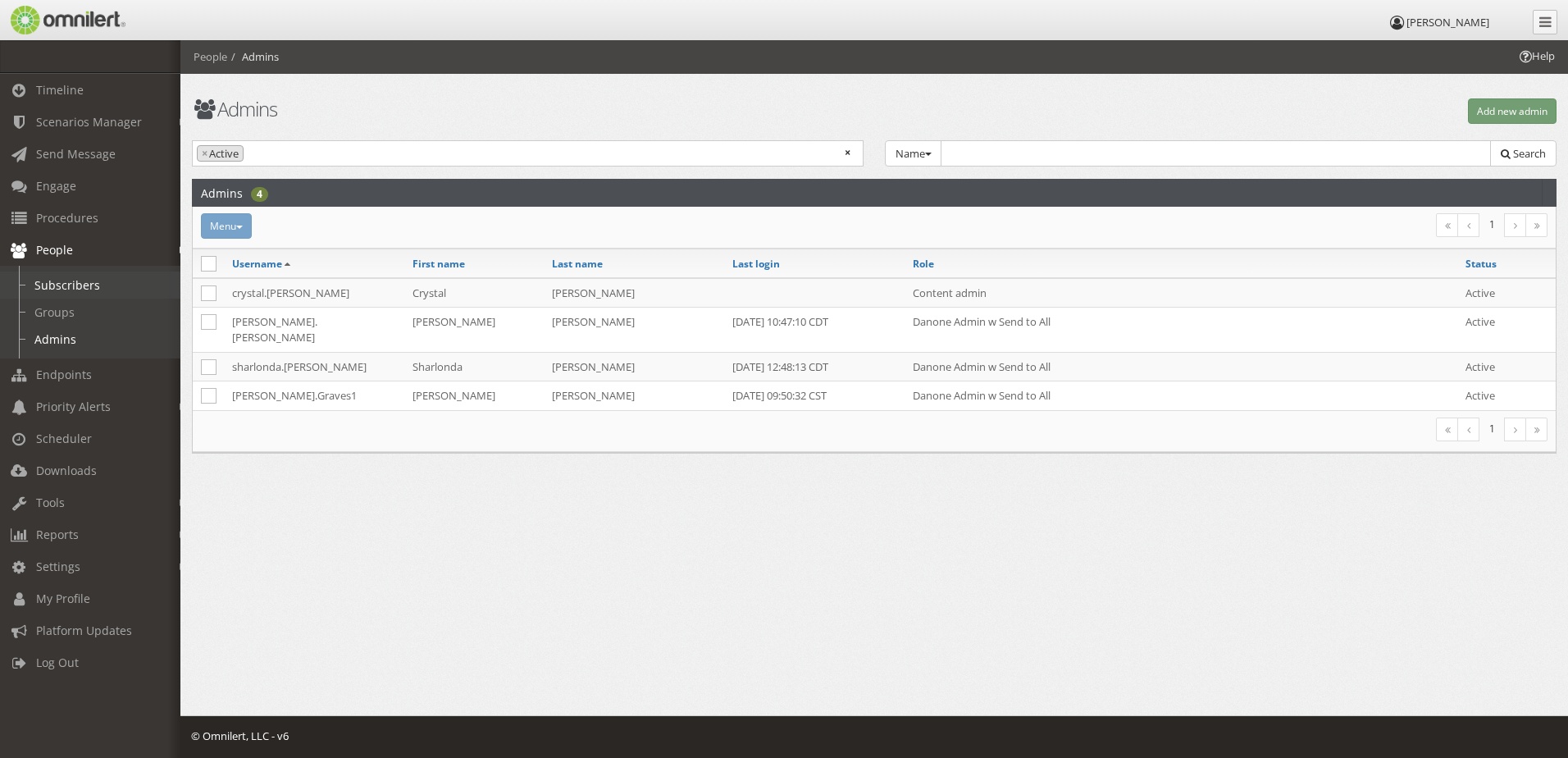
click at [89, 283] on link "Subscribers" at bounding box center [98, 285] width 196 height 27
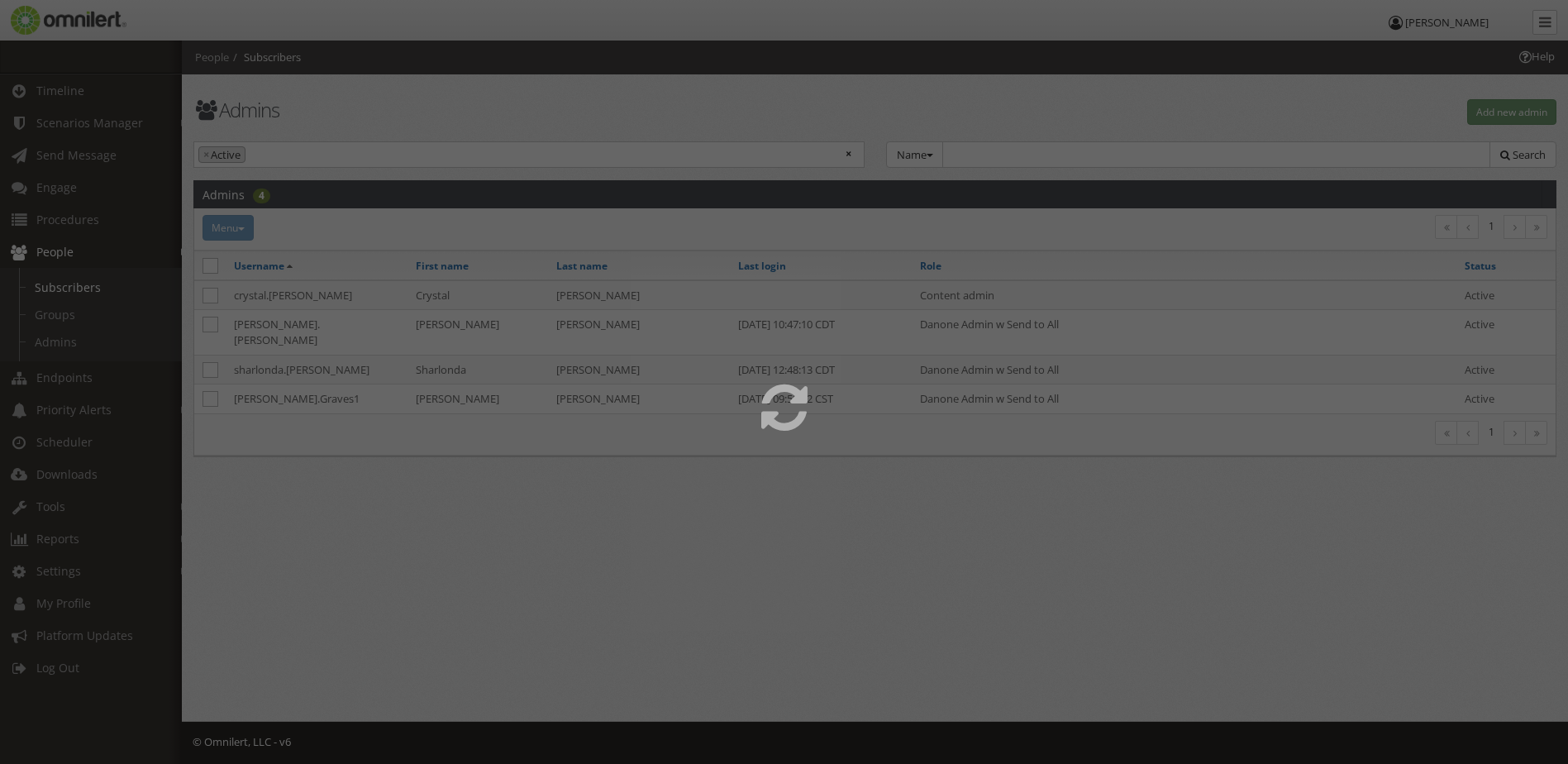
select select
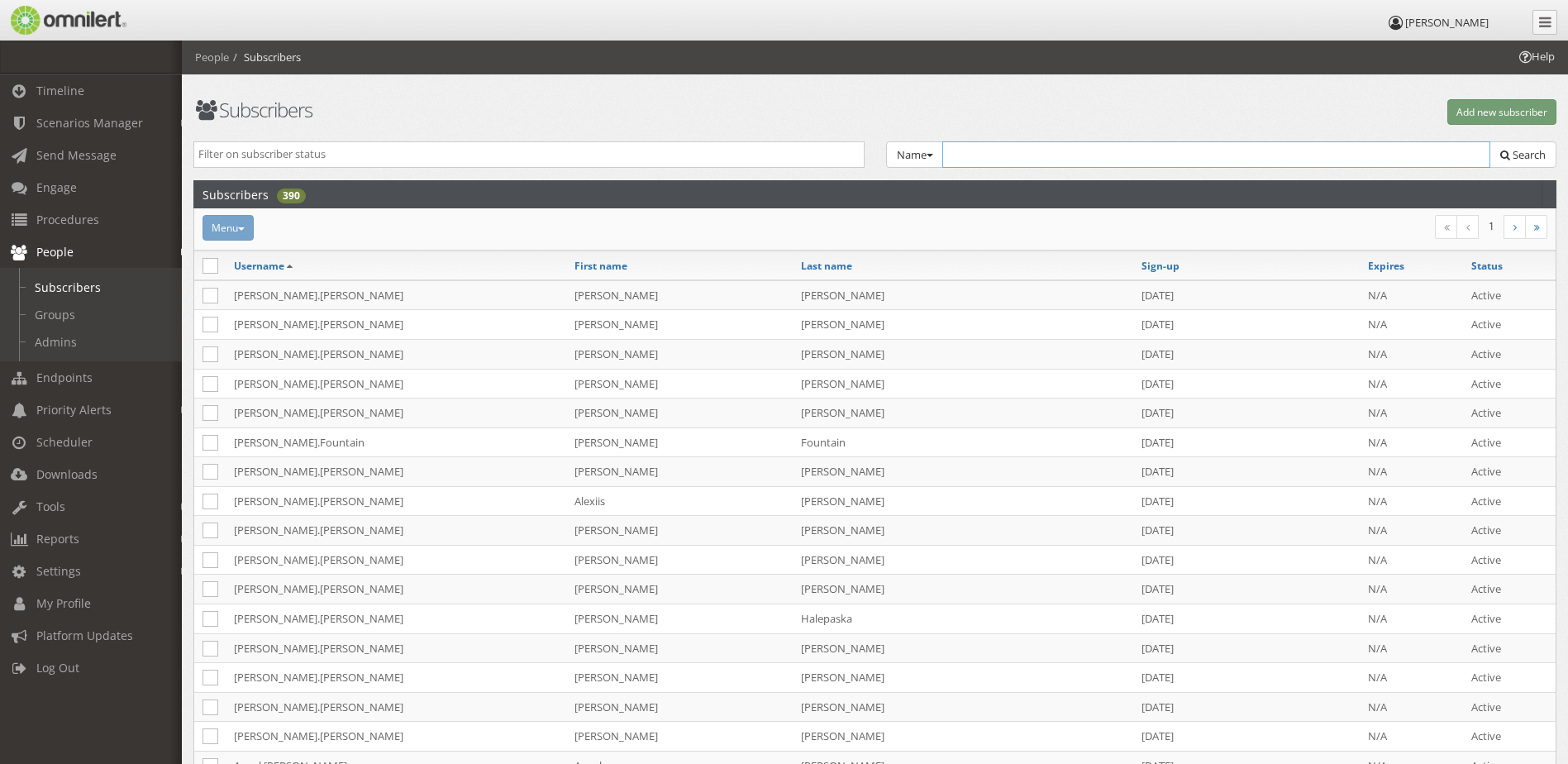
click at [1005, 154] on input "text" at bounding box center [1216, 154] width 549 height 26
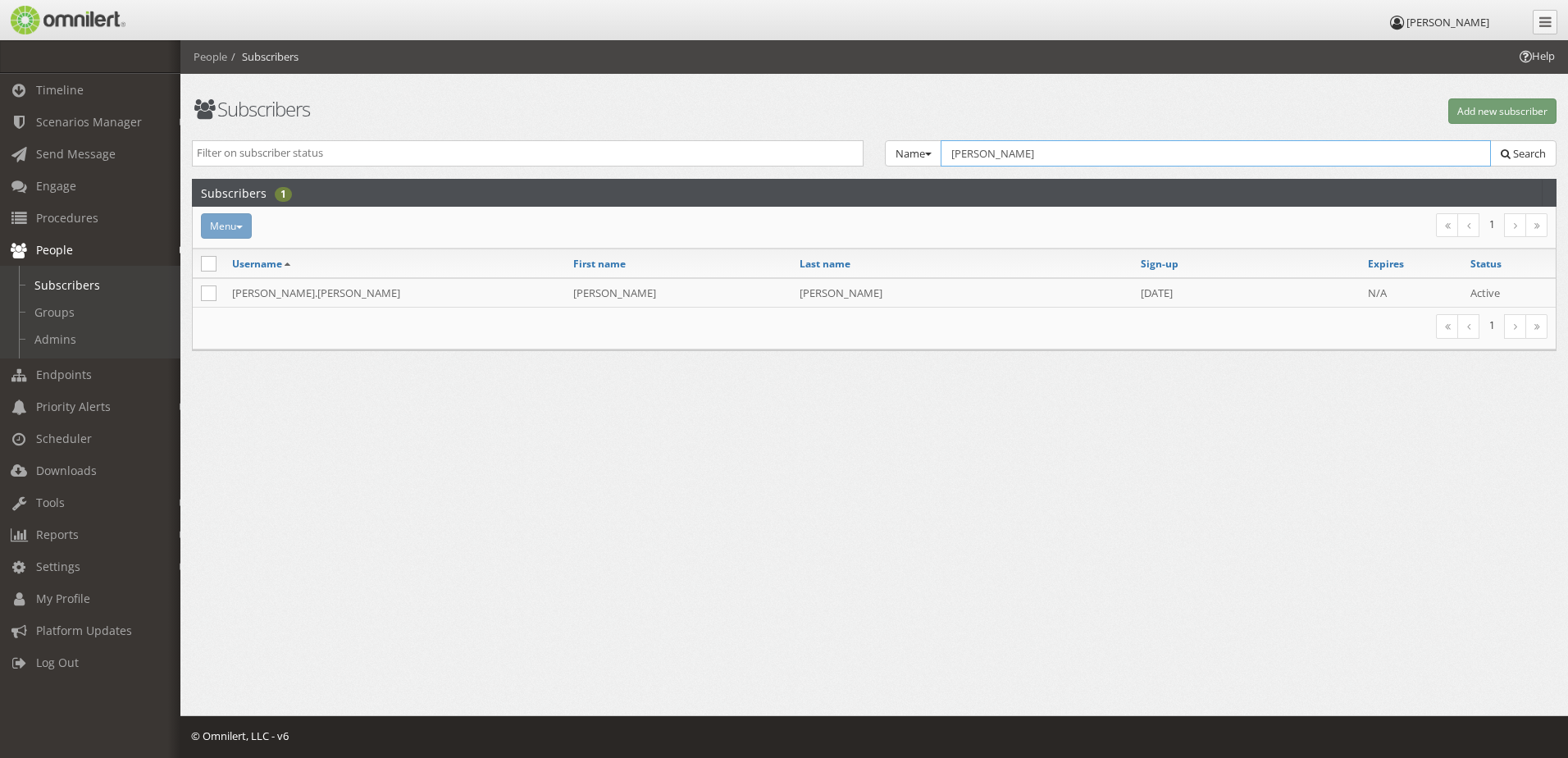
type input "[PERSON_NAME]"
click at [208, 263] on icon at bounding box center [208, 263] width 15 height 15
checkbox input "true"
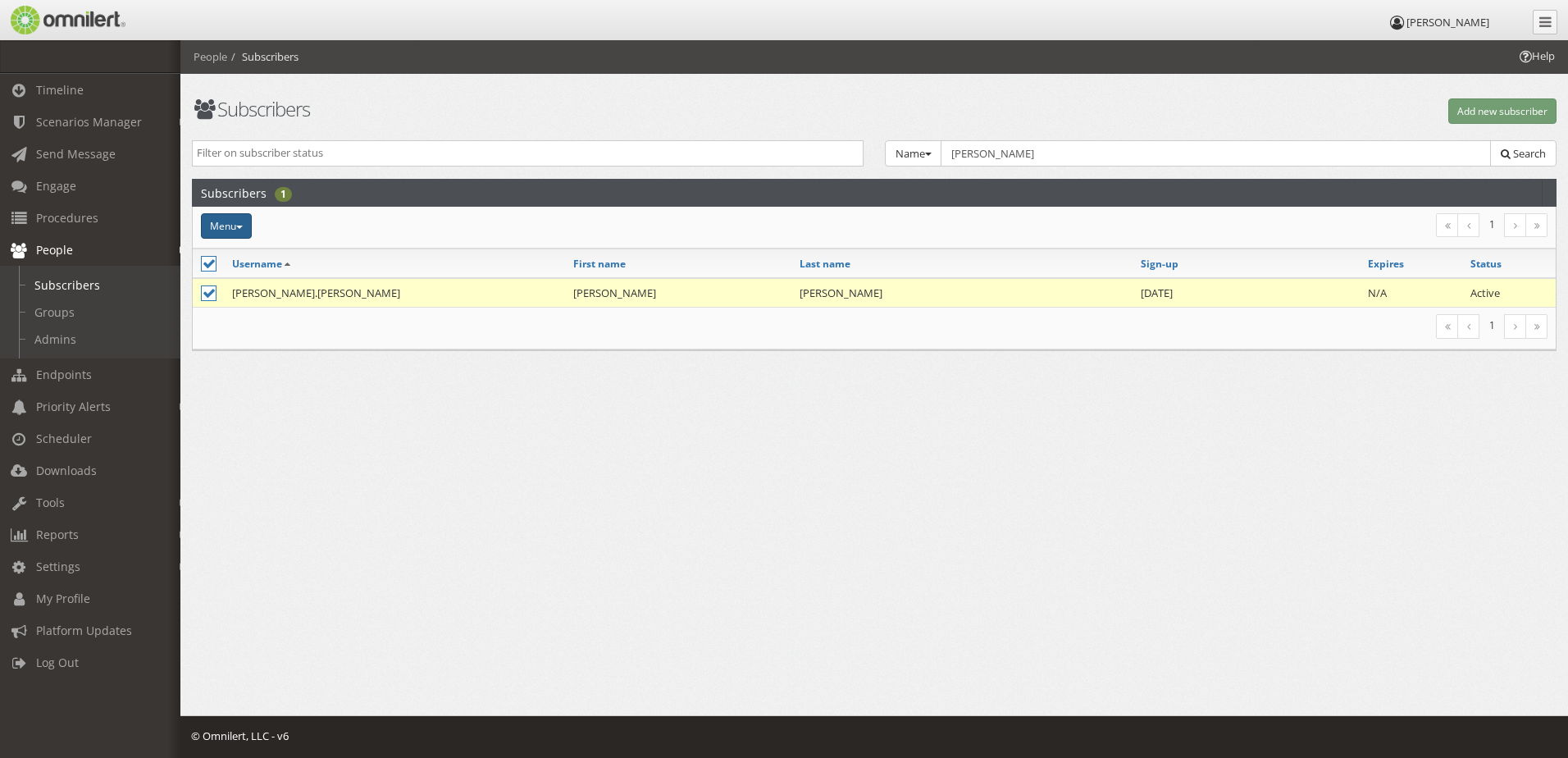
click at [234, 233] on button "Menu" at bounding box center [226, 226] width 51 height 25
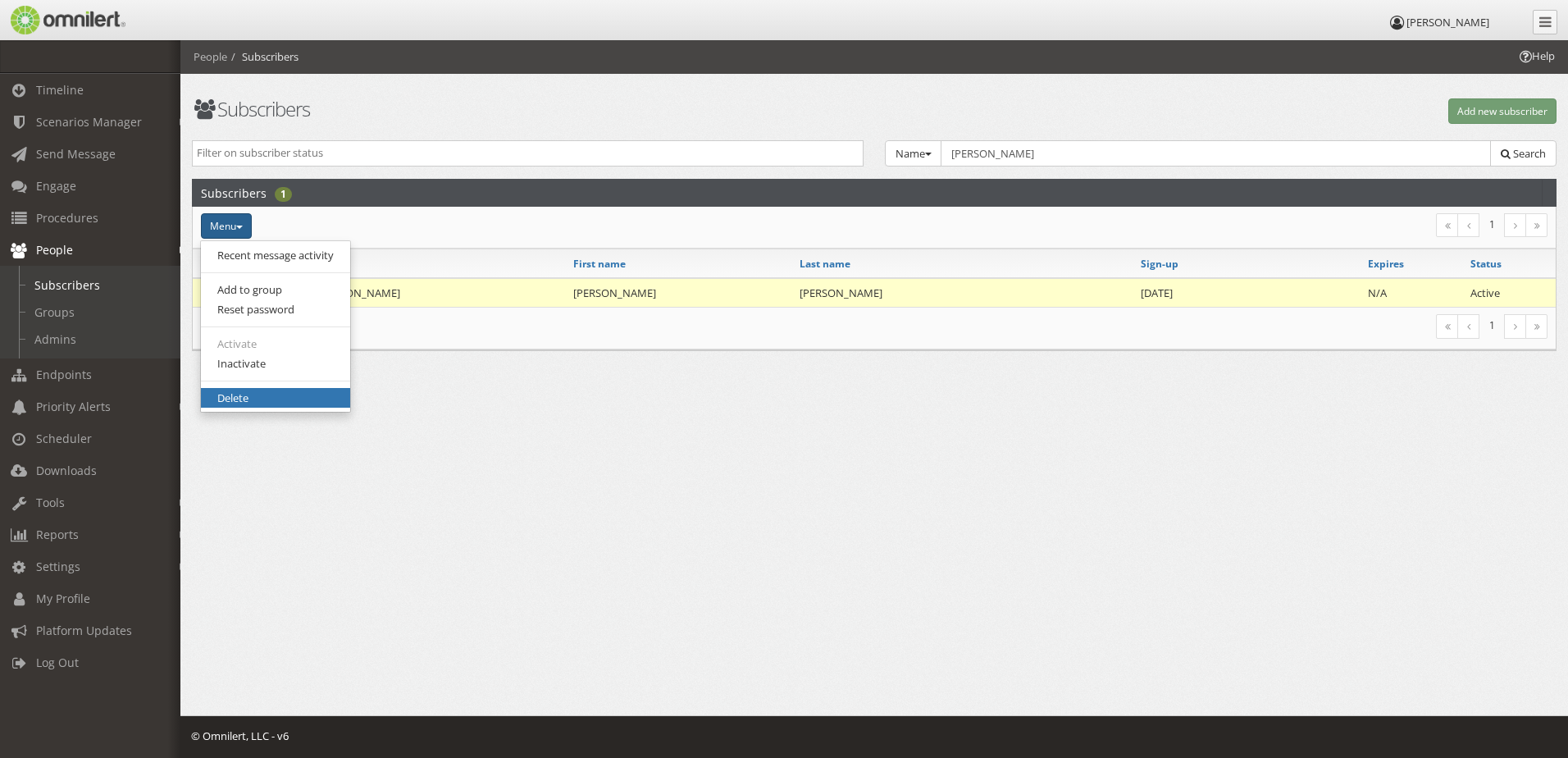
click at [263, 390] on link "Delete" at bounding box center [275, 397] width 149 height 21
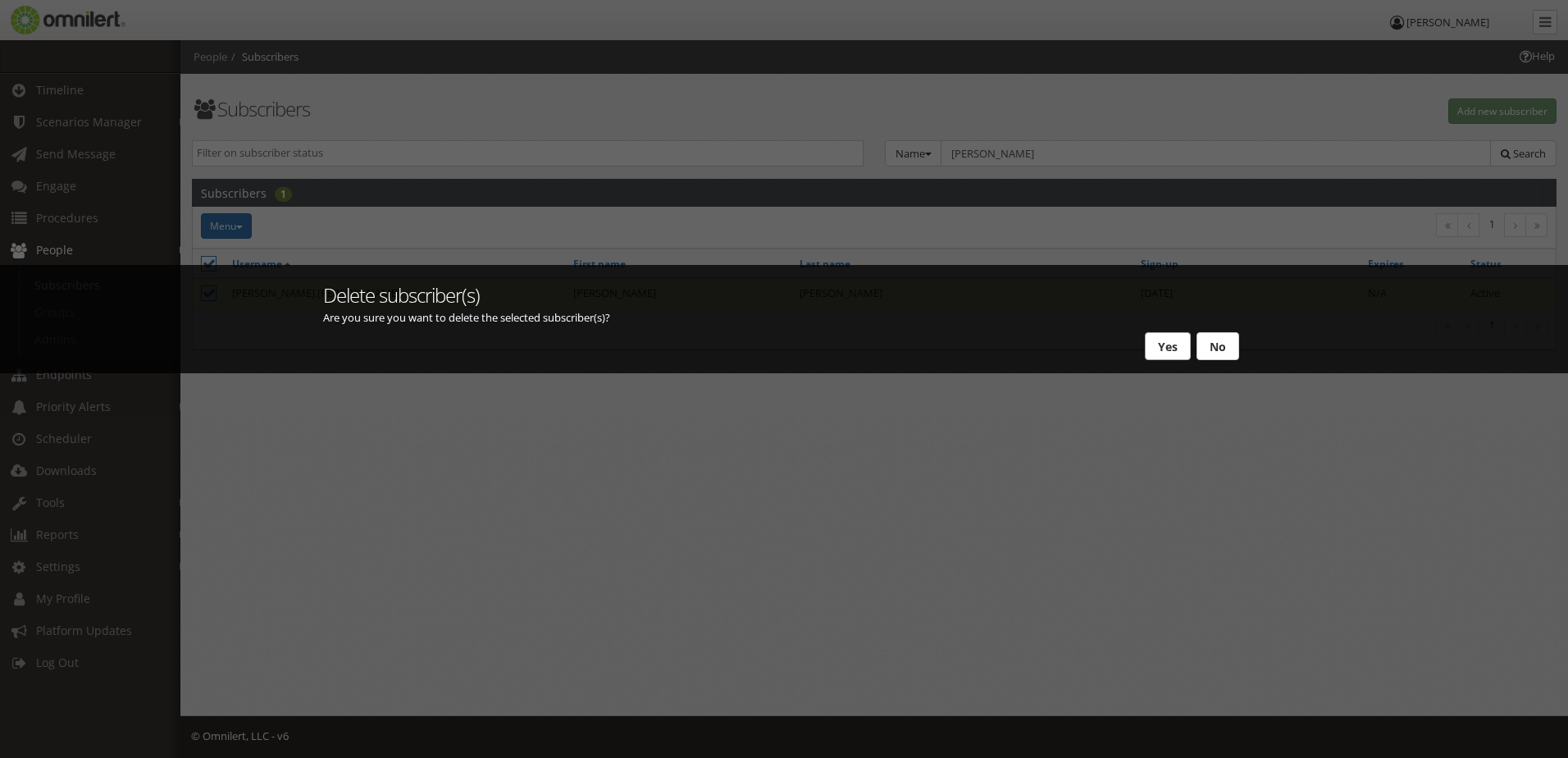
click at [1161, 340] on button "Yes" at bounding box center [1167, 345] width 46 height 28
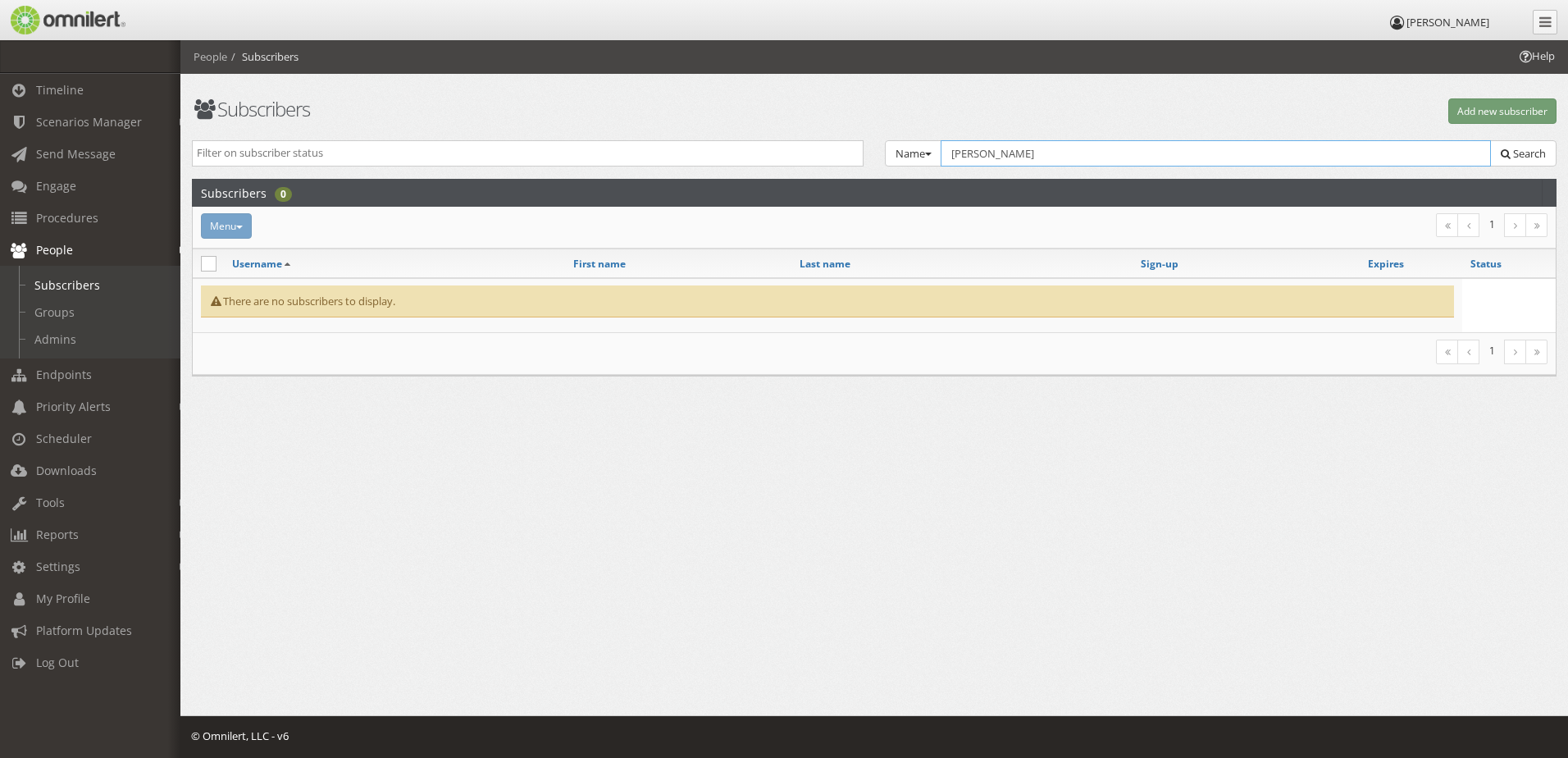
click at [998, 159] on input "[PERSON_NAME]" at bounding box center [1215, 152] width 550 height 26
type input "h"
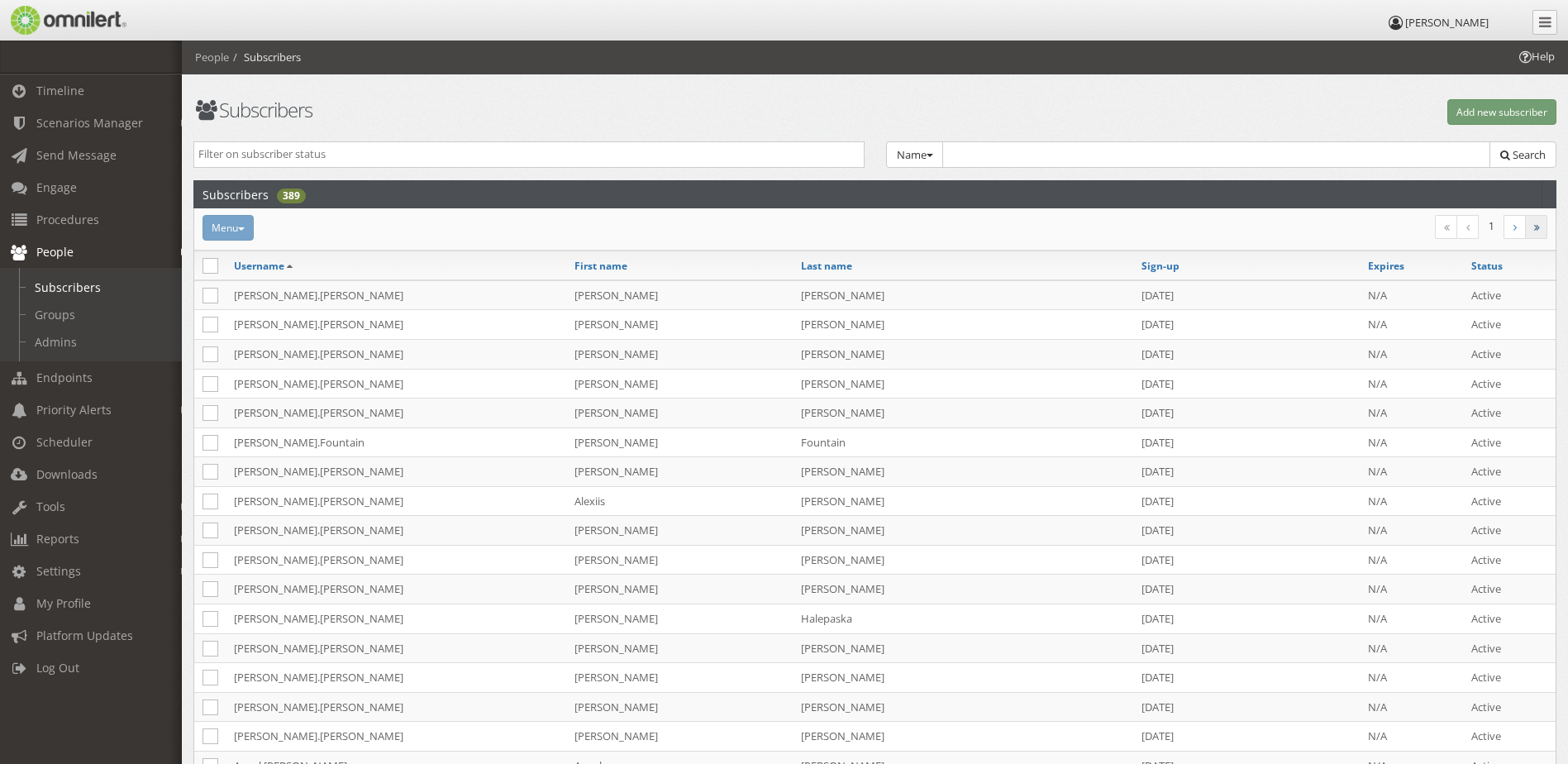
click at [1537, 227] on icon at bounding box center [1537, 227] width 5 height 10
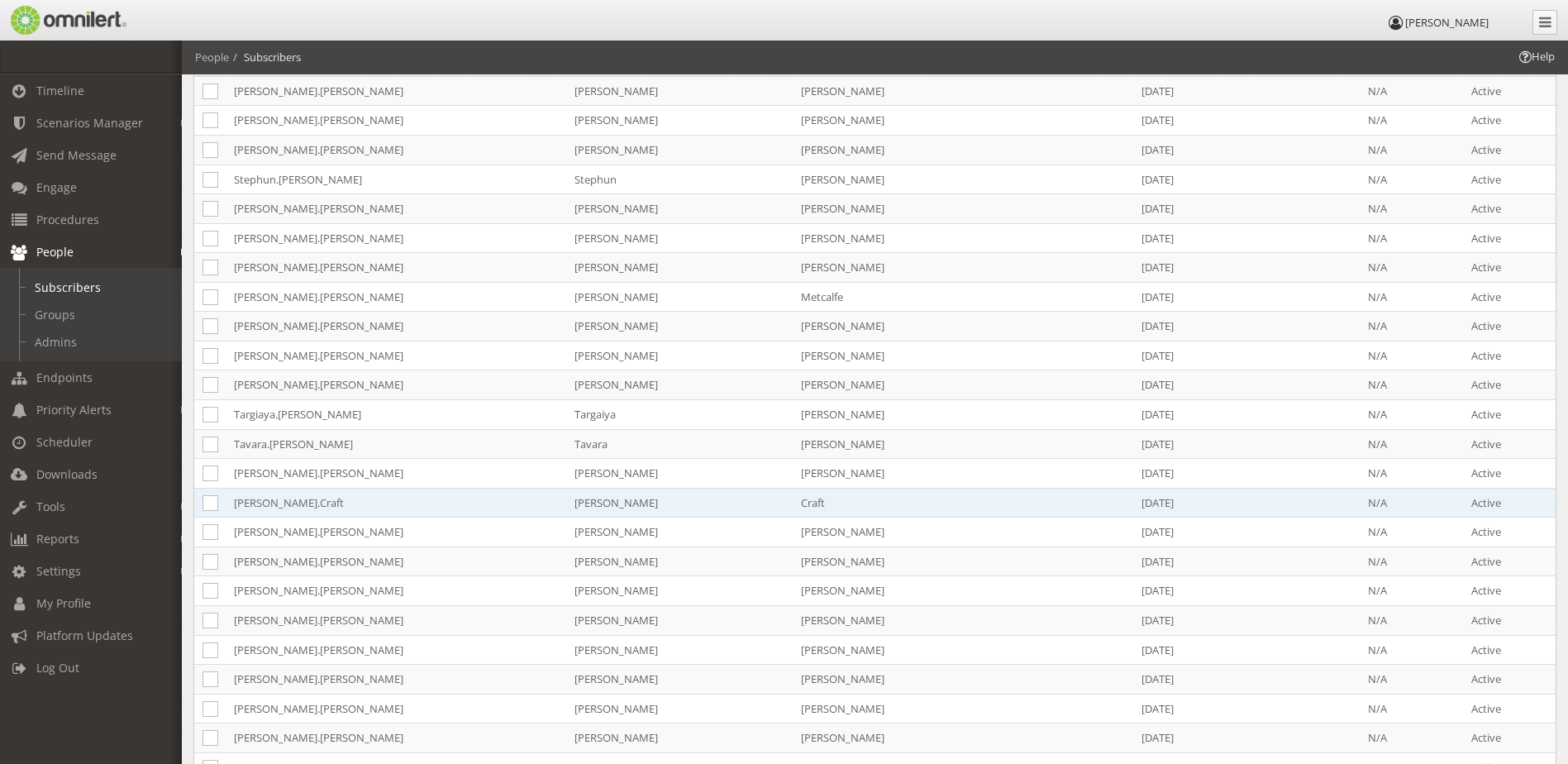
scroll to position [121, 0]
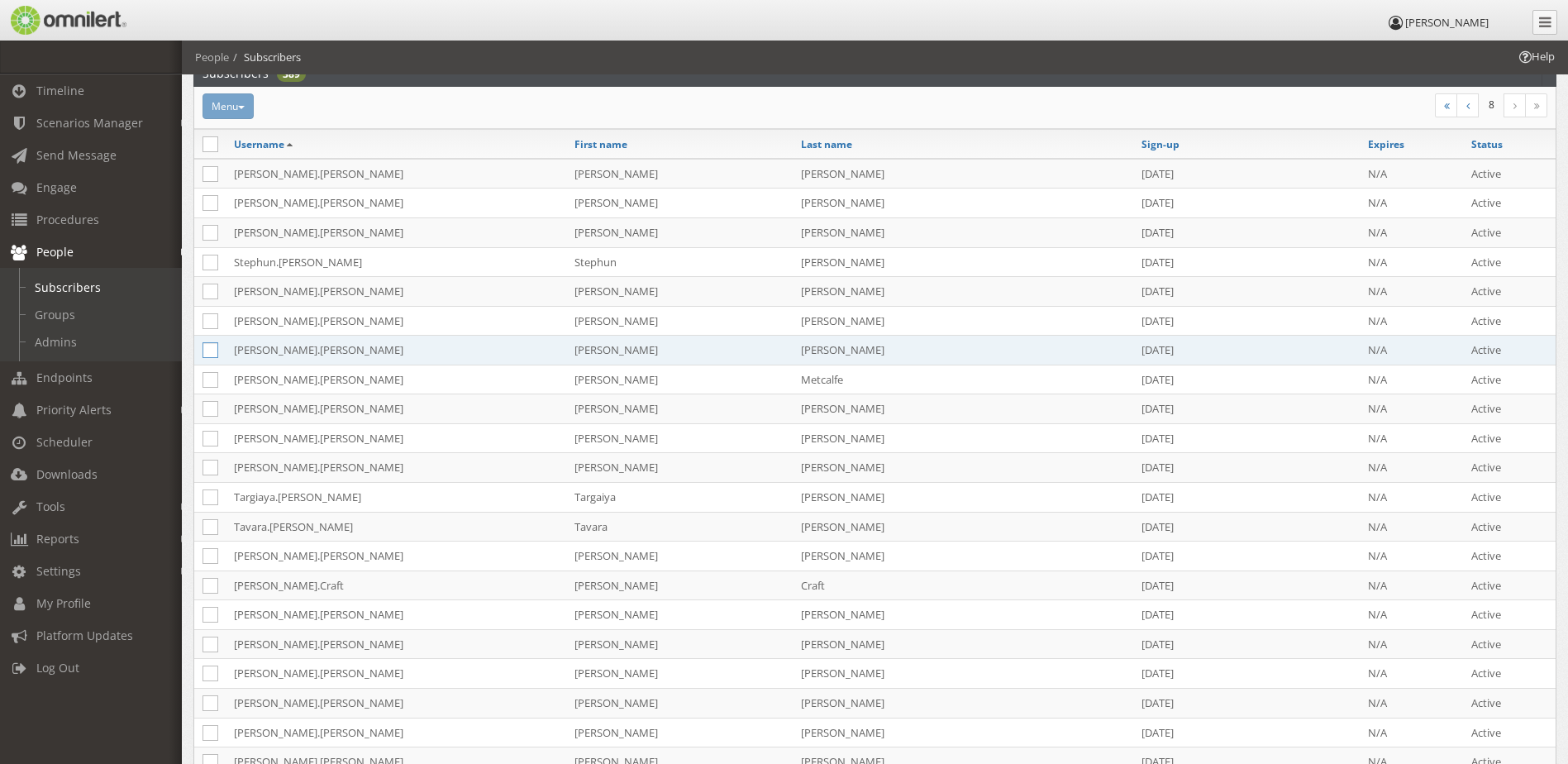
click at [213, 352] on icon at bounding box center [210, 350] width 15 height 15
checkbox input "true"
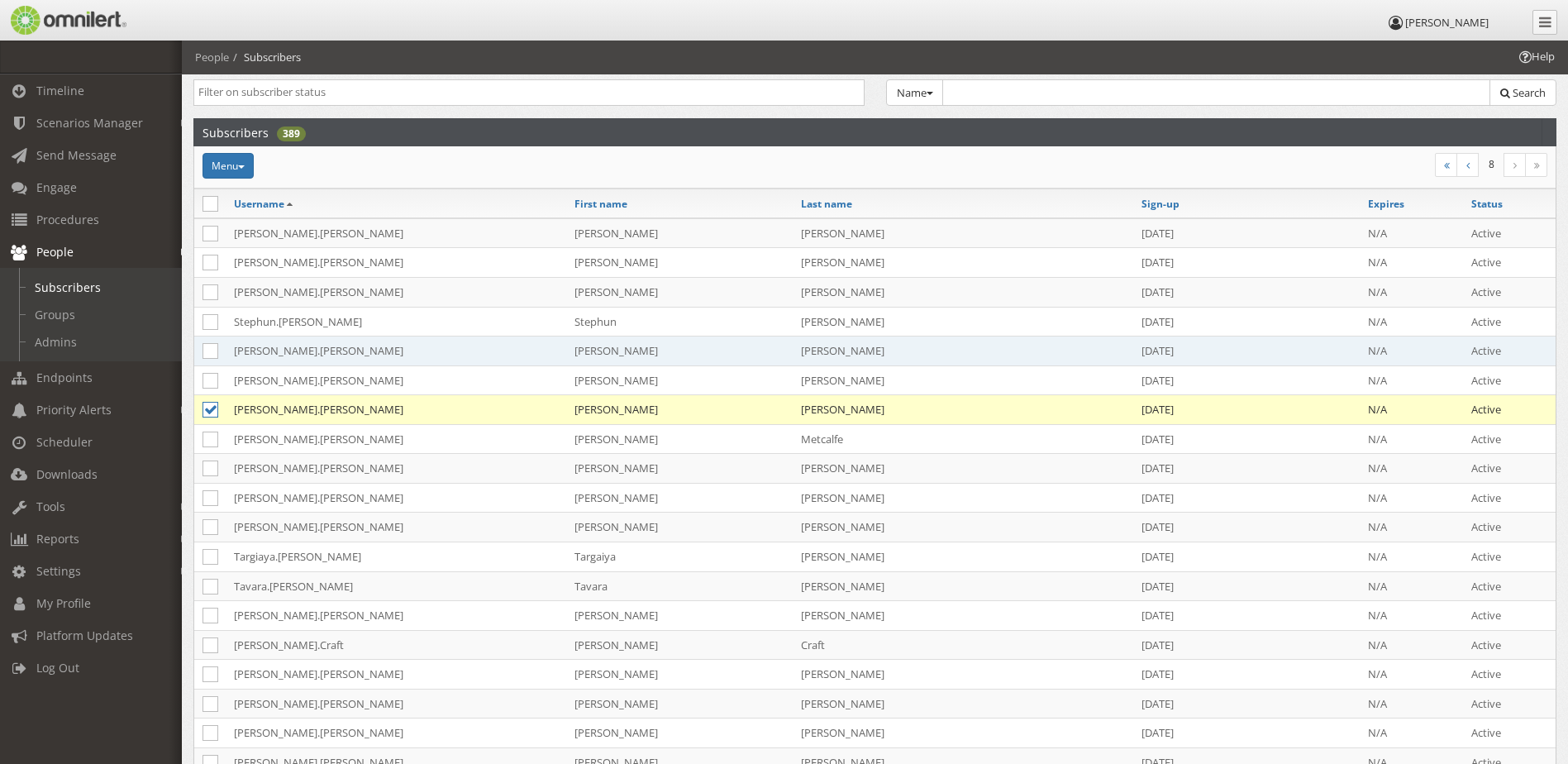
scroll to position [0, 0]
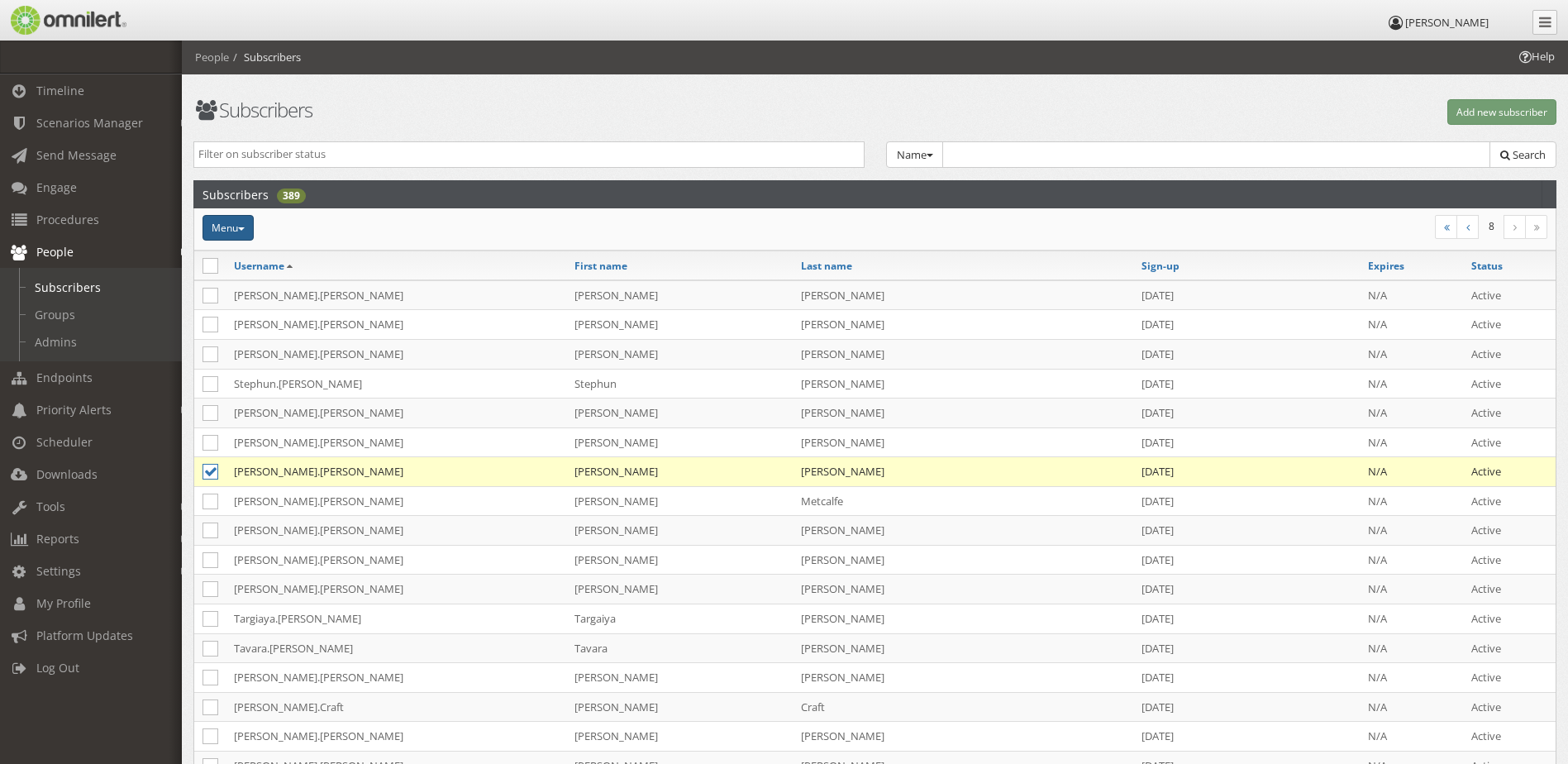
click at [236, 230] on button "Menu" at bounding box center [228, 228] width 52 height 25
click at [272, 401] on link "Delete" at bounding box center [278, 401] width 150 height 21
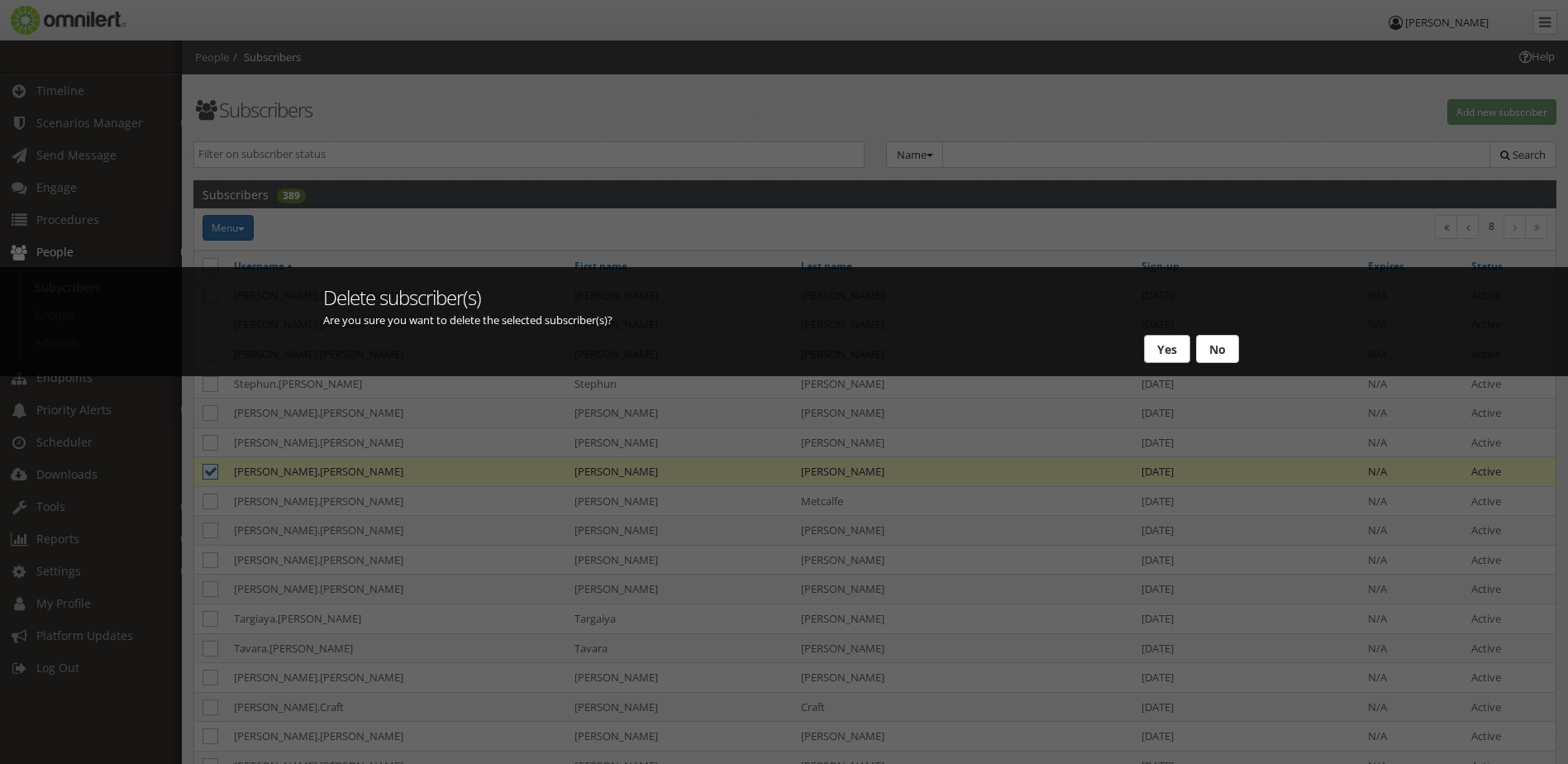
click at [1161, 355] on button "Yes" at bounding box center [1167, 348] width 46 height 28
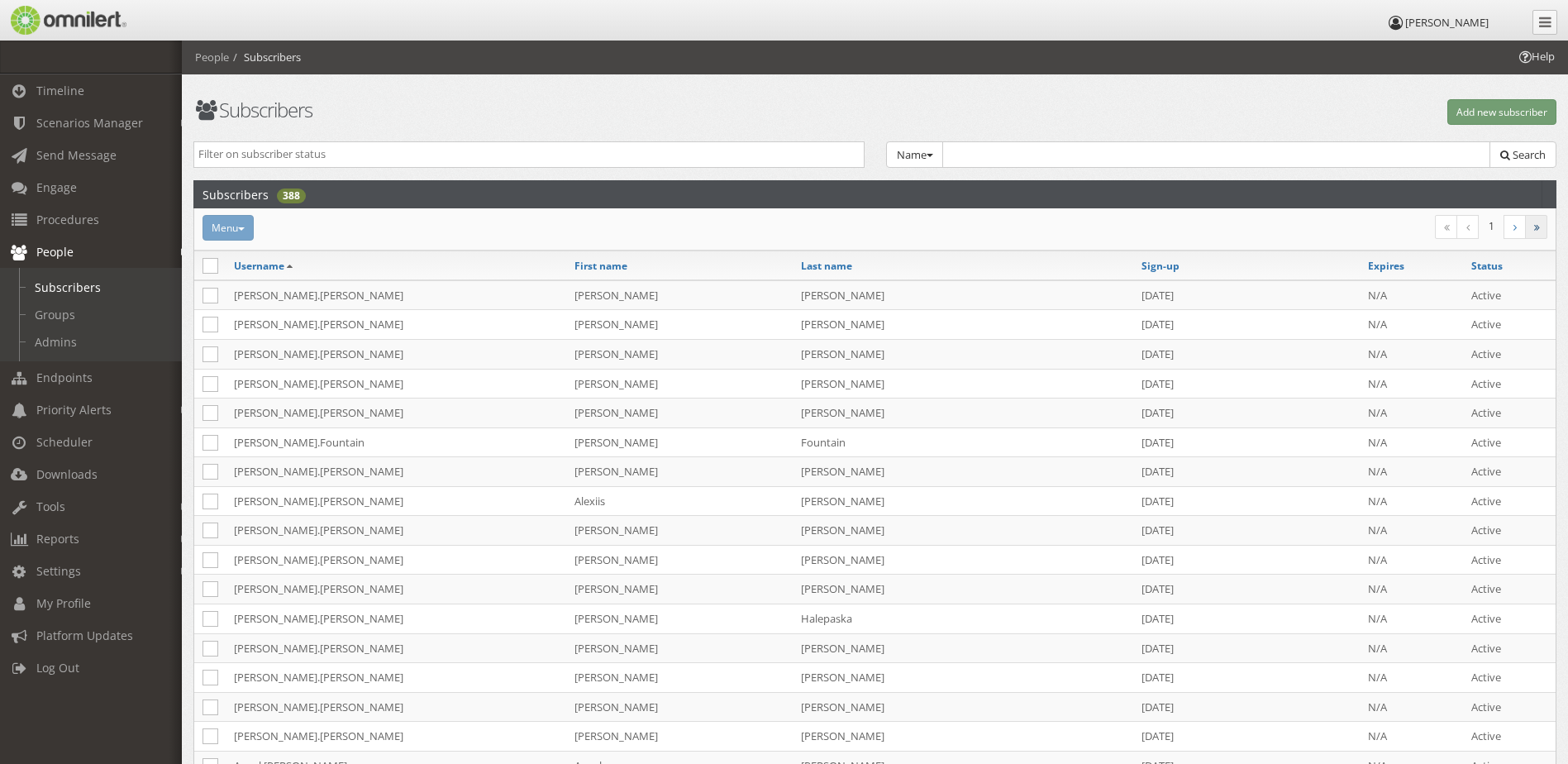
click at [1539, 222] on icon at bounding box center [1537, 227] width 5 height 10
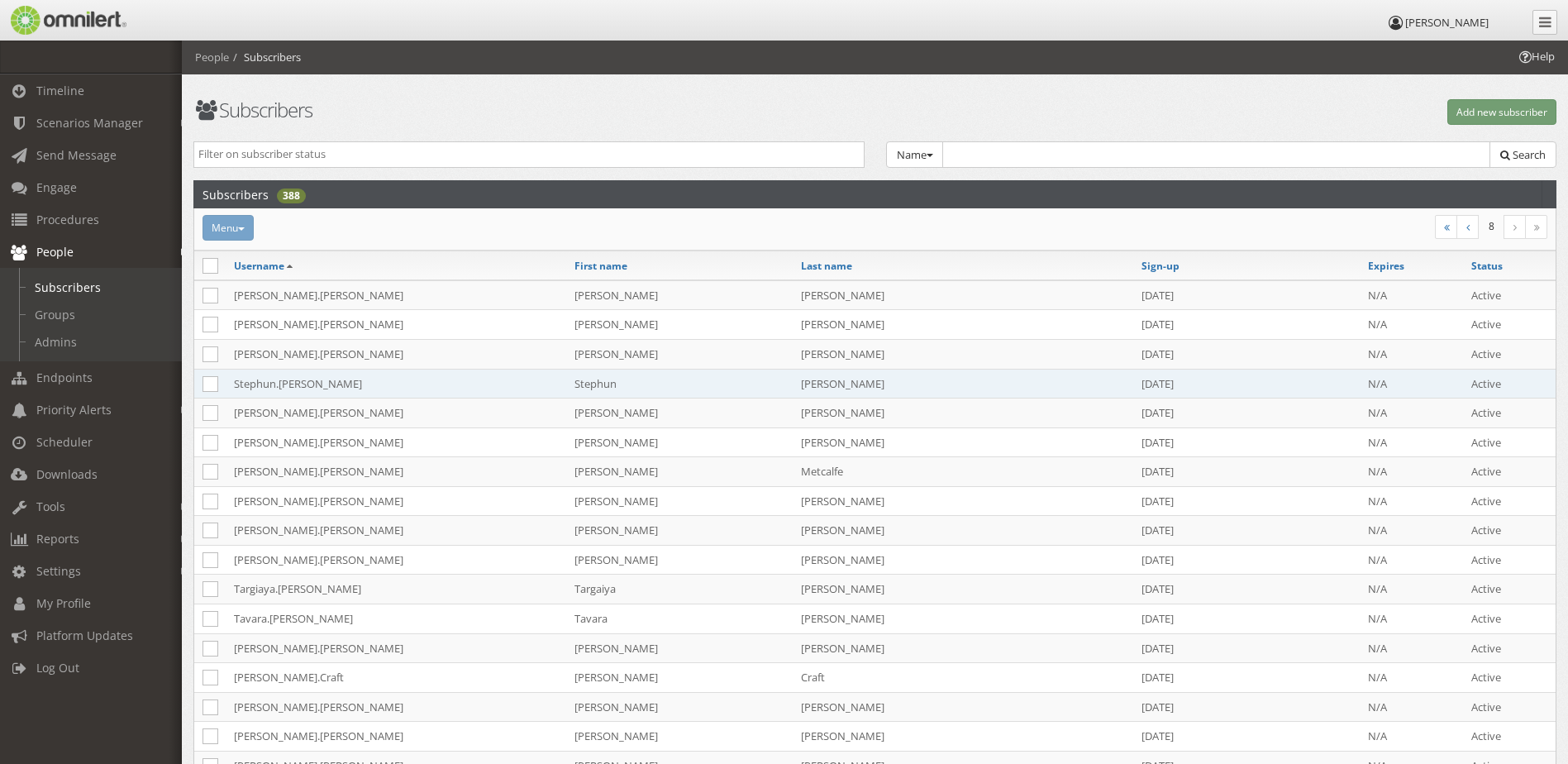
click at [413, 393] on td "Stephun.[PERSON_NAME]" at bounding box center [396, 383] width 341 height 30
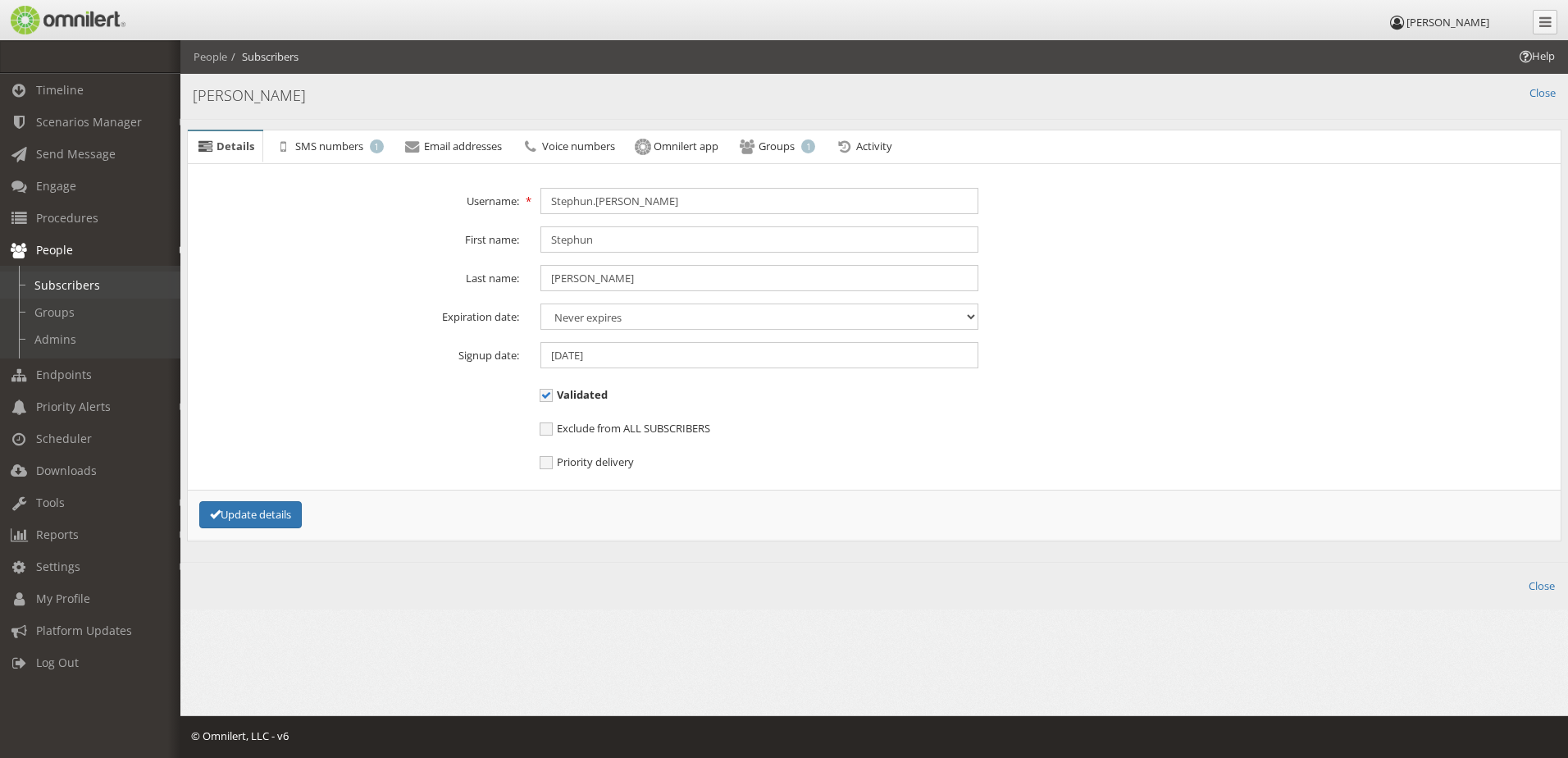
click at [88, 276] on link "Subscribers" at bounding box center [98, 285] width 196 height 27
click at [72, 318] on link "Groups" at bounding box center [98, 312] width 196 height 27
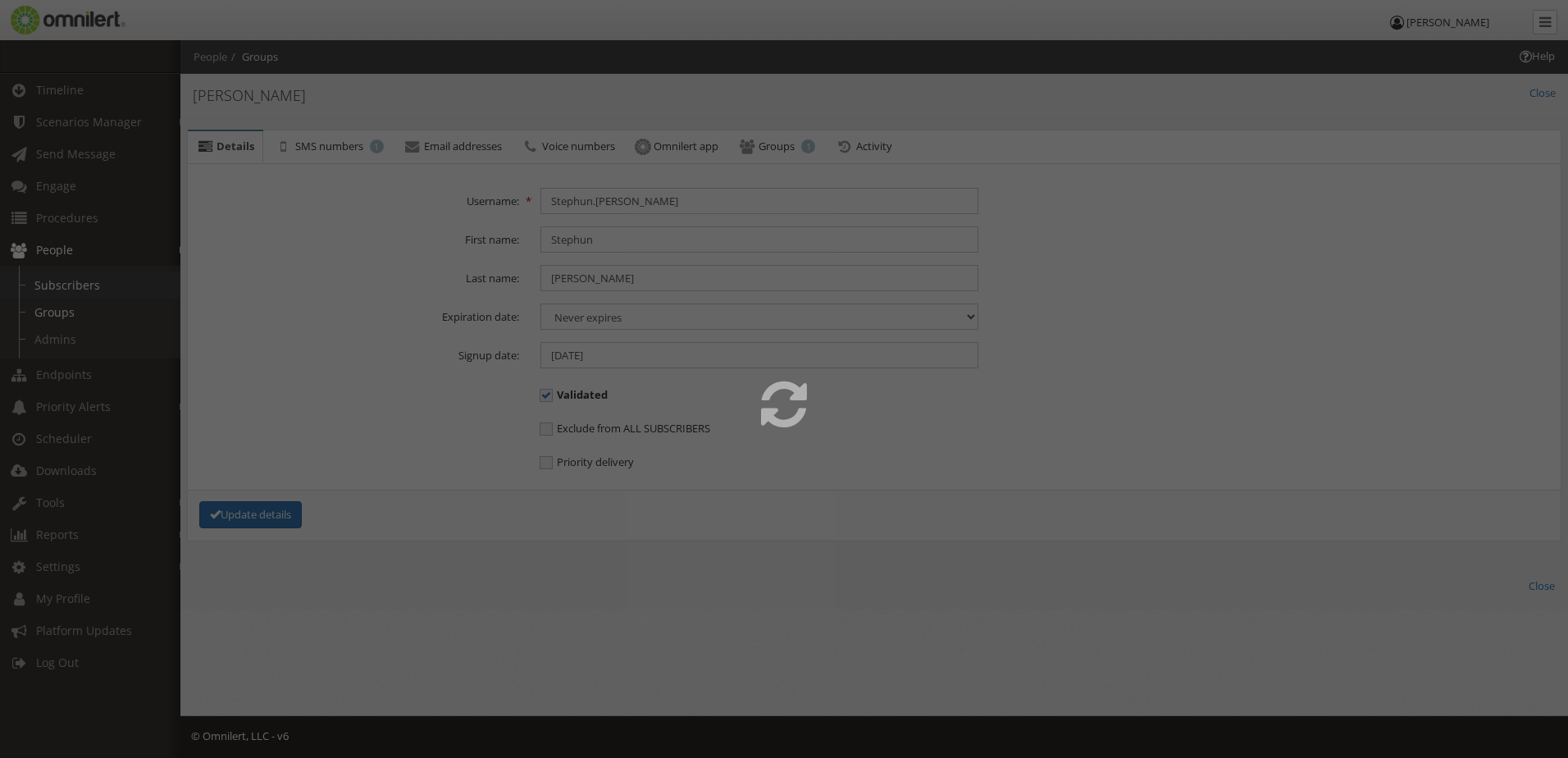
select select
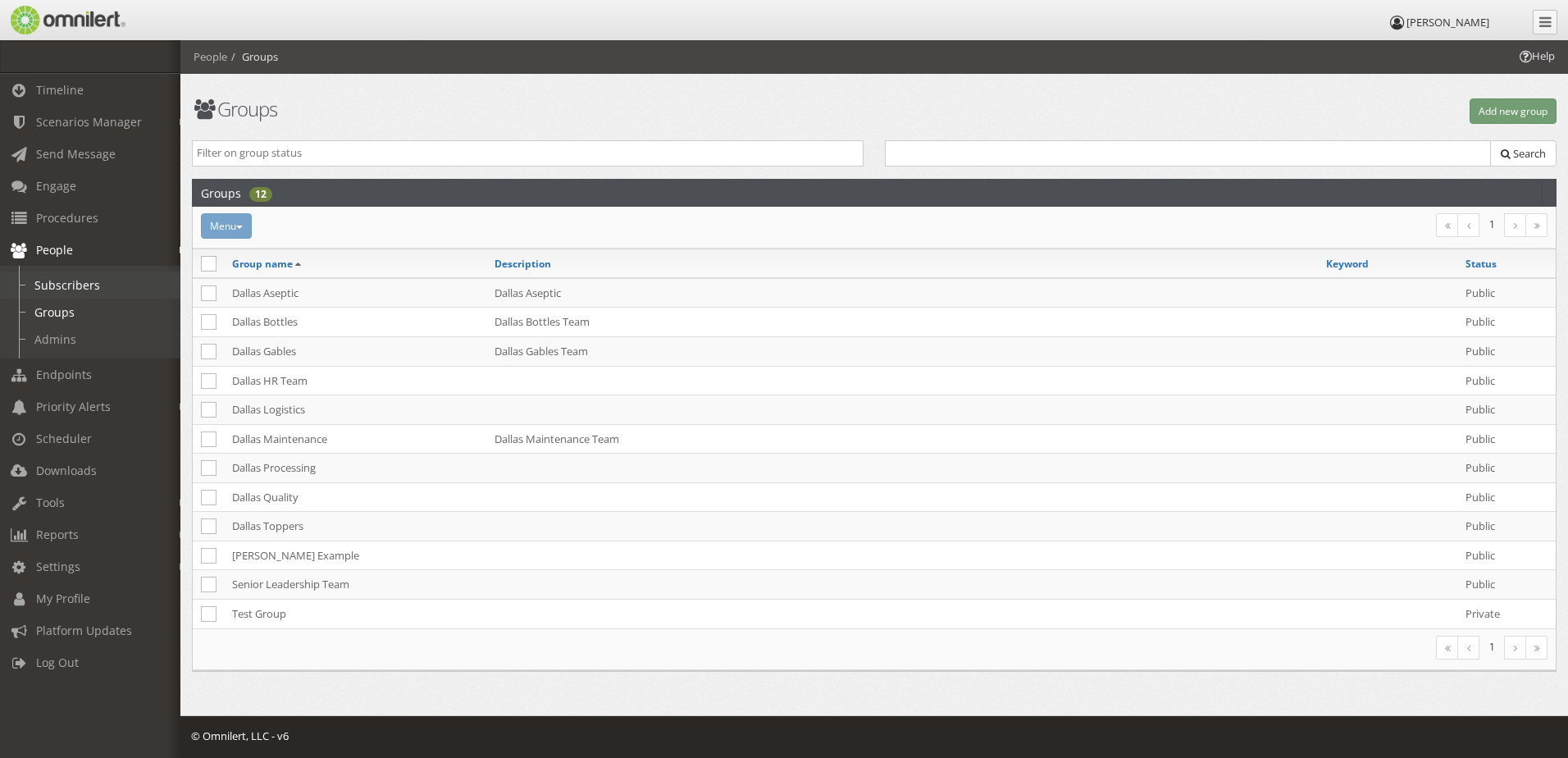
click at [81, 293] on link "Subscribers" at bounding box center [98, 285] width 196 height 27
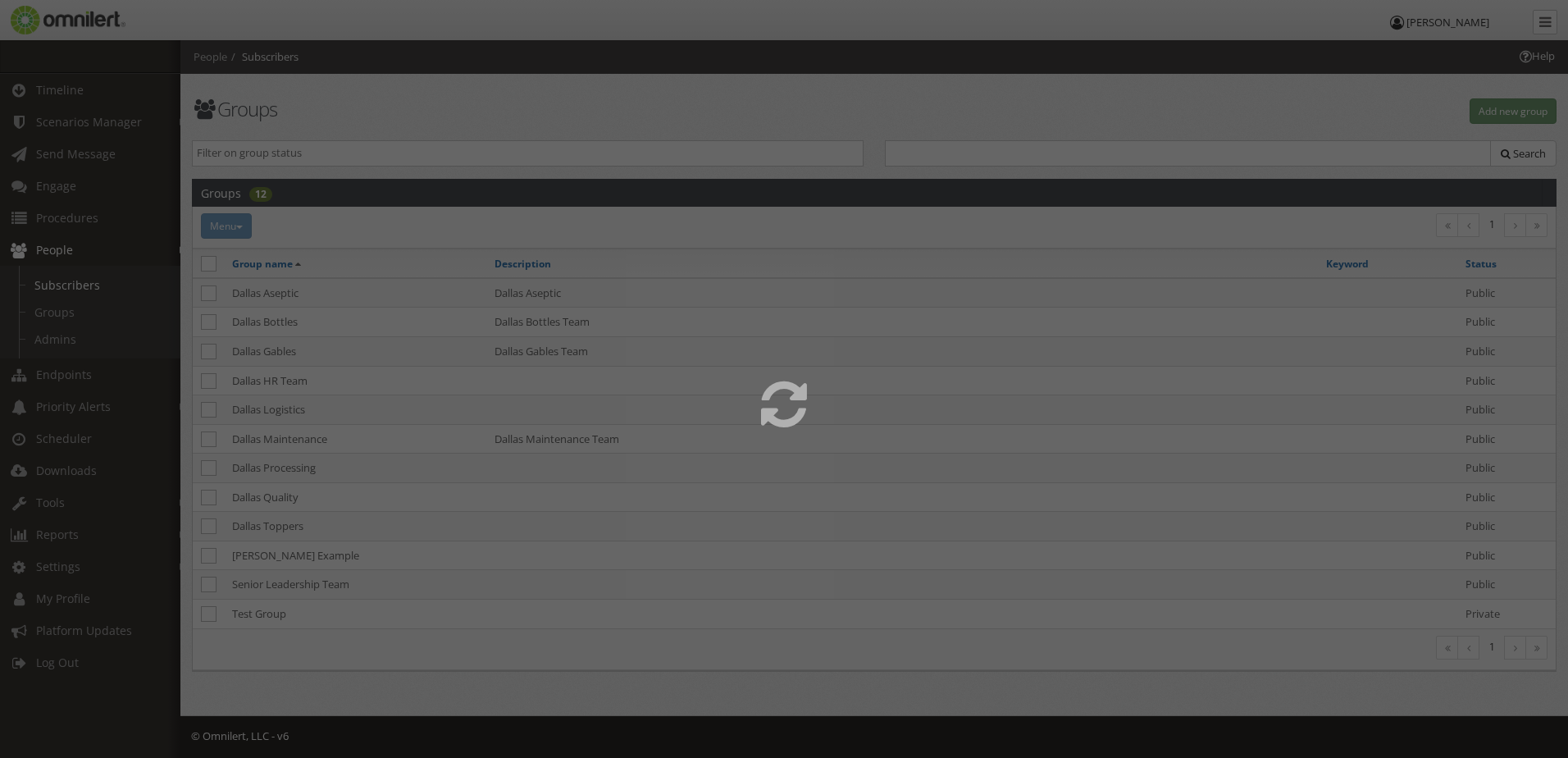
select select
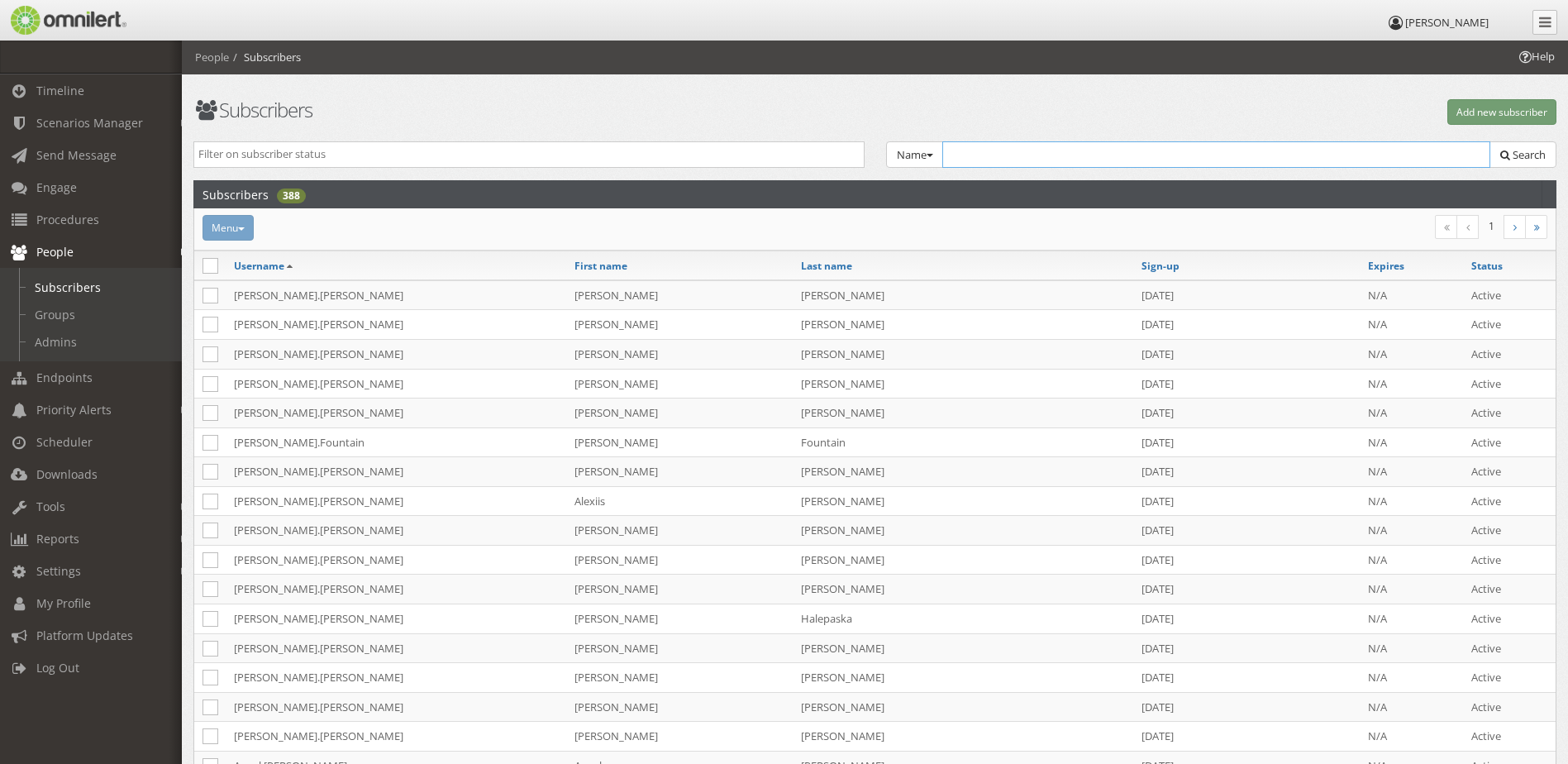
click at [1072, 154] on input "text" at bounding box center [1216, 154] width 549 height 26
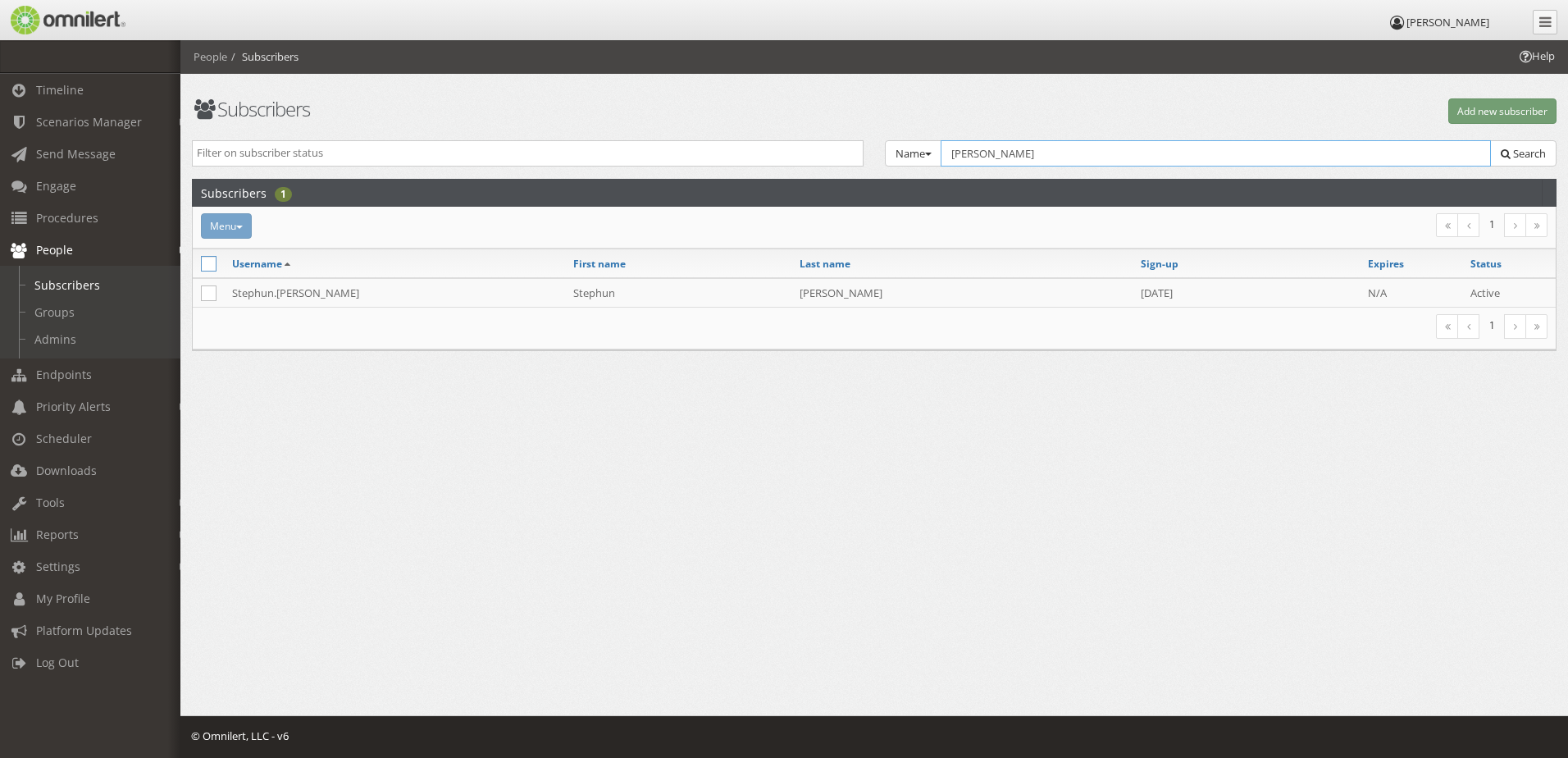
type input "[PERSON_NAME]"
click at [202, 262] on icon at bounding box center [208, 263] width 15 height 15
checkbox input "true"
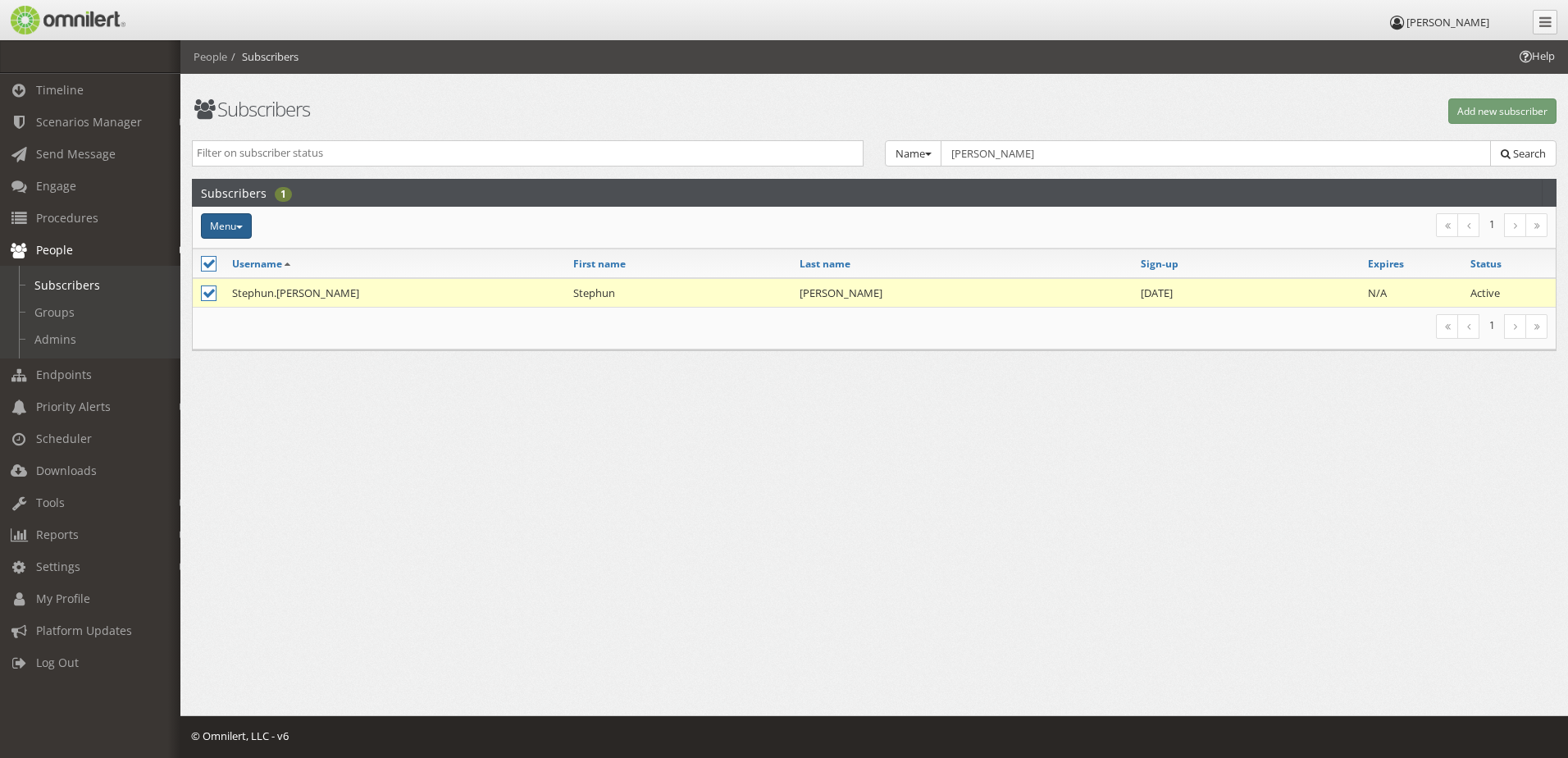
click at [240, 230] on button "Menu" at bounding box center [226, 226] width 51 height 25
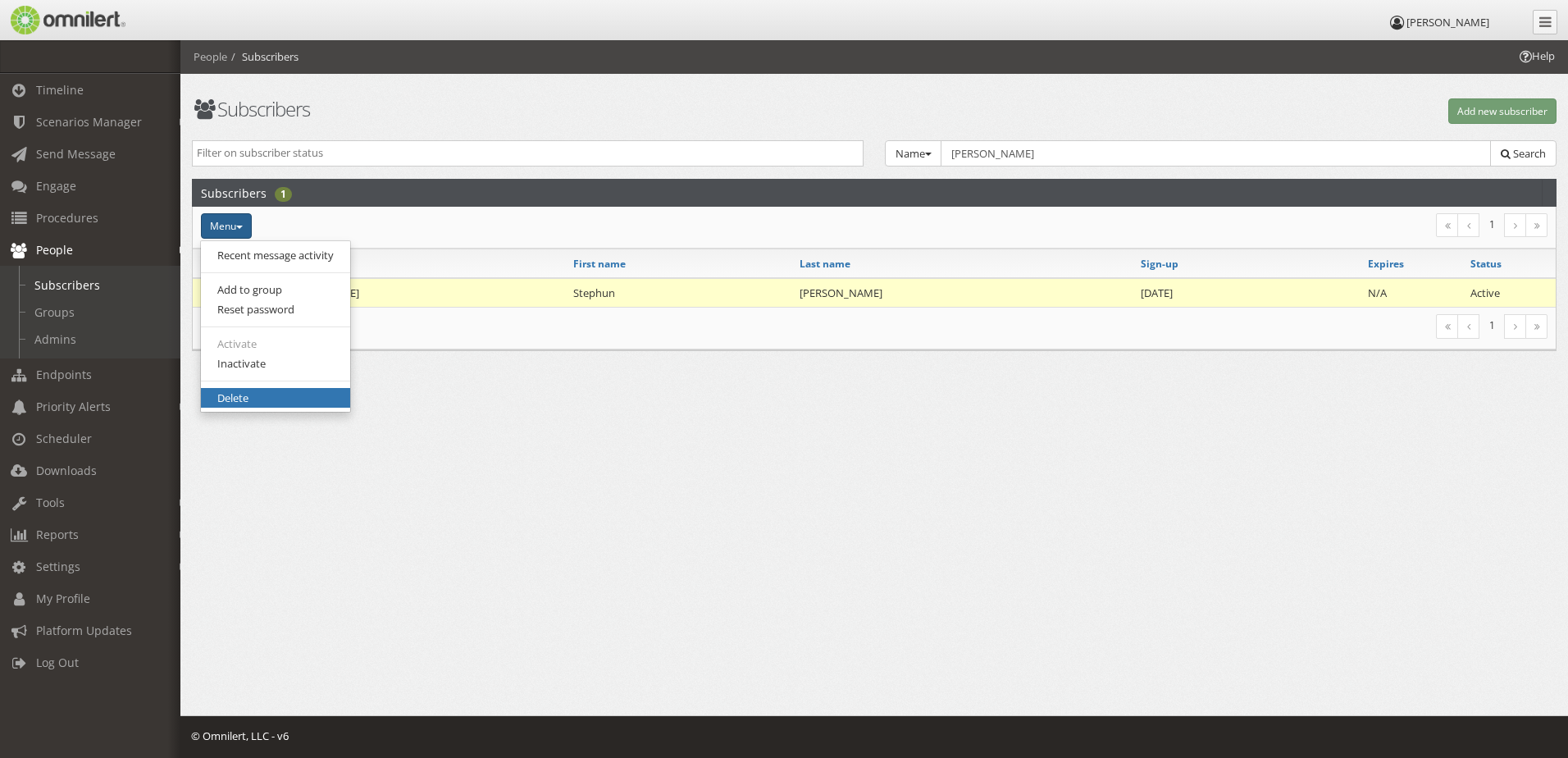
click at [268, 405] on link "Delete" at bounding box center [275, 397] width 149 height 21
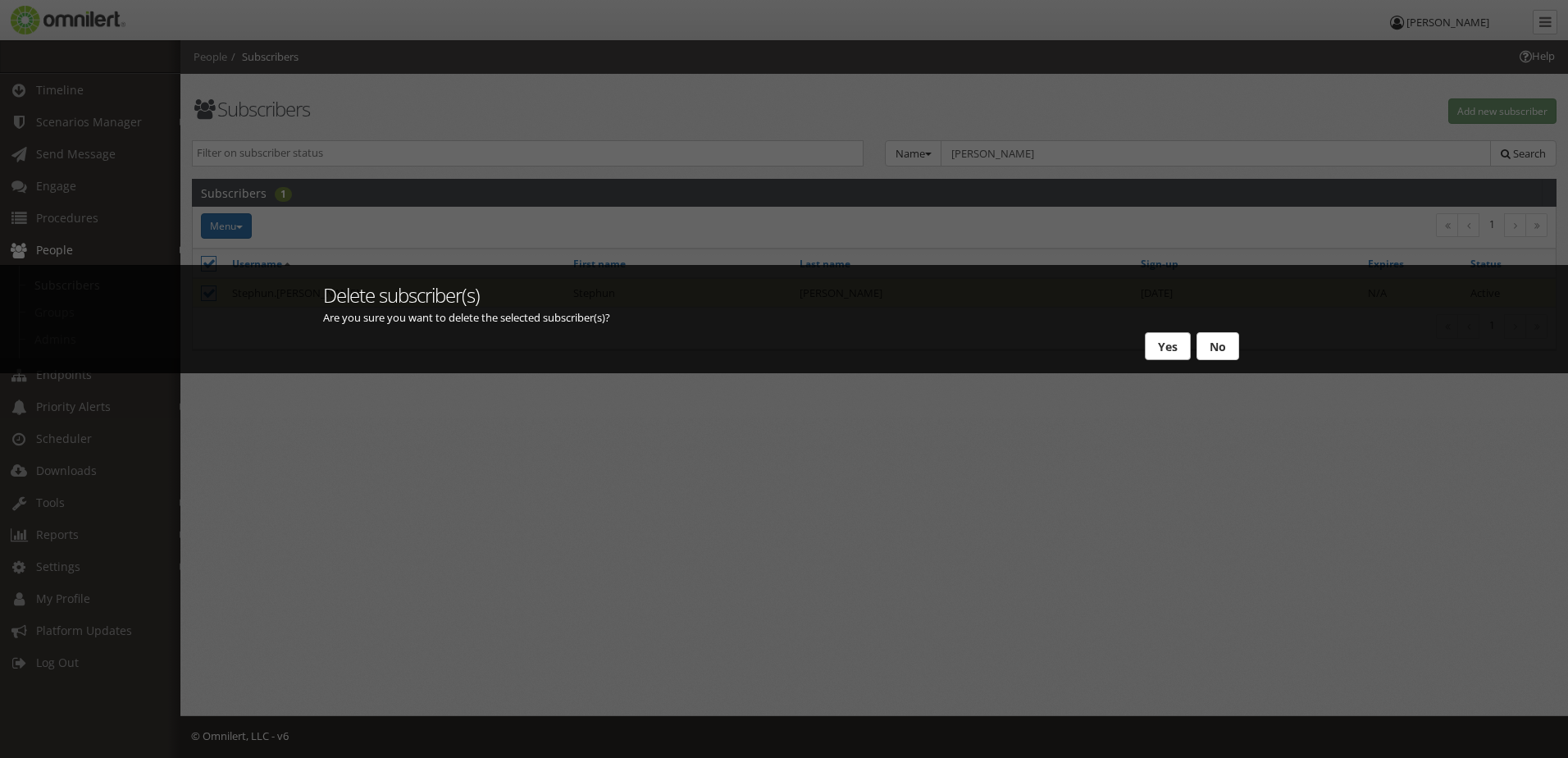
click at [1168, 344] on button "Yes" at bounding box center [1167, 345] width 46 height 28
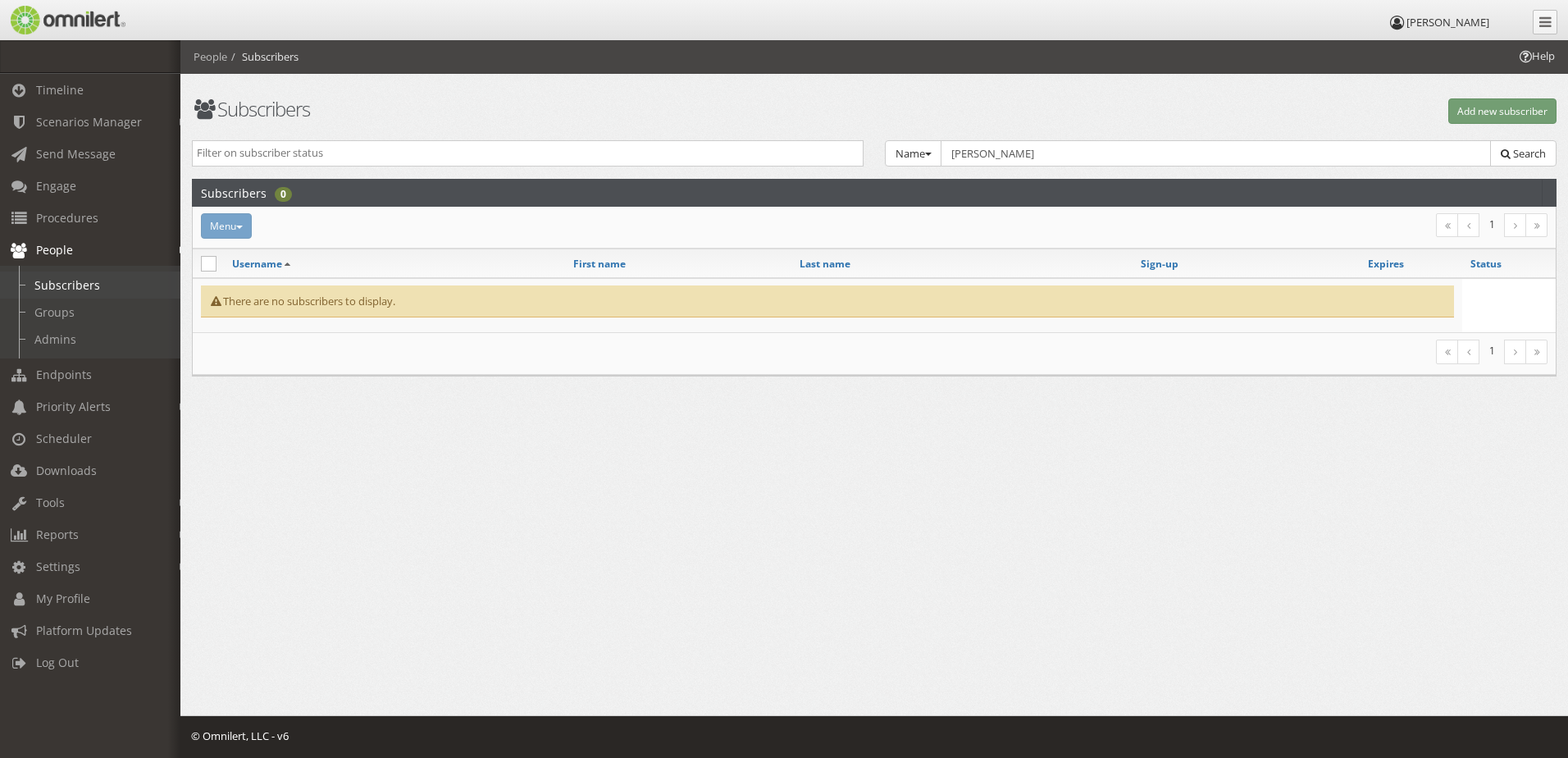
click at [120, 277] on link "Subscribers" at bounding box center [98, 285] width 196 height 27
click at [1219, 143] on input "[PERSON_NAME]" at bounding box center [1215, 152] width 550 height 26
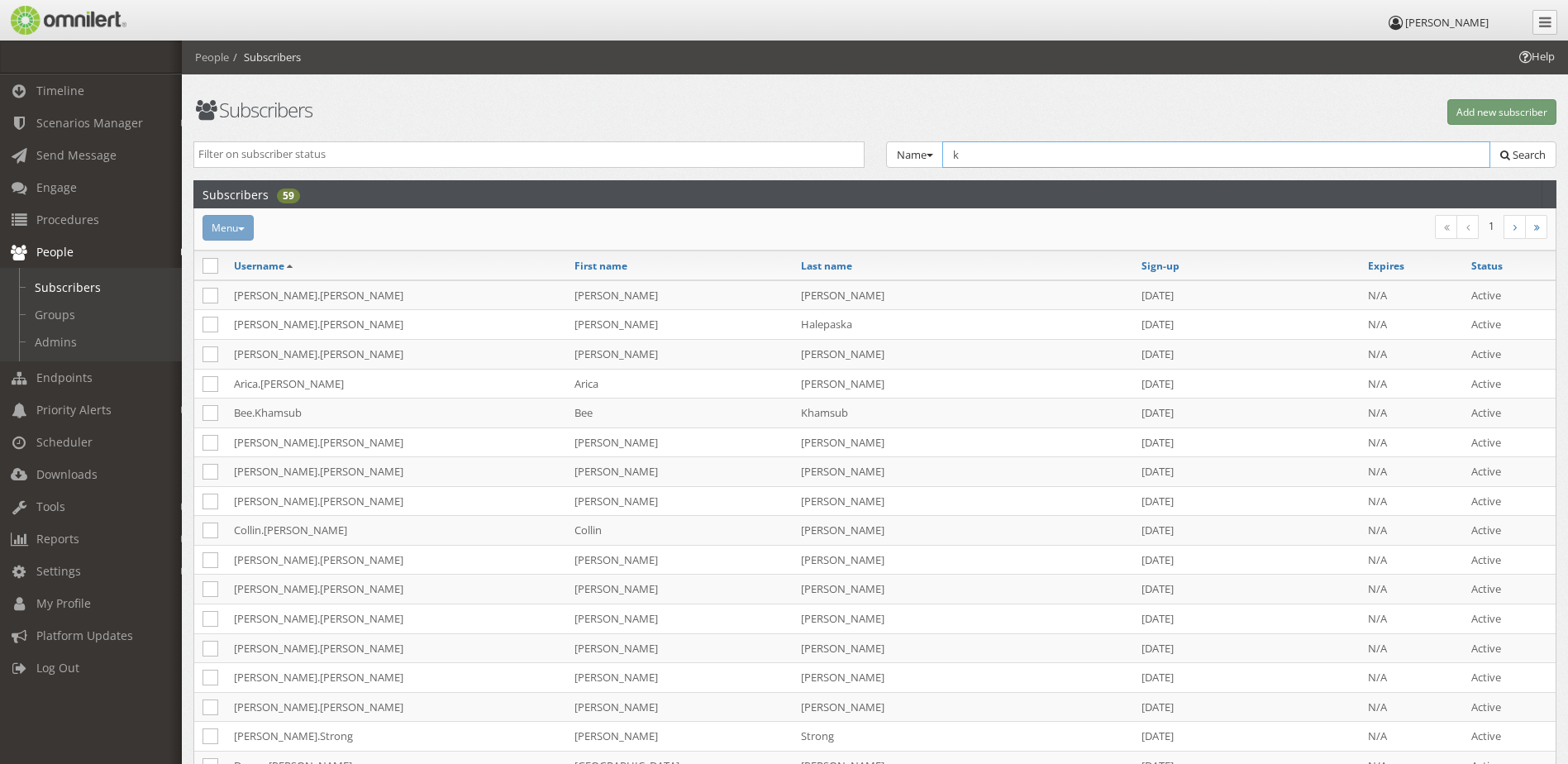
type input "k"
